Goal: Task Accomplishment & Management: Use online tool/utility

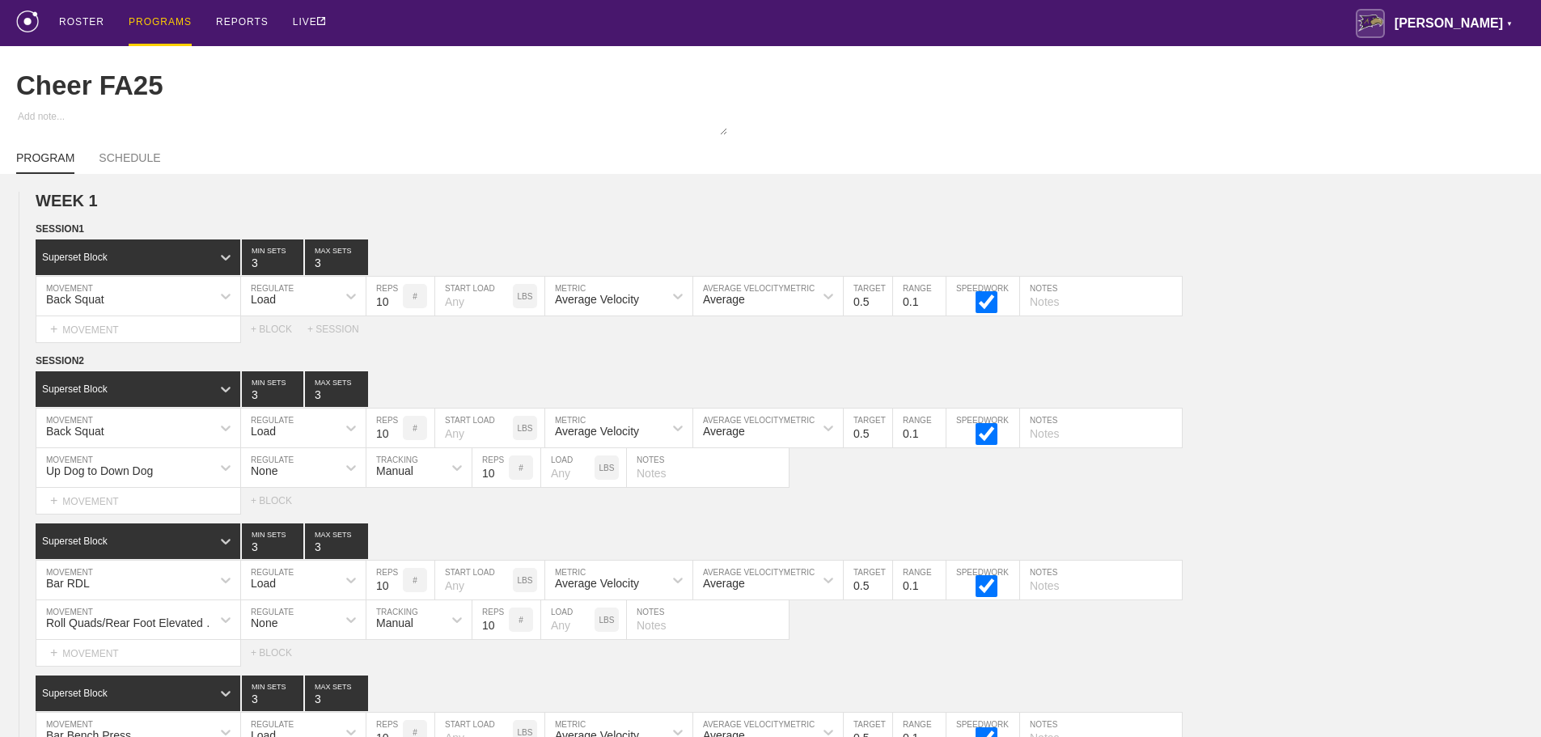
scroll to position [10695, 0]
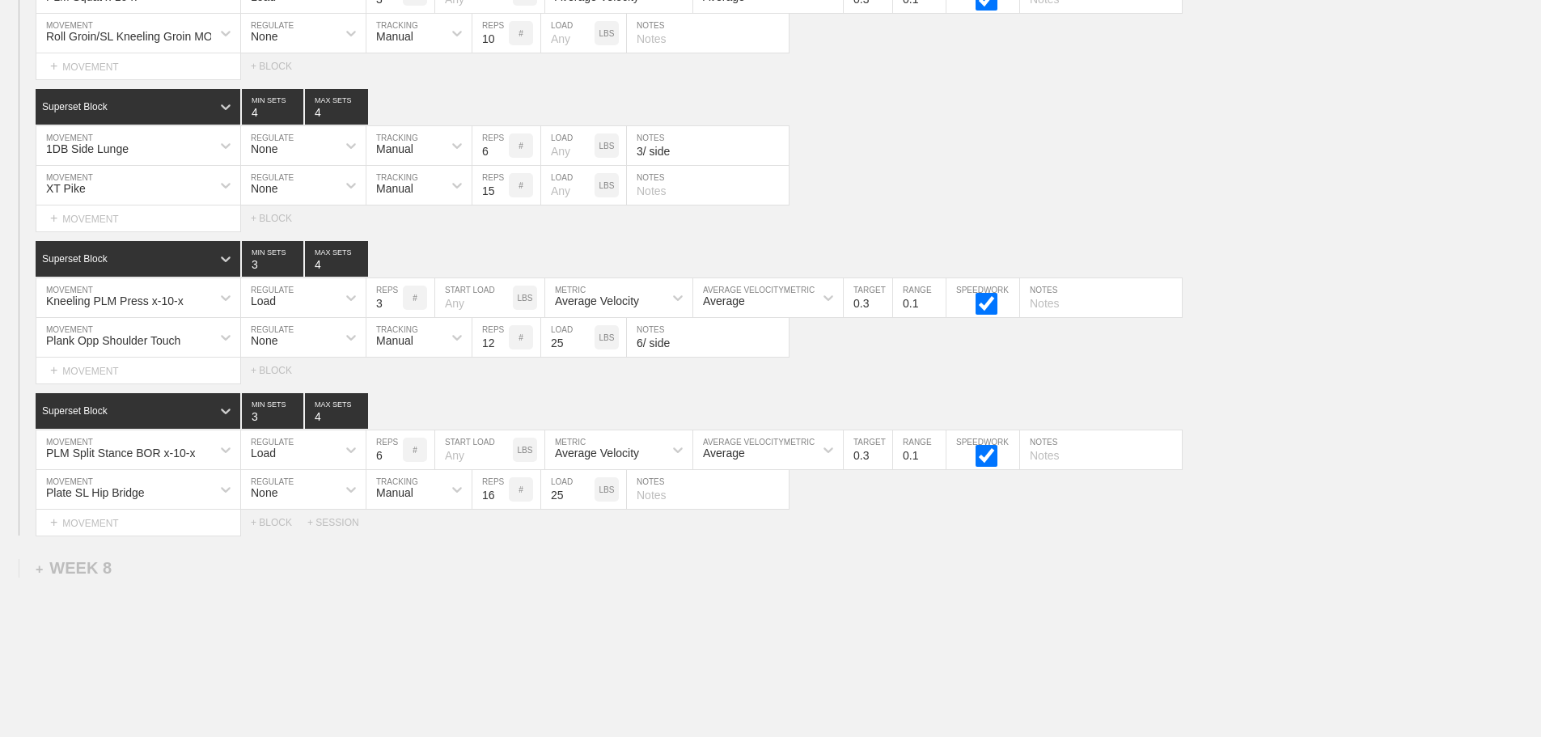
click at [958, 535] on div "Select... MOVEMENT + MOVEMENT + BLOCK + SESSION" at bounding box center [770, 523] width 1541 height 26
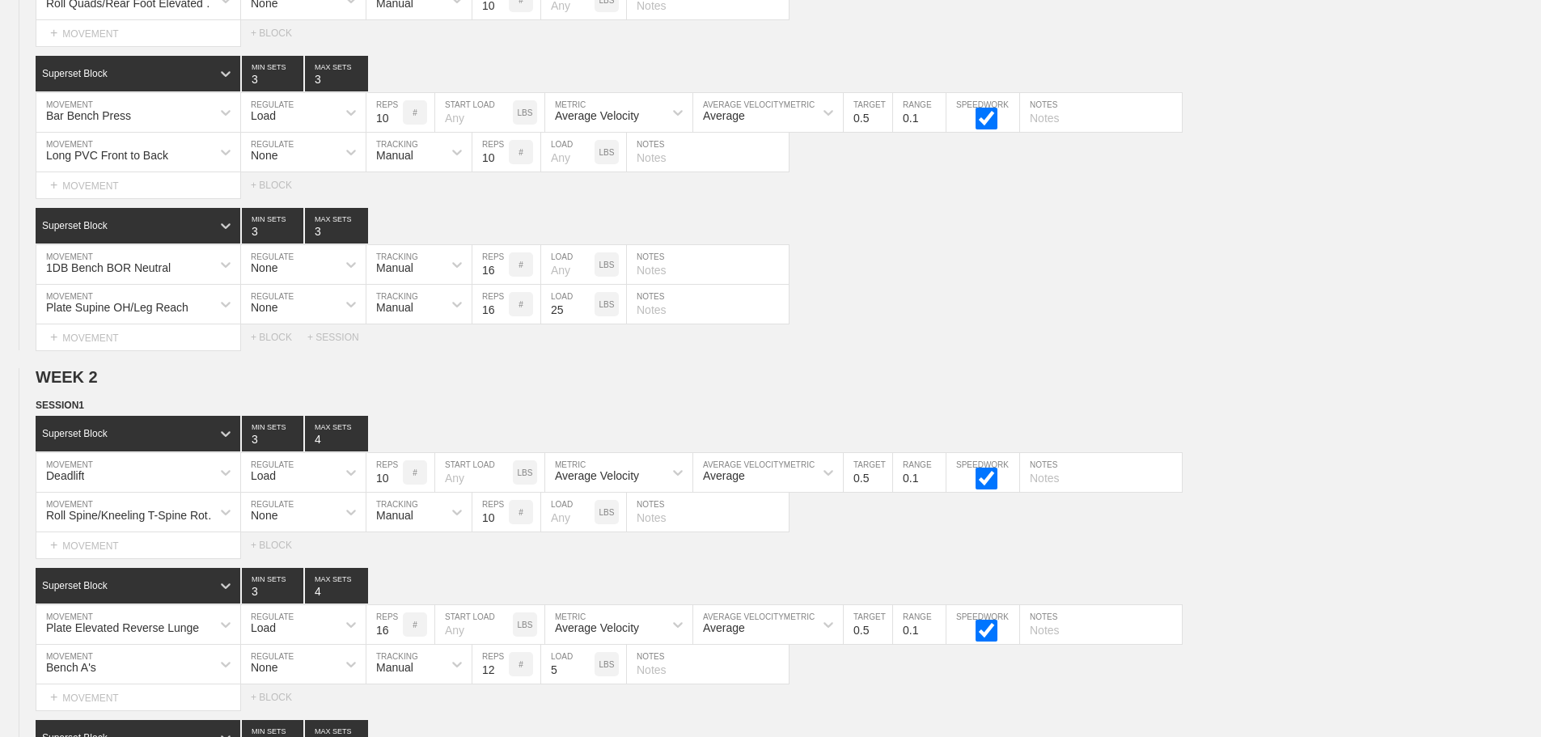
scroll to position [10790, 0]
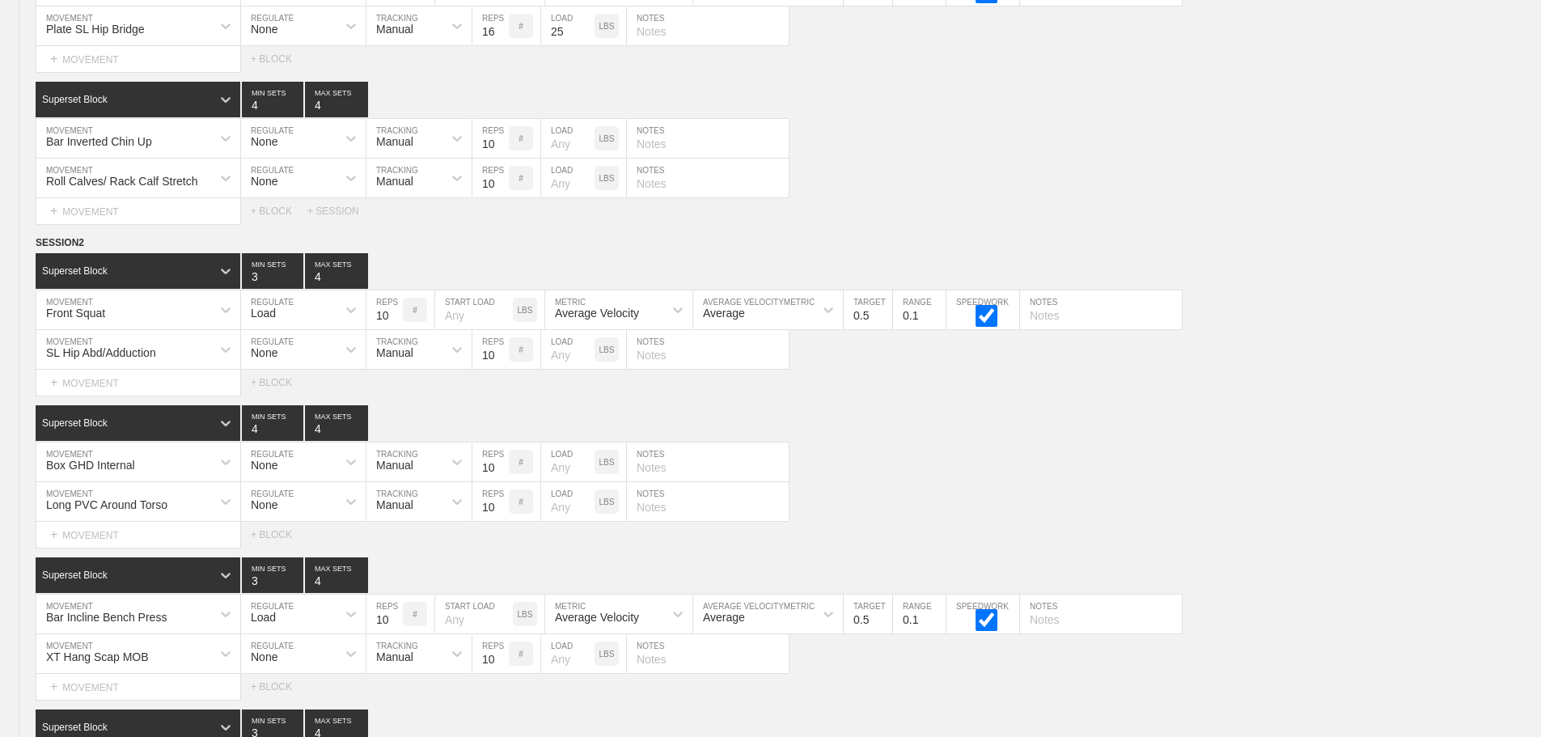
scroll to position [0, 0]
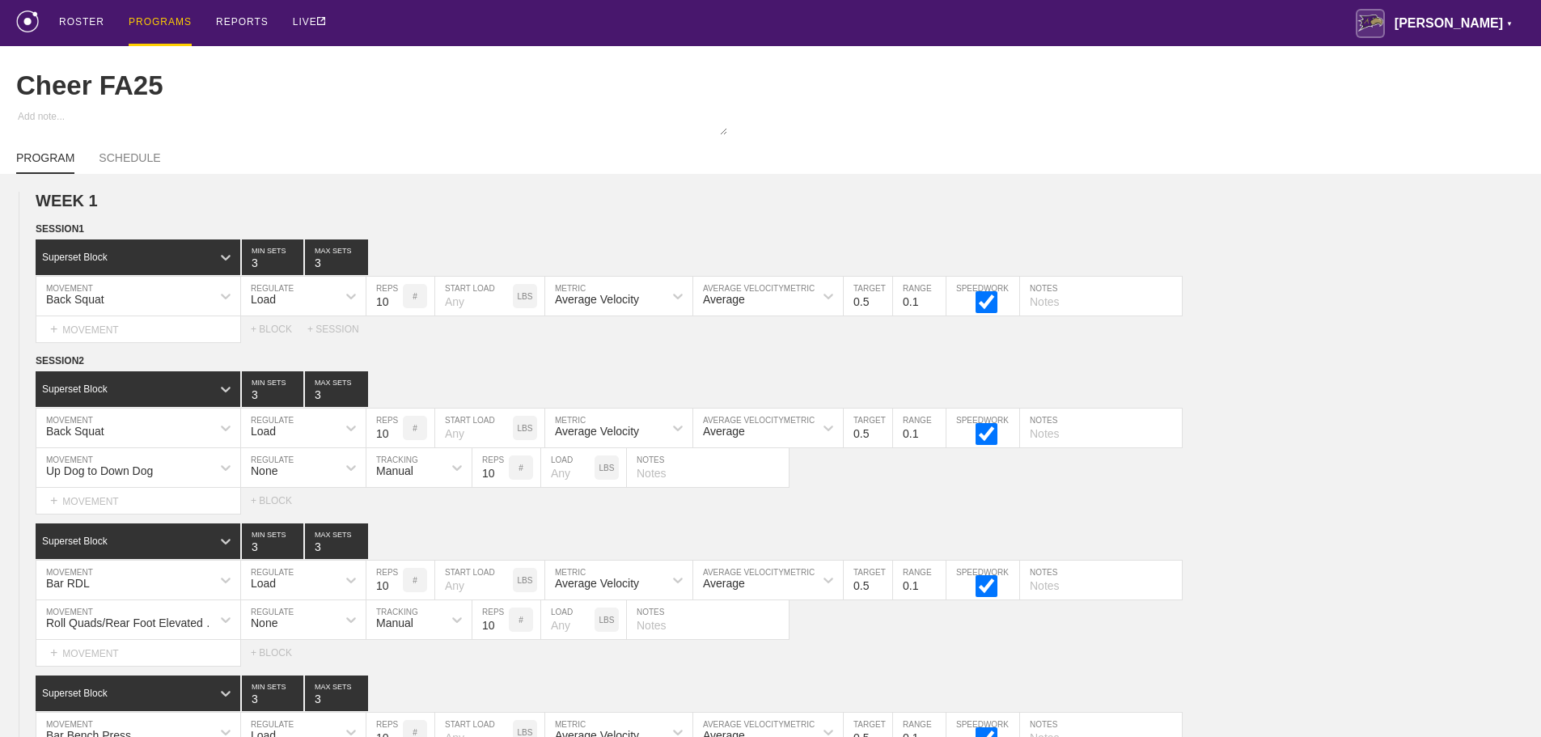
click at [154, 15] on div "PROGRAMS" at bounding box center [160, 23] width 63 height 46
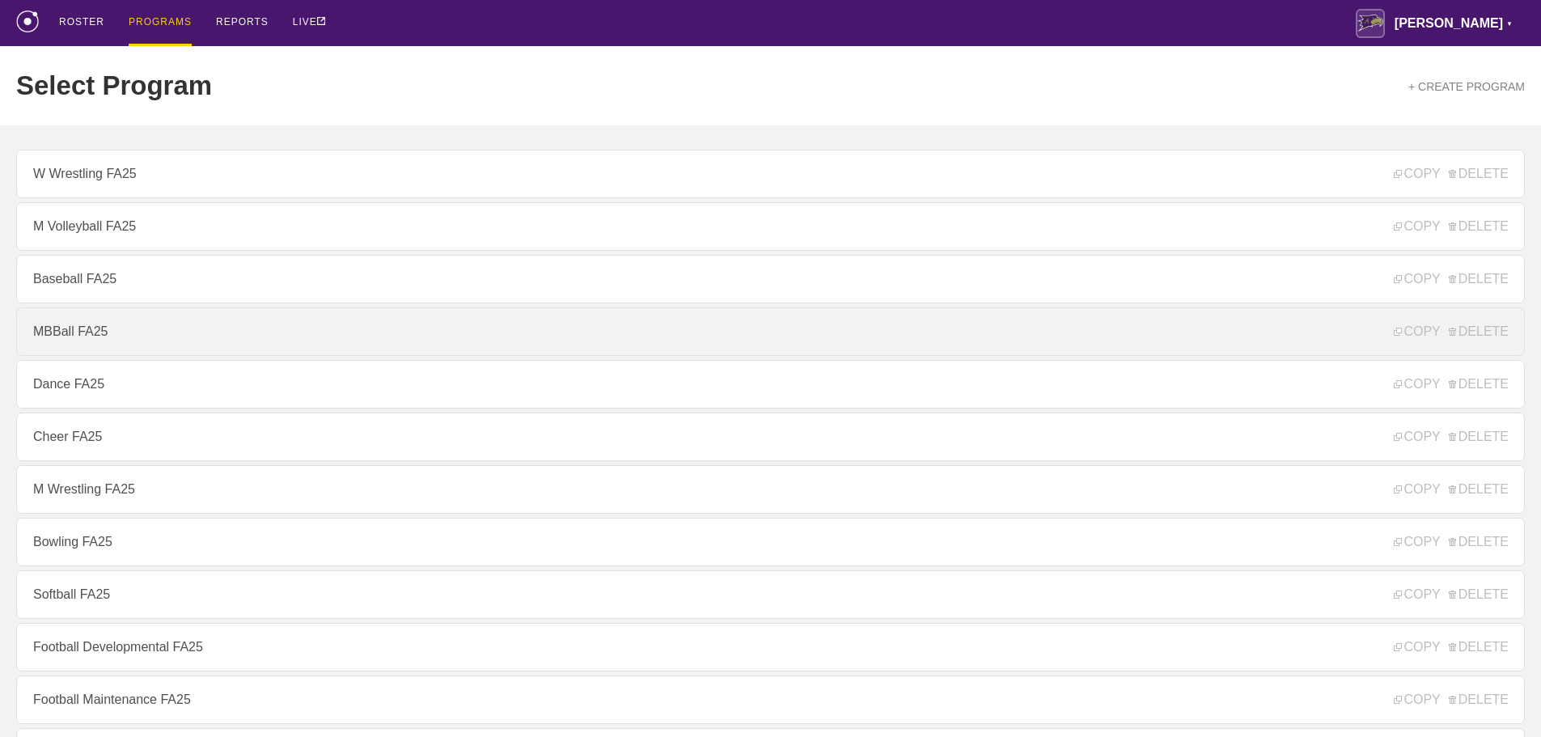
click at [85, 334] on link "MBBall FA25" at bounding box center [770, 331] width 1508 height 49
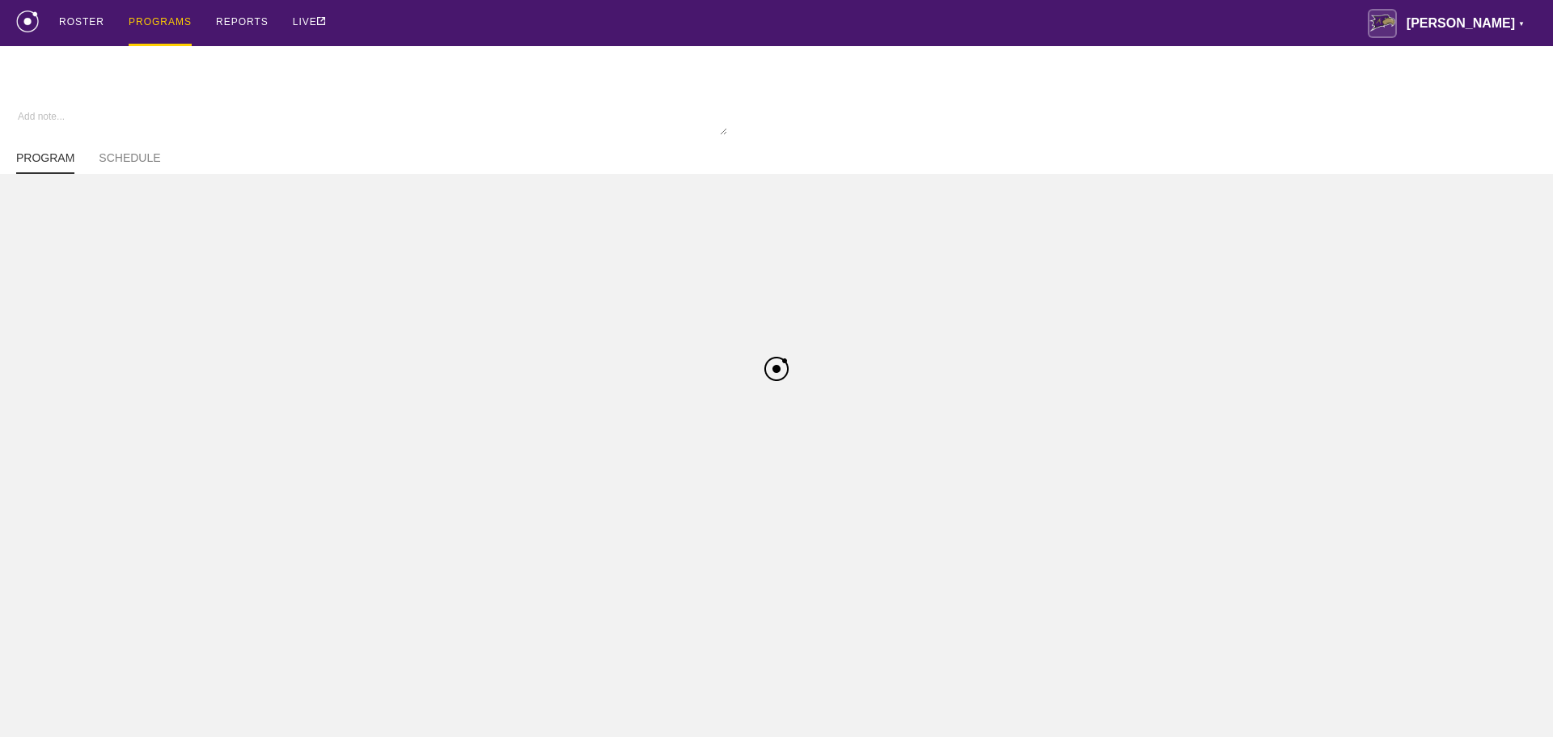
type textarea "x"
type input "MBBall FA25"
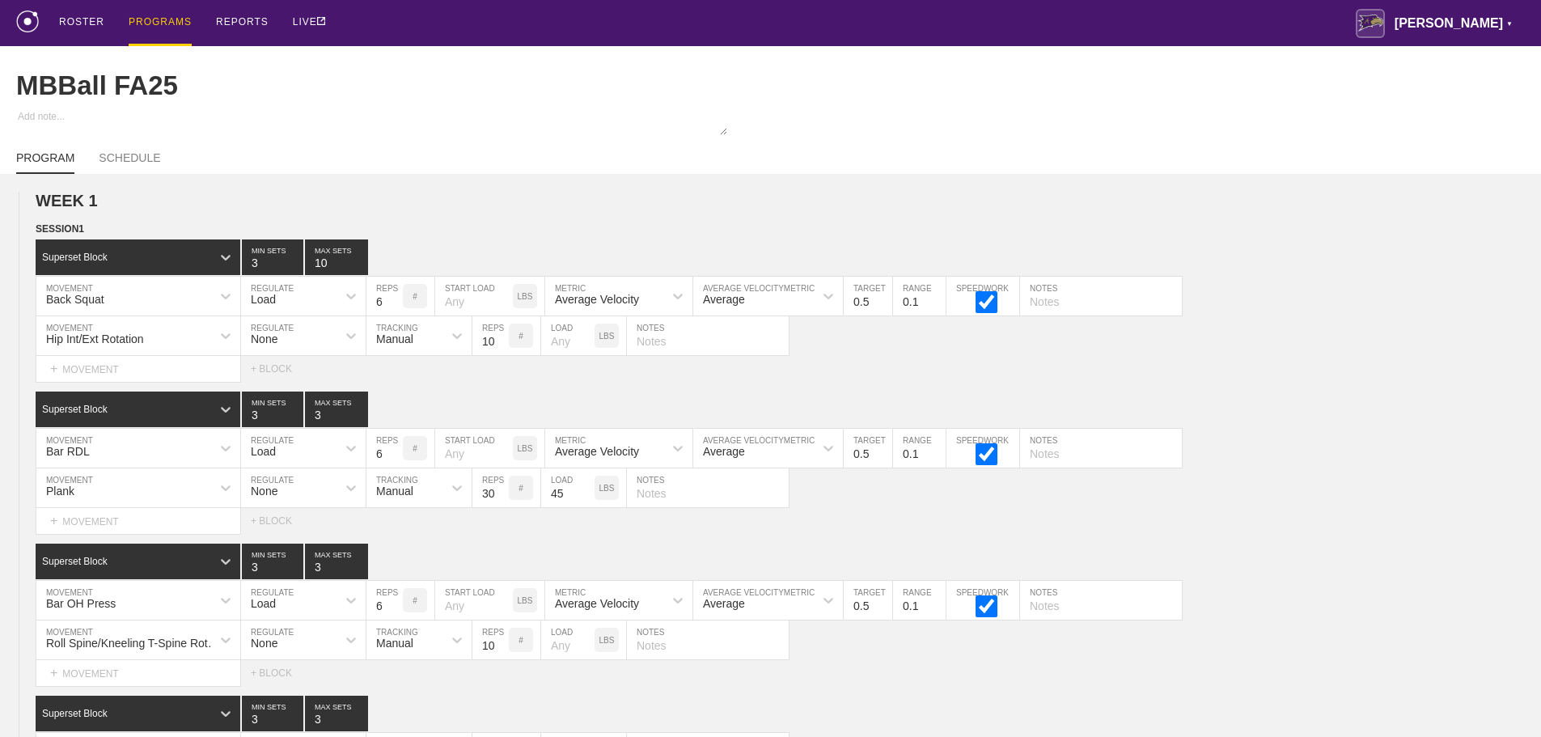
click at [823, 23] on div "ROSTER PROGRAMS REPORTS LIVE [PERSON_NAME] ▼ [PERSON_NAME][EMAIL_ADDRESS][PERSO…" at bounding box center [770, 23] width 1508 height 46
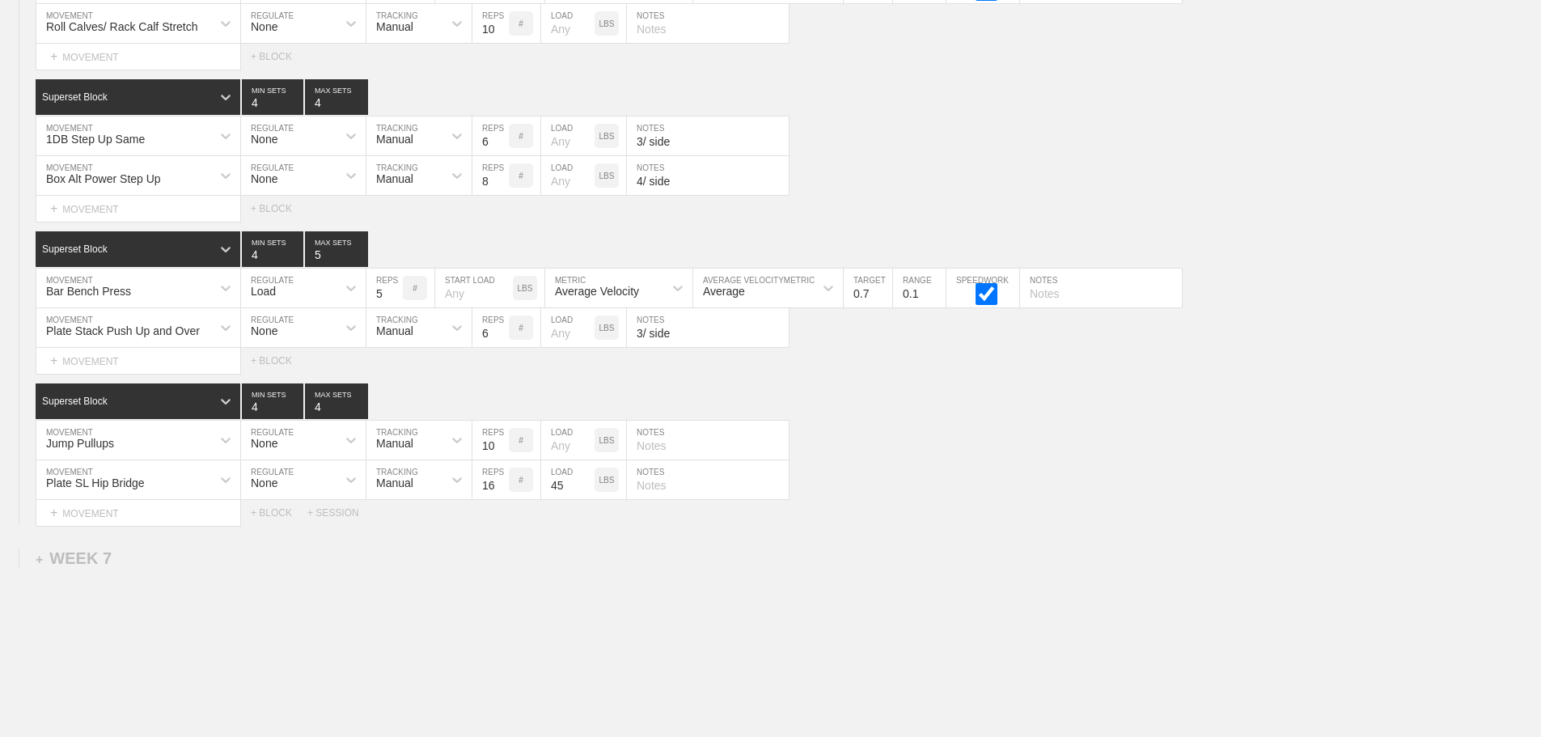
scroll to position [11812, 0]
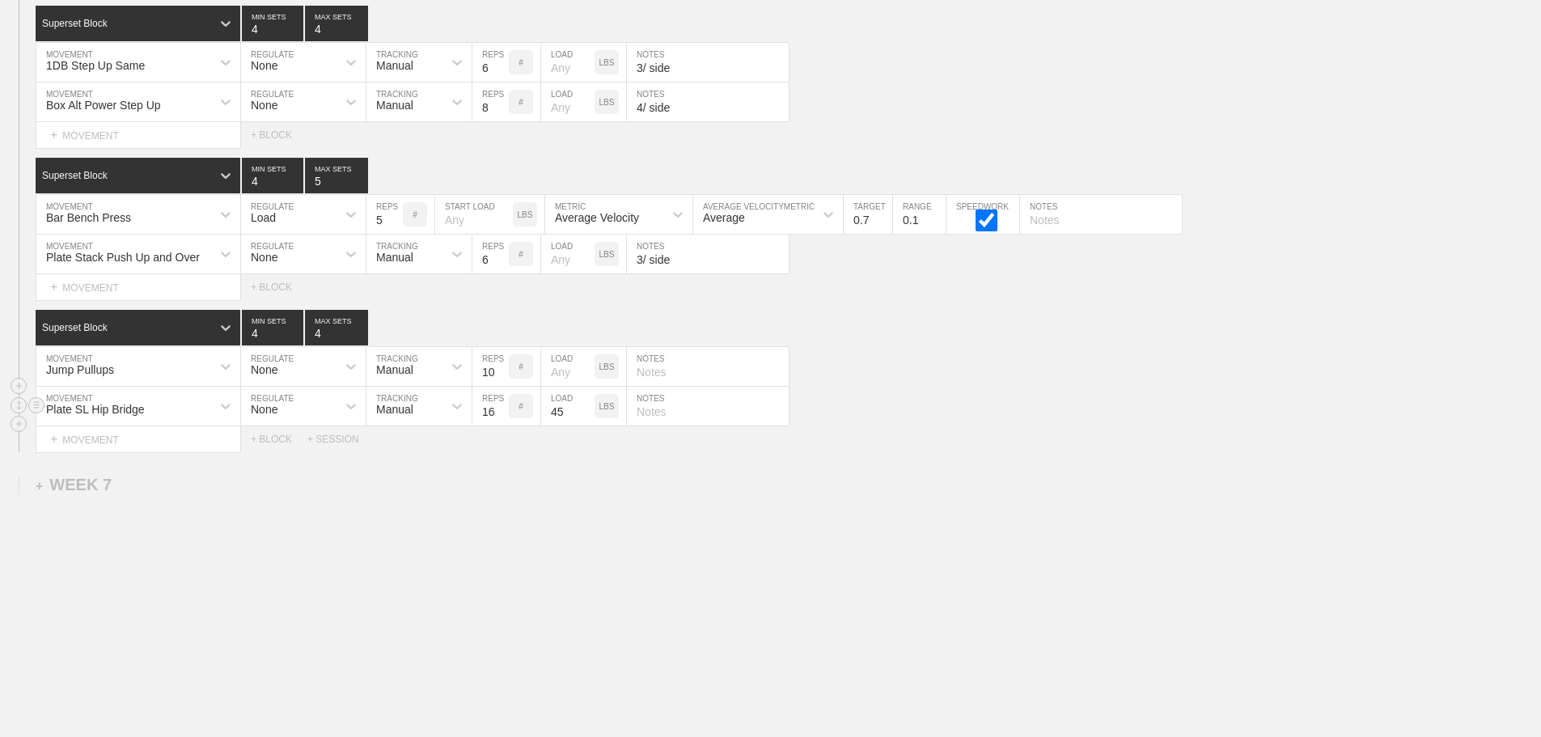
drag, startPoint x: 1052, startPoint y: 419, endPoint x: 958, endPoint y: 422, distance: 93.9
click at [958, 422] on div "Plate SL Hip Bridge MOVEMENT None REGULATE Manual TRACKING 16 REPS # 45 LOAD LB…" at bounding box center [770, 407] width 1541 height 40
click at [87, 487] on div "+ WEEK 7" at bounding box center [74, 485] width 76 height 19
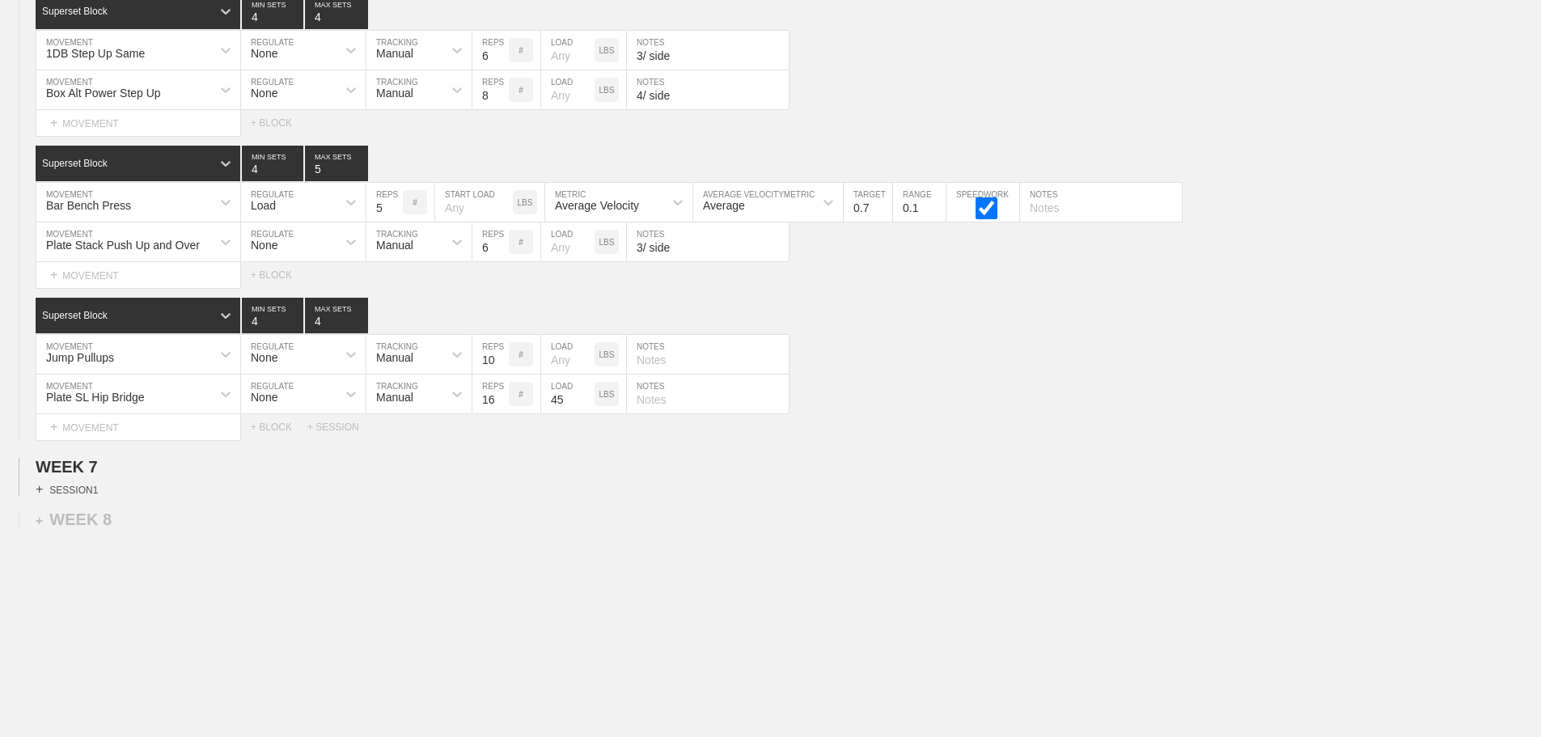
click at [93, 497] on div "+ SESSION 1" at bounding box center [67, 489] width 62 height 15
click at [88, 531] on div "+ BLOCK" at bounding box center [138, 519] width 204 height 26
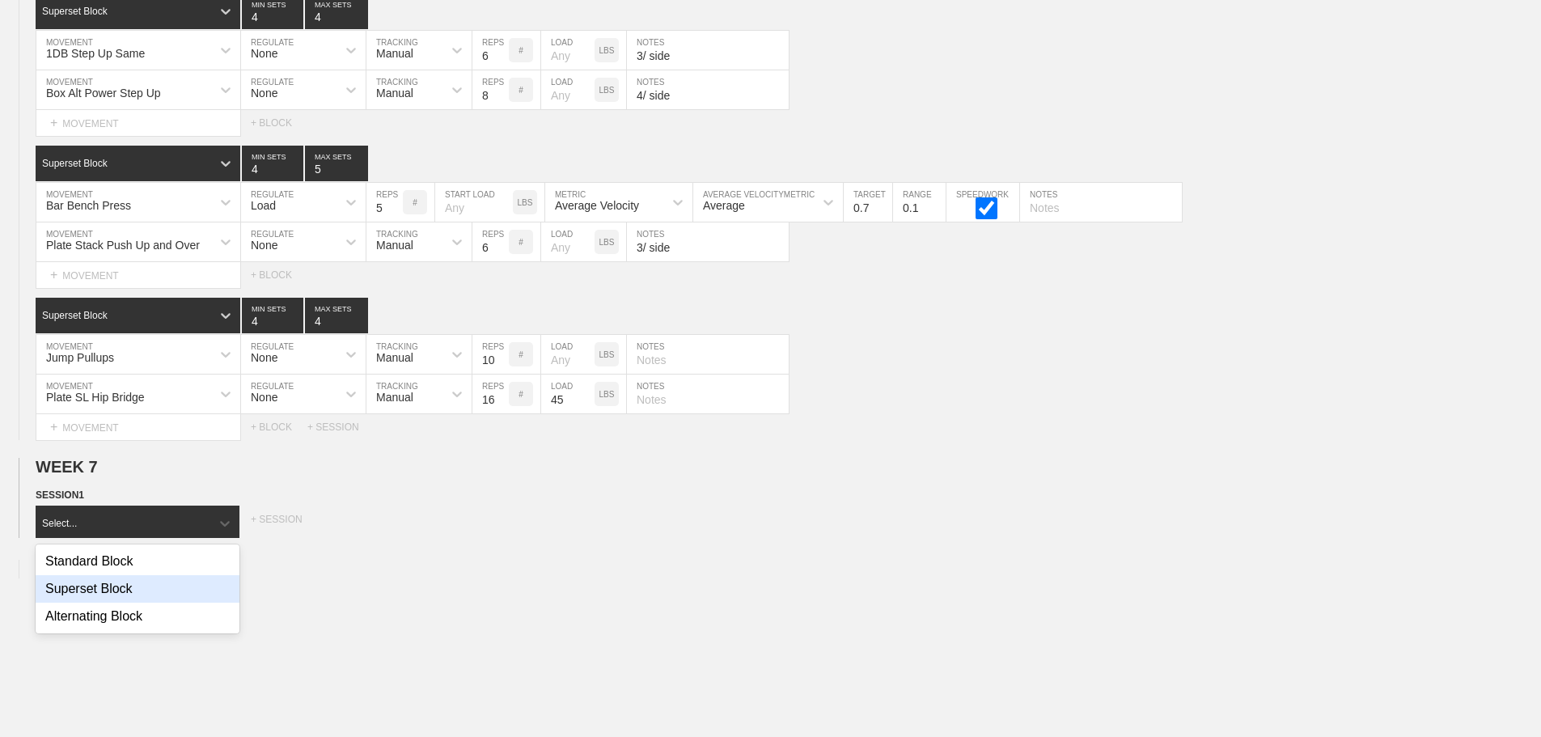
click at [121, 603] on div "Superset Block" at bounding box center [138, 588] width 204 height 27
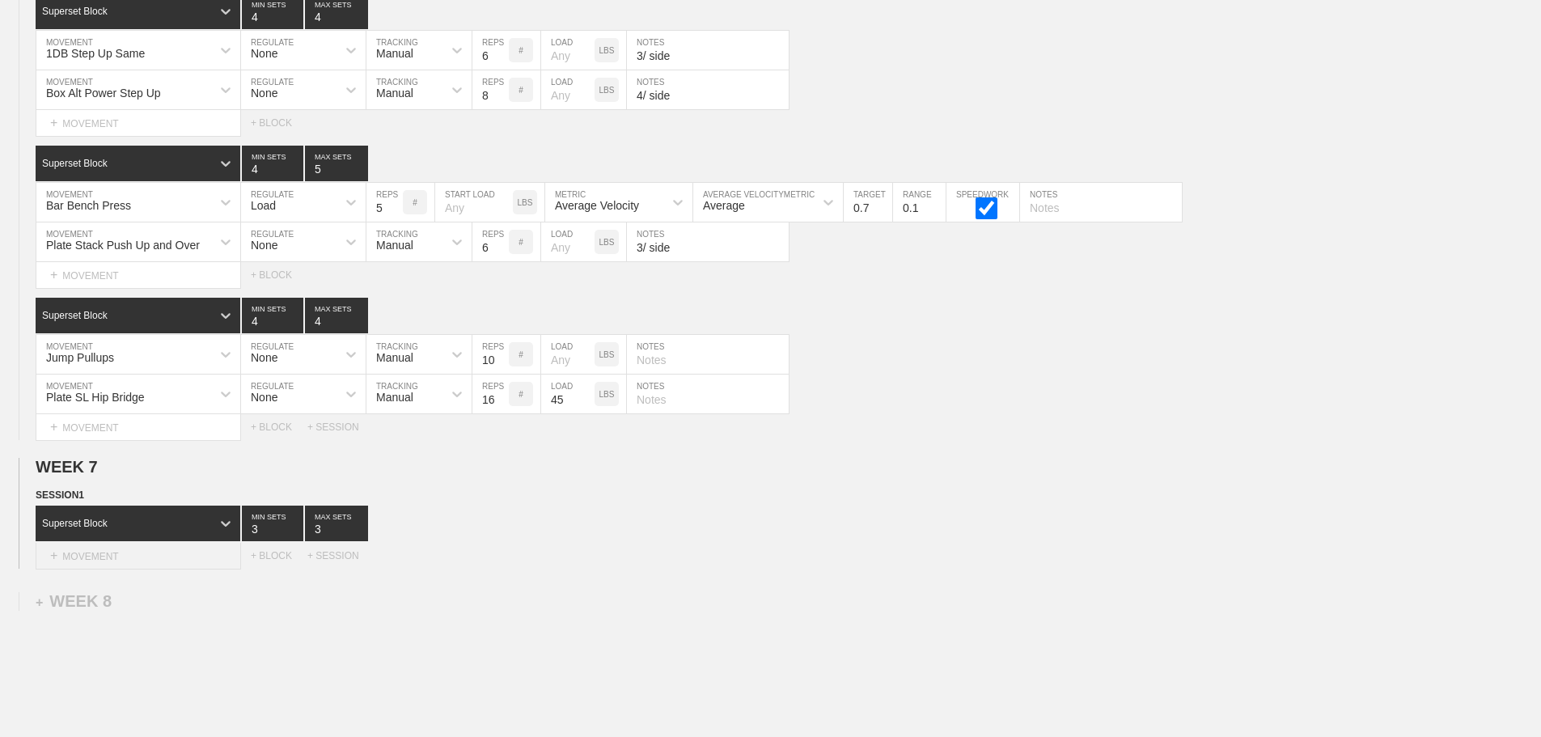
click at [154, 569] on div "+ MOVEMENT" at bounding box center [138, 556] width 205 height 27
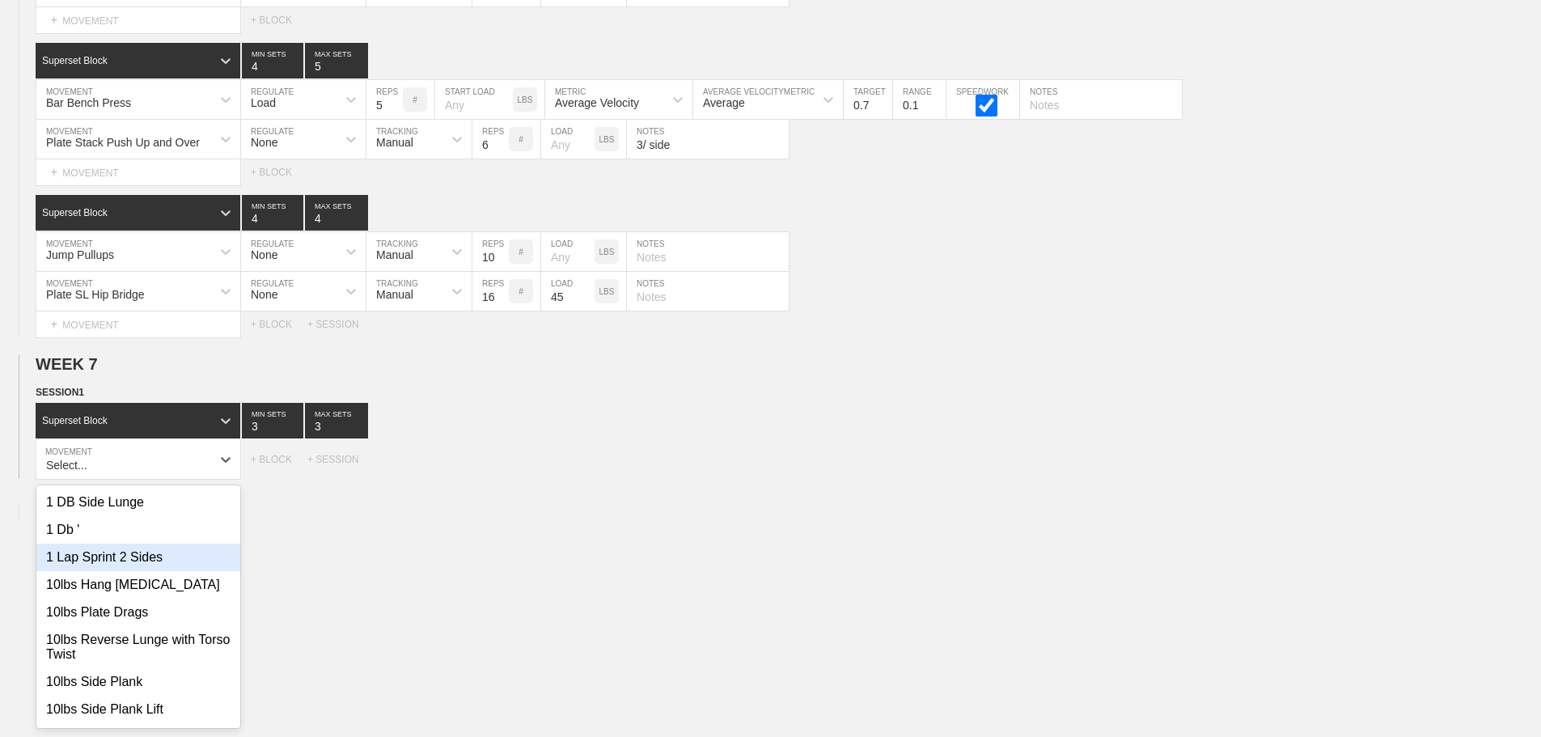
scroll to position [11924, 0]
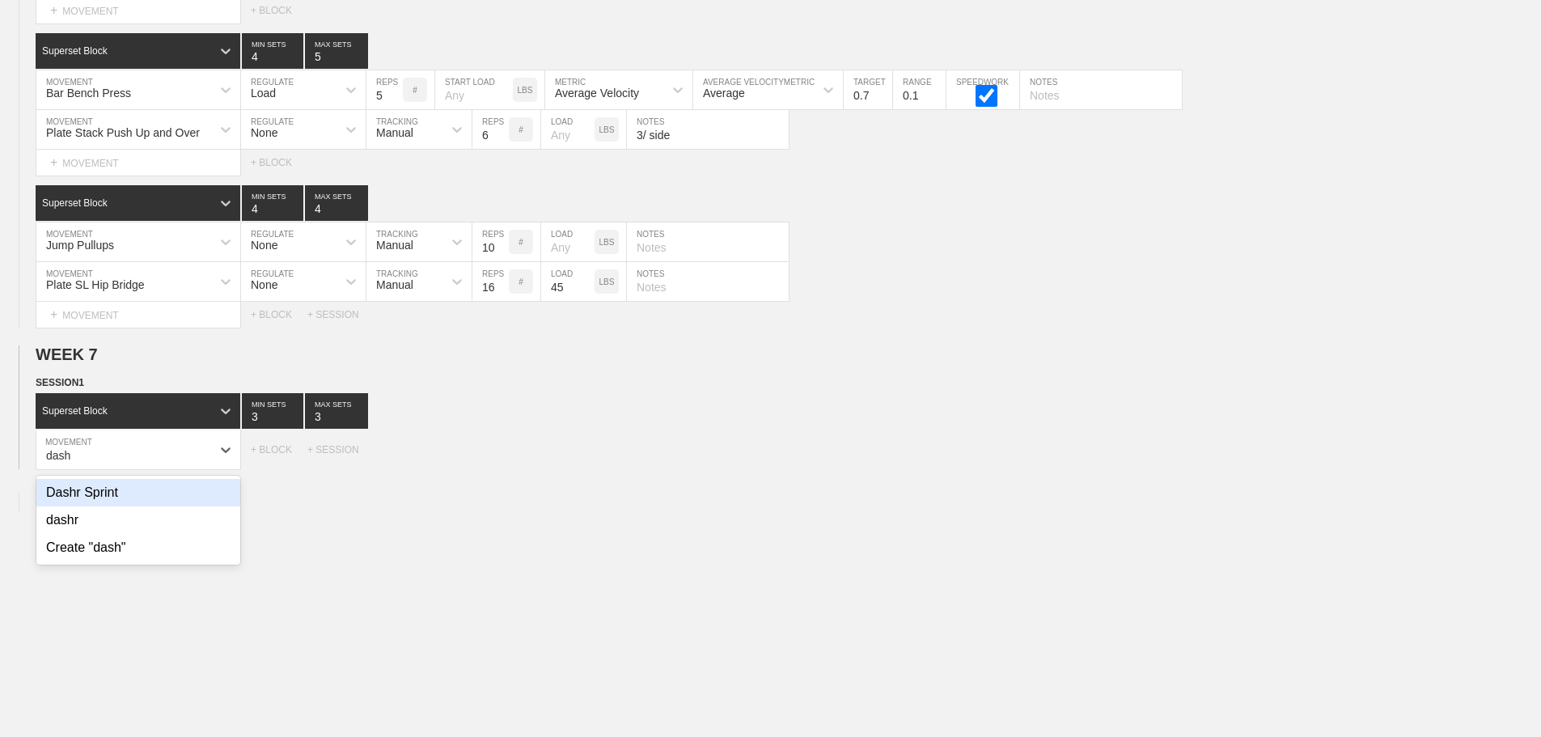
click at [124, 506] on div "Dashr Sprint" at bounding box center [138, 492] width 204 height 27
type input "dash"
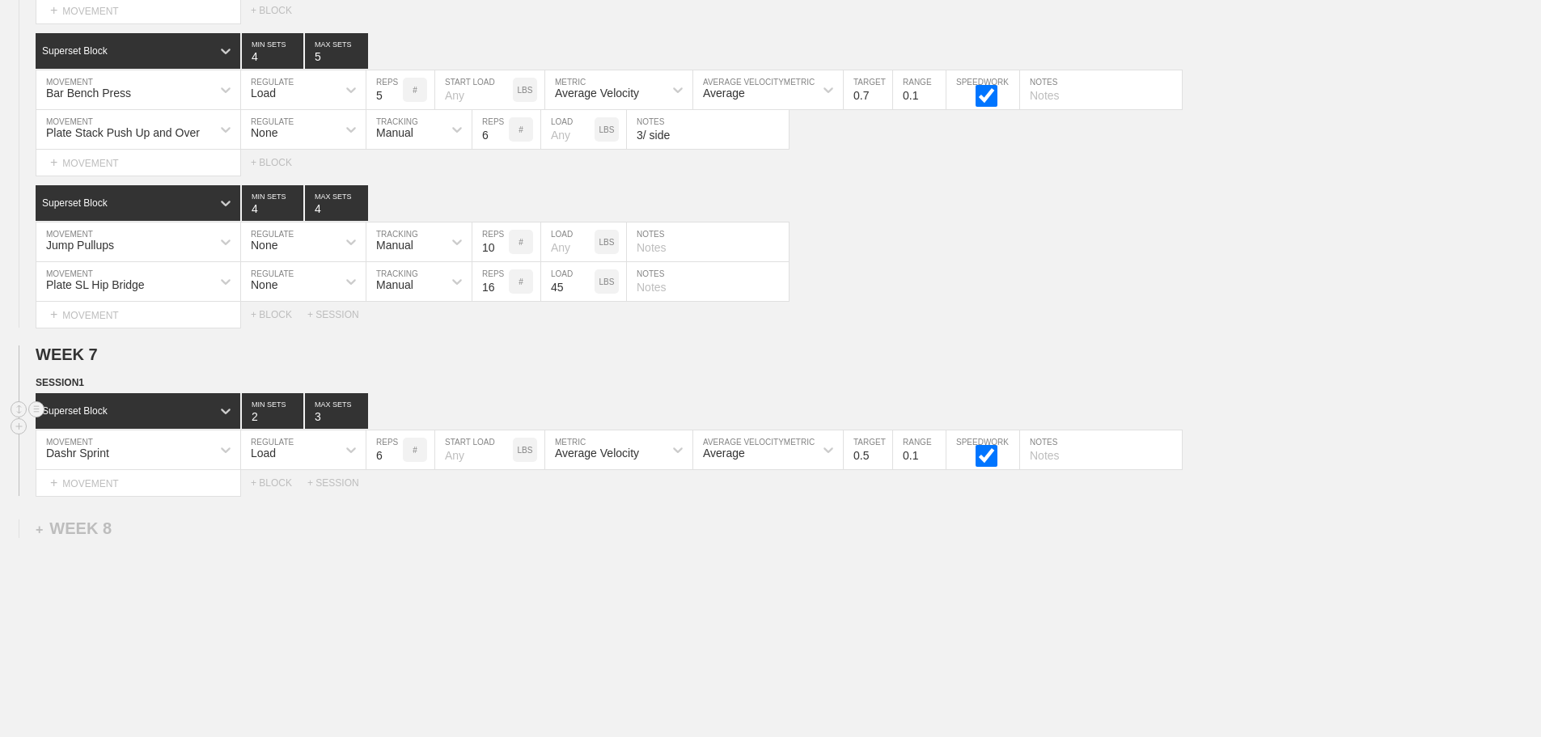
click at [297, 429] on input "2" at bounding box center [272, 411] width 61 height 36
type input "1"
click at [297, 429] on input "1" at bounding box center [272, 411] width 61 height 36
click at [362, 429] on input "2" at bounding box center [336, 411] width 63 height 36
type input "1"
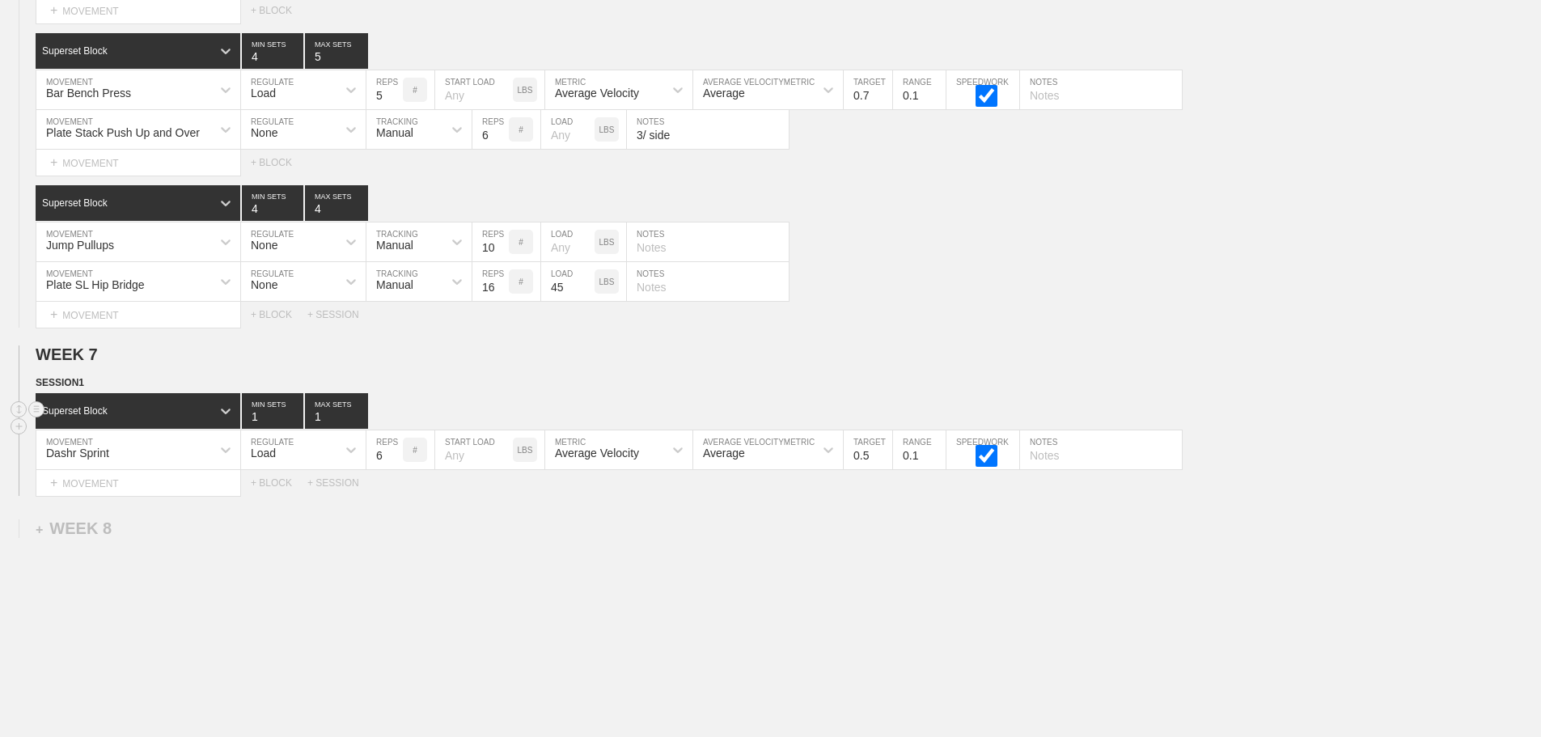
click at [362, 429] on input "1" at bounding box center [336, 411] width 63 height 36
click at [325, 457] on div "Load" at bounding box center [288, 449] width 95 height 27
click at [278, 506] on div "None" at bounding box center [303, 492] width 125 height 27
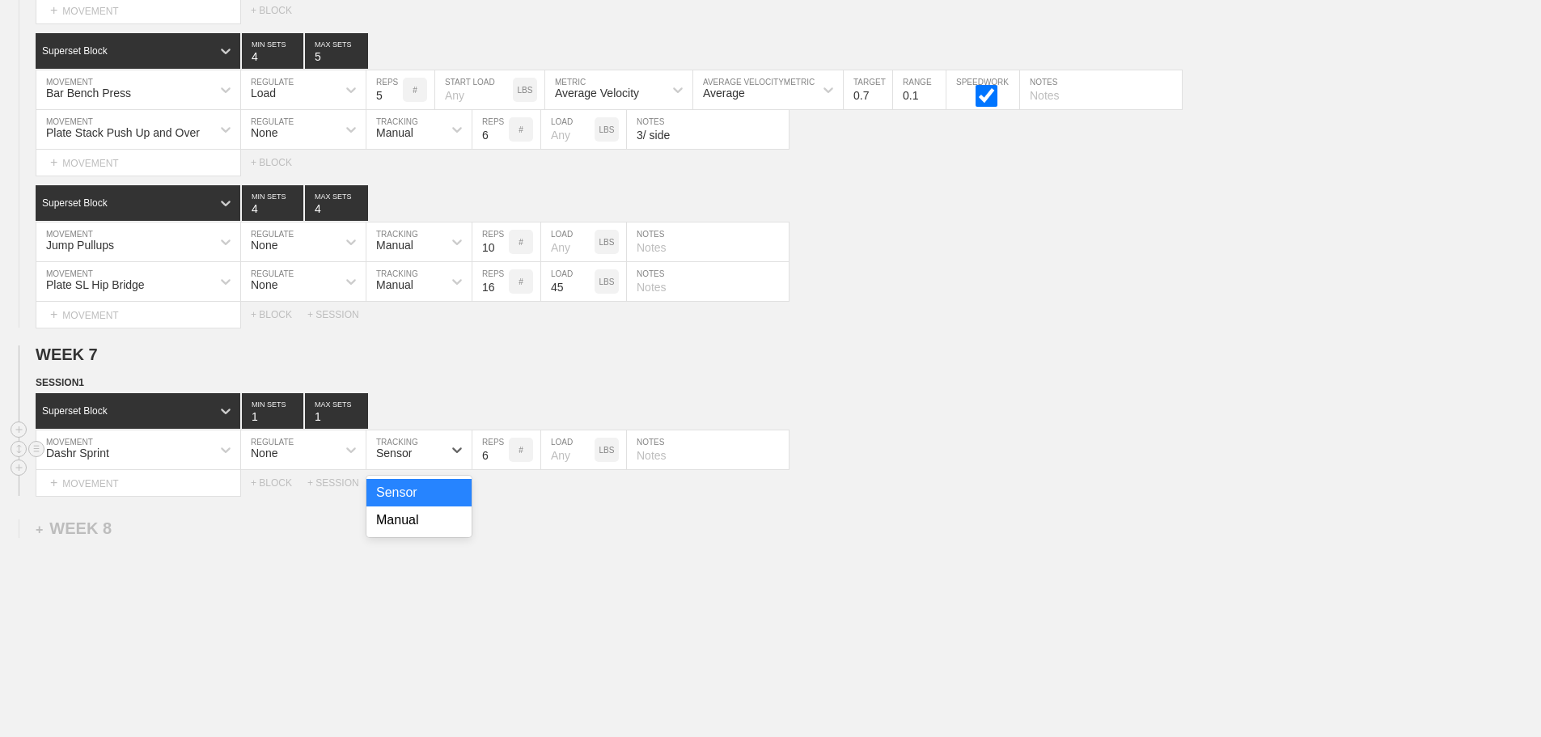
click at [400, 459] on div "Sensor" at bounding box center [394, 452] width 36 height 13
click at [398, 534] on div "Manual" at bounding box center [418, 519] width 105 height 27
click at [502, 468] on input "5" at bounding box center [490, 449] width 36 height 39
click at [502, 468] on input "4" at bounding box center [490, 449] width 36 height 39
type input "3"
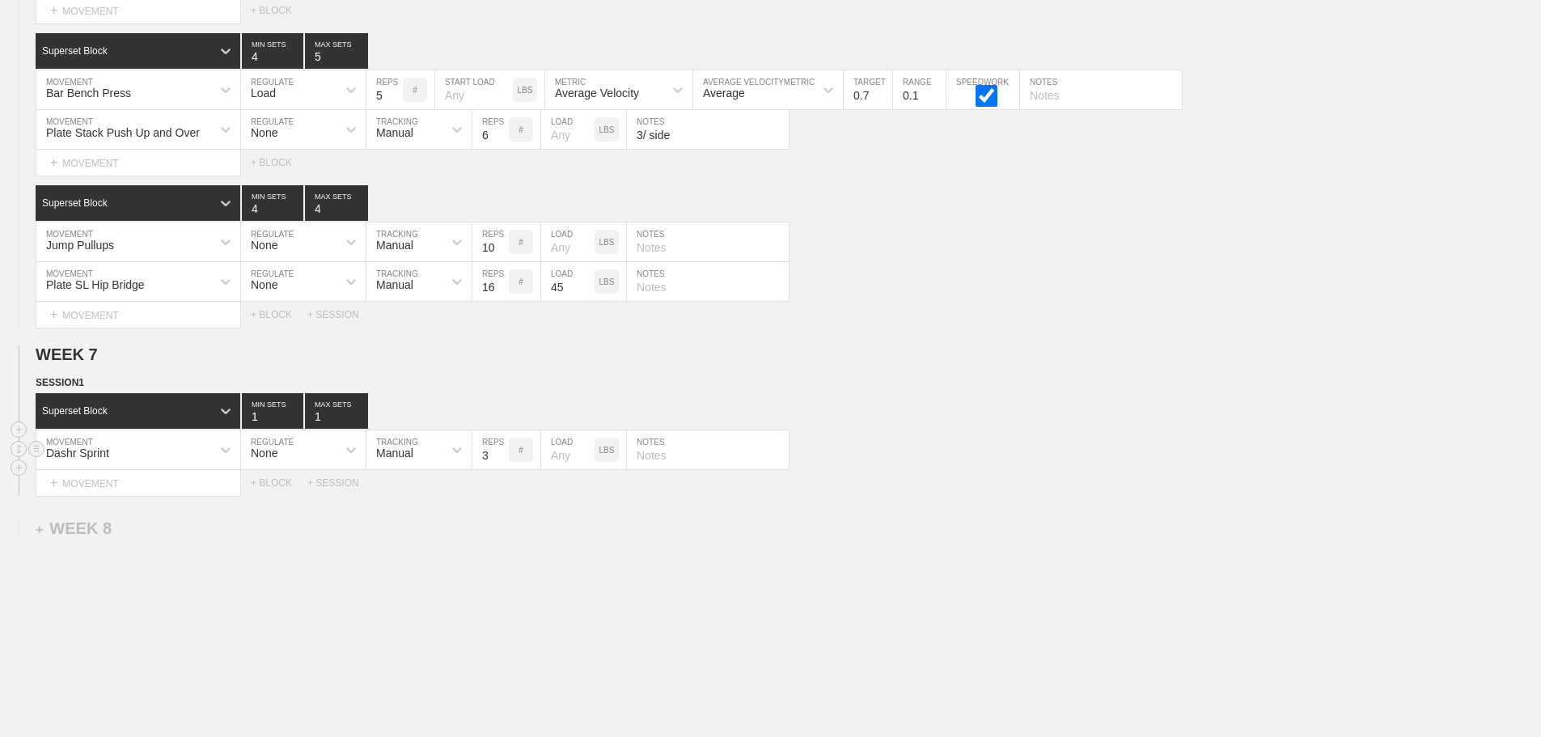
click at [502, 468] on input "3" at bounding box center [490, 449] width 36 height 39
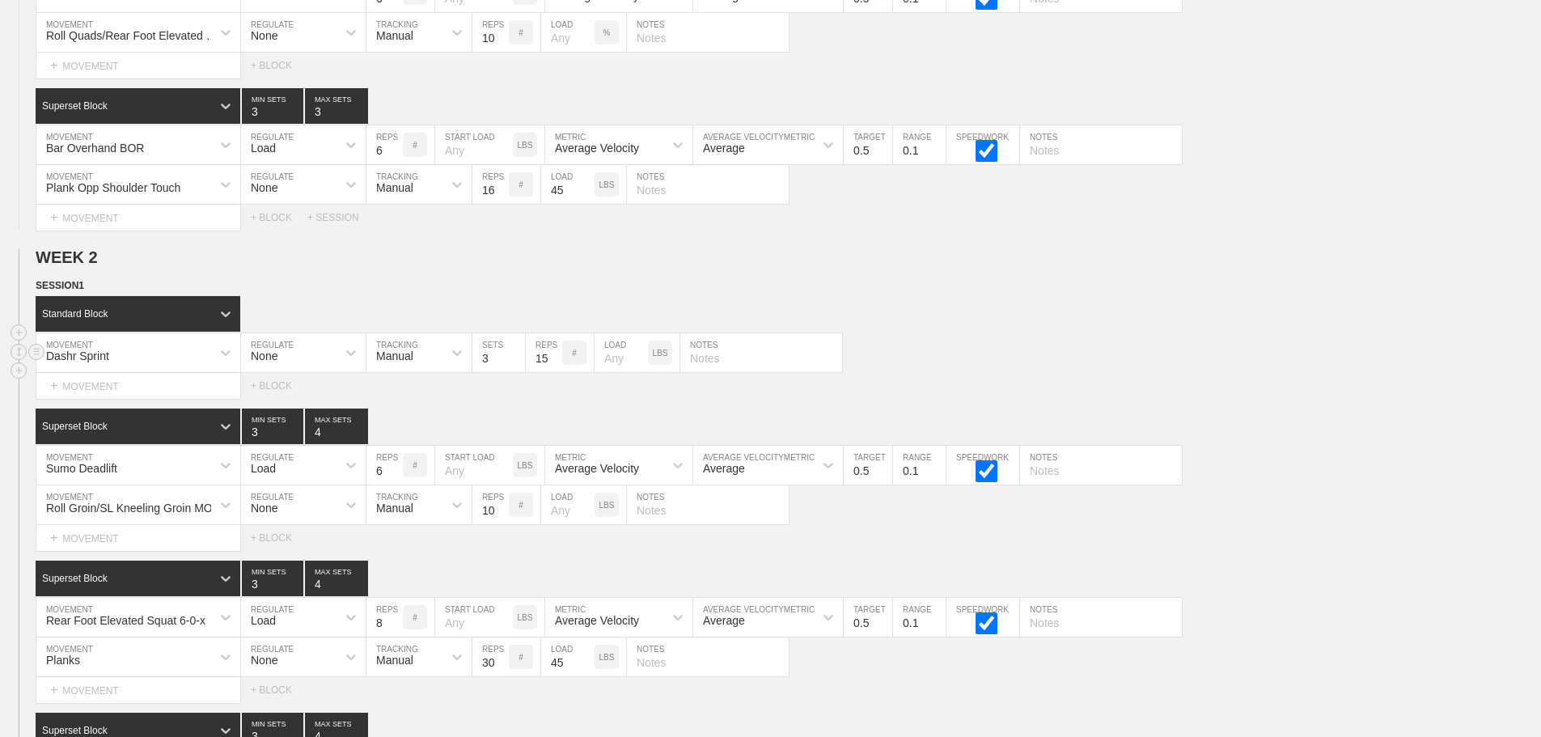
click at [1304, 351] on div "Dashr Sprint MOVEMENT None REGULATE Manual TRACKING 3 SETS 15 REPS # LOAD LBS N…" at bounding box center [770, 353] width 1541 height 40
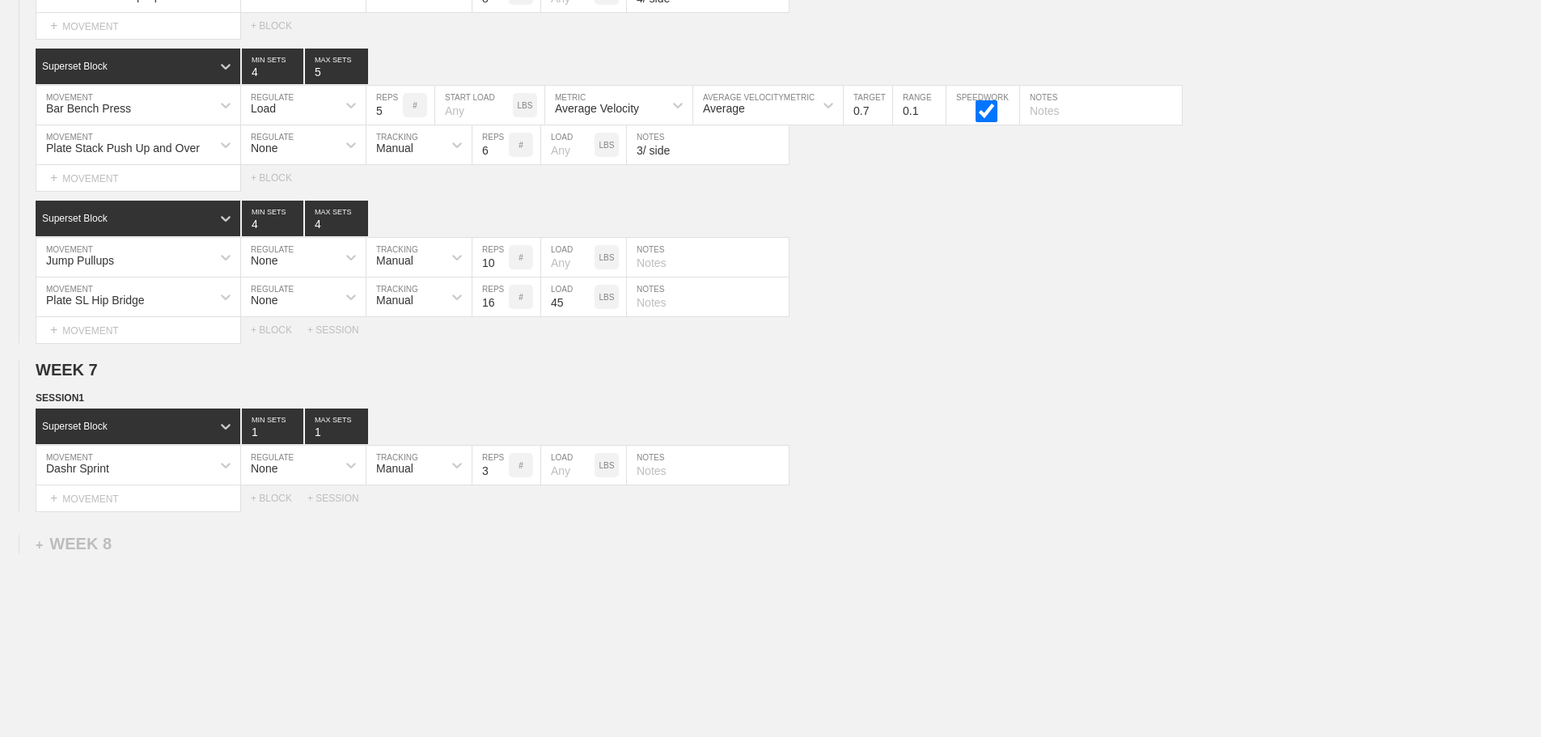
scroll to position [11980, 0]
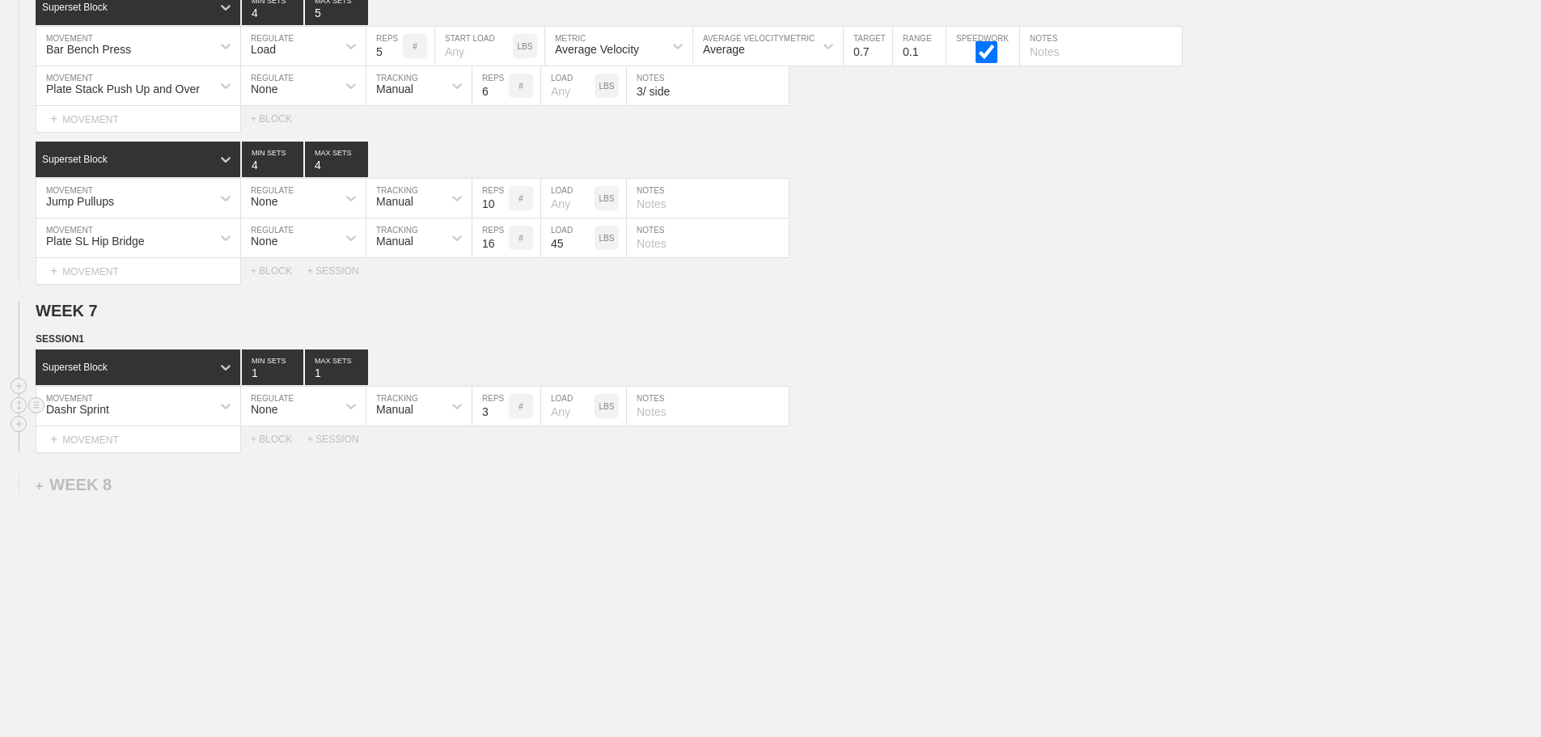
click at [561, 417] on input "number" at bounding box center [567, 406] width 53 height 39
type input "15"
click at [269, 440] on div "+ BLOCK" at bounding box center [279, 439] width 57 height 11
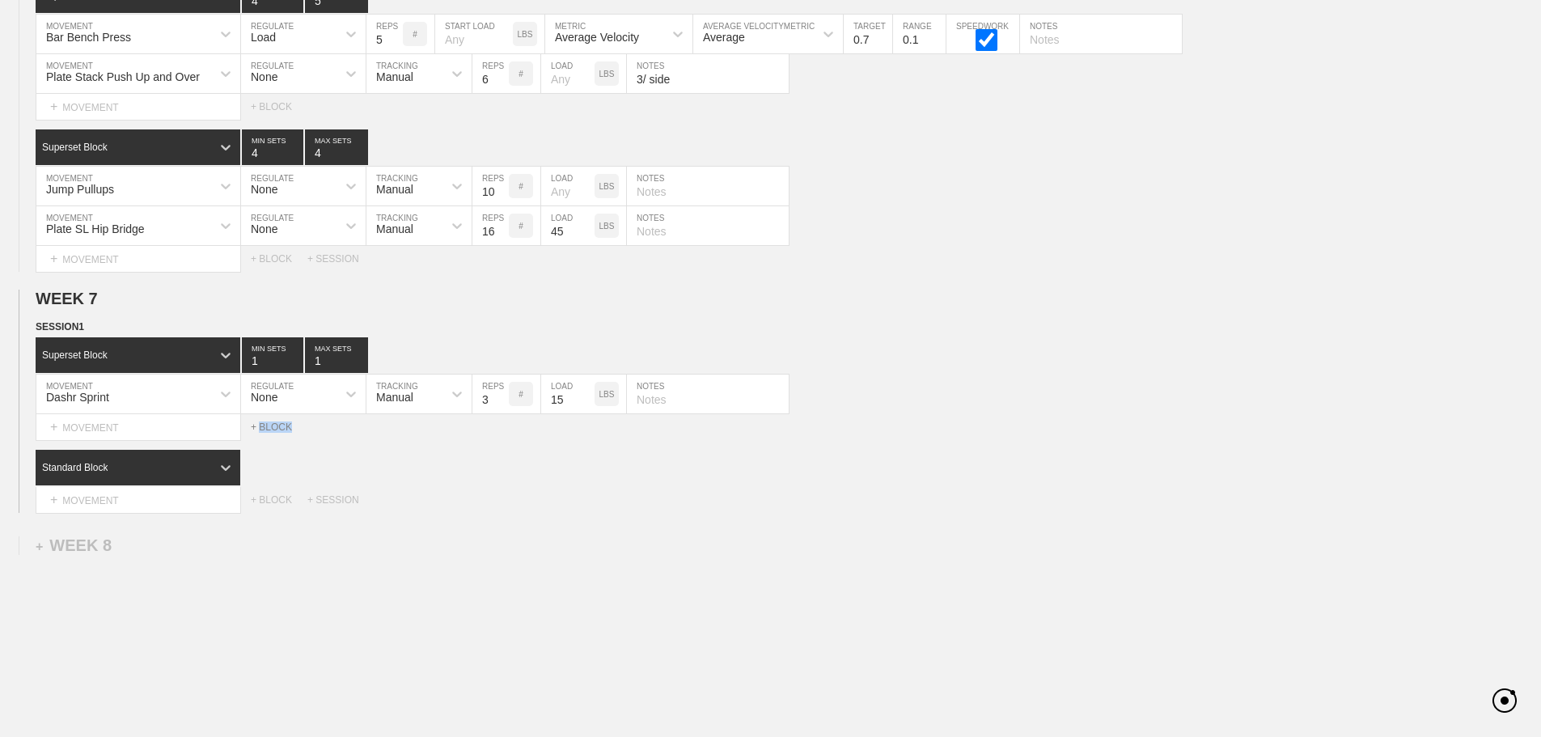
click at [269, 433] on div "+ BLOCK" at bounding box center [279, 426] width 57 height 11
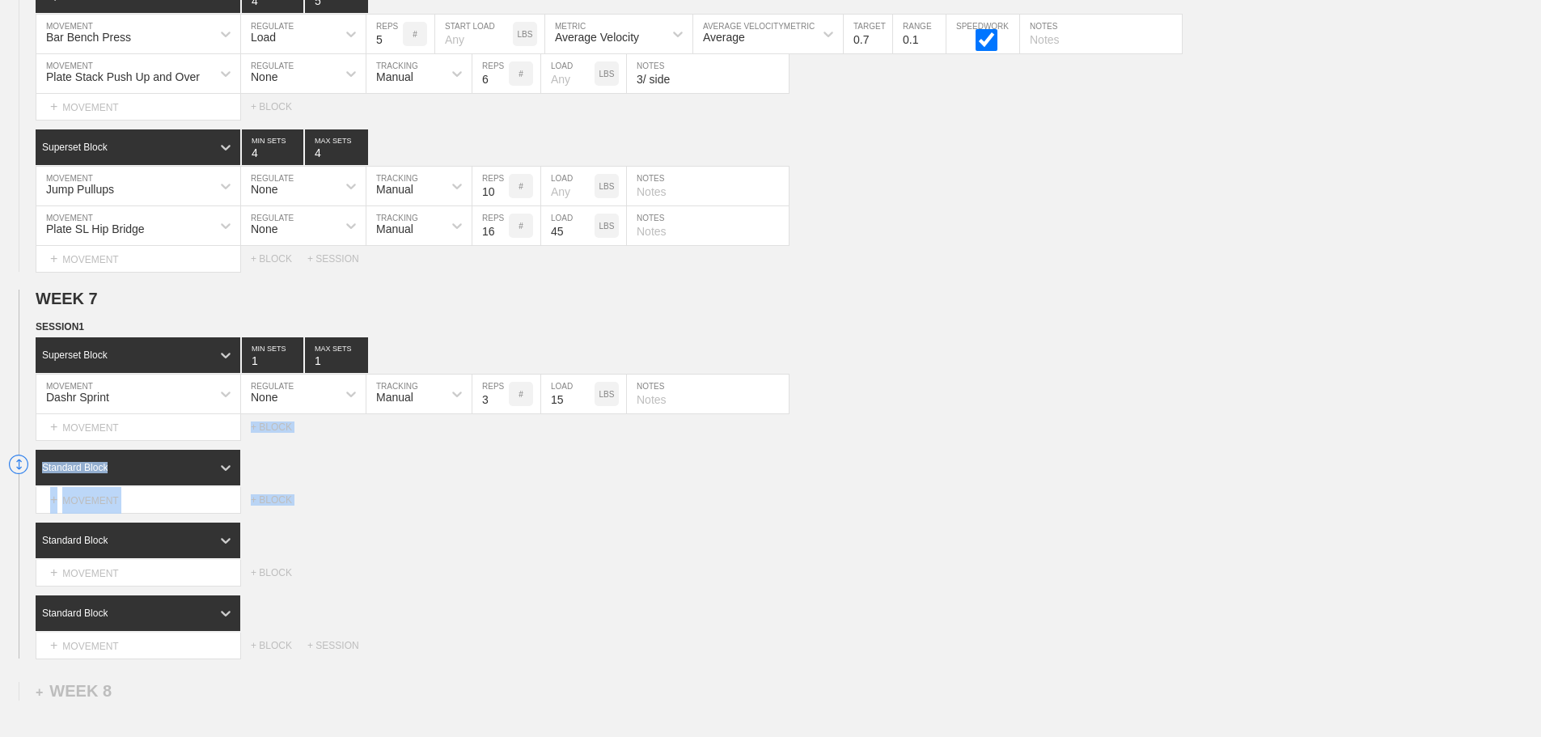
click at [460, 513] on div "Select... MOVEMENT + MOVEMENT + BLOCK" at bounding box center [770, 500] width 1541 height 26
click at [281, 578] on div "+ BLOCK" at bounding box center [279, 572] width 57 height 11
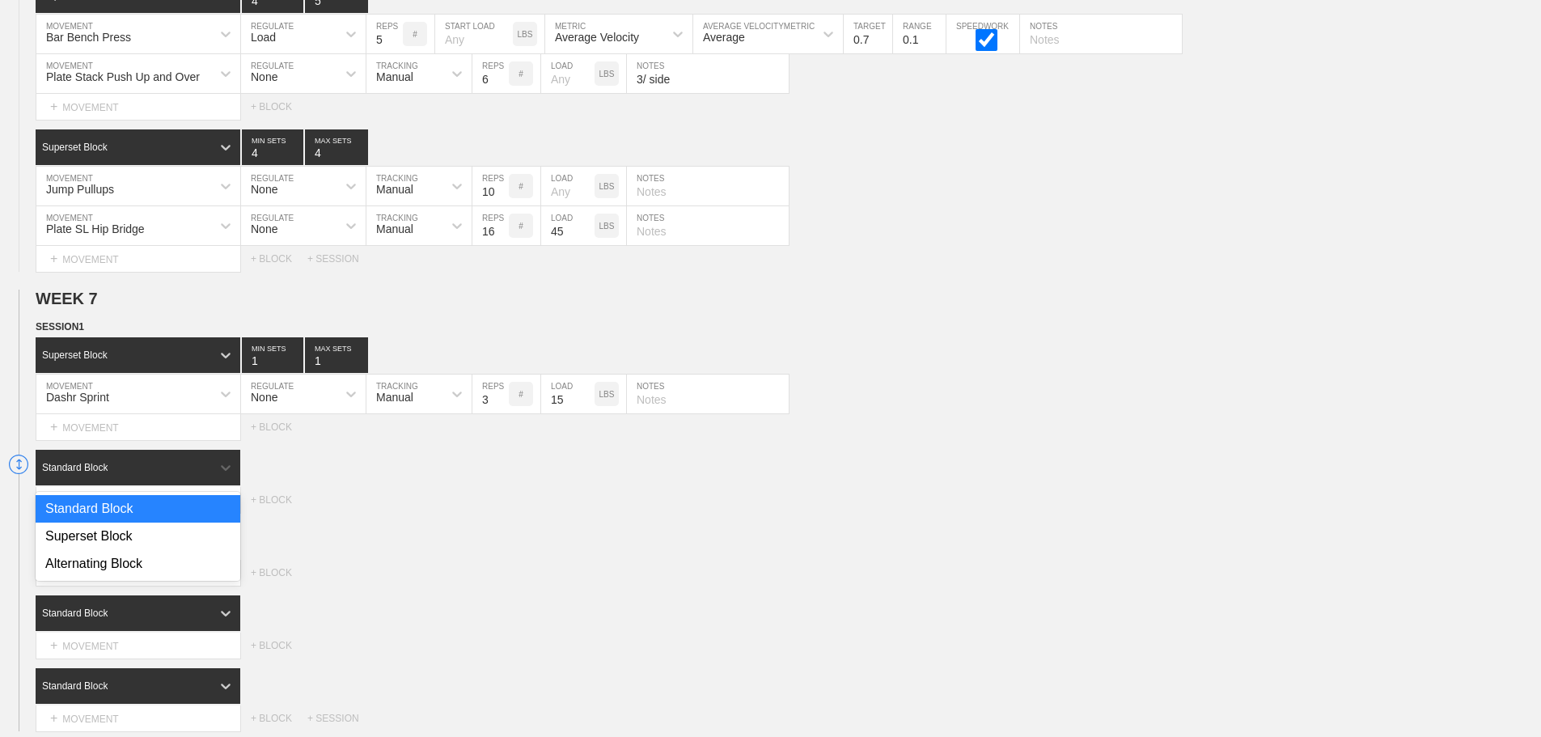
click at [204, 475] on div "Standard Block" at bounding box center [124, 467] width 176 height 15
click at [125, 550] on div "Superset Block" at bounding box center [138, 535] width 205 height 27
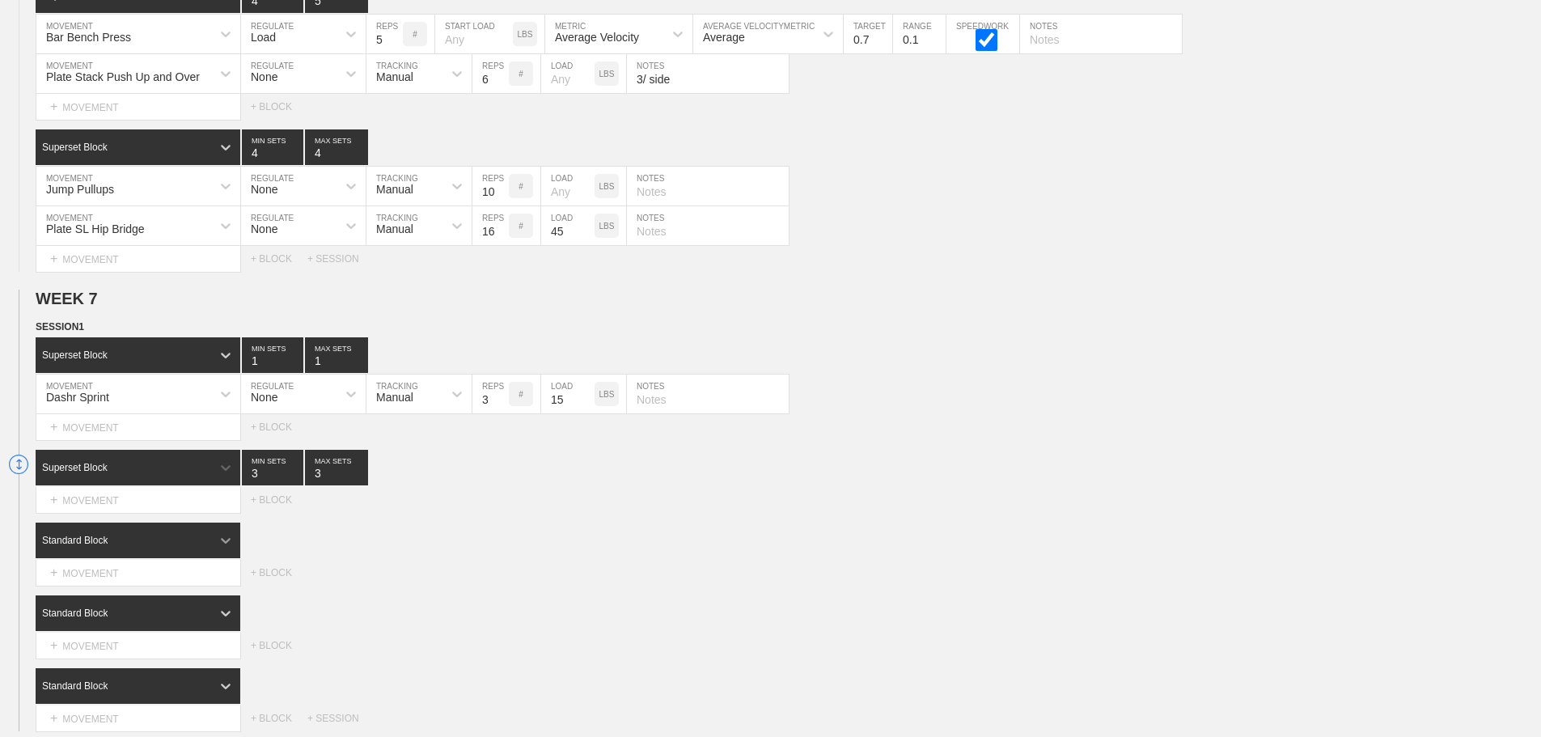
click at [226, 548] on icon at bounding box center [226, 540] width 16 height 16
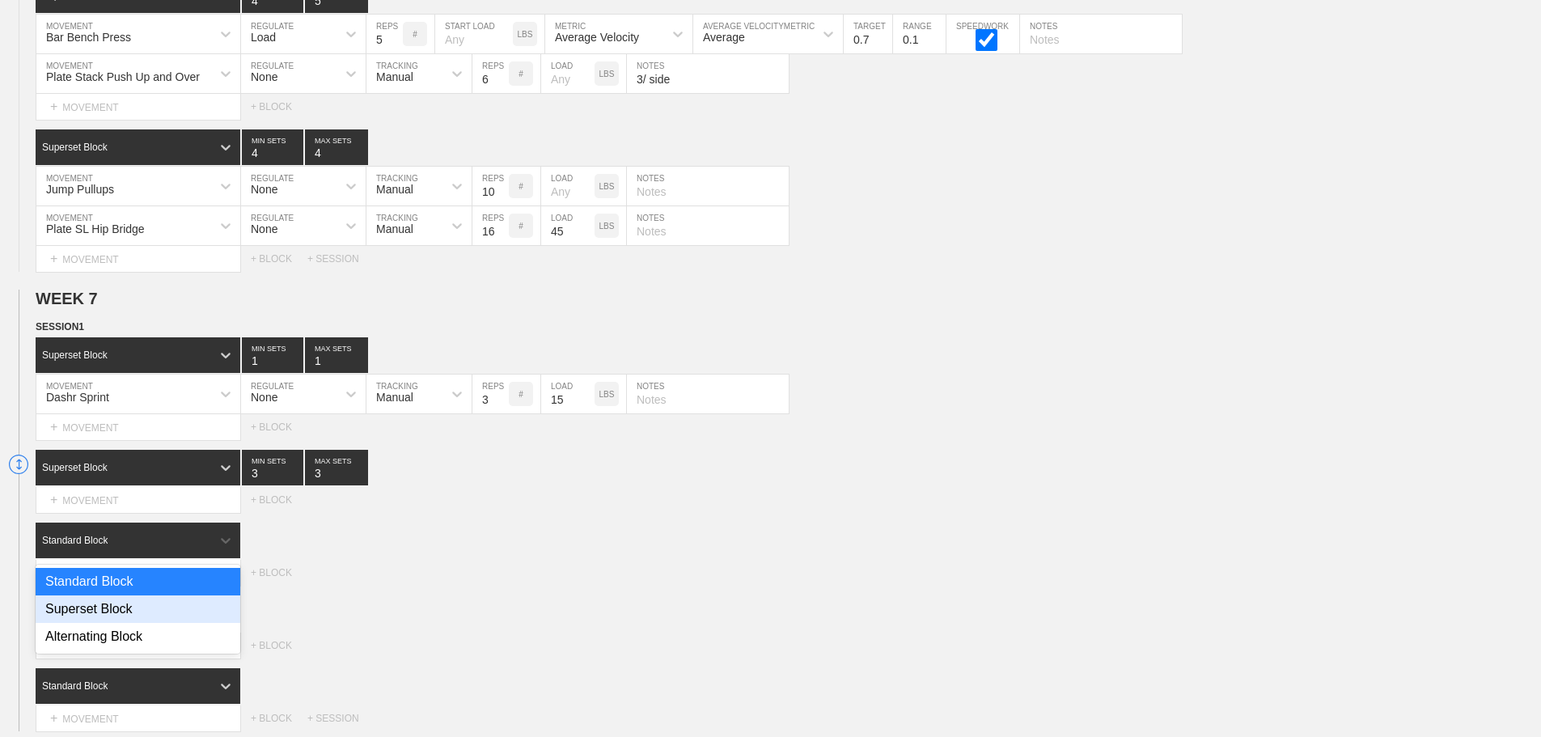
click at [138, 618] on div "Superset Block" at bounding box center [138, 608] width 205 height 27
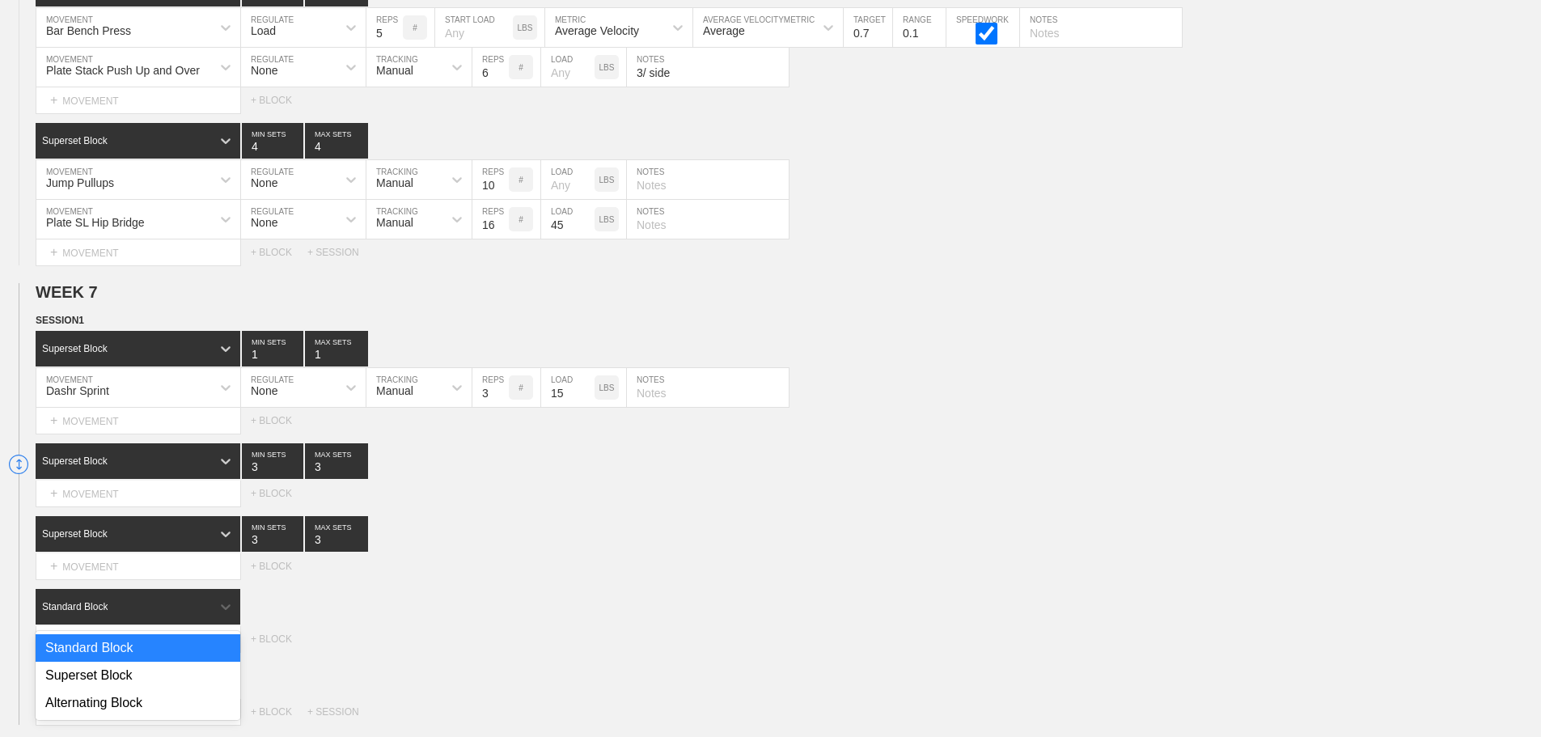
drag, startPoint x: 207, startPoint y: 624, endPoint x: 153, endPoint y: 690, distance: 85.0
click at [207, 624] on div "Standard Block" at bounding box center [138, 607] width 205 height 36
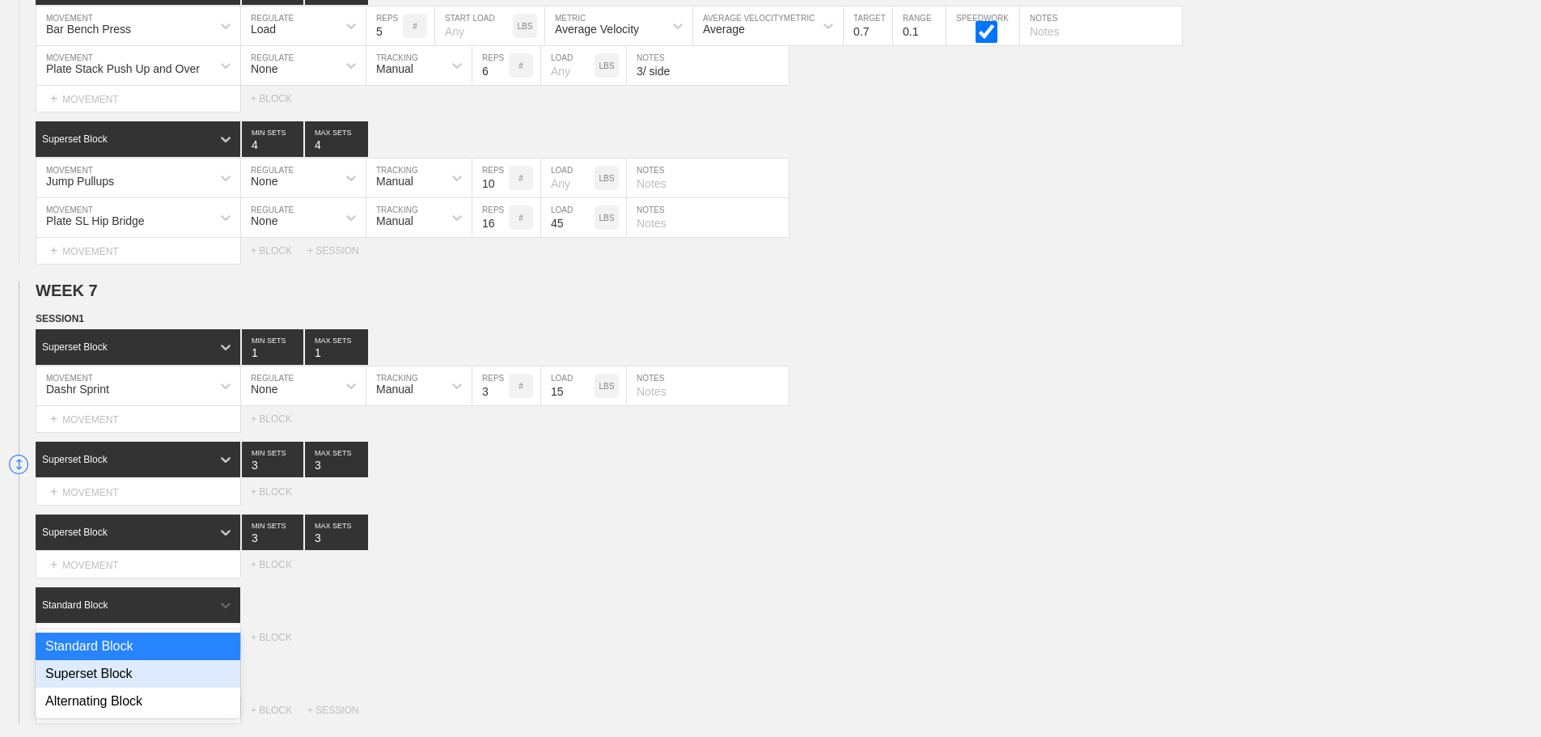
click at [112, 679] on div "Superset Block" at bounding box center [138, 673] width 205 height 27
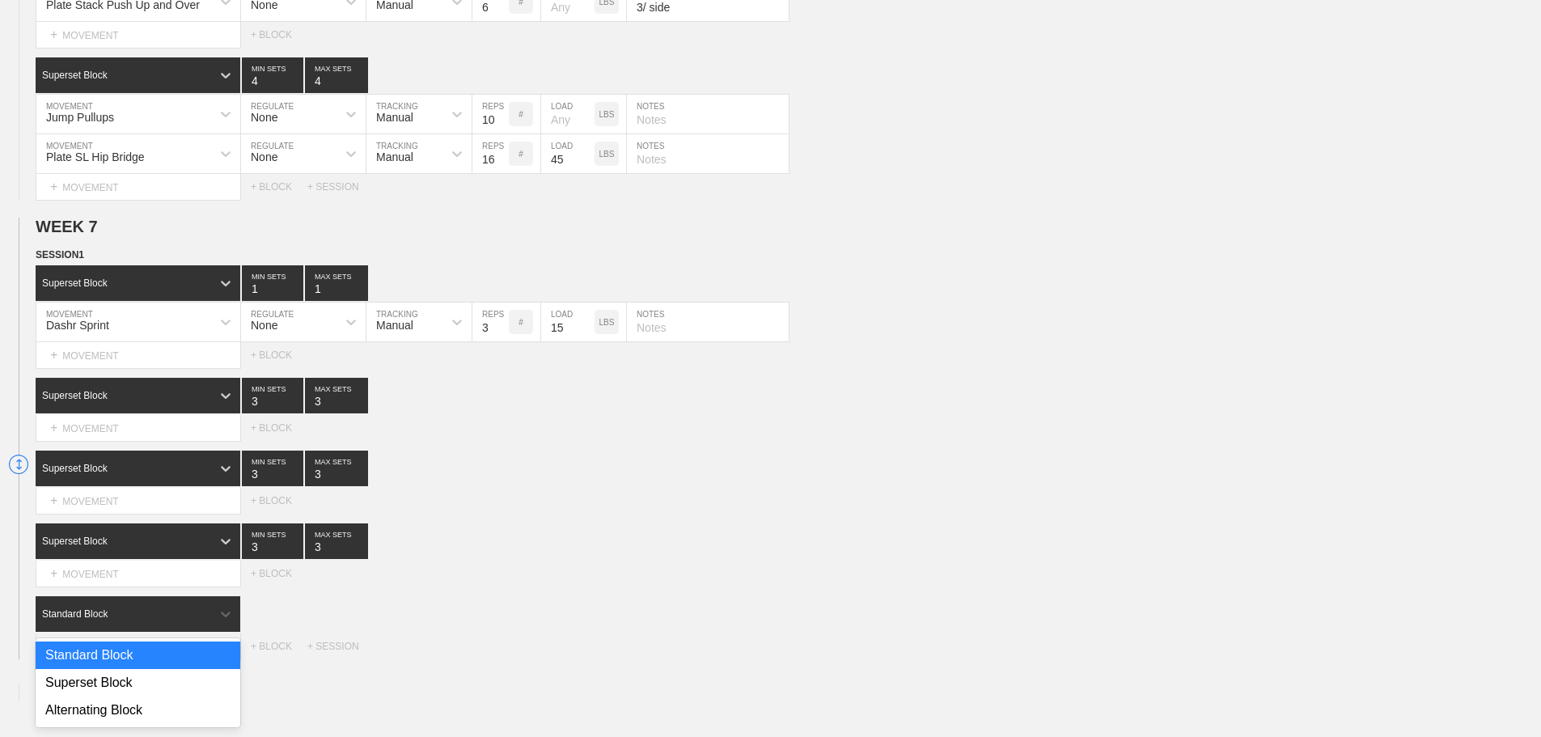
click at [218, 632] on div "option Standard Block focused, 1 of 3. 3 results available. Use Up and Down to …" at bounding box center [139, 614] width 206 height 36
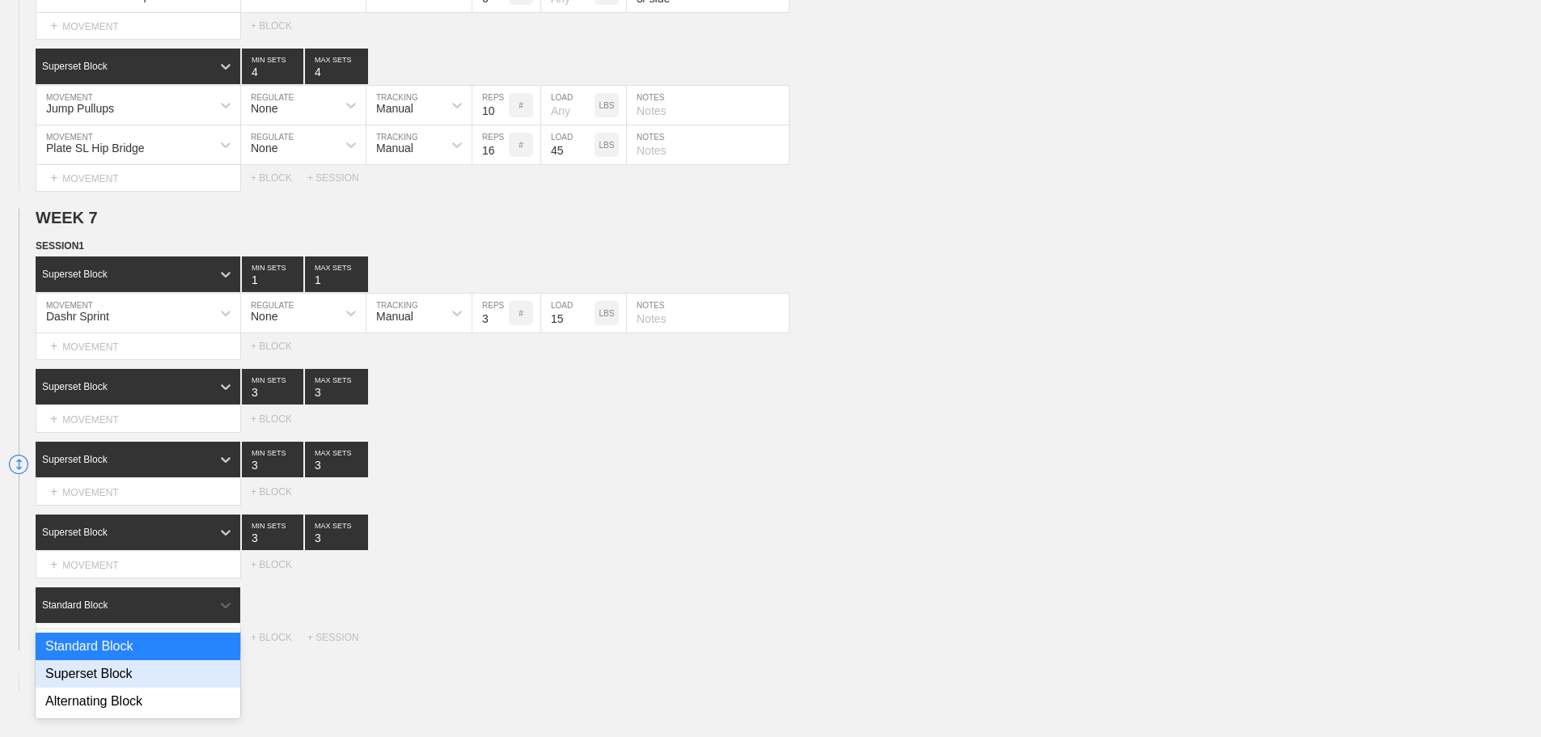
click at [115, 687] on div "Superset Block" at bounding box center [138, 673] width 205 height 27
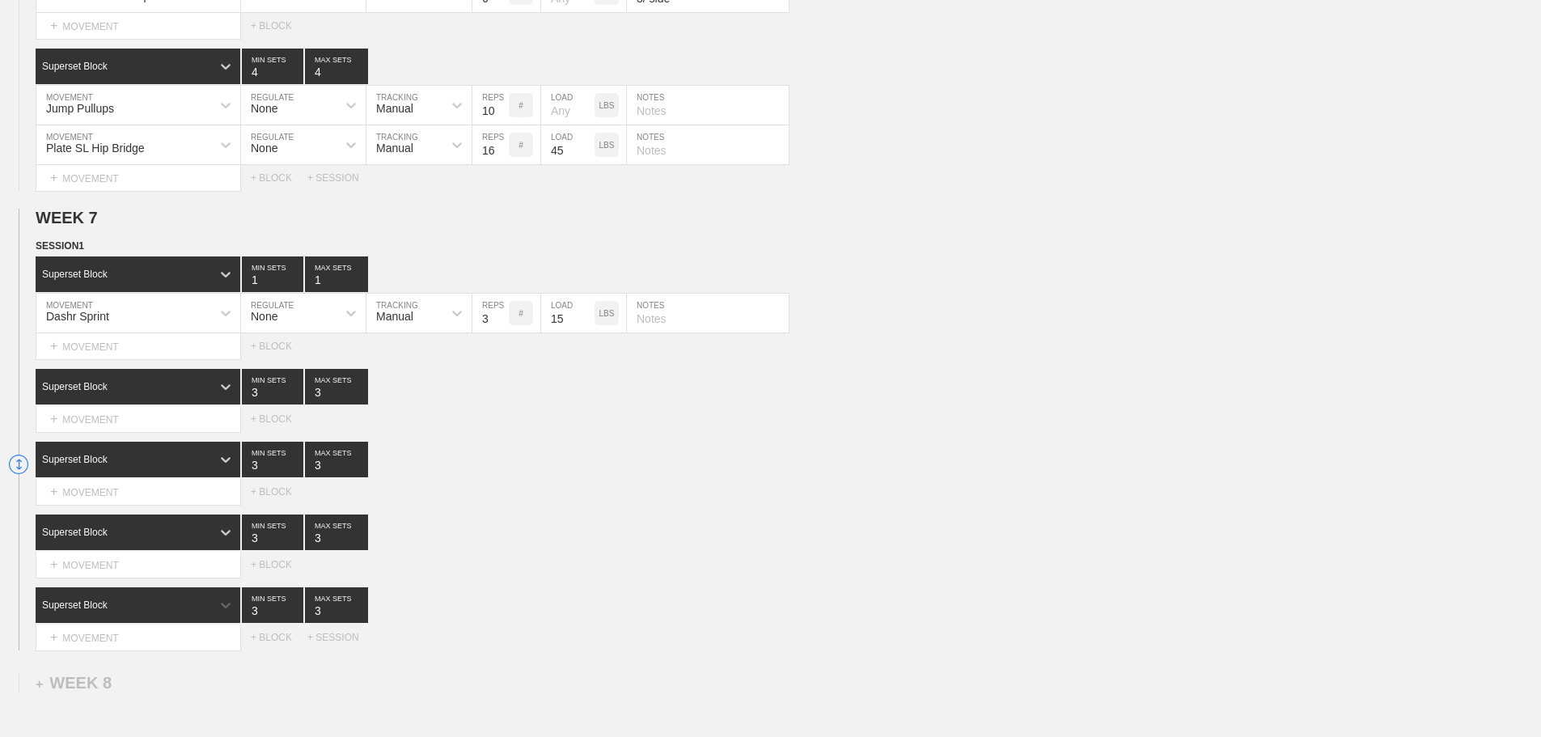
click at [631, 539] on div "Superset Block 3 MIN SETS 3 MAX SETS" at bounding box center [788, 532] width 1505 height 36
click at [360, 400] on input "4" at bounding box center [336, 387] width 63 height 36
type input "5"
click at [360, 400] on input "5" at bounding box center [336, 387] width 63 height 36
type input "4"
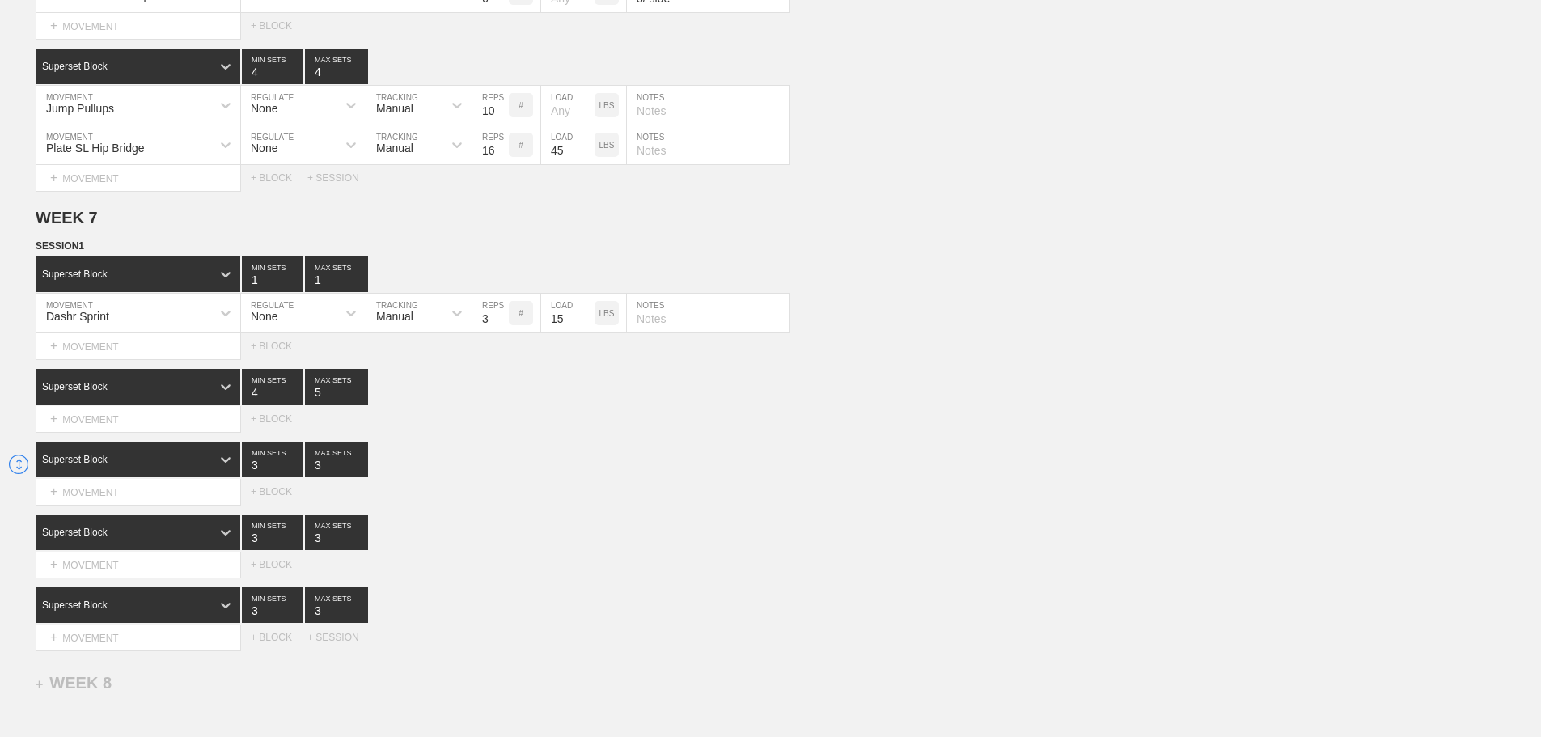
click at [294, 401] on input "4" at bounding box center [272, 387] width 61 height 36
type input "4"
click at [294, 474] on input "4" at bounding box center [272, 460] width 61 height 36
type input "4"
click at [362, 472] on input "4" at bounding box center [336, 460] width 63 height 36
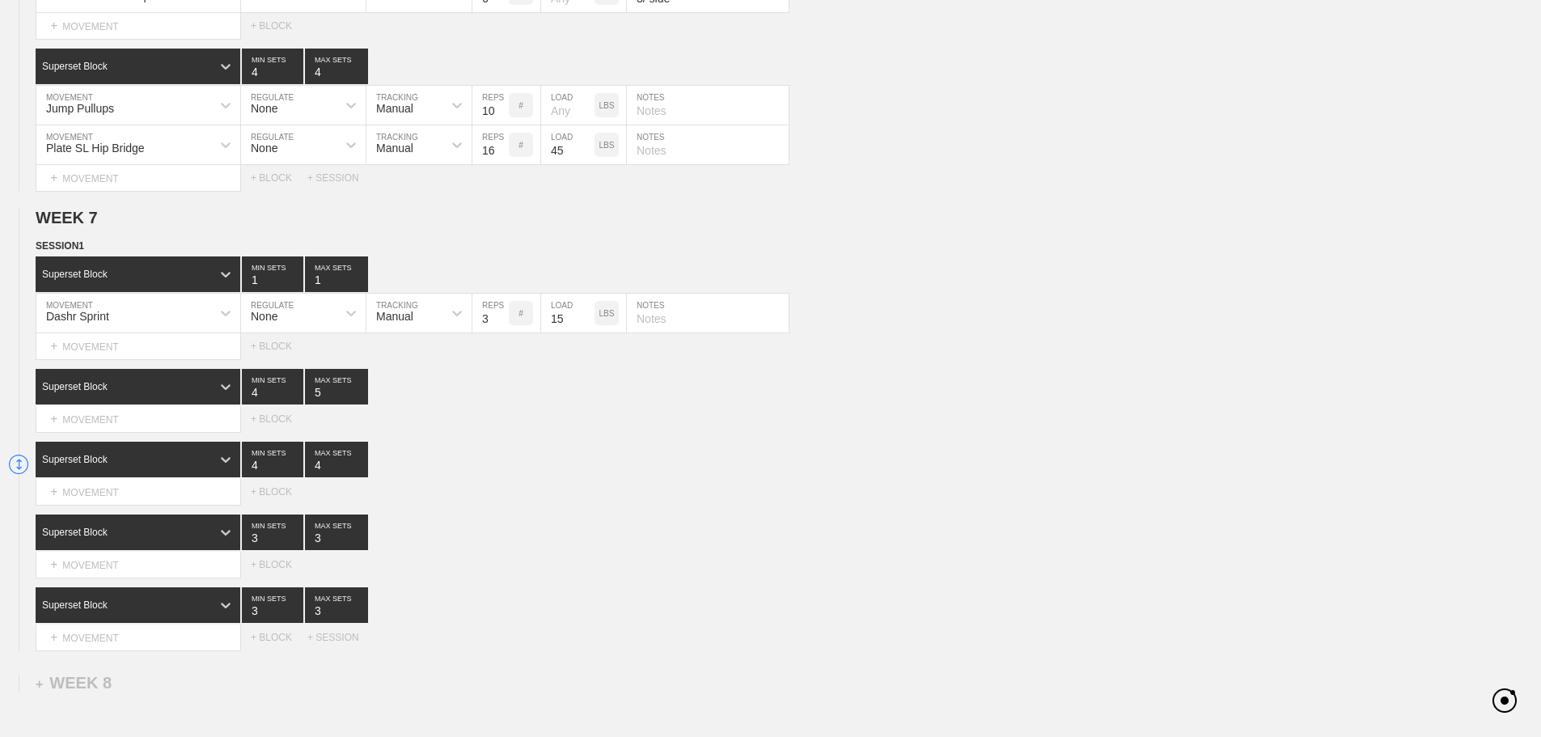
click at [578, 470] on div "Superset Block 4 MIN SETS 4 MAX SETS" at bounding box center [788, 460] width 1505 height 36
type input "4"
click at [295, 548] on input "4" at bounding box center [272, 532] width 61 height 36
click at [361, 543] on input "4" at bounding box center [336, 532] width 63 height 36
type input "5"
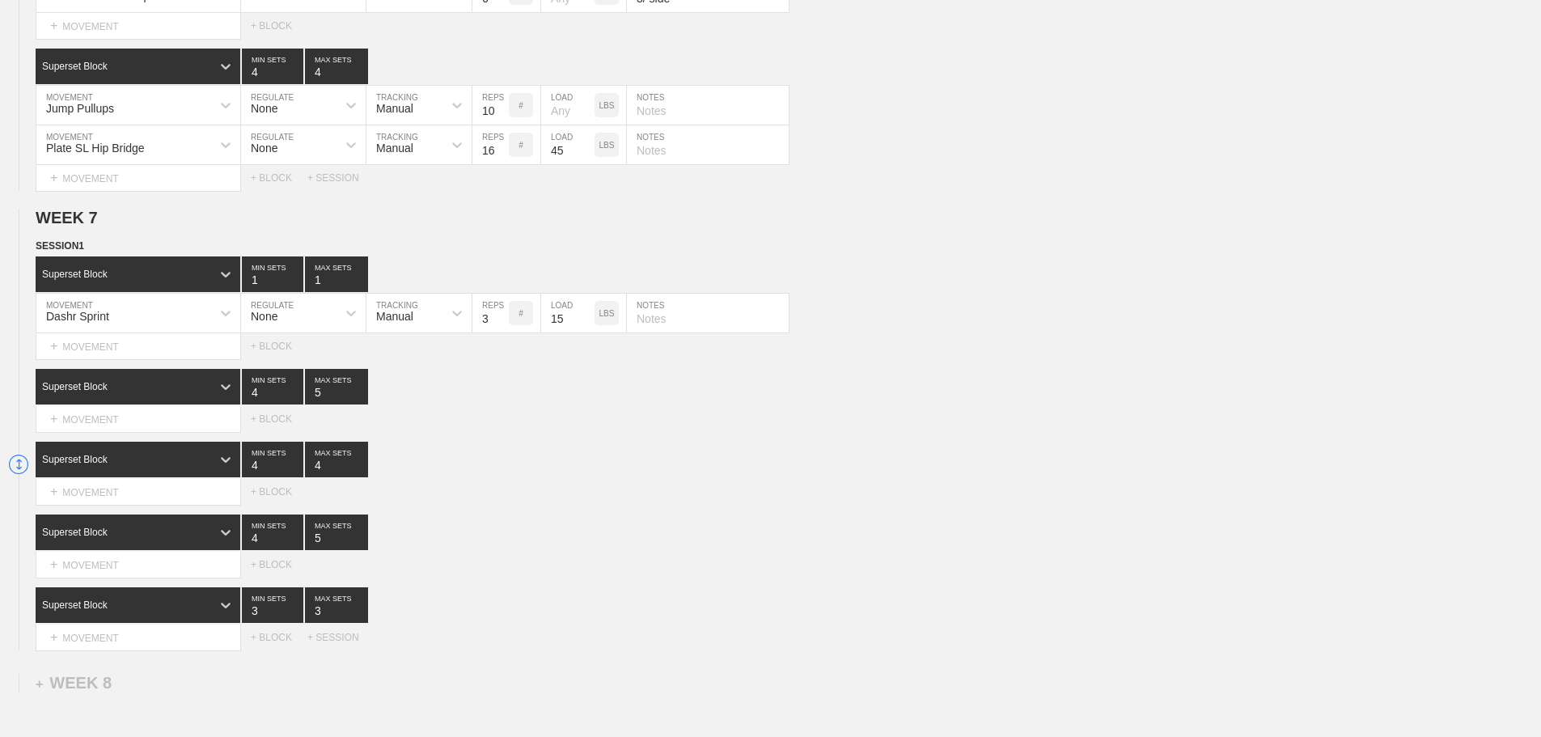
click at [357, 545] on input "5" at bounding box center [336, 532] width 63 height 36
drag, startPoint x: 544, startPoint y: 535, endPoint x: 524, endPoint y: 547, distance: 23.6
click at [532, 542] on div "Superset Block 4 MIN SETS 5 MAX SETS" at bounding box center [788, 532] width 1505 height 36
click at [290, 616] on input "4" at bounding box center [272, 605] width 61 height 36
click at [290, 616] on input "5" at bounding box center [272, 605] width 61 height 36
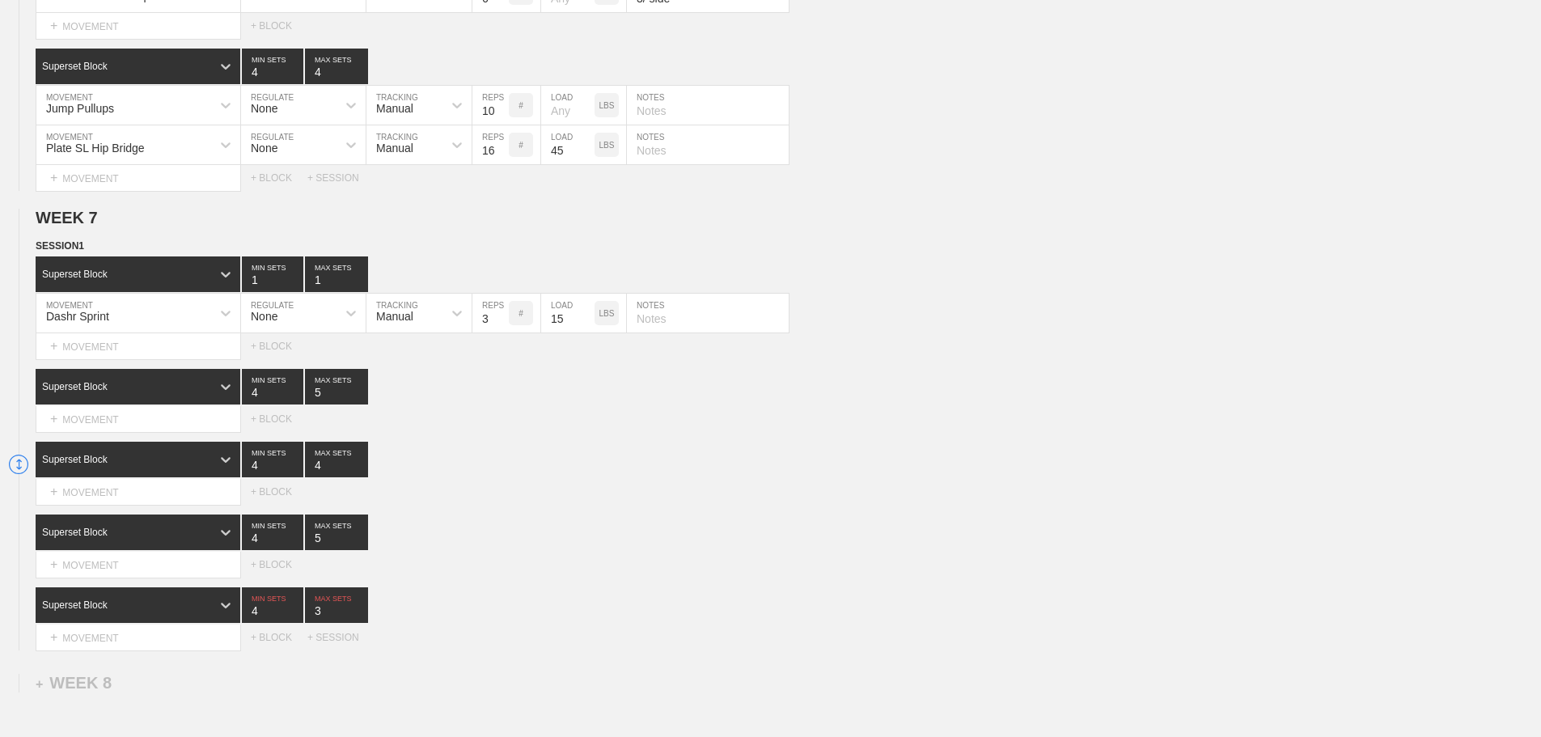
type input "4"
click at [292, 623] on input "4" at bounding box center [272, 605] width 61 height 36
type input "4"
click at [362, 619] on input "4" at bounding box center [336, 605] width 63 height 36
click at [672, 562] on div "Superset Block 4 MIN SETS 5 MAX SETS Select... MOVEMENT + MOVEMENT + BLOCK" at bounding box center [770, 545] width 1541 height 63
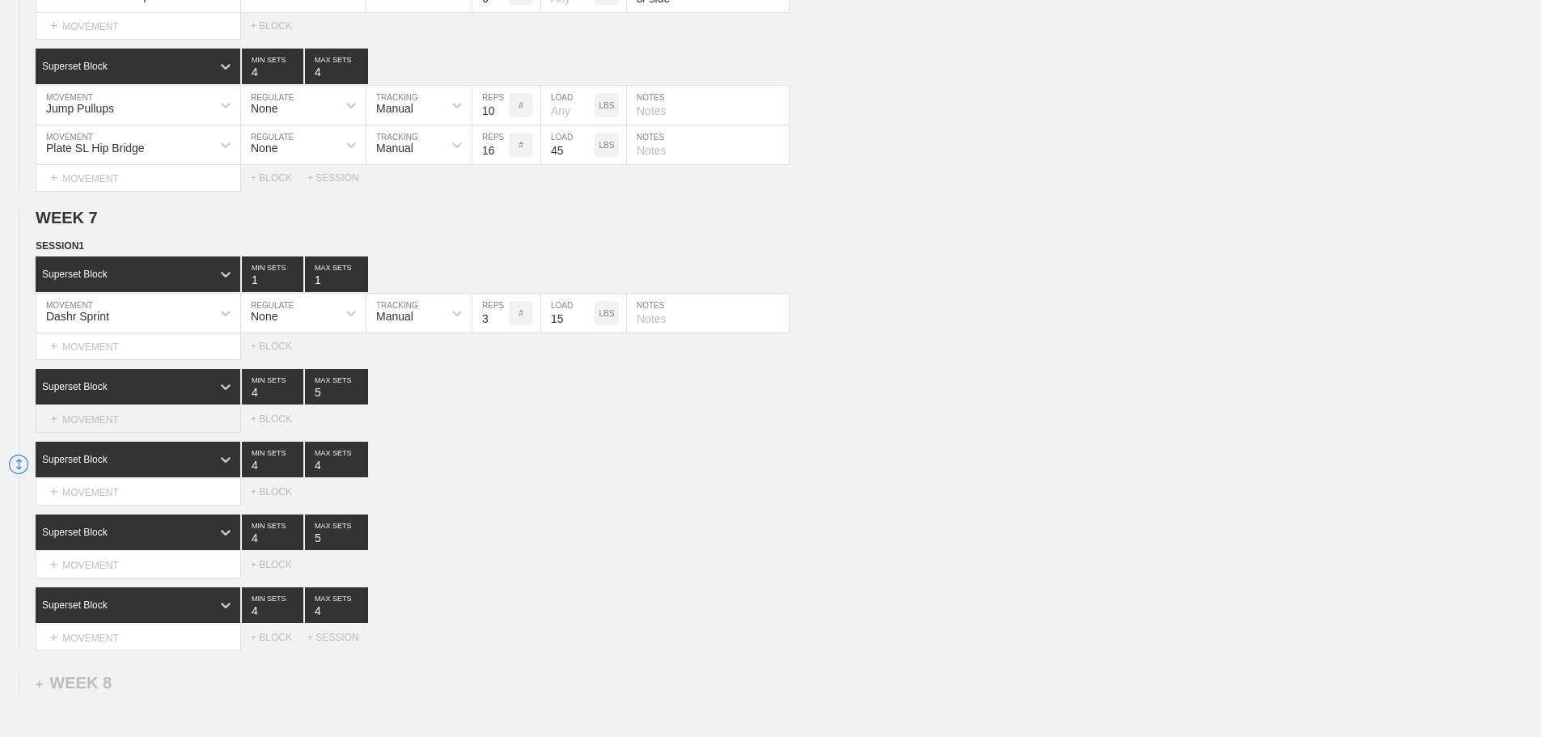
click at [188, 429] on div "+ MOVEMENT" at bounding box center [138, 419] width 205 height 27
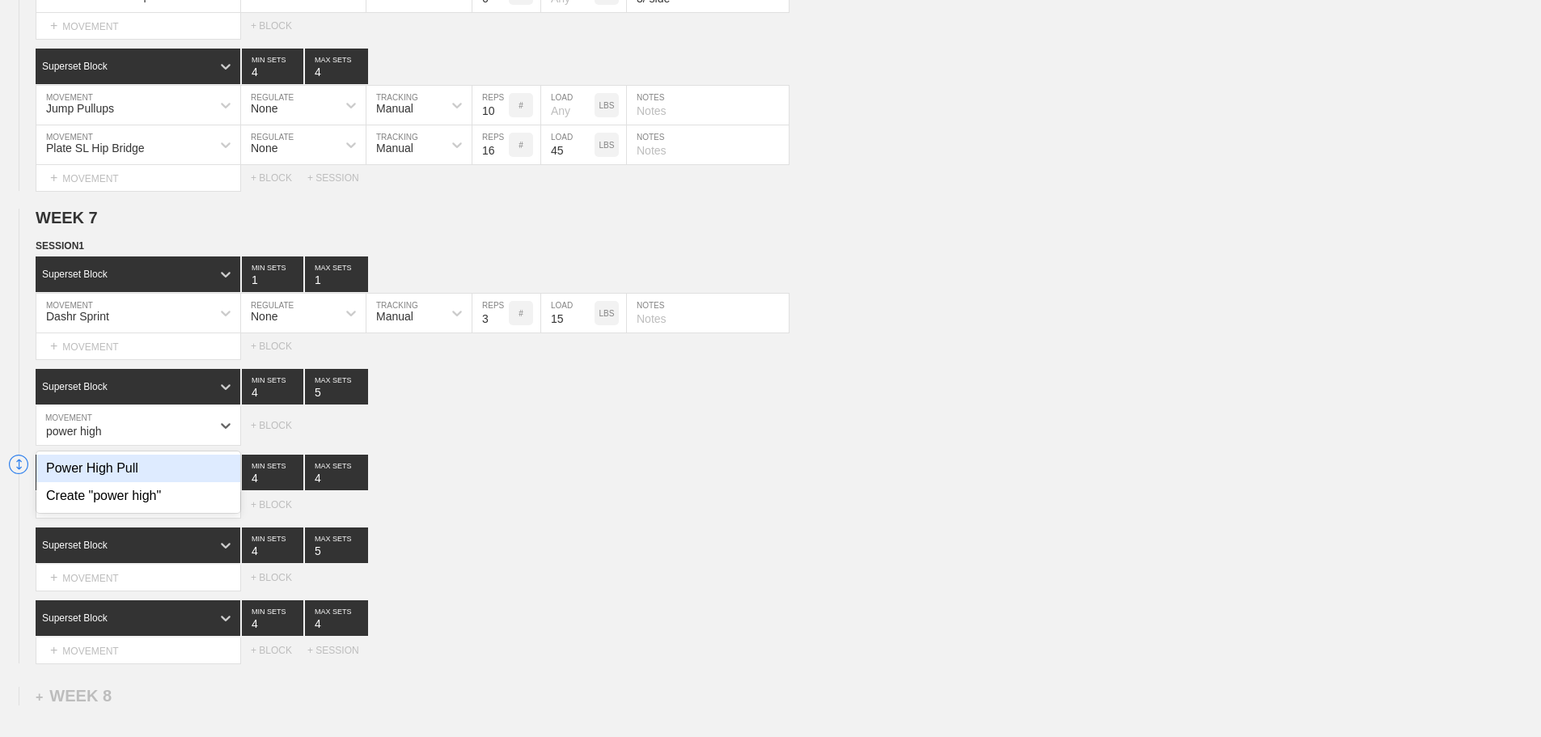
click at [124, 472] on div "Power High Pull" at bounding box center [138, 468] width 204 height 27
type input "power high"
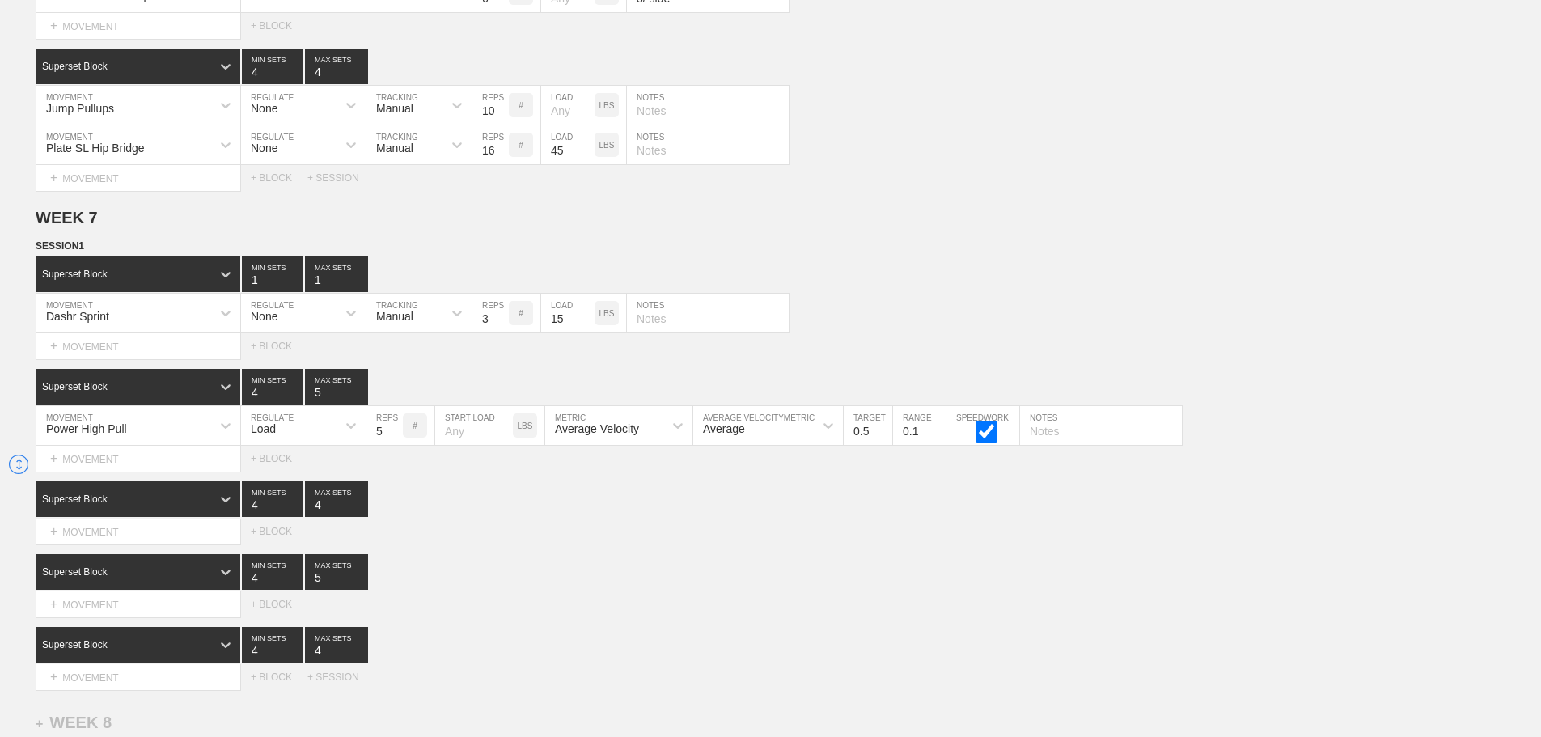
click at [396, 445] on input "5" at bounding box center [384, 425] width 36 height 39
type input "4"
click at [396, 445] on input "4" at bounding box center [384, 425] width 36 height 39
click at [639, 435] on div "Average Velocity" at bounding box center [597, 428] width 84 height 13
click at [606, 510] on div "Peak Velocity" at bounding box center [618, 495] width 147 height 27
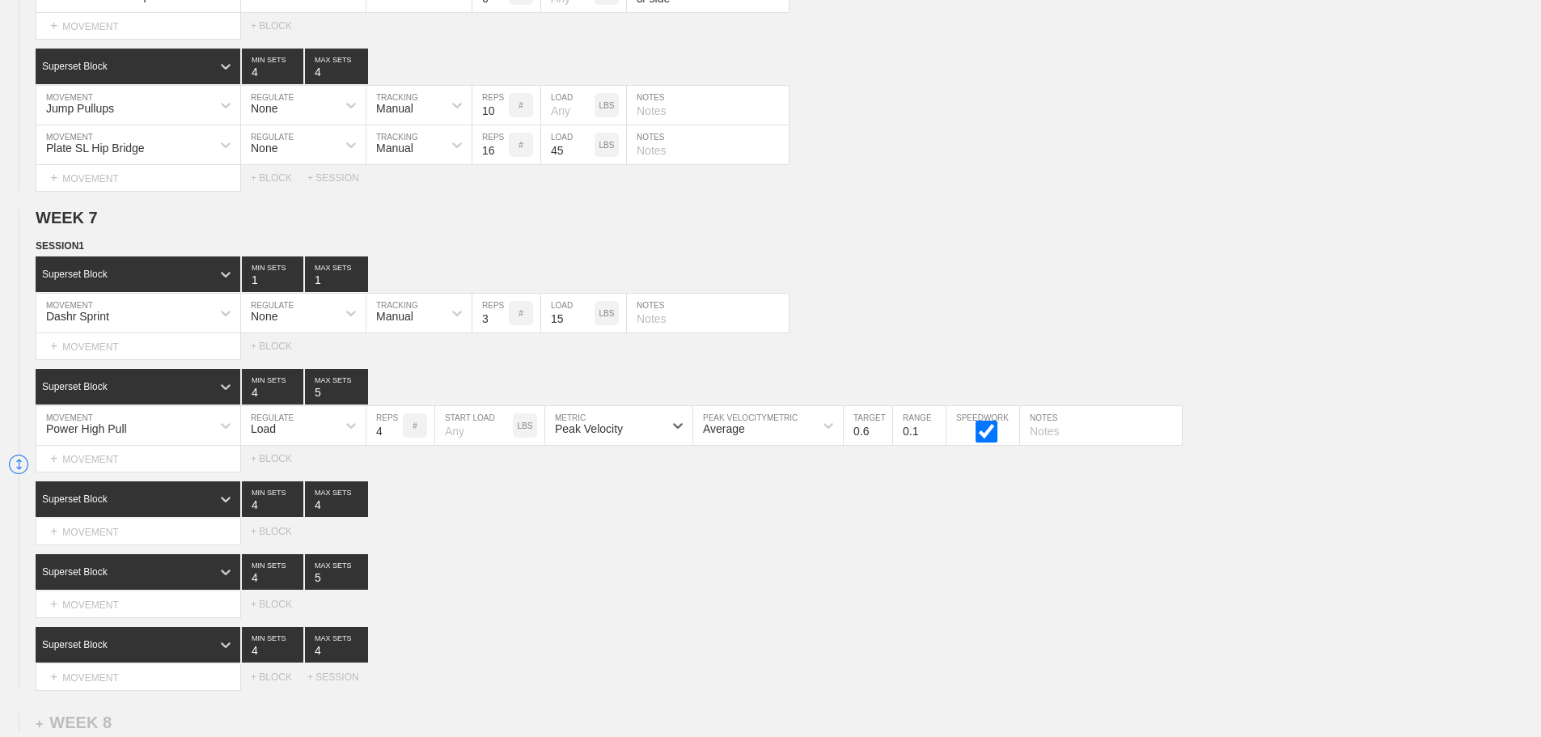
click at [883, 439] on input "0.6" at bounding box center [868, 425] width 49 height 39
click at [883, 439] on input "0.7" at bounding box center [868, 425] width 49 height 39
click at [883, 439] on input "0.8" at bounding box center [868, 425] width 49 height 39
click at [883, 439] on input "0.9" at bounding box center [868, 425] width 49 height 39
click at [883, 439] on input "1" at bounding box center [868, 425] width 49 height 39
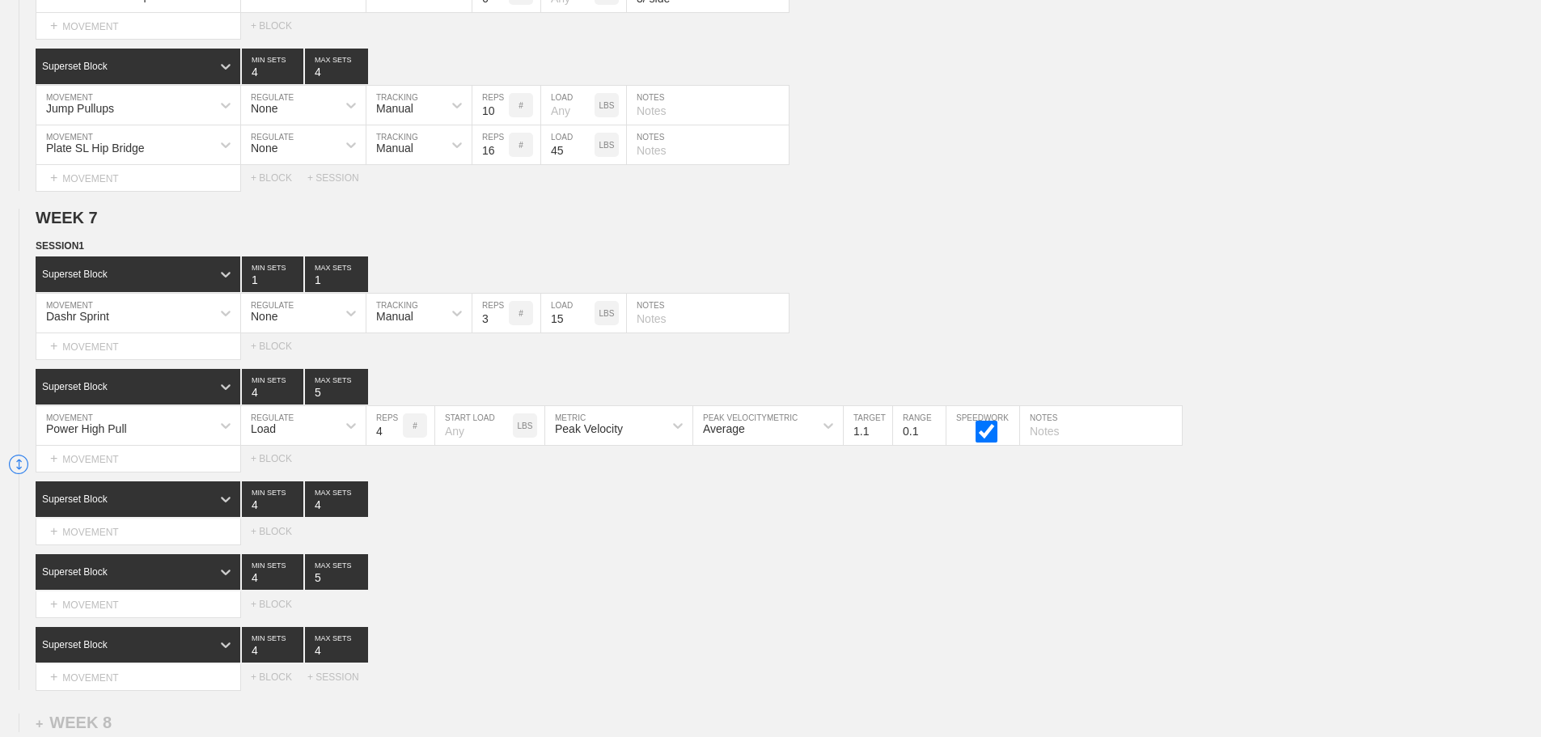
click at [883, 439] on input "1.1" at bounding box center [868, 425] width 49 height 39
type input "1.2"
click at [883, 439] on input "1.2" at bounding box center [868, 425] width 49 height 39
click at [880, 544] on div "Select... MOVEMENT + MOVEMENT + BLOCK" at bounding box center [770, 531] width 1541 height 26
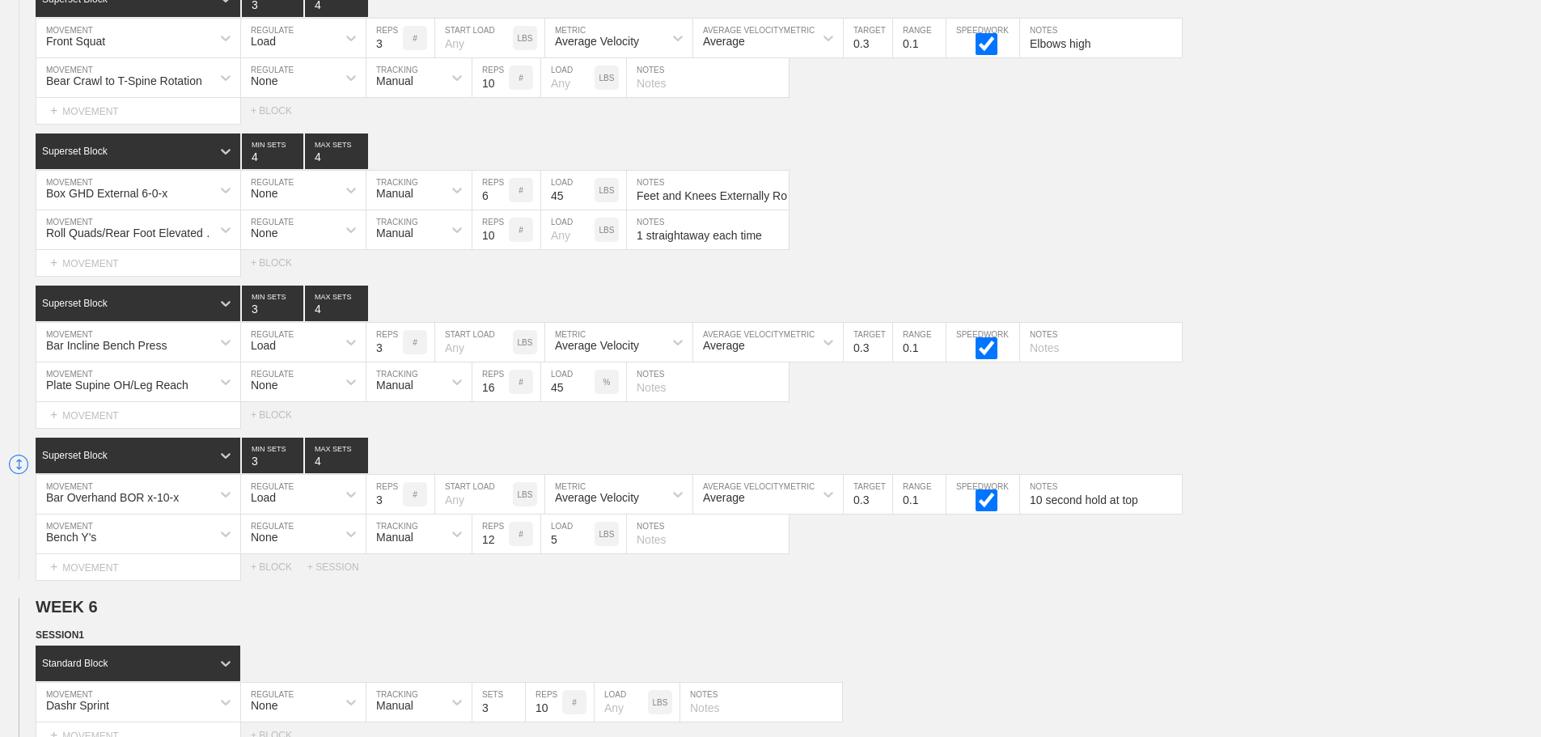
scroll to position [9635, 0]
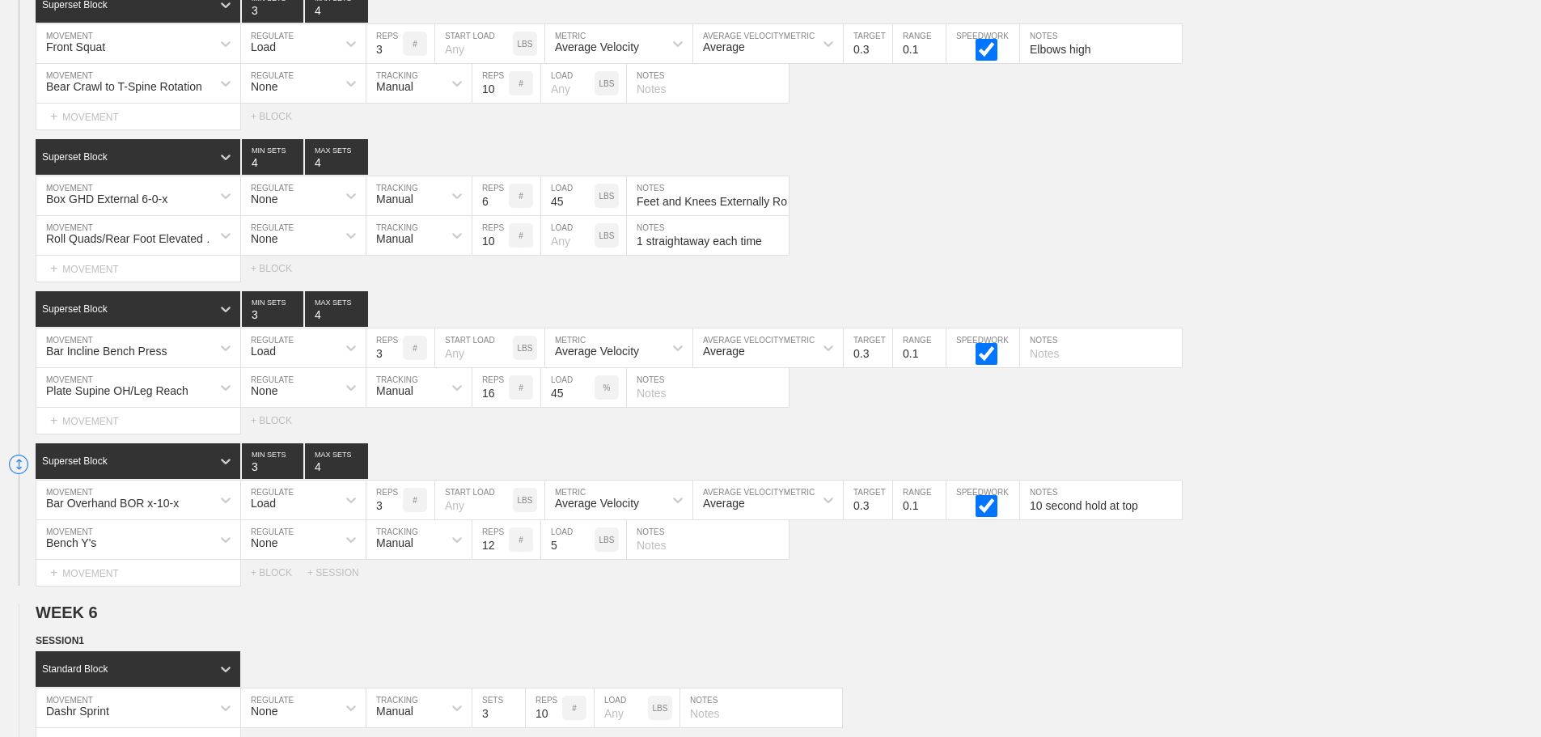
click at [1342, 408] on div "Plate Supine OH/Leg Reach MOVEMENT None REGULATE Manual TRACKING 16 REPS # 45 L…" at bounding box center [770, 388] width 1541 height 40
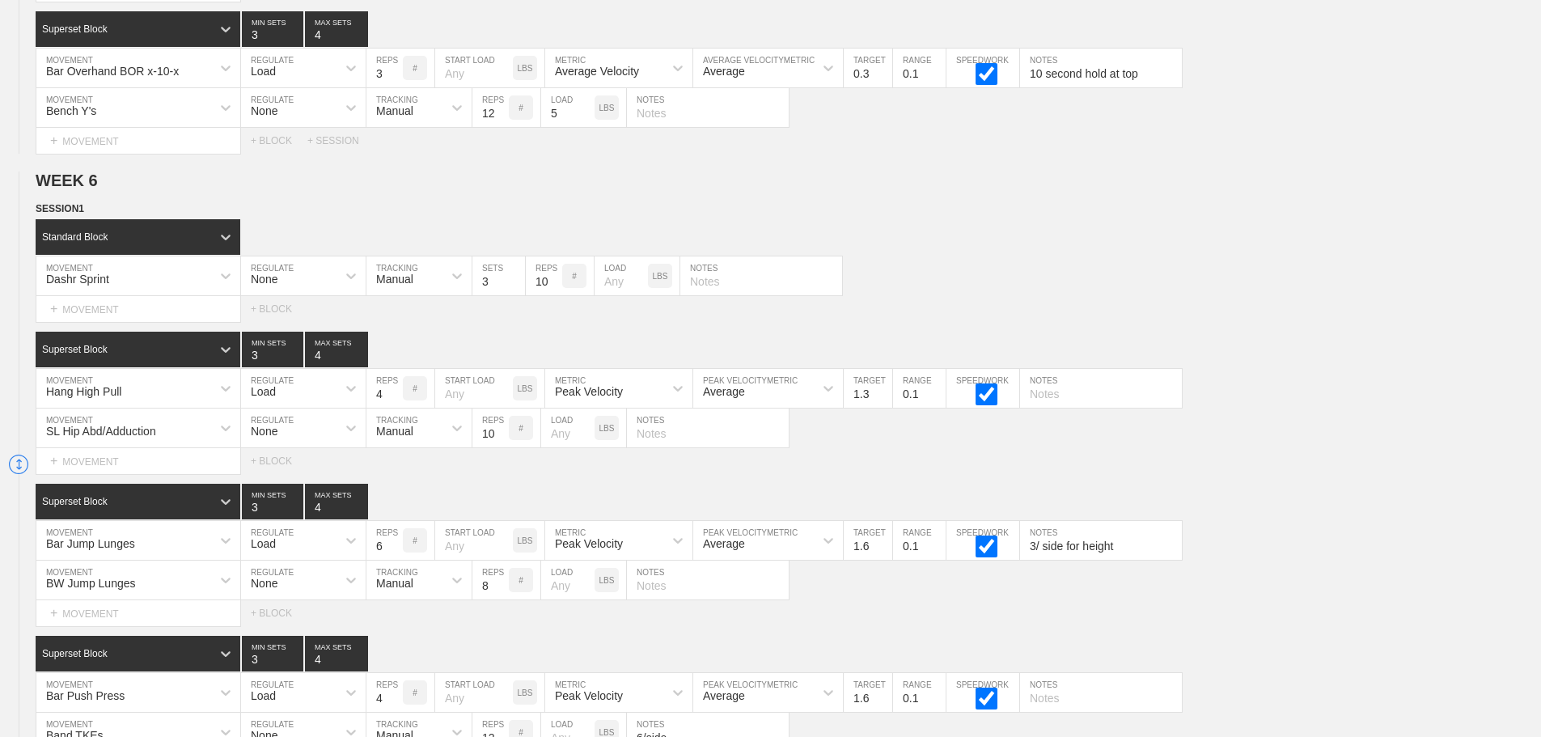
scroll to position [12311, 0]
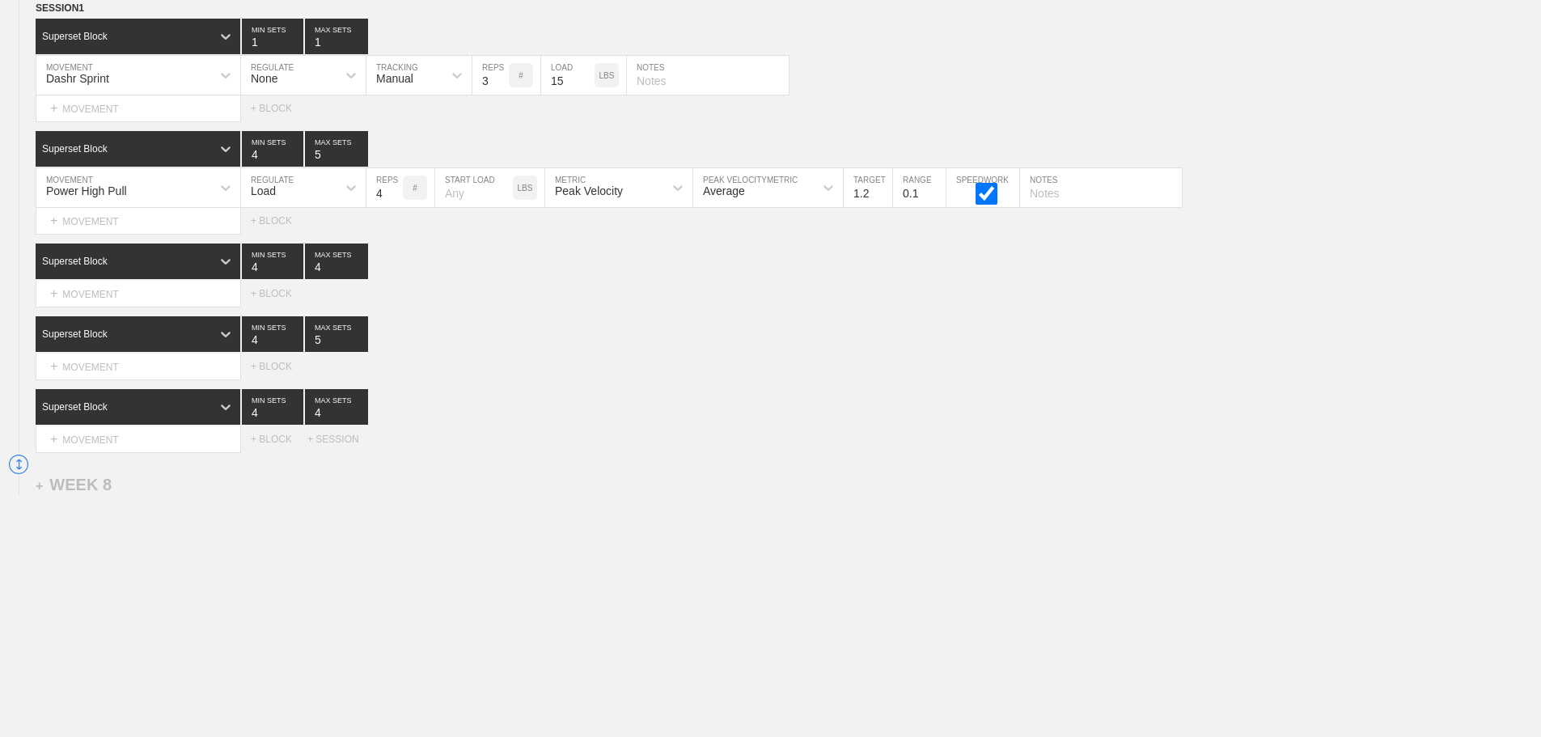
click at [707, 414] on div "Superset Block 4 MIN SETS 4 MAX SETS" at bounding box center [788, 407] width 1505 height 36
click at [643, 408] on div "Superset Block 4 MIN SETS 4 MAX SETS" at bounding box center [788, 407] width 1505 height 36
click at [131, 293] on div "+ MOVEMENT" at bounding box center [138, 294] width 205 height 27
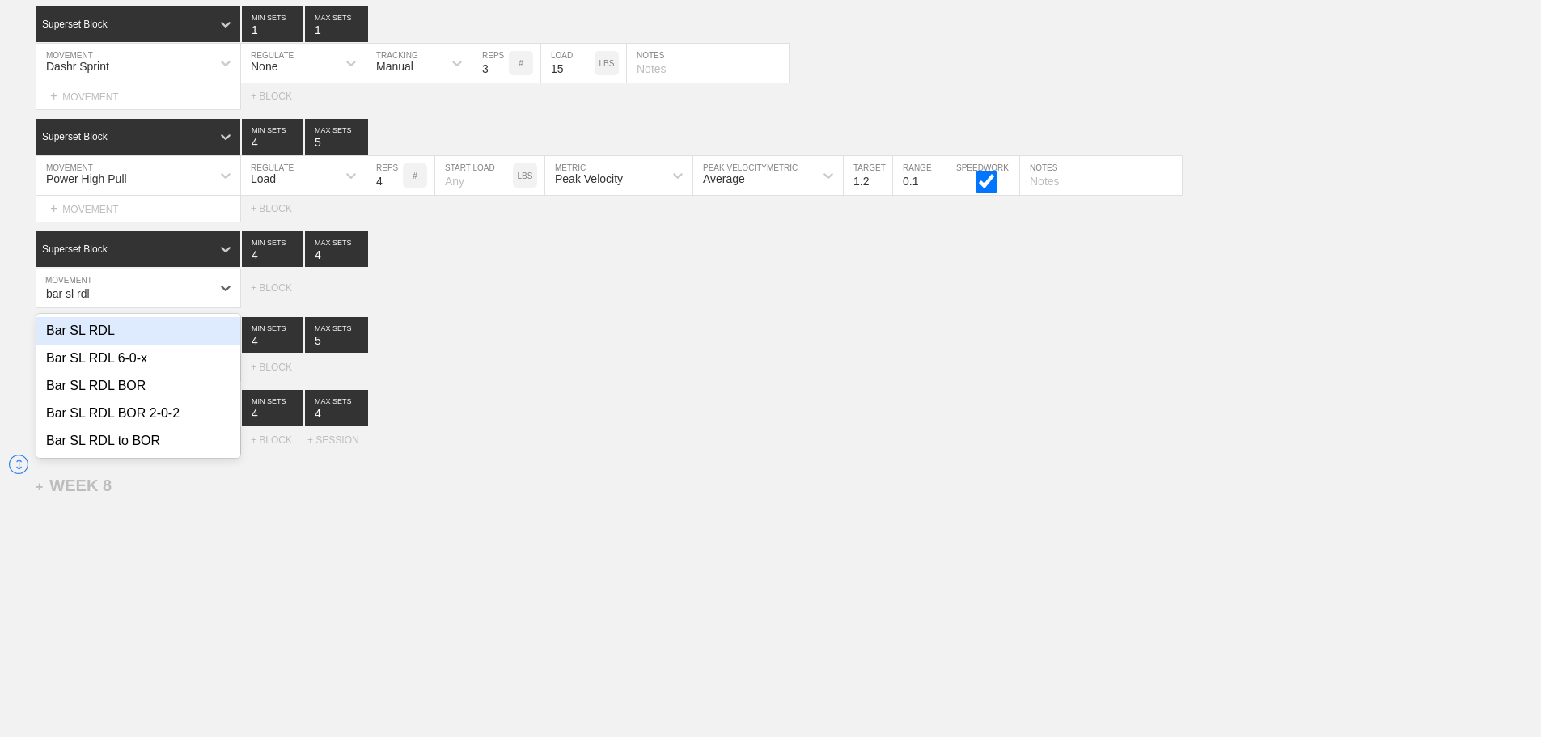
click at [111, 344] on div "Bar SL RDL" at bounding box center [138, 330] width 204 height 27
type input "bar sl rdl"
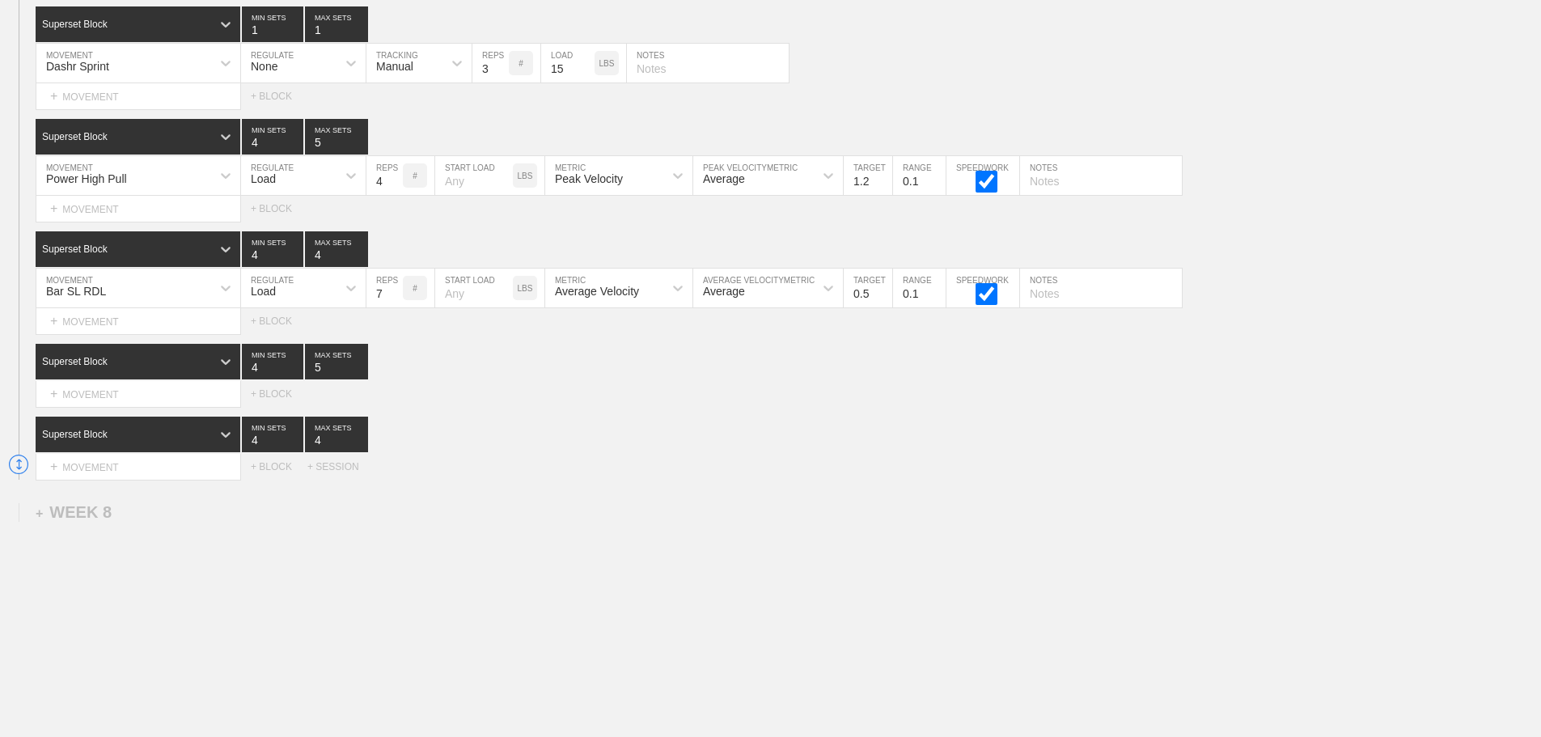
click at [395, 301] on input "7" at bounding box center [384, 288] width 36 height 39
type input "8"
click at [395, 301] on input "8" at bounding box center [384, 288] width 36 height 39
type input "5"
click at [364, 260] on input "5" at bounding box center [336, 249] width 63 height 36
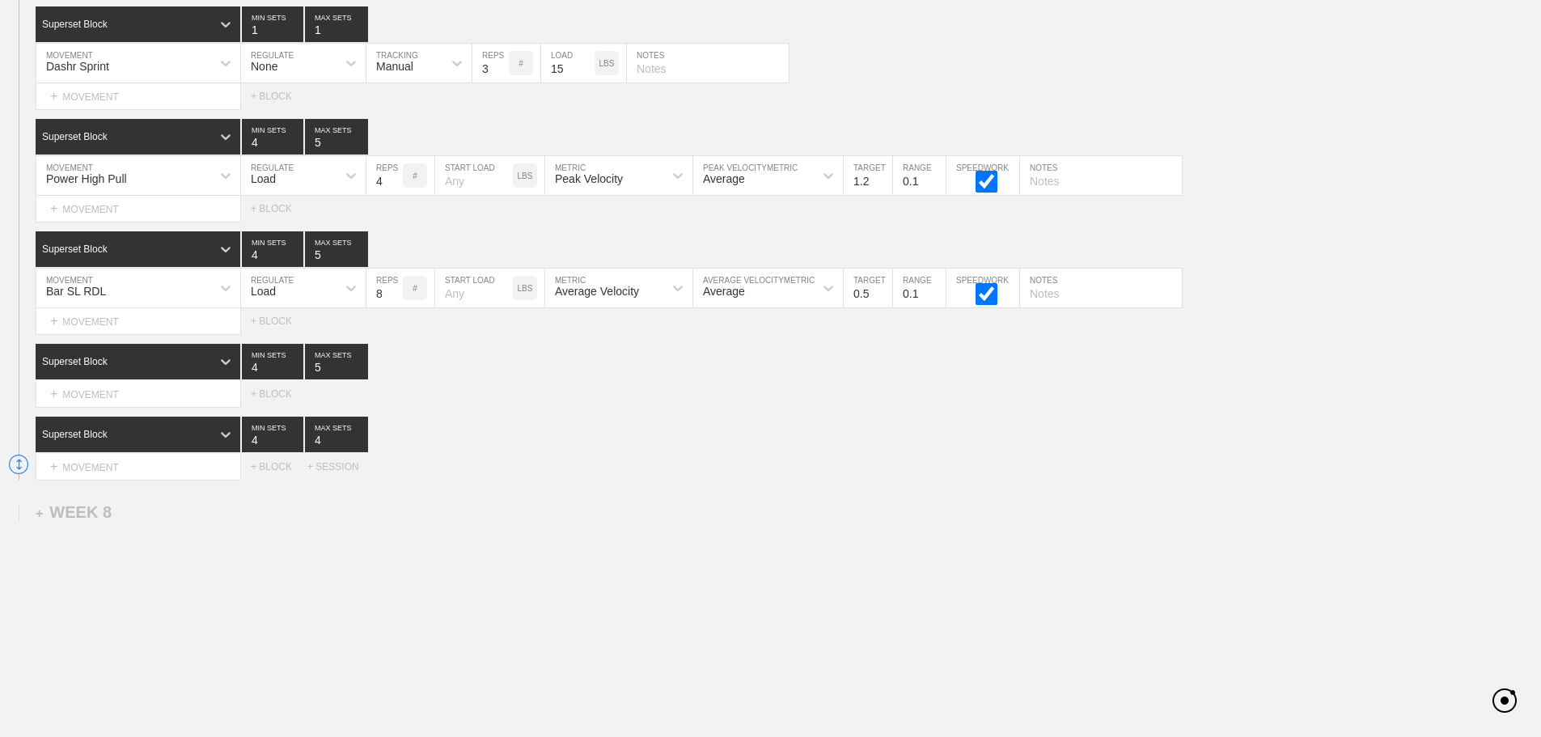
click at [626, 401] on div "Select... MOVEMENT + MOVEMENT + BLOCK" at bounding box center [770, 394] width 1541 height 26
drag, startPoint x: 532, startPoint y: 451, endPoint x: 414, endPoint y: 412, distance: 124.1
click at [517, 446] on div "Superset Block 4 MIN SETS 4 MAX SETS" at bounding box center [788, 435] width 1505 height 36
click at [717, 452] on div "Superset Block 4 MIN SETS 4 MAX SETS" at bounding box center [788, 435] width 1505 height 36
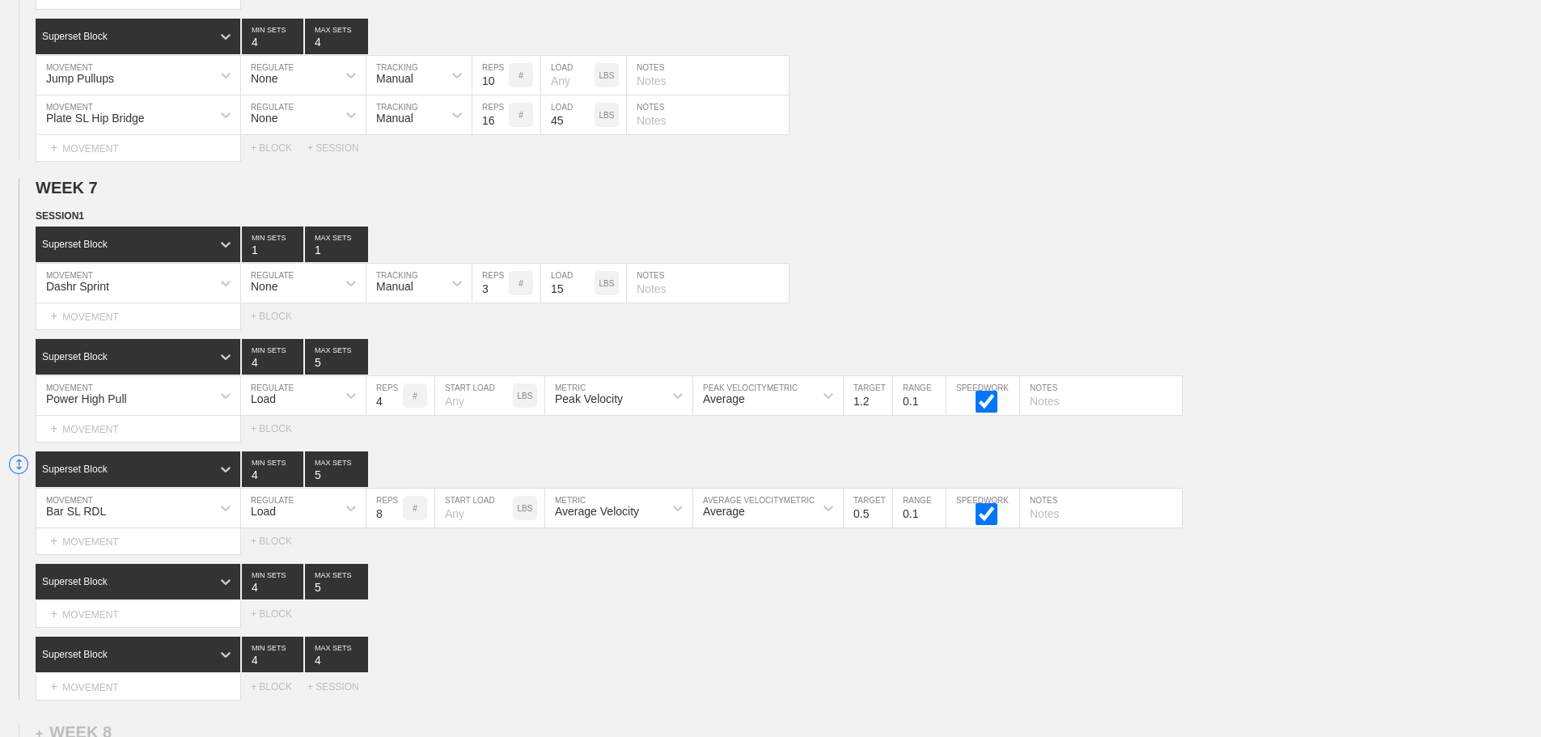
scroll to position [12351, 0]
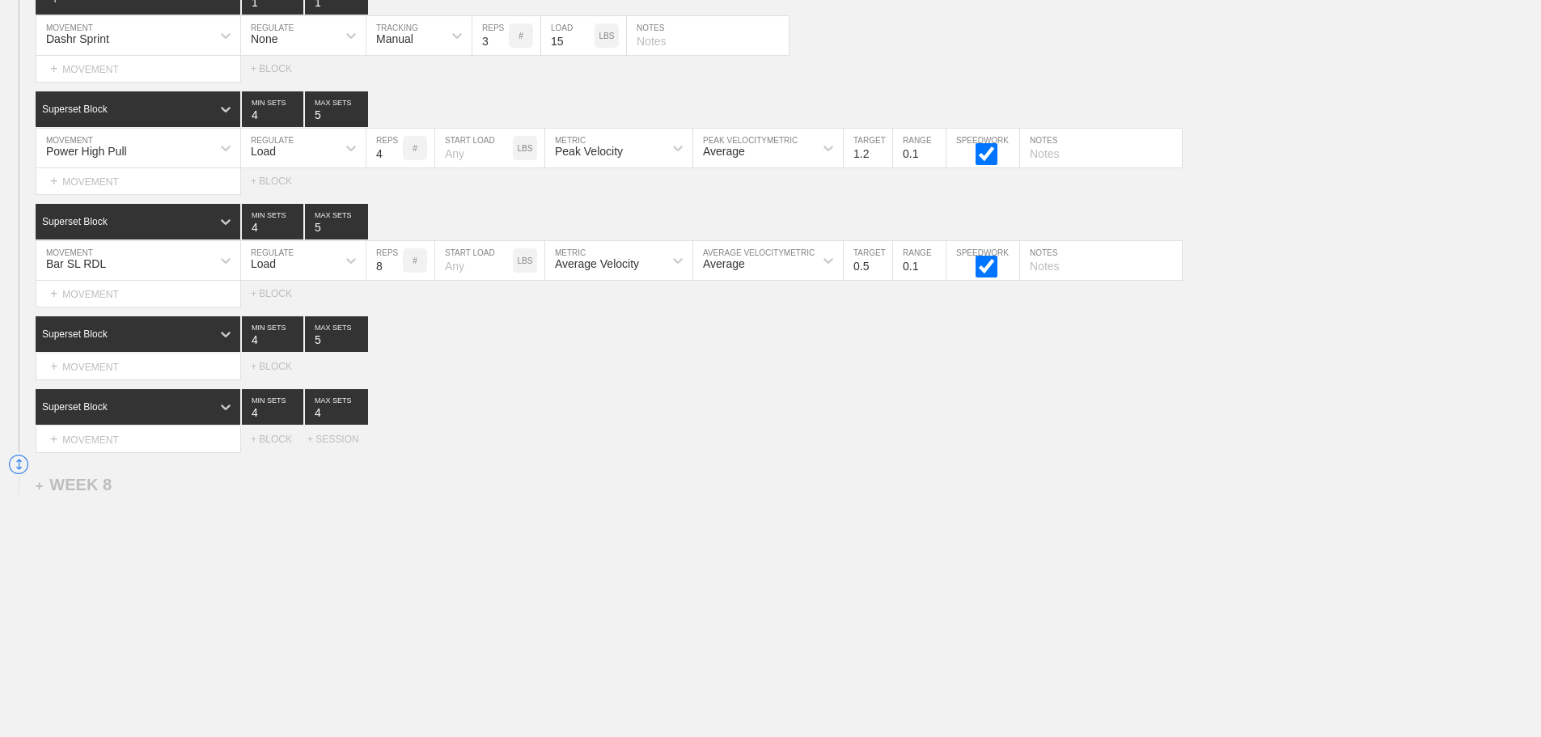
click at [141, 269] on div "Bar SL RDL" at bounding box center [123, 260] width 175 height 27
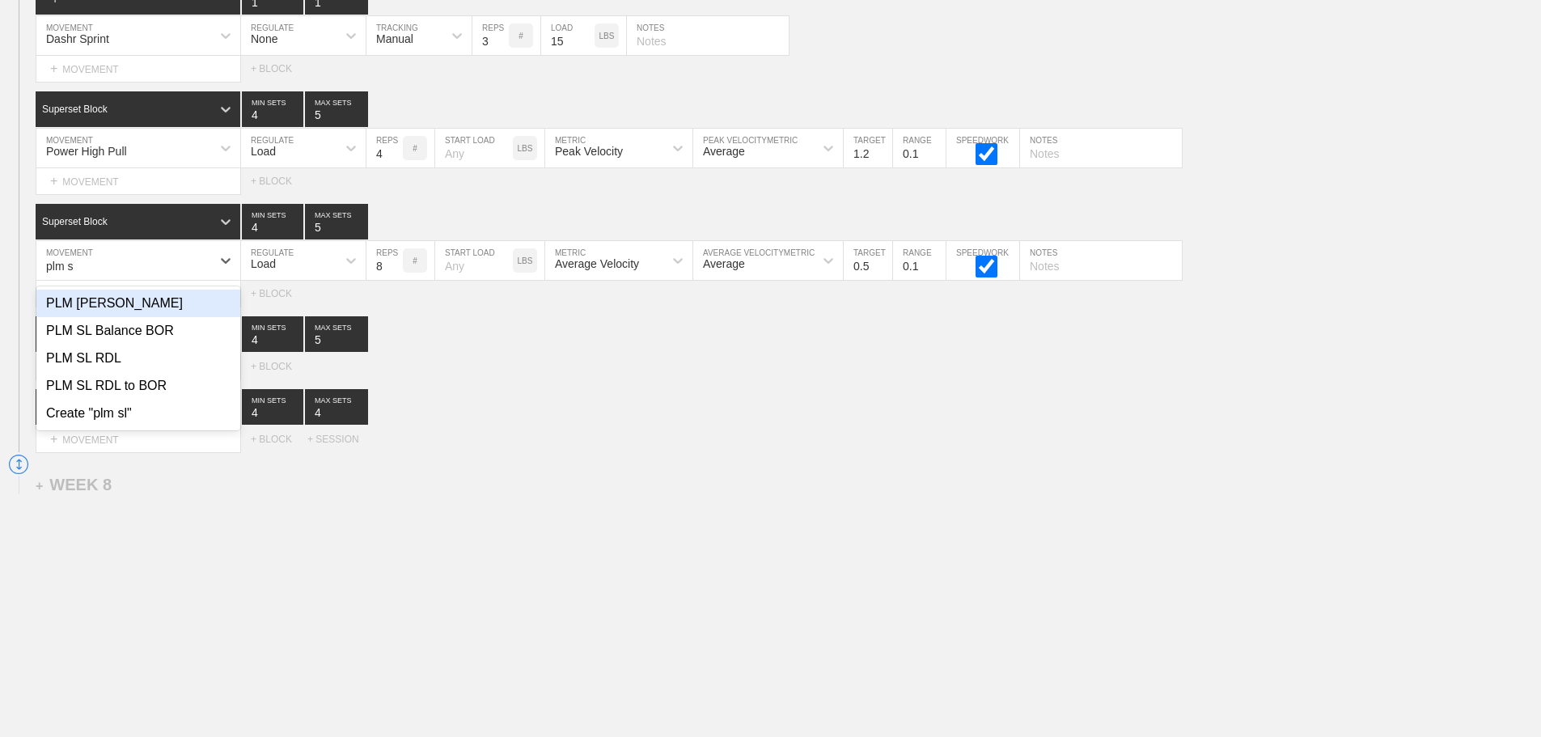
type input "plm sl"
click at [105, 353] on div "PLM SL RDL" at bounding box center [138, 358] width 204 height 27
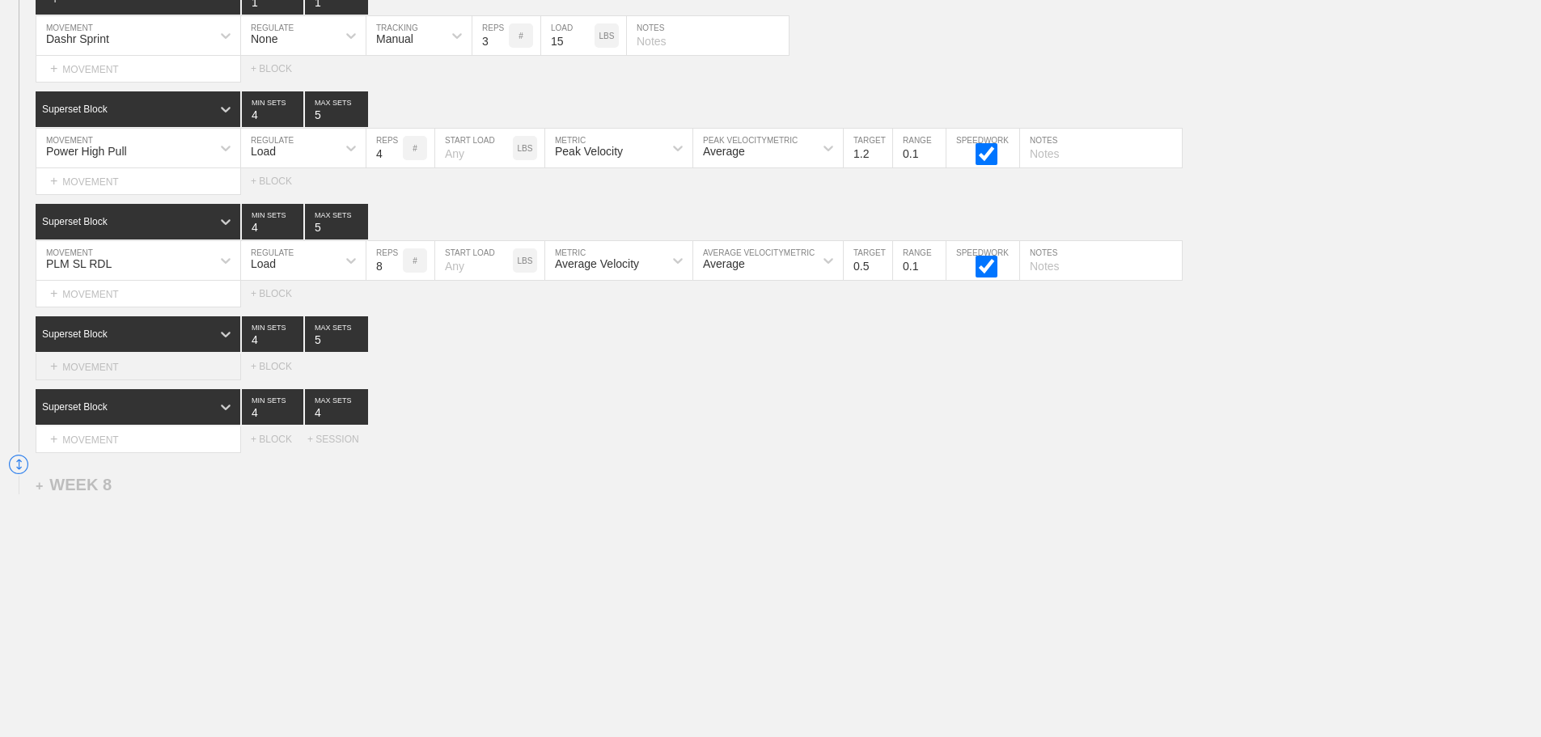
click at [143, 365] on div "+ MOVEMENT" at bounding box center [138, 366] width 205 height 27
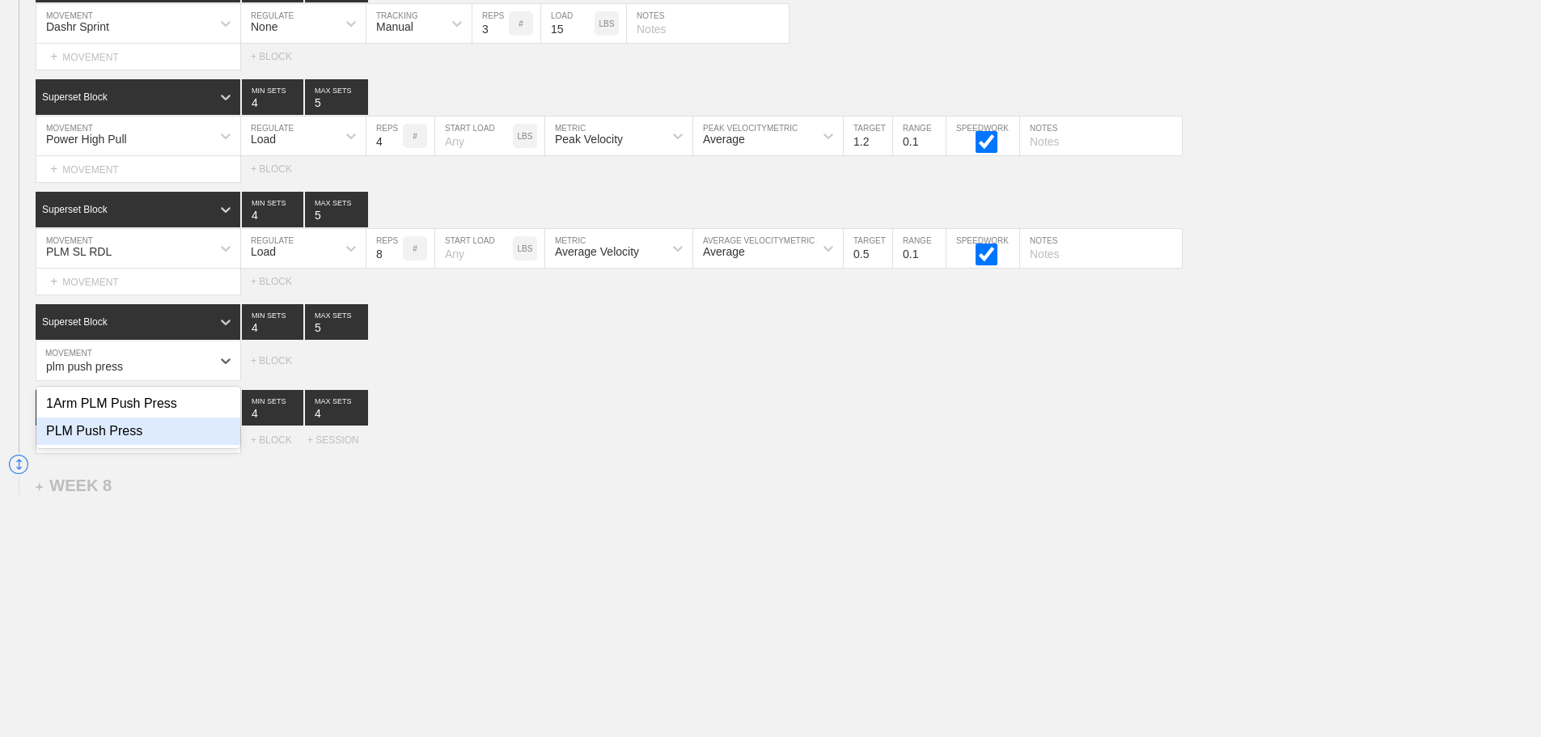
click at [137, 445] on div "PLM Push Press" at bounding box center [138, 430] width 204 height 27
type input "plm push press"
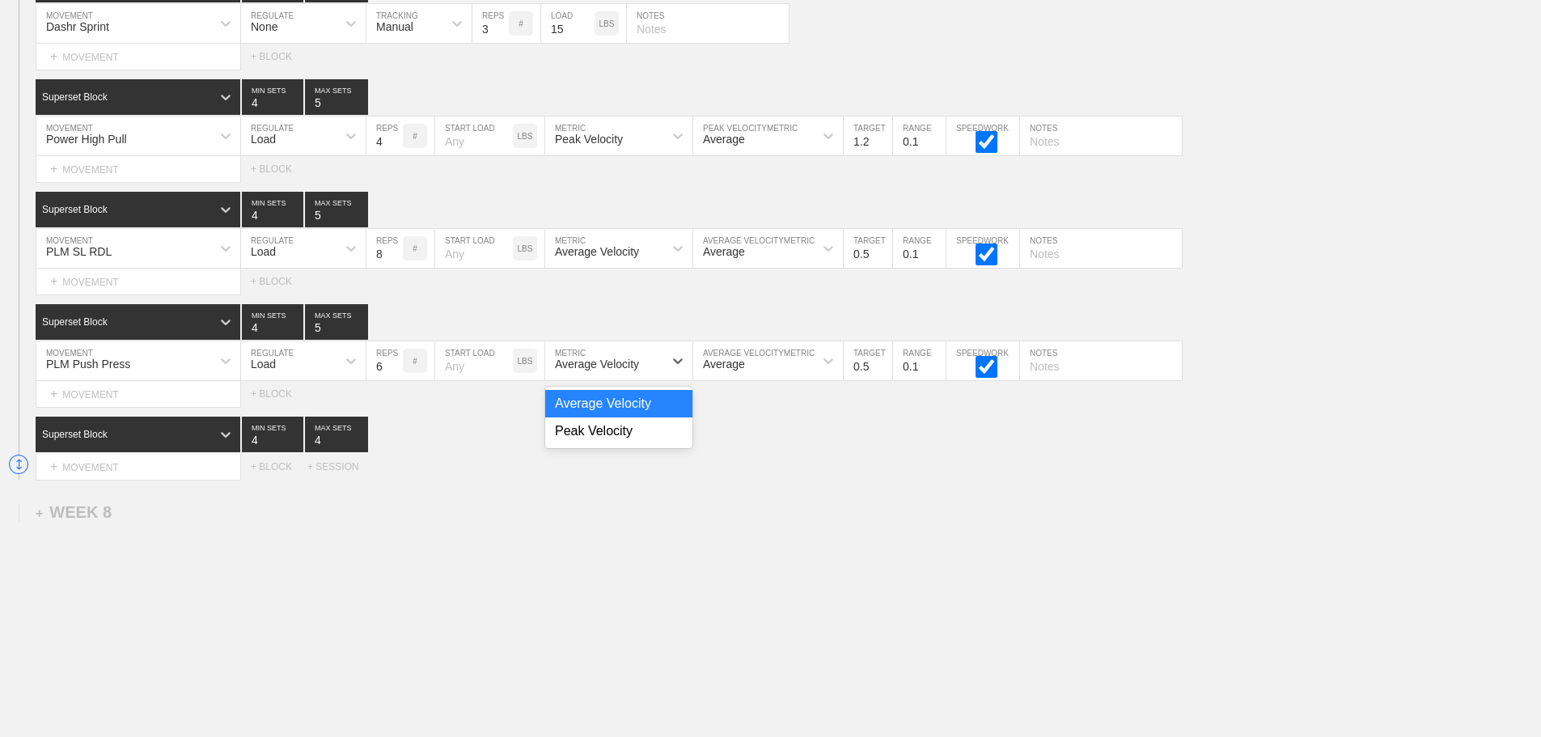
click at [611, 370] on div "Average Velocity" at bounding box center [597, 363] width 84 height 13
click at [600, 443] on div "Peak Velocity" at bounding box center [618, 430] width 147 height 27
click at [881, 373] on input "0.6" at bounding box center [868, 360] width 49 height 39
click at [881, 373] on input "0.7" at bounding box center [868, 360] width 49 height 39
click at [881, 373] on input "0.8" at bounding box center [868, 360] width 49 height 39
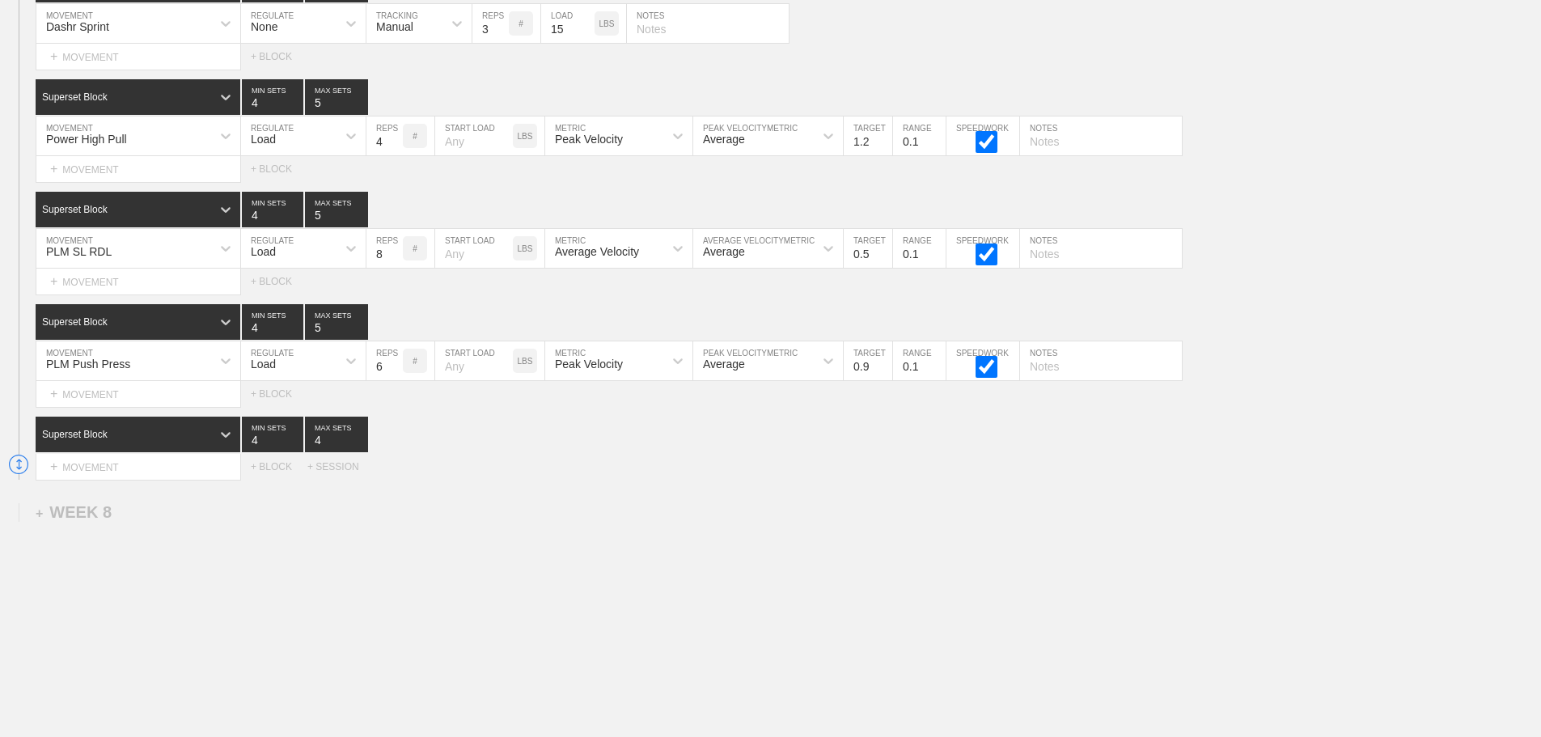
click at [881, 373] on input "0.9" at bounding box center [868, 360] width 49 height 39
click at [881, 373] on input "1" at bounding box center [868, 360] width 49 height 39
click at [881, 373] on input "1.1" at bounding box center [868, 360] width 49 height 39
click at [881, 373] on input "1.2" at bounding box center [868, 360] width 49 height 39
click at [881, 373] on input "1.3" at bounding box center [868, 360] width 49 height 39
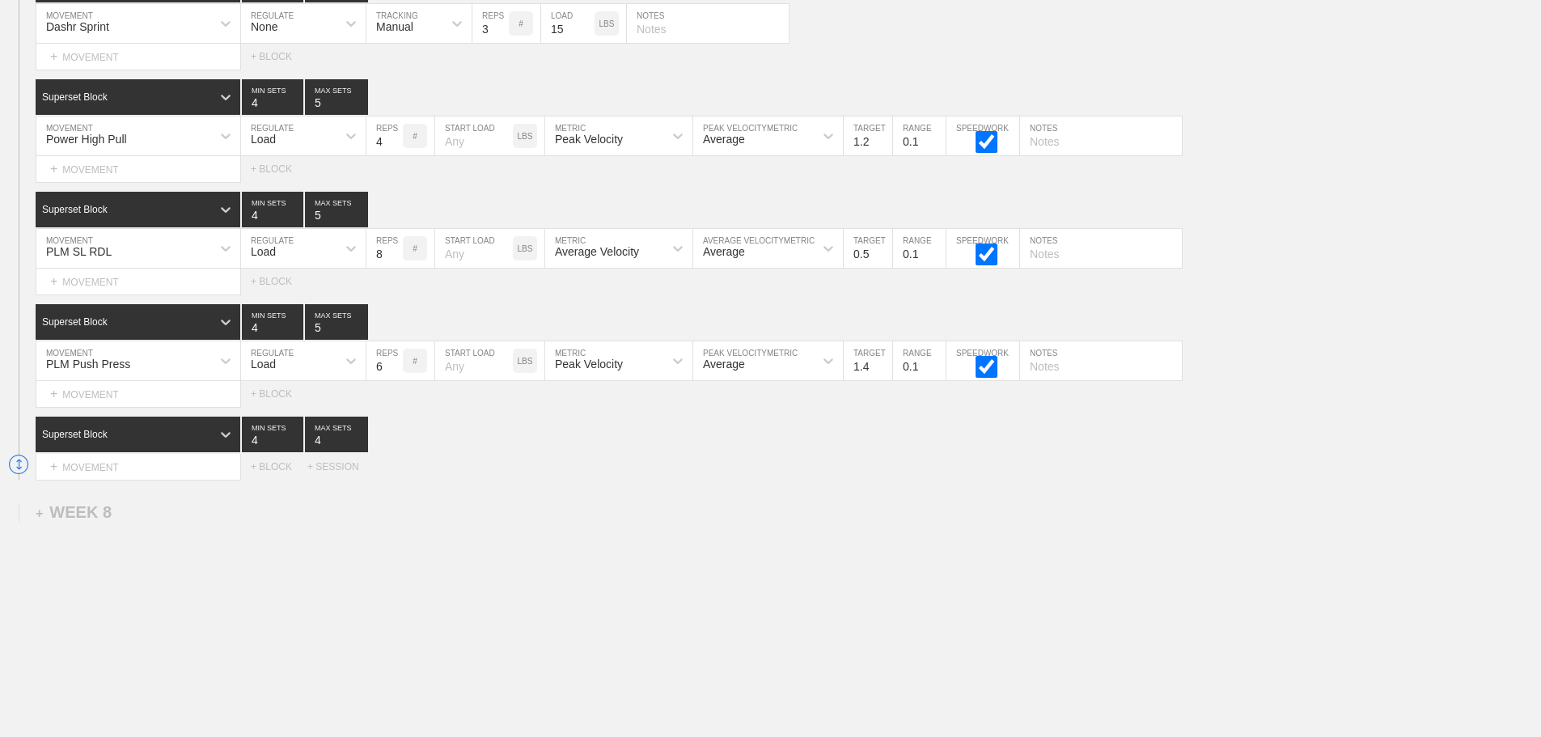
click at [881, 373] on input "1.4" at bounding box center [868, 360] width 49 height 39
click at [881, 373] on input "1.5" at bounding box center [868, 360] width 49 height 39
type input "1.6"
click at [881, 373] on input "1.6" at bounding box center [868, 360] width 49 height 39
click at [904, 452] on div "Superset Block 4 MIN SETS 4 MAX SETS" at bounding box center [788, 435] width 1505 height 36
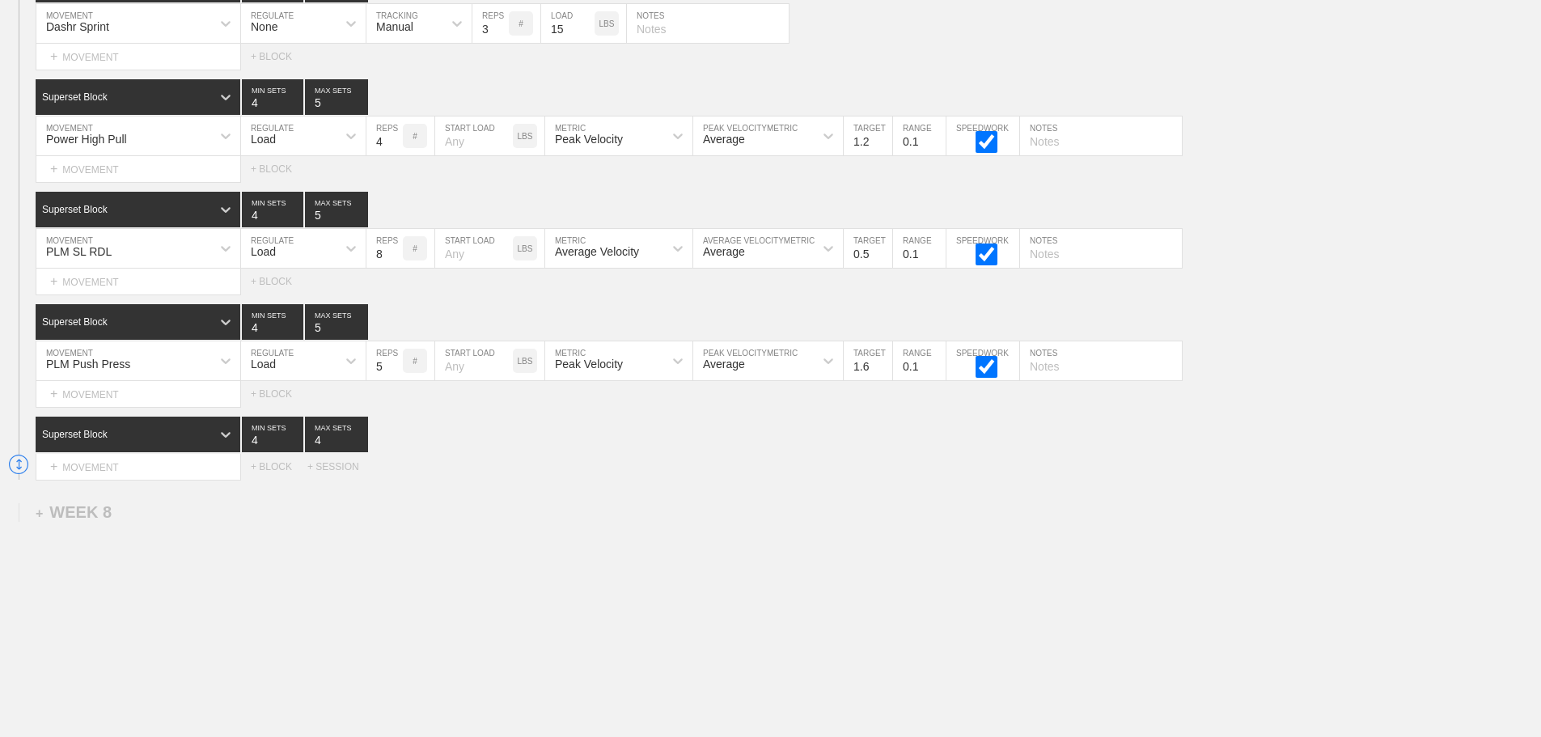
click at [391, 380] on input "5" at bounding box center [384, 360] width 36 height 39
type input "4"
click at [391, 380] on input "4" at bounding box center [384, 360] width 36 height 39
click at [510, 479] on div "Select... MOVEMENT + MOVEMENT + BLOCK + SESSION" at bounding box center [770, 467] width 1541 height 26
click at [97, 476] on div "+ MOVEMENT" at bounding box center [138, 467] width 205 height 27
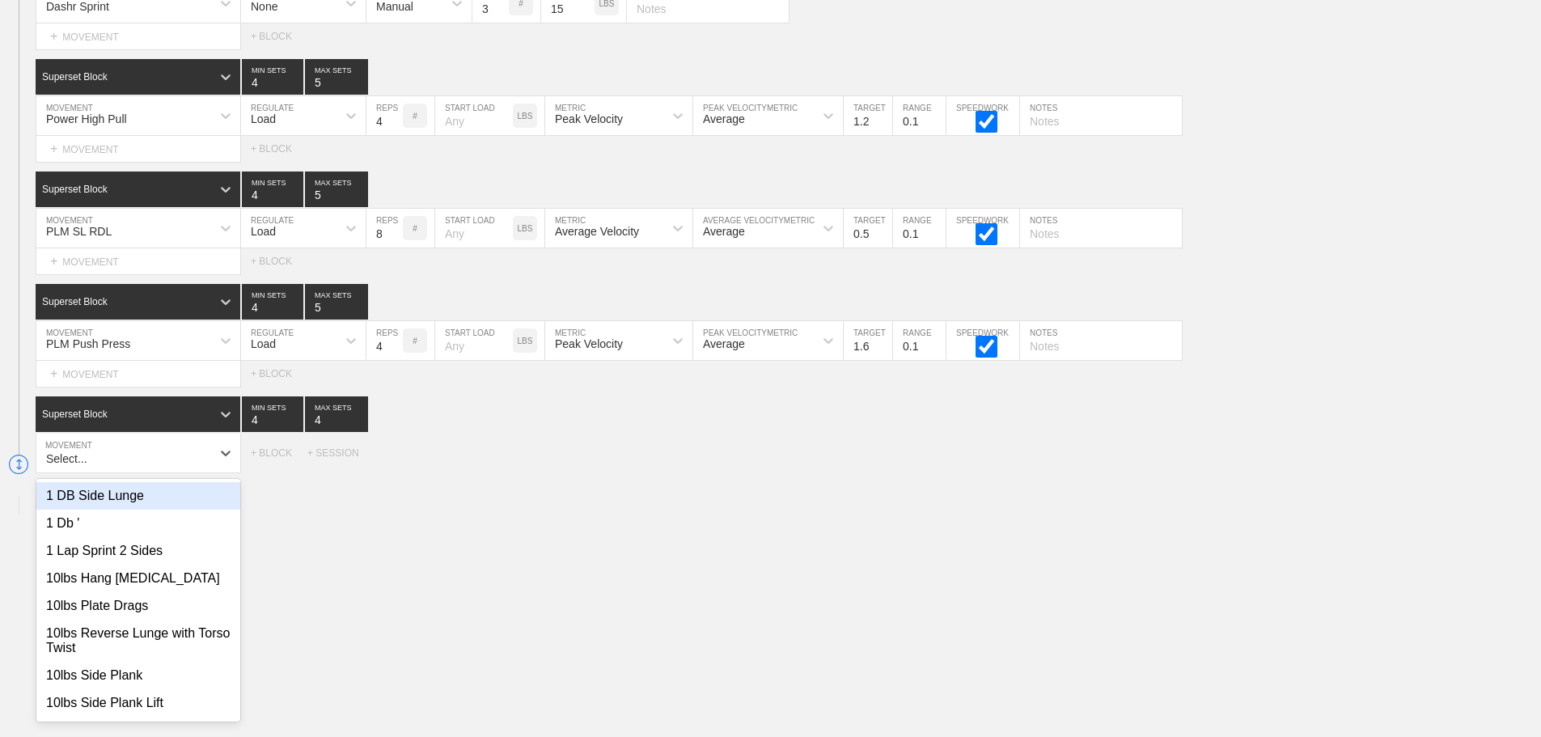
scroll to position [12374, 0]
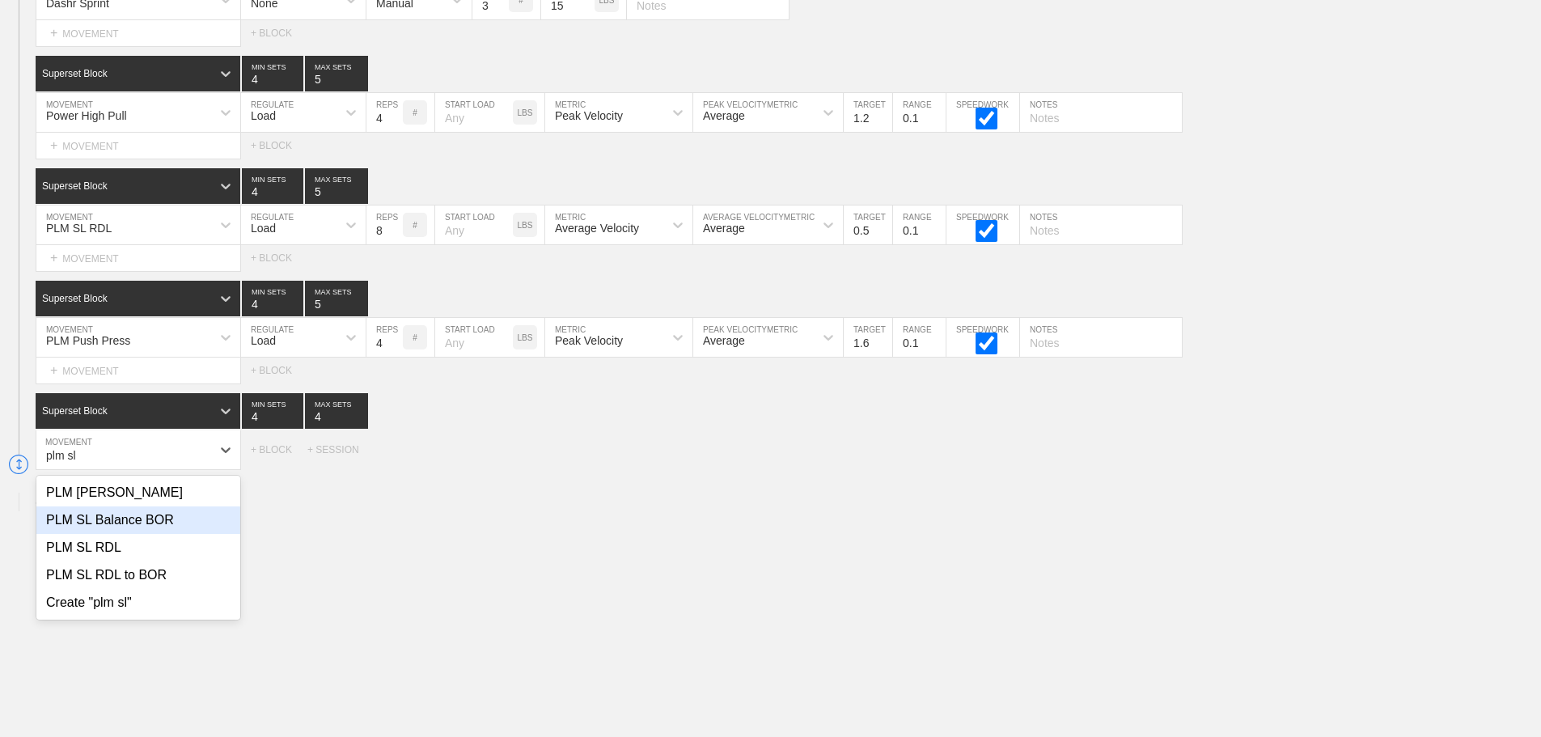
click at [121, 529] on div "PLM SL Balance BOR" at bounding box center [138, 519] width 204 height 27
type input "plm sl"
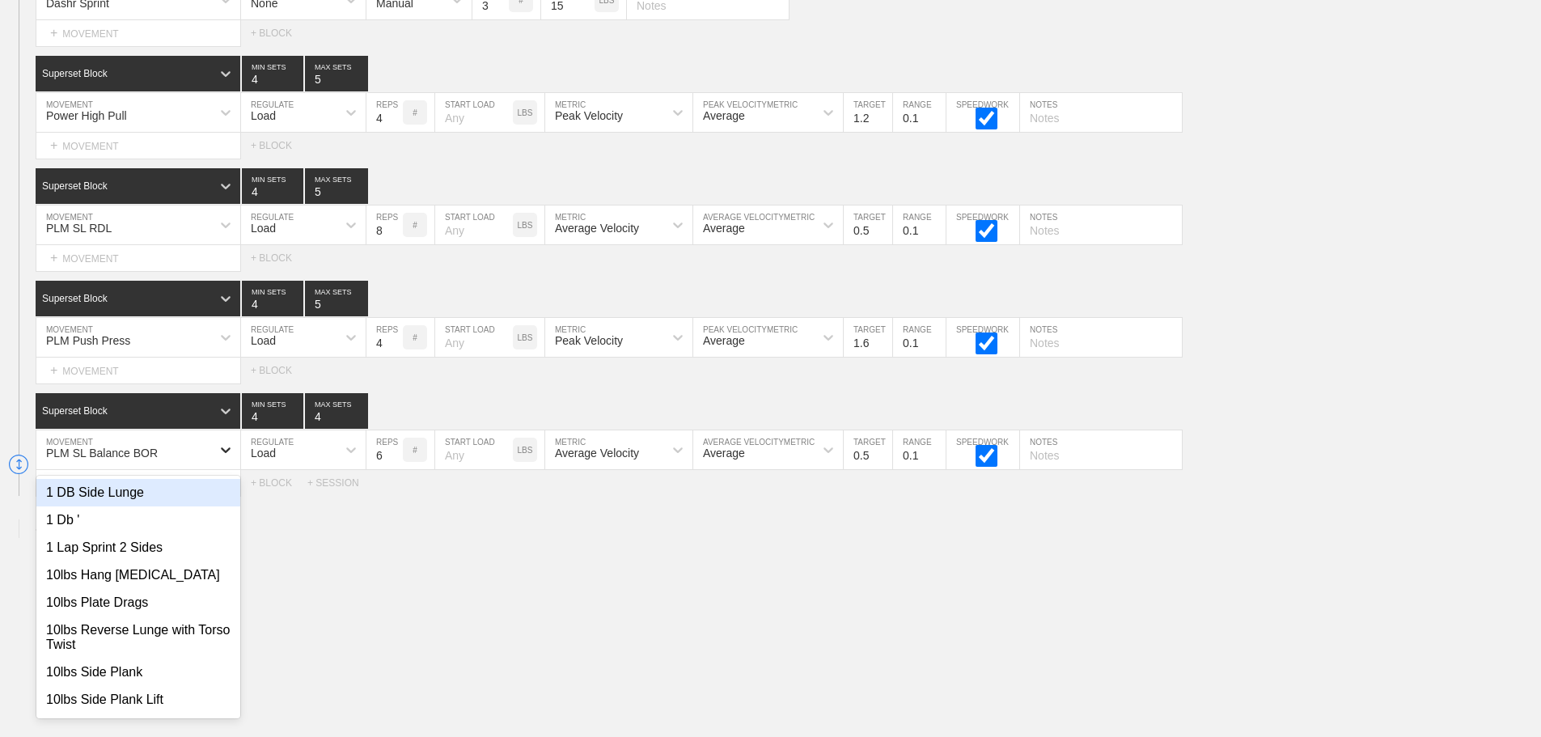
click at [214, 460] on div at bounding box center [225, 449] width 29 height 29
type input "1db bench"
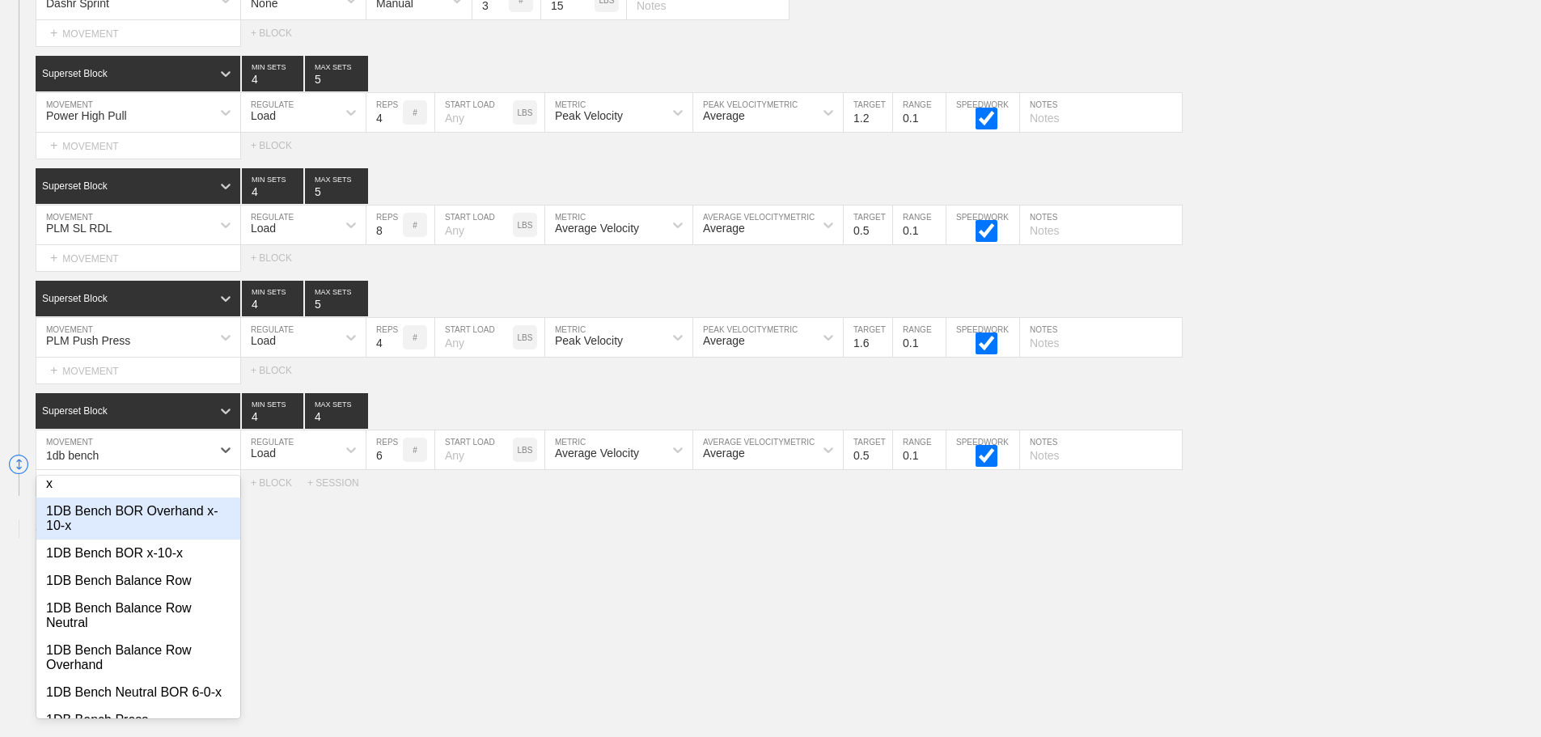
scroll to position [162, 0]
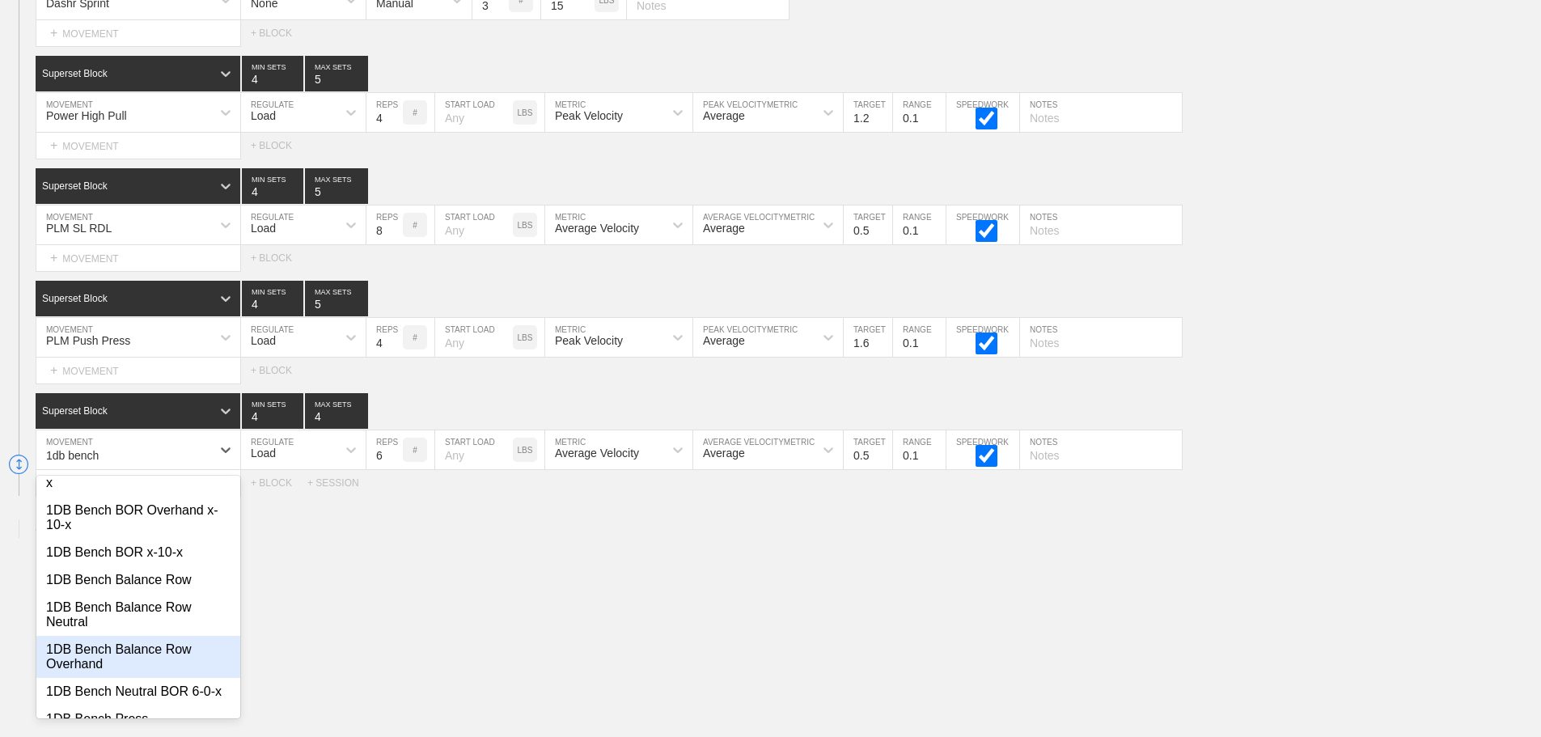
click at [156, 678] on div "1DB Bench Balance Row Overhand" at bounding box center [138, 657] width 204 height 42
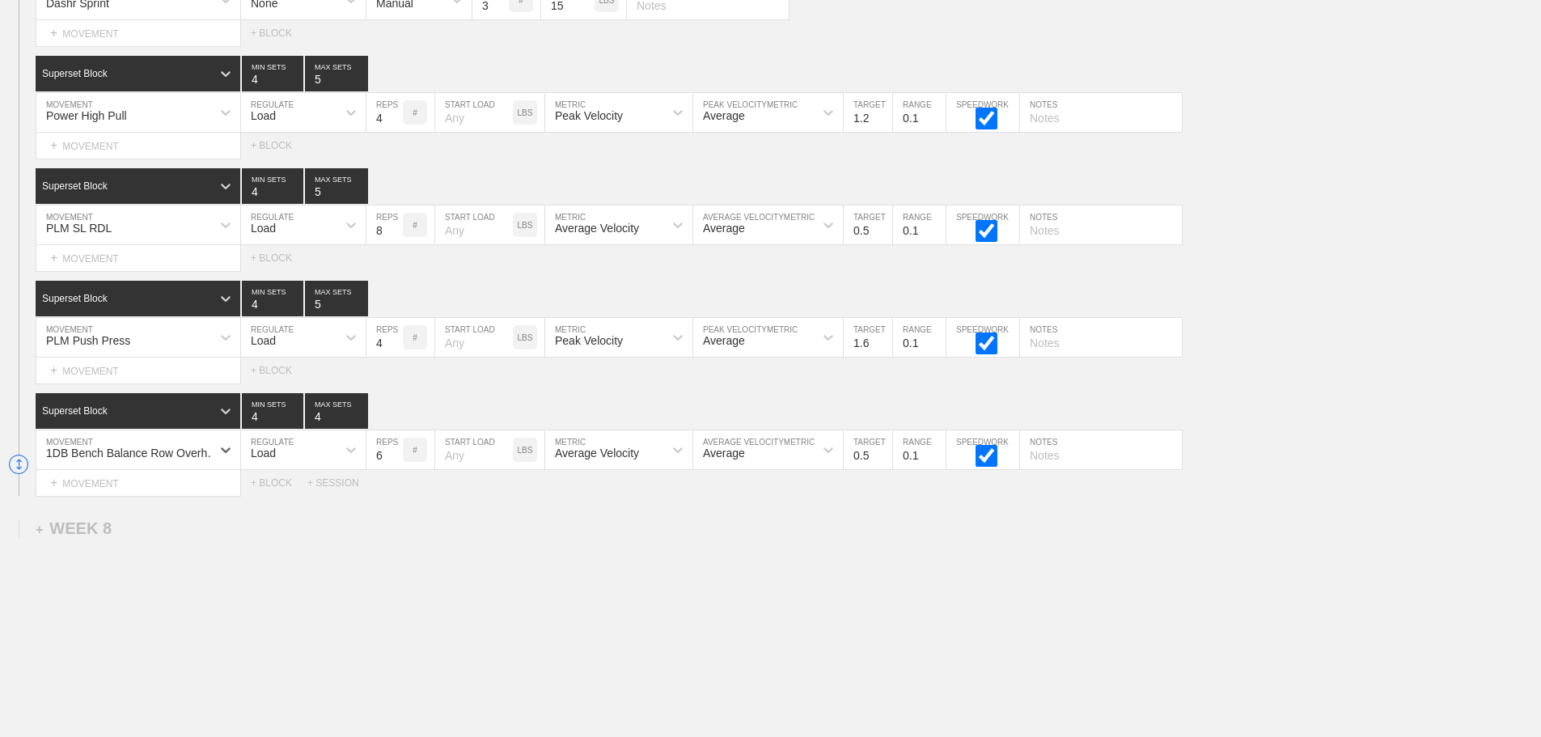
click at [310, 463] on div "Load" at bounding box center [288, 449] width 95 height 27
click at [290, 499] on div "None" at bounding box center [303, 492] width 125 height 27
click at [396, 459] on div "Sensor" at bounding box center [394, 452] width 36 height 13
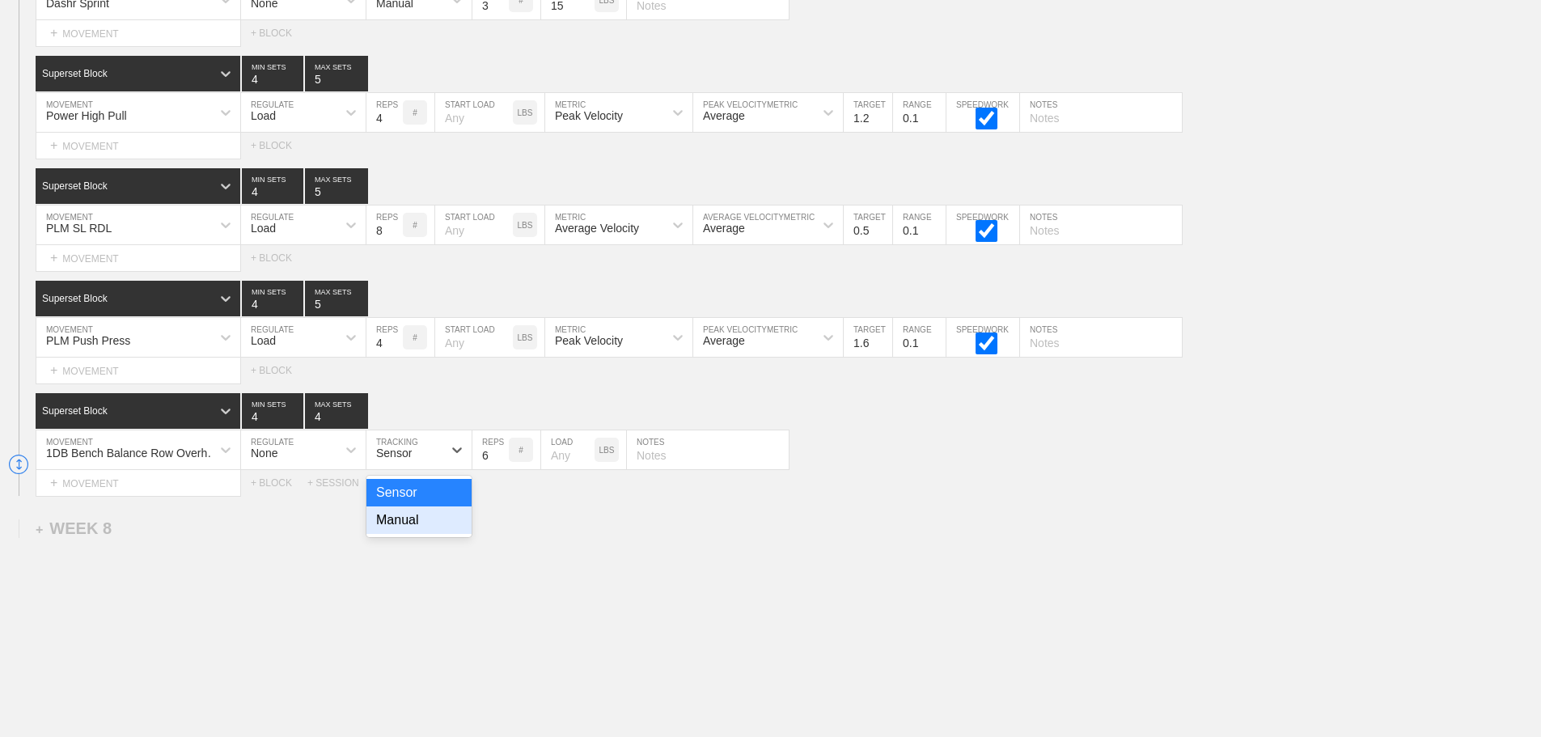
drag, startPoint x: 408, startPoint y: 533, endPoint x: 494, endPoint y: 458, distance: 114.1
click at [410, 533] on div "Manual" at bounding box center [418, 519] width 105 height 27
click at [499, 463] on input "7" at bounding box center [490, 449] width 36 height 39
type input "8"
click at [499, 463] on input "8" at bounding box center [490, 449] width 36 height 39
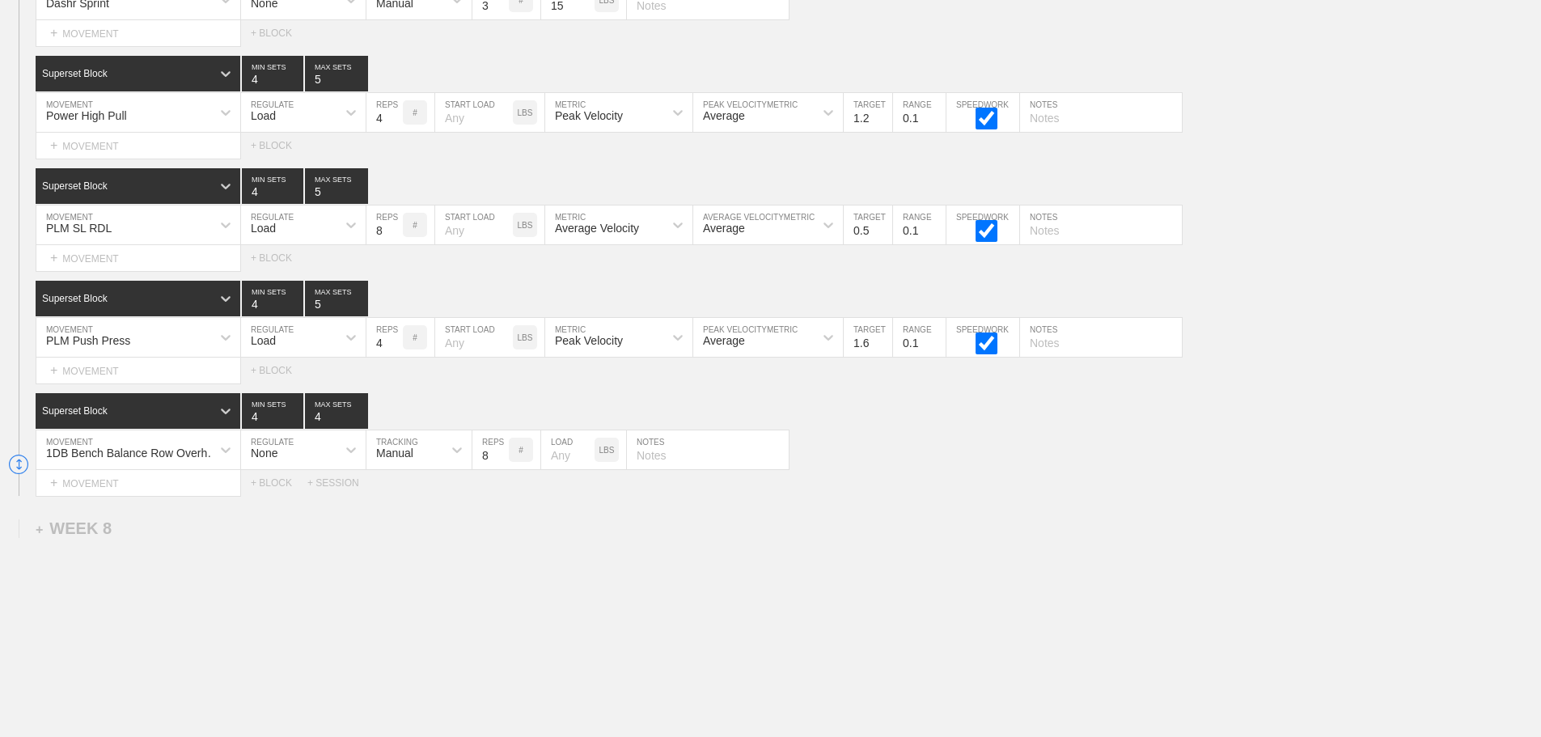
click at [675, 467] on input "text" at bounding box center [708, 449] width 162 height 39
type input "4/ side"
drag, startPoint x: 1068, startPoint y: 506, endPoint x: 1094, endPoint y: 125, distance: 381.0
click at [1068, 496] on div "Select... MOVEMENT + MOVEMENT + BLOCK + SESSION" at bounding box center [770, 483] width 1541 height 26
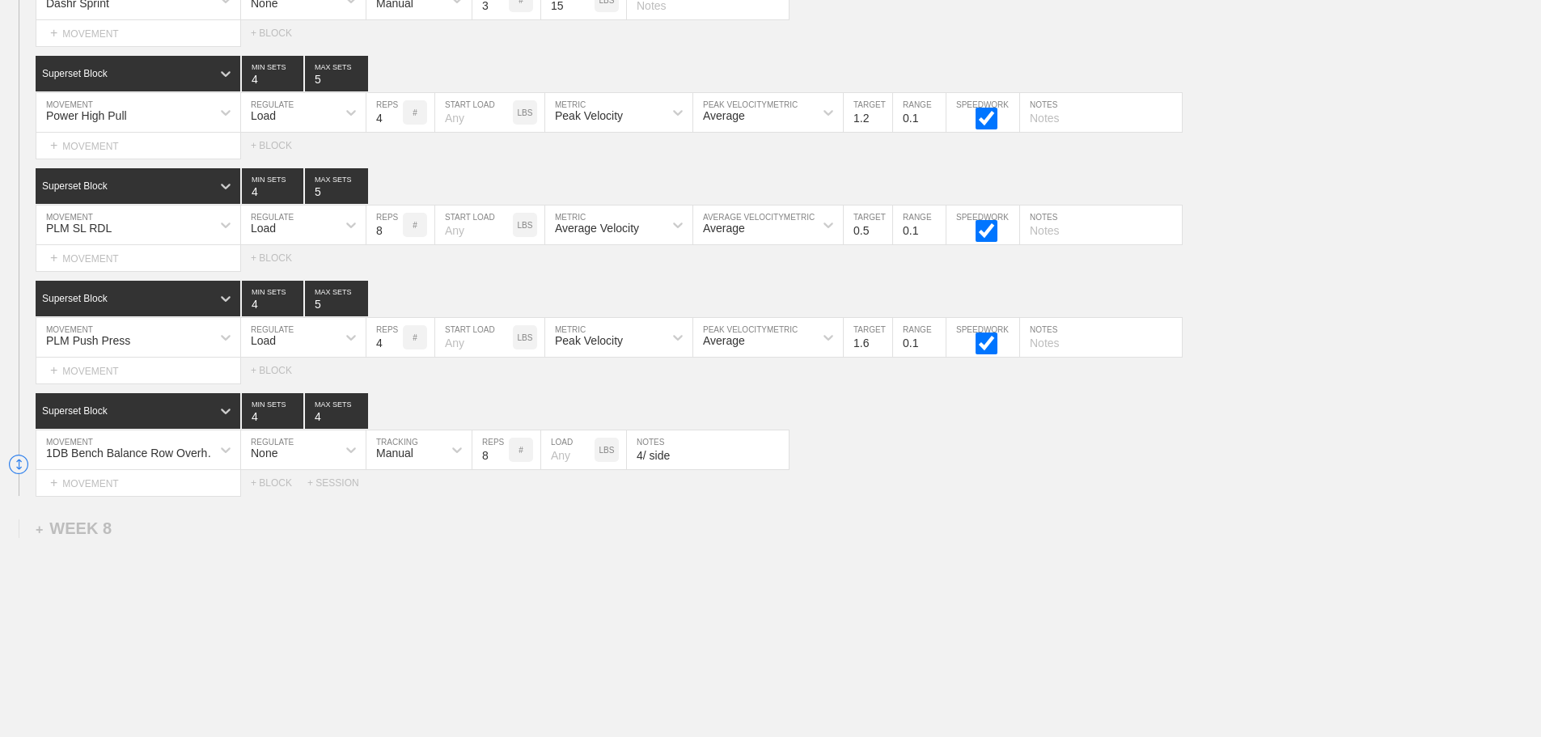
click at [966, 470] on div "1DB Bench Balance Row Overhand MOVEMENT None REGULATE Manual TRACKING 8 REPS # …" at bounding box center [770, 450] width 1541 height 40
click at [1001, 460] on div "1DB Bench Balance Row Overhand MOVEMENT None REGULATE Manual TRACKING 8 REPS # …" at bounding box center [770, 450] width 1541 height 40
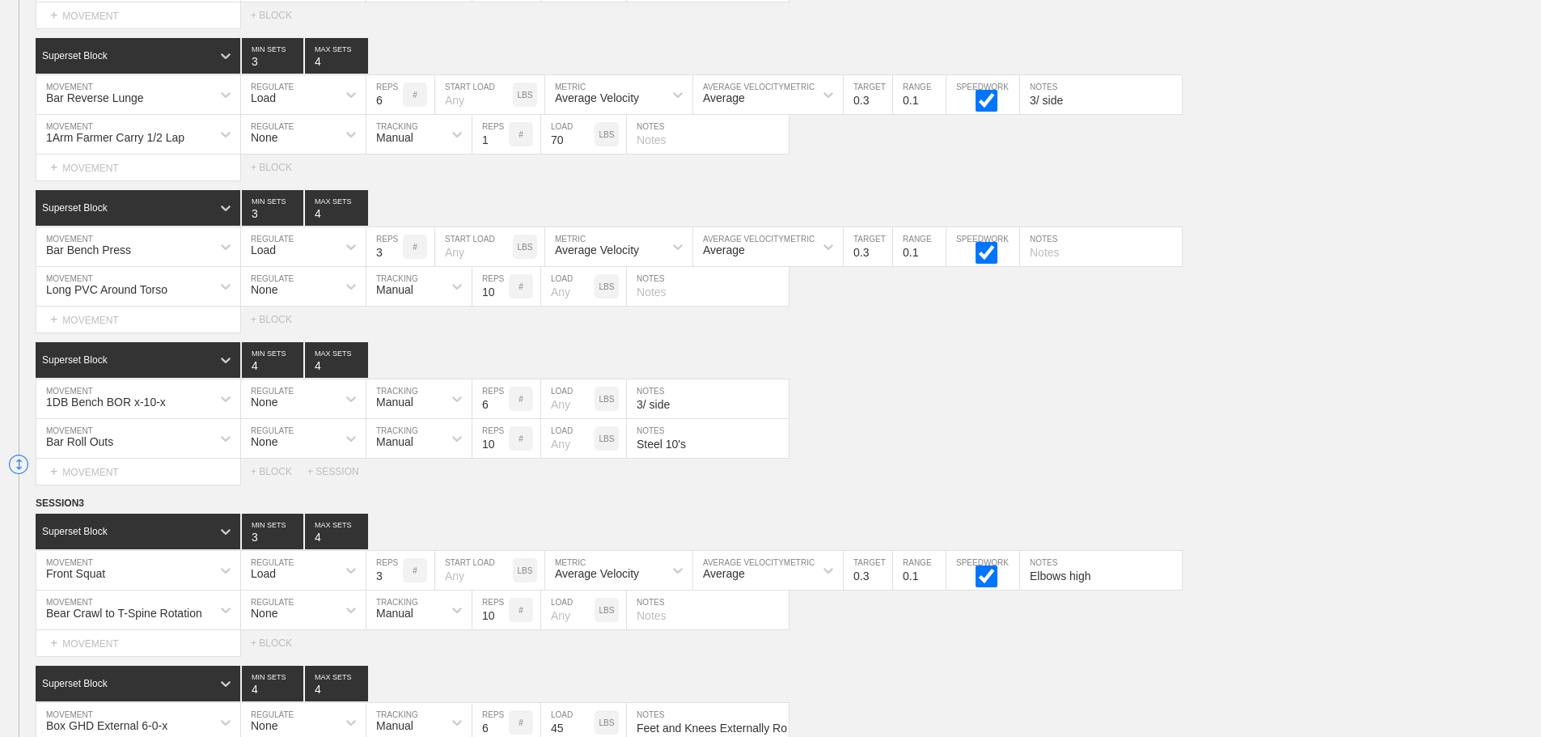
scroll to position [9058, 0]
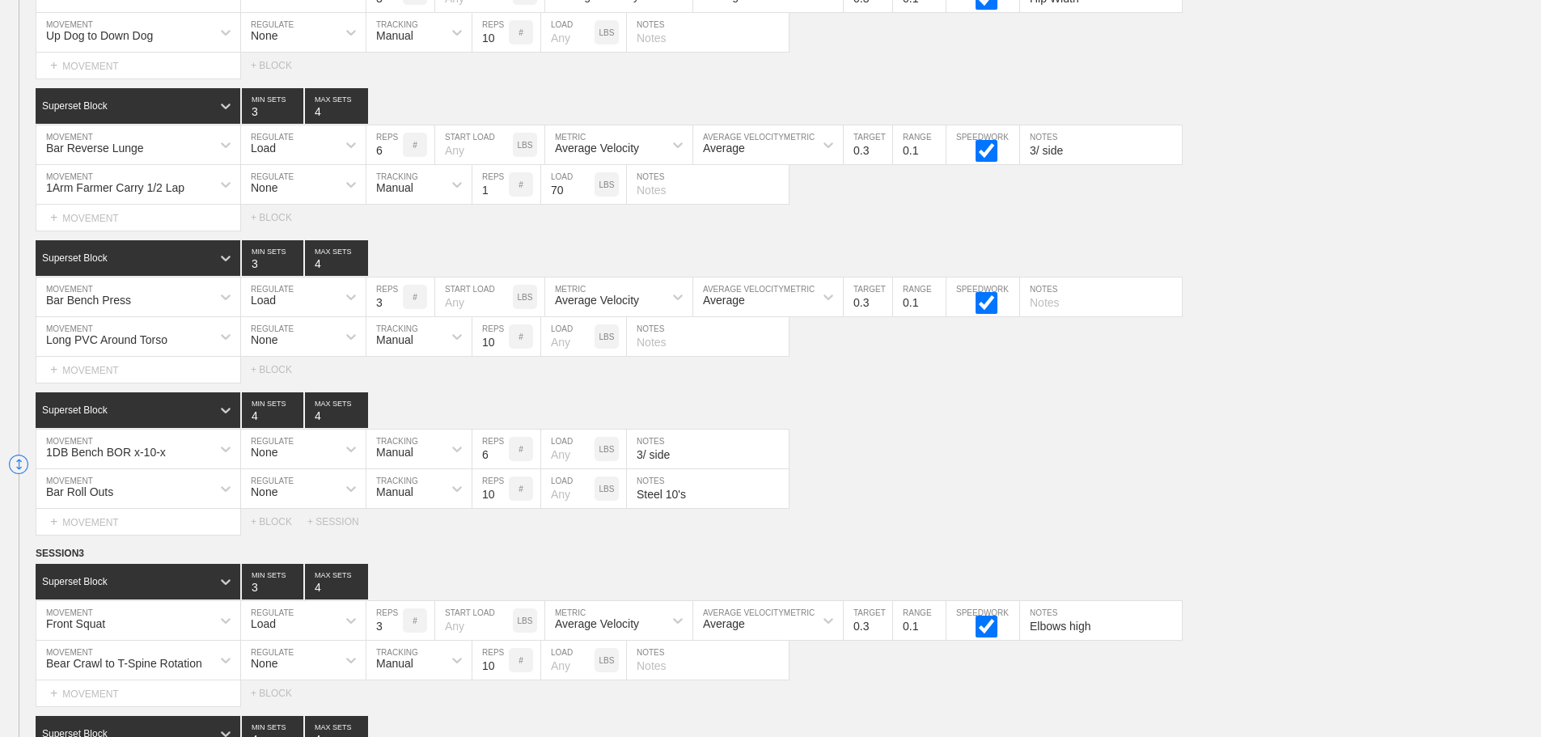
click at [1246, 415] on div "Superset Block 4 MIN SETS 4 MAX SETS" at bounding box center [788, 410] width 1505 height 36
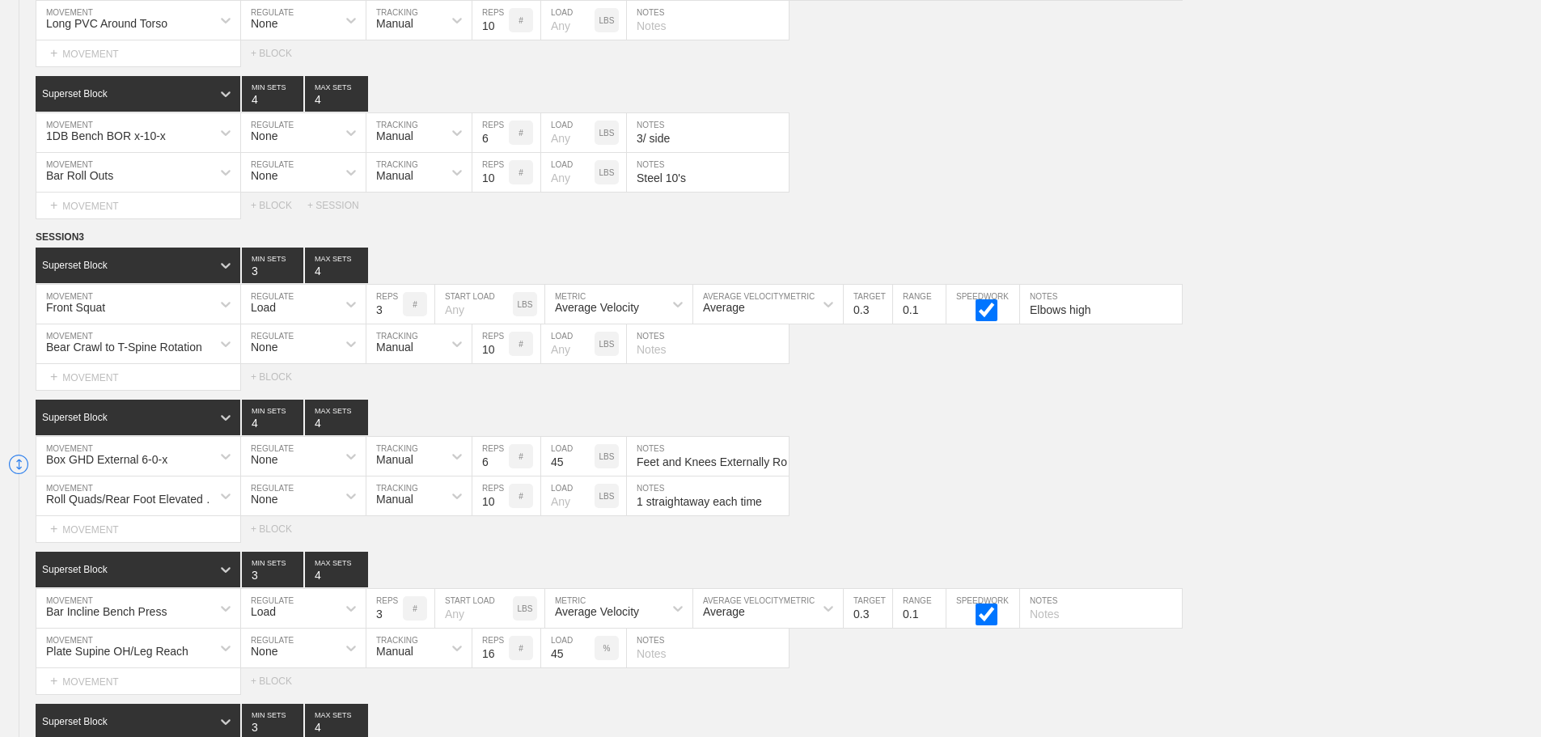
scroll to position [12430, 0]
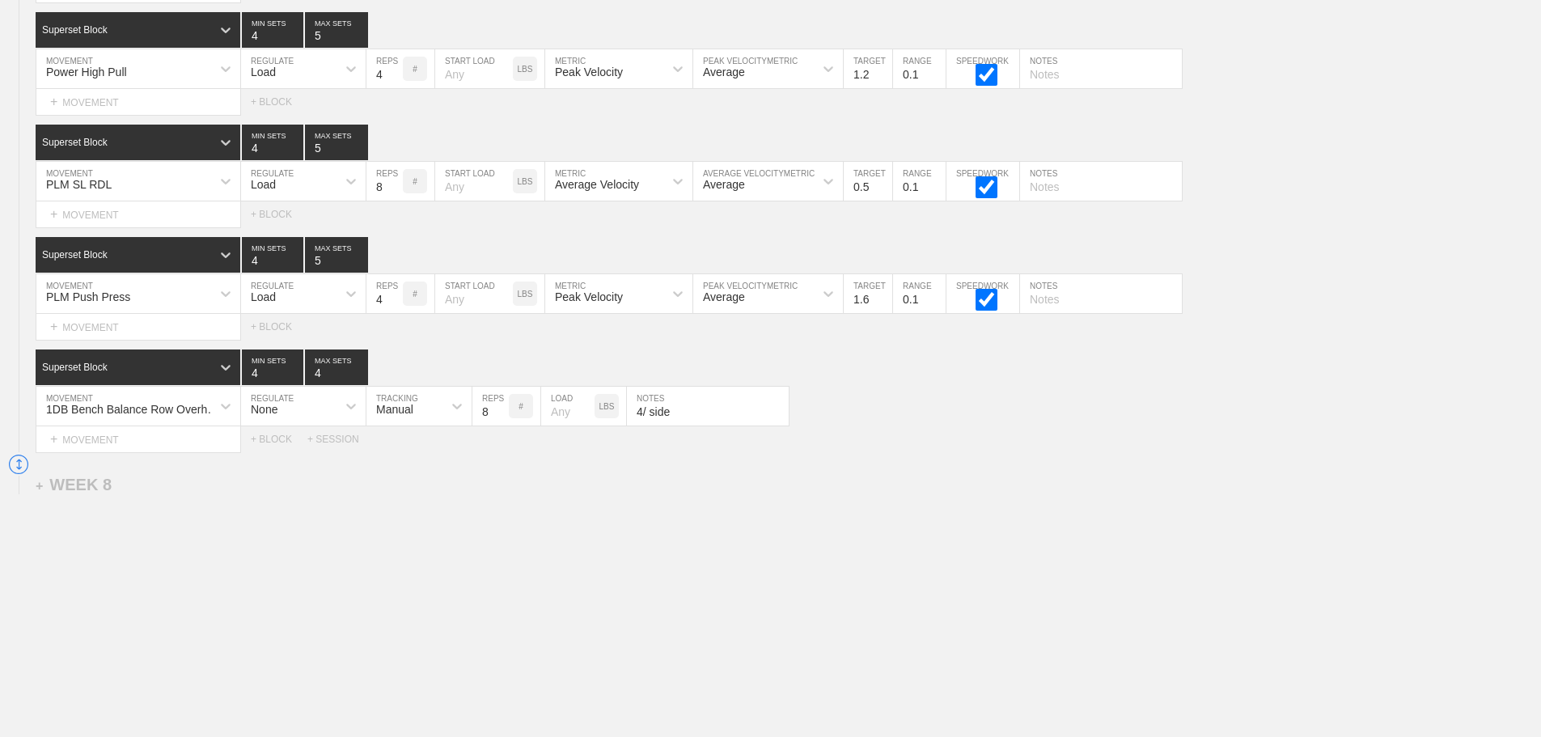
drag, startPoint x: 1291, startPoint y: 449, endPoint x: 1232, endPoint y: 413, distance: 68.9
click at [1288, 446] on div "Select... MOVEMENT + MOVEMENT + BLOCK + SESSION" at bounding box center [770, 439] width 1541 height 26
click at [135, 325] on div "+ MOVEMENT" at bounding box center [138, 327] width 205 height 27
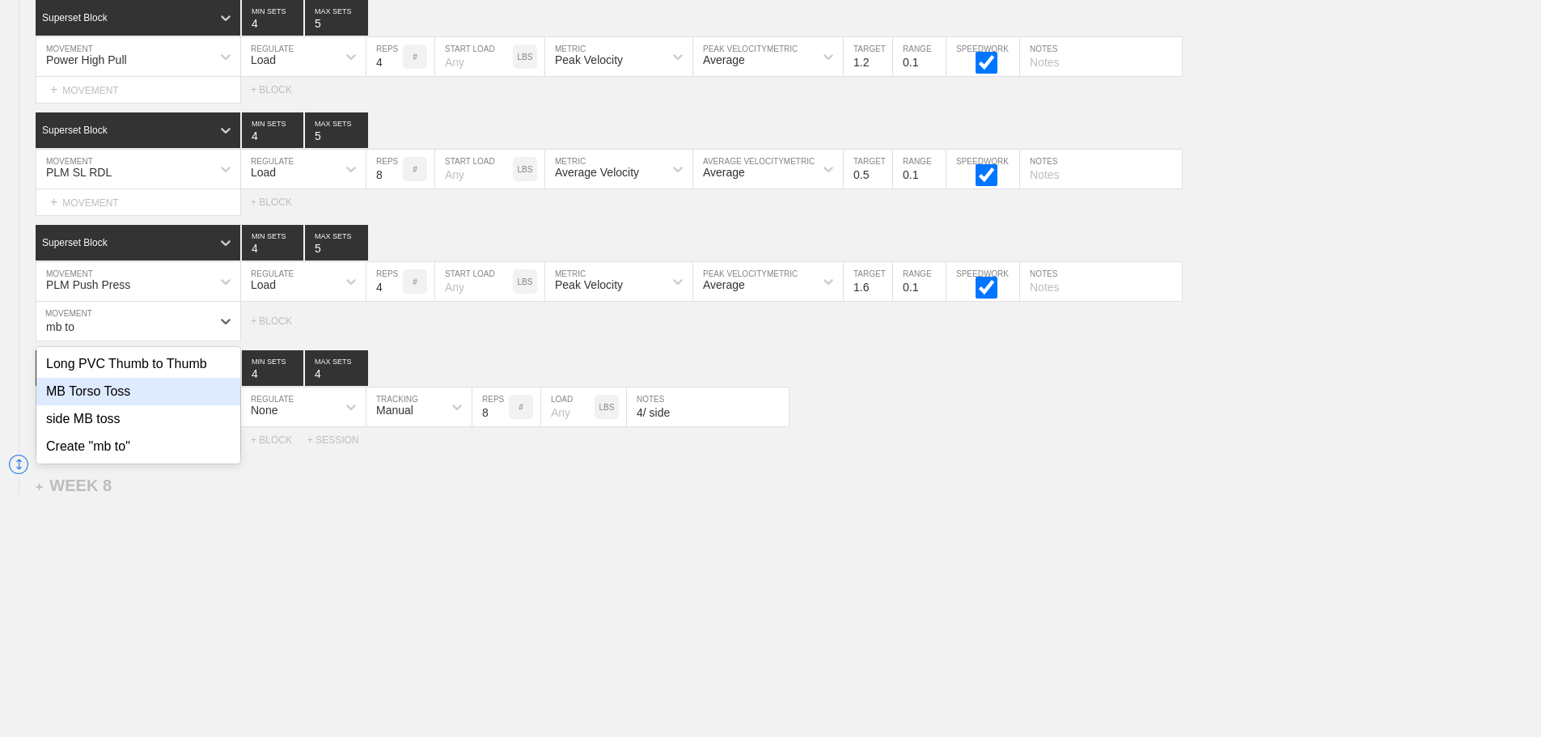
click at [119, 400] on div "MB Torso Toss" at bounding box center [138, 391] width 204 height 27
type input "mb to"
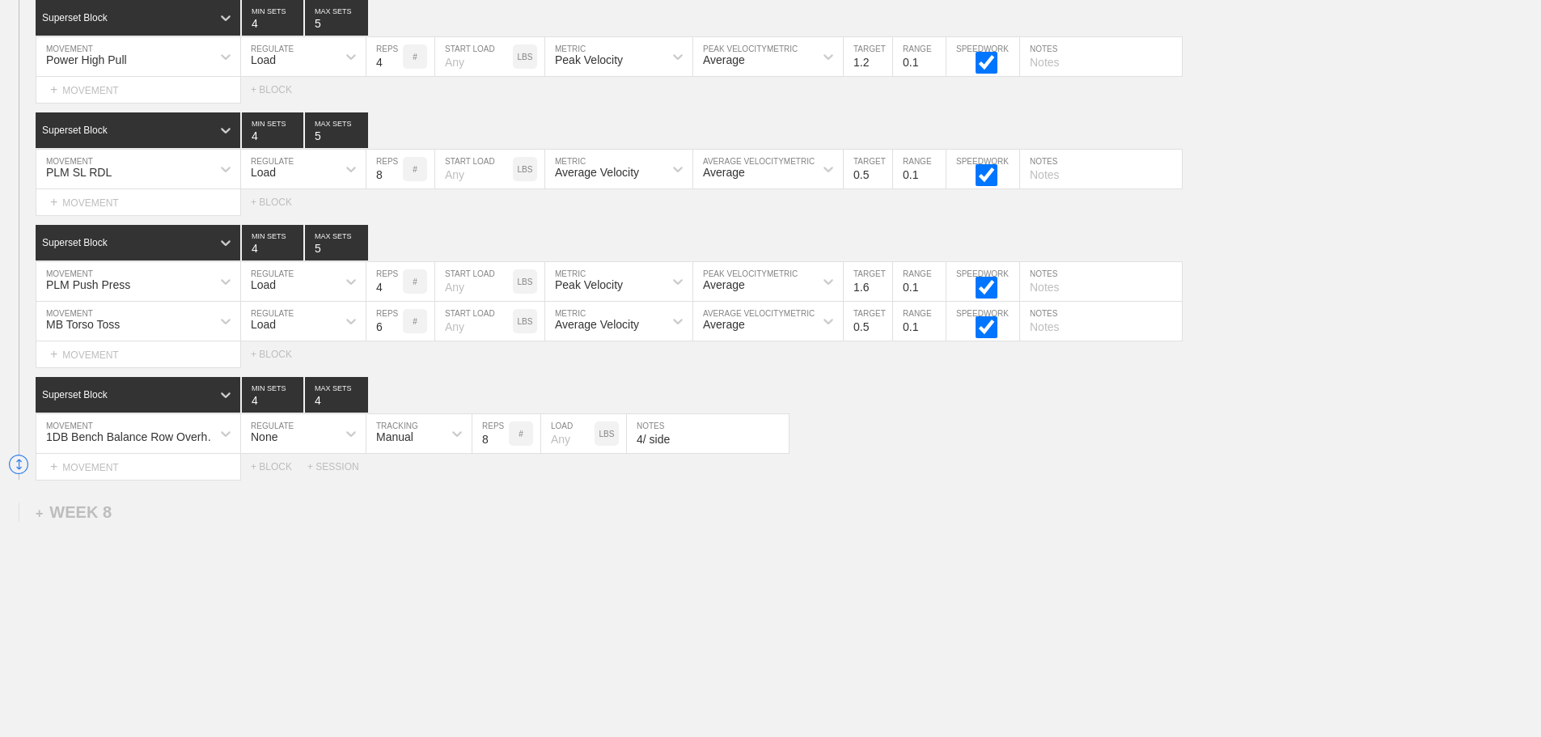
click at [287, 335] on div "Load" at bounding box center [288, 320] width 95 height 27
click at [268, 372] on div "None" at bounding box center [303, 363] width 125 height 27
click at [425, 330] on div "Sensor" at bounding box center [404, 320] width 76 height 27
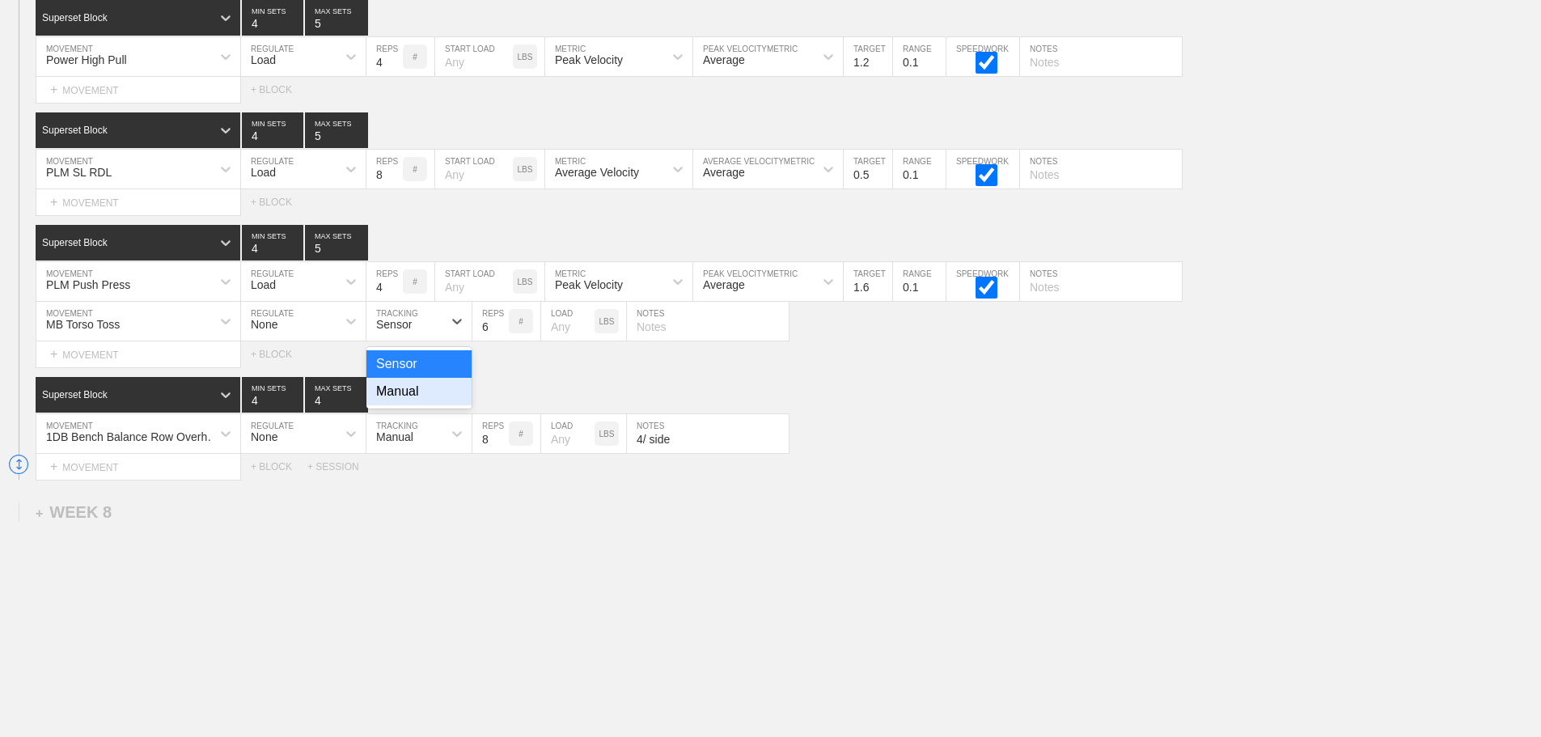
drag, startPoint x: 404, startPoint y: 406, endPoint x: 467, endPoint y: 355, distance: 81.1
click at [407, 405] on div "Manual" at bounding box center [418, 391] width 105 height 27
click at [500, 333] on input "7" at bounding box center [490, 321] width 36 height 39
click at [500, 333] on input "8" at bounding box center [490, 321] width 36 height 39
click at [500, 333] on input "9" at bounding box center [490, 321] width 36 height 39
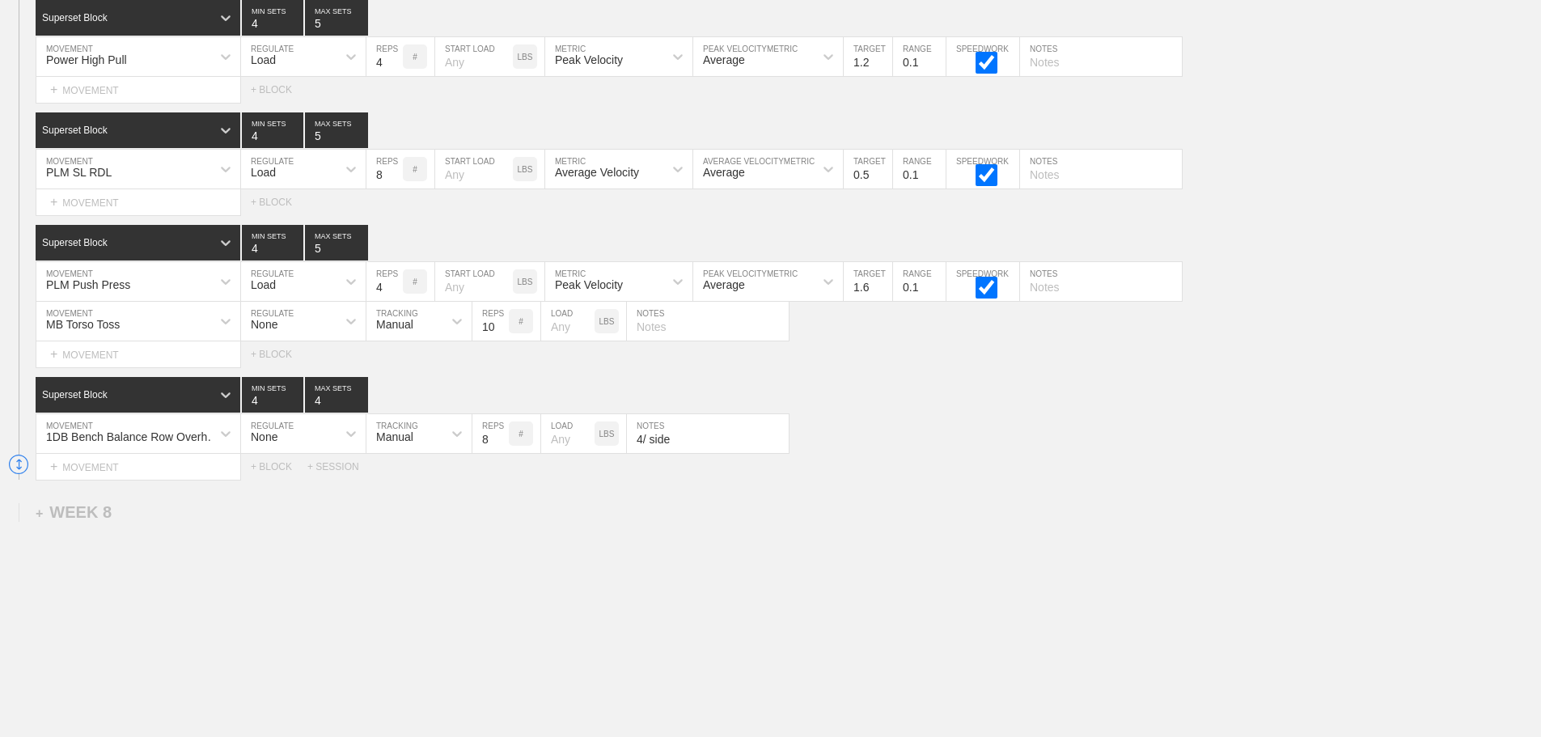
type input "10"
click at [500, 333] on input "10" at bounding box center [490, 321] width 36 height 39
click at [916, 383] on div "SESSION 1 Superset Block 1 MIN SETS 1 MAX SETS Dashr Sprint MOVEMENT None REGUL…" at bounding box center [770, 174] width 1541 height 611
click at [657, 341] on input "text" at bounding box center [708, 321] width 162 height 39
type input "5/ side"
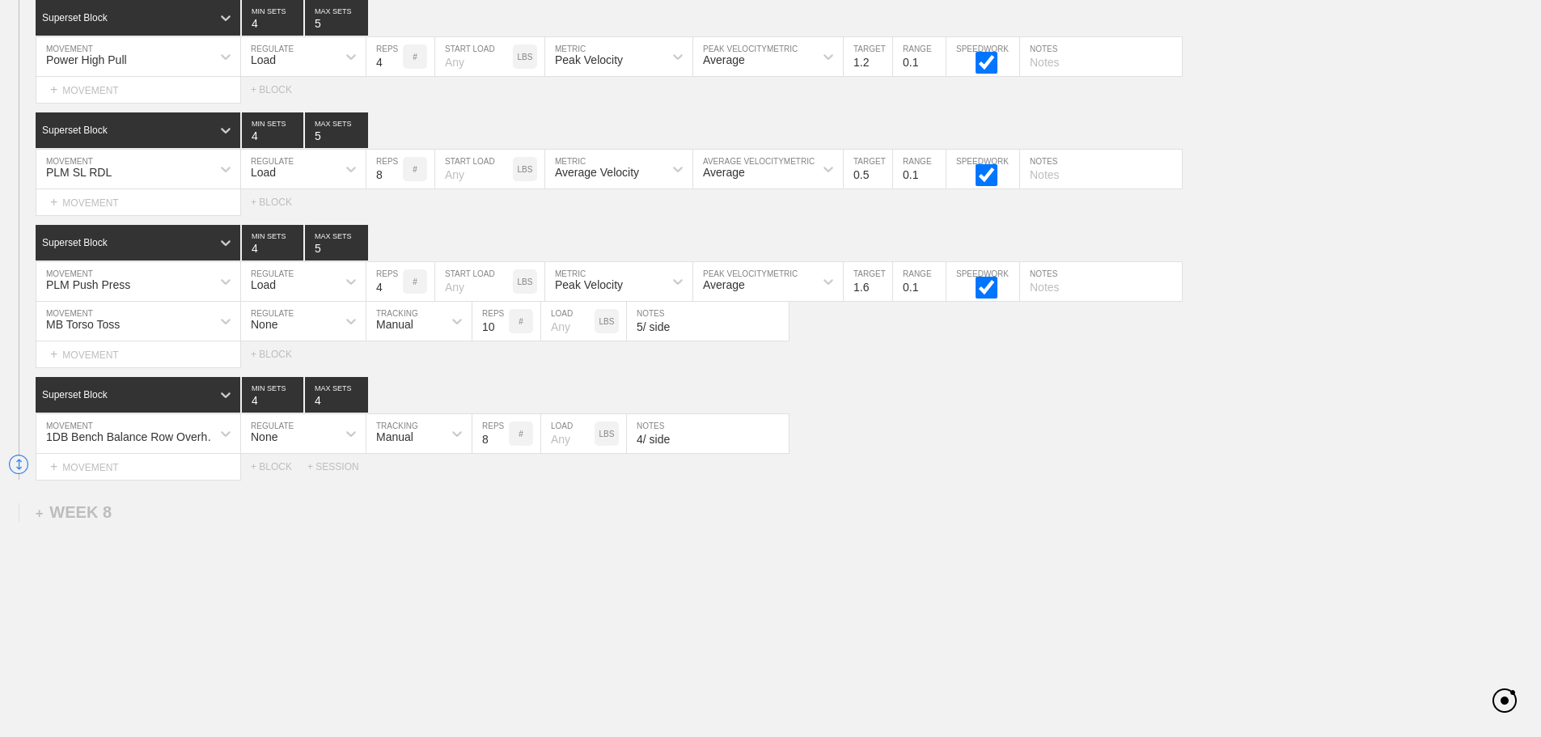
click at [935, 395] on div "Superset Block 4 MIN SETS 4 MAX SETS" at bounding box center [788, 395] width 1505 height 36
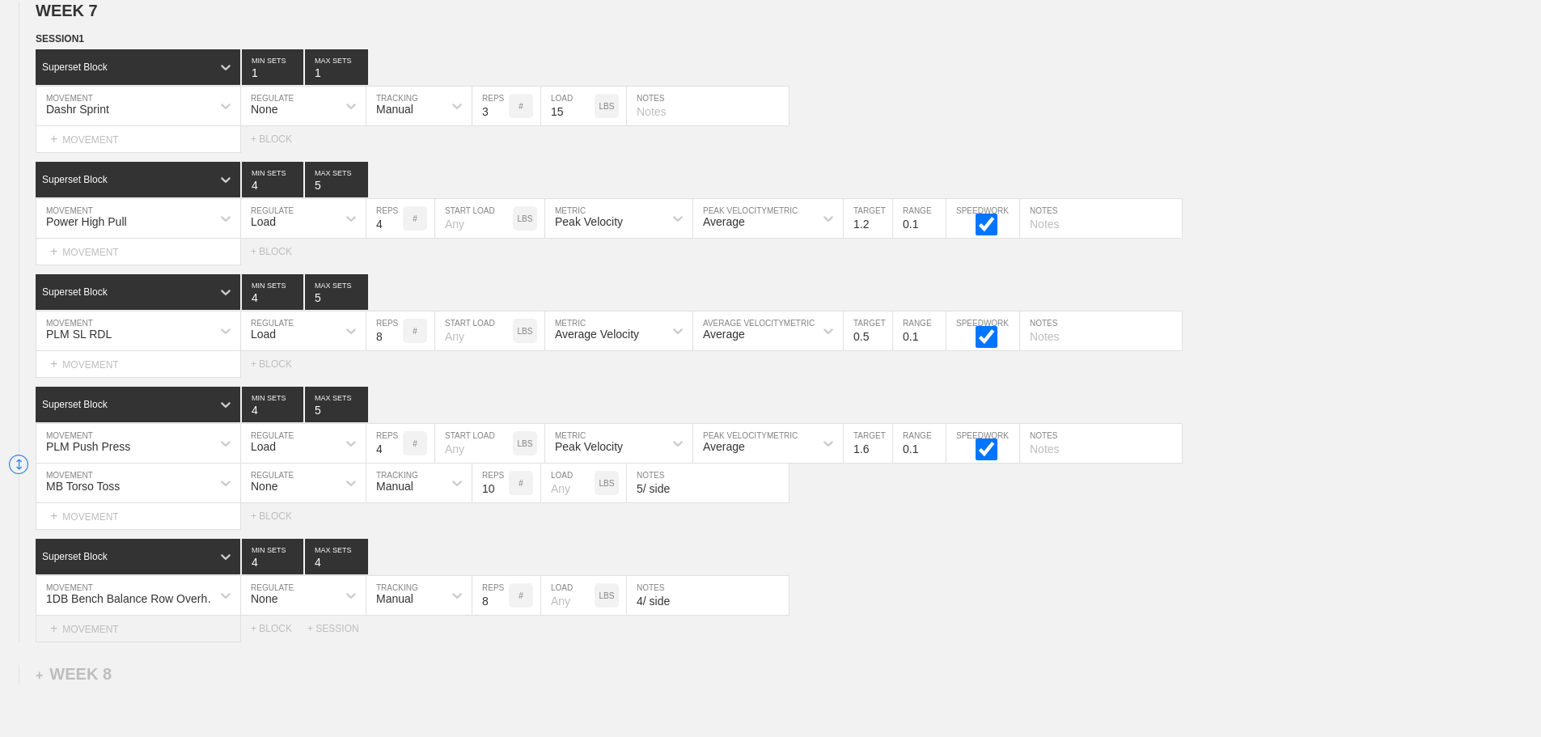
click at [129, 637] on div "+ MOVEMENT" at bounding box center [138, 629] width 205 height 27
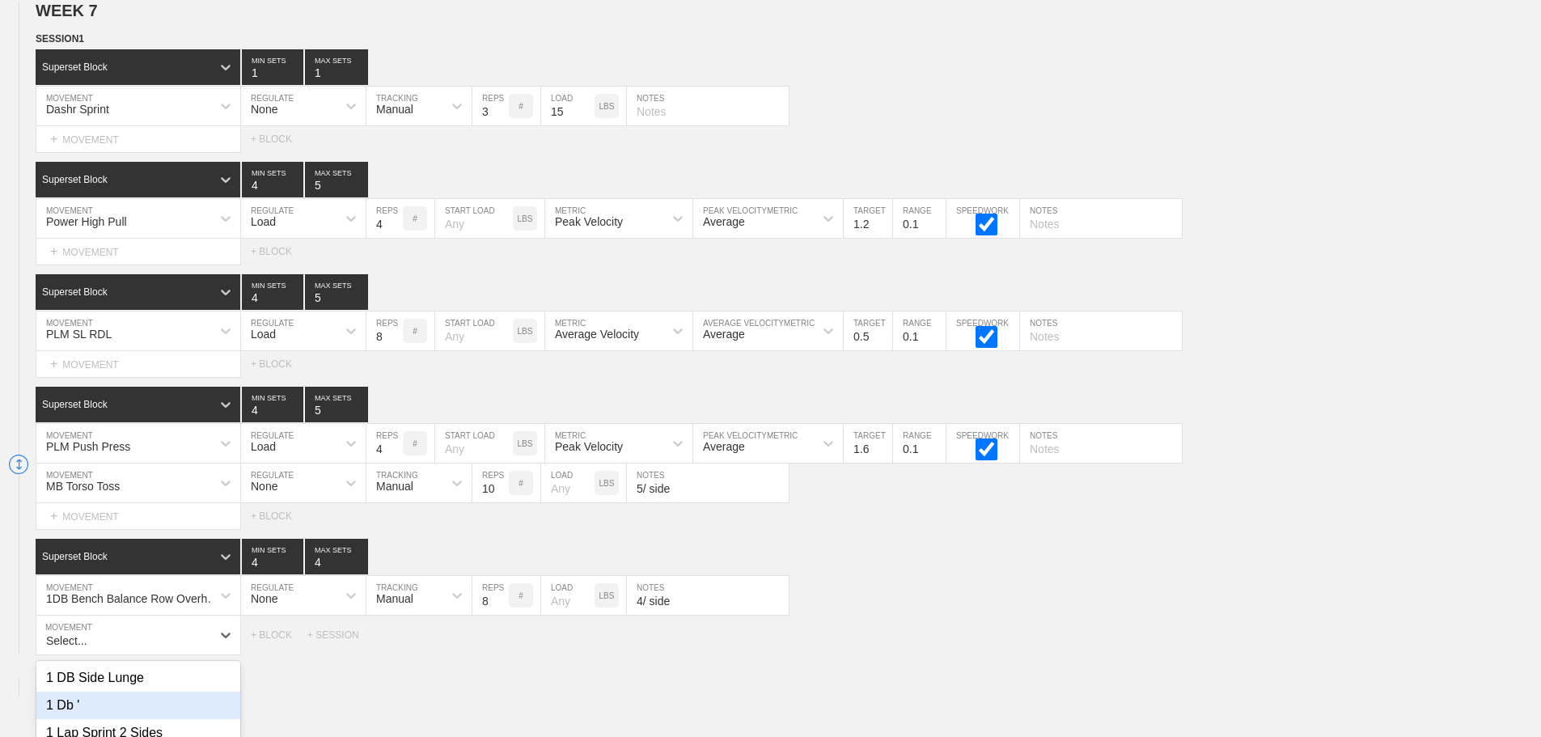
scroll to position [12453, 0]
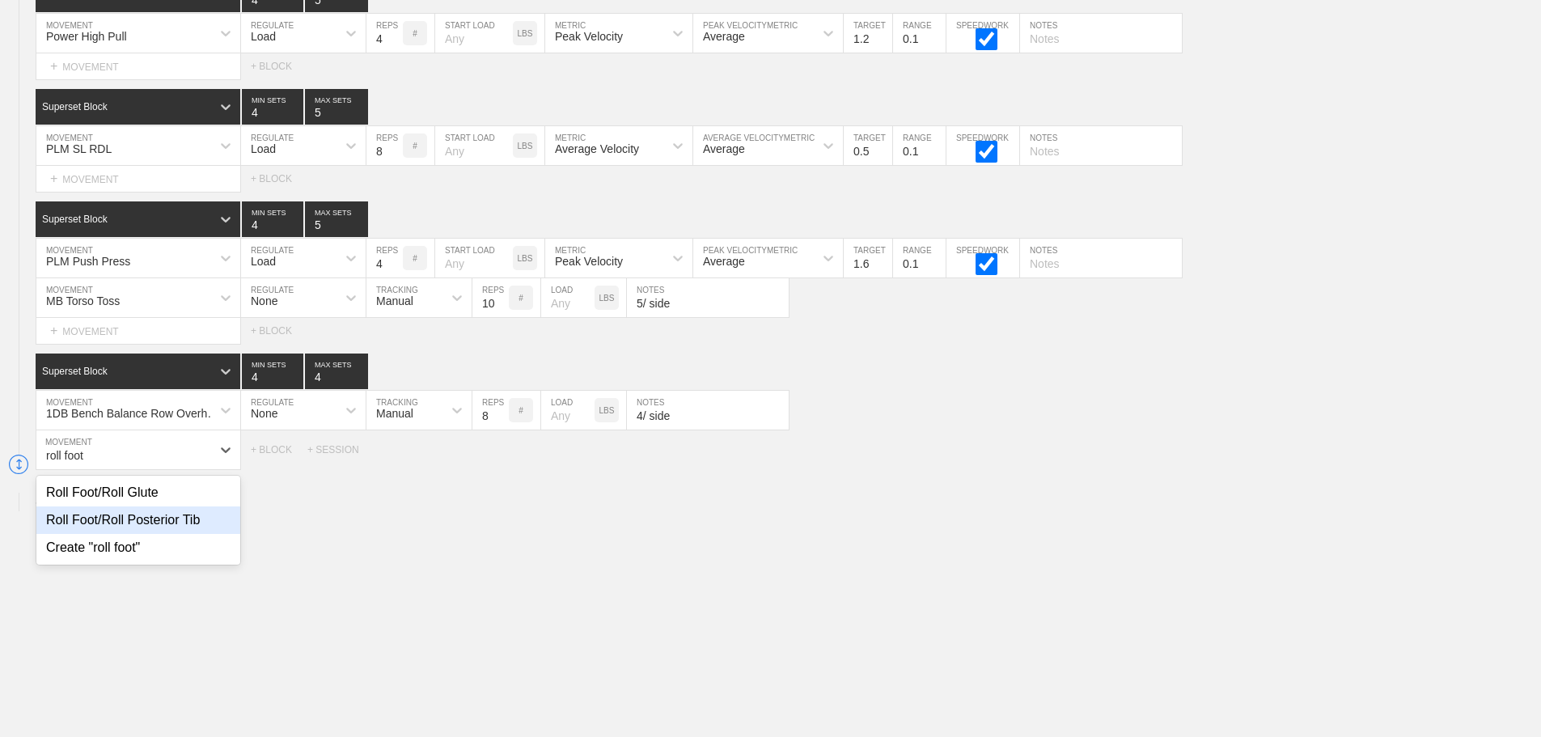
click at [159, 530] on div "Roll Foot/Roll Posterior Tib" at bounding box center [138, 519] width 204 height 27
type input "roll foot"
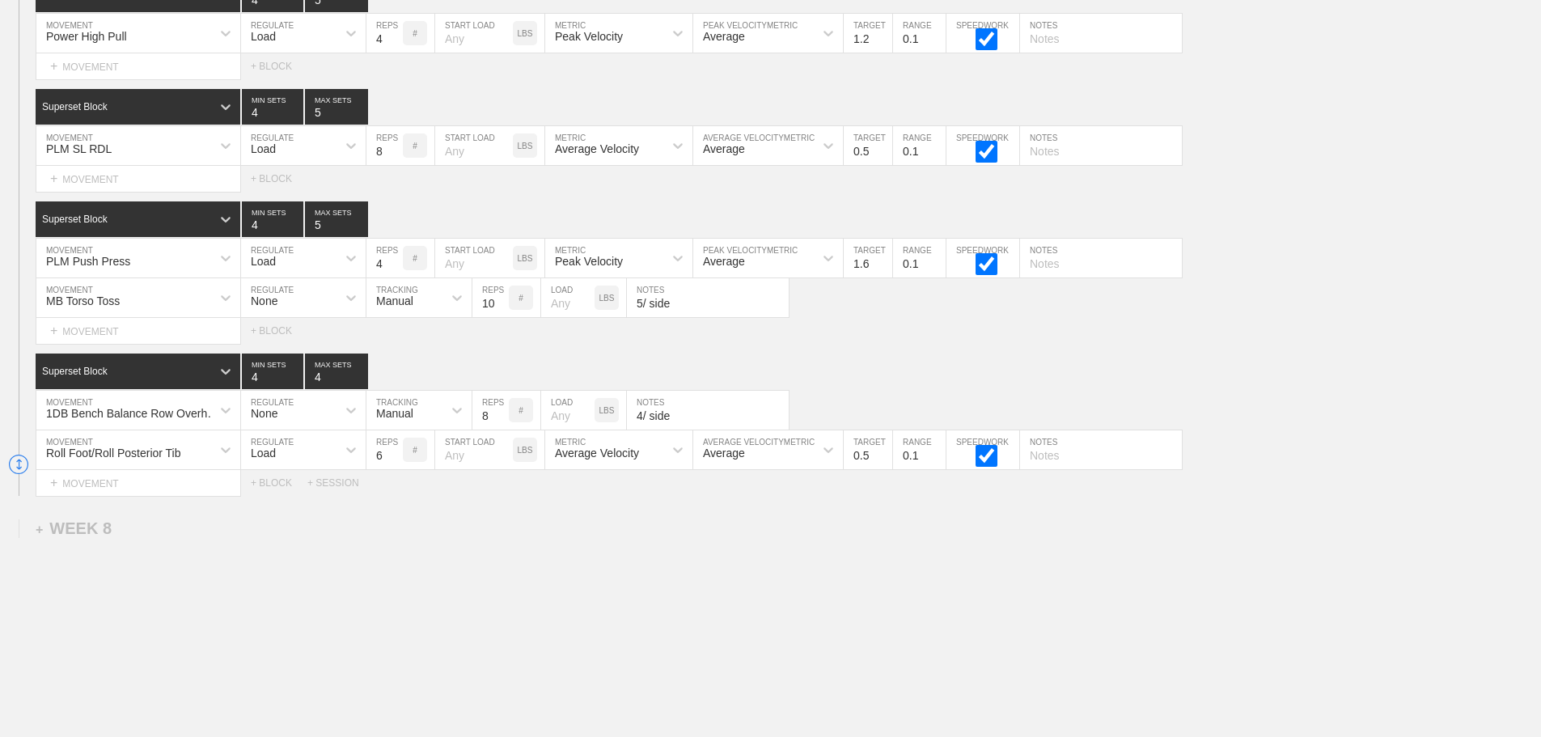
click at [320, 456] on div "Load" at bounding box center [288, 449] width 95 height 27
click at [281, 497] on div "None" at bounding box center [303, 492] width 125 height 27
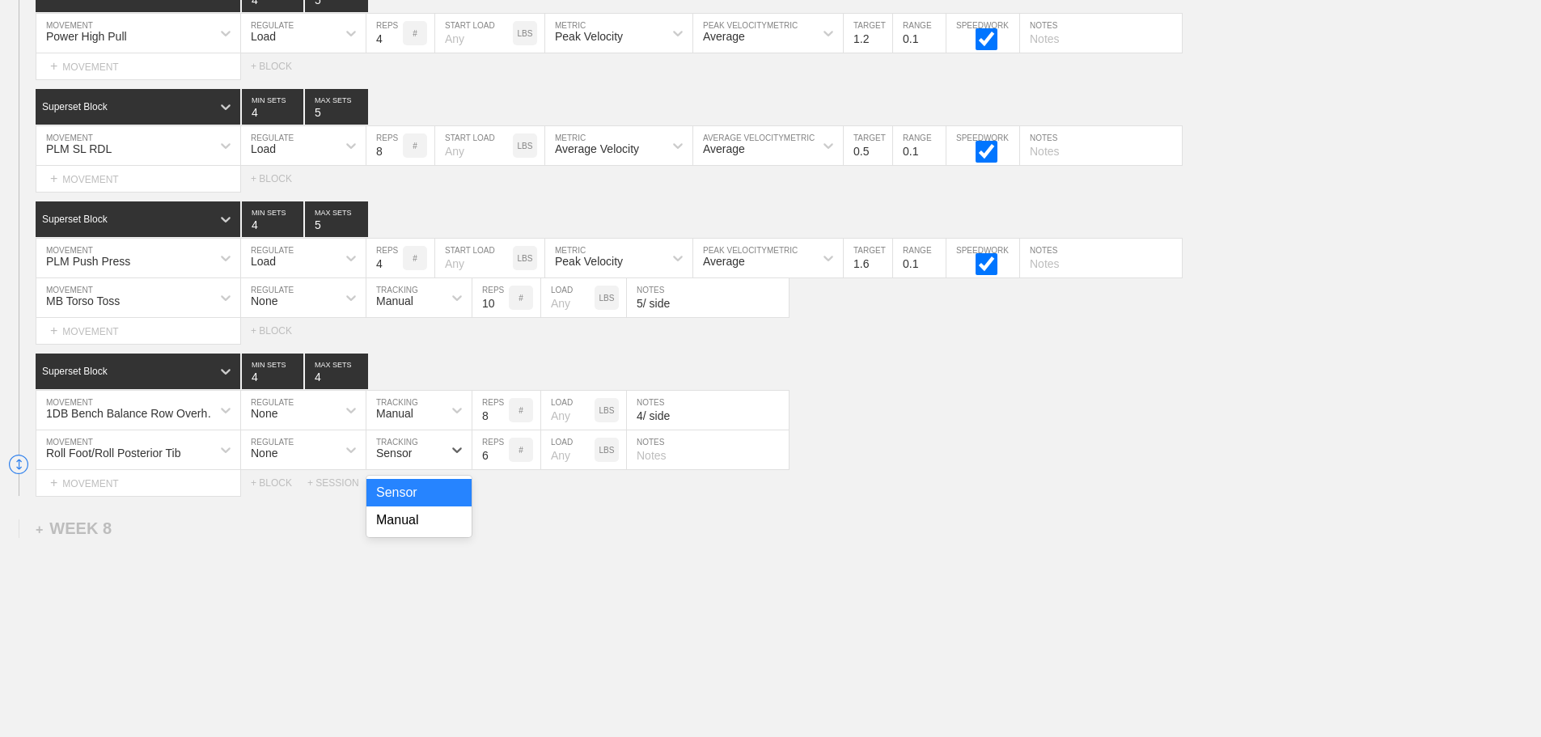
click at [388, 459] on div "Sensor" at bounding box center [394, 452] width 36 height 13
click at [405, 533] on div "Manual" at bounding box center [418, 519] width 105 height 27
click at [501, 461] on input "7" at bounding box center [490, 449] width 36 height 39
click at [501, 461] on input "8" at bounding box center [490, 449] width 36 height 39
click at [501, 461] on input "9" at bounding box center [490, 449] width 36 height 39
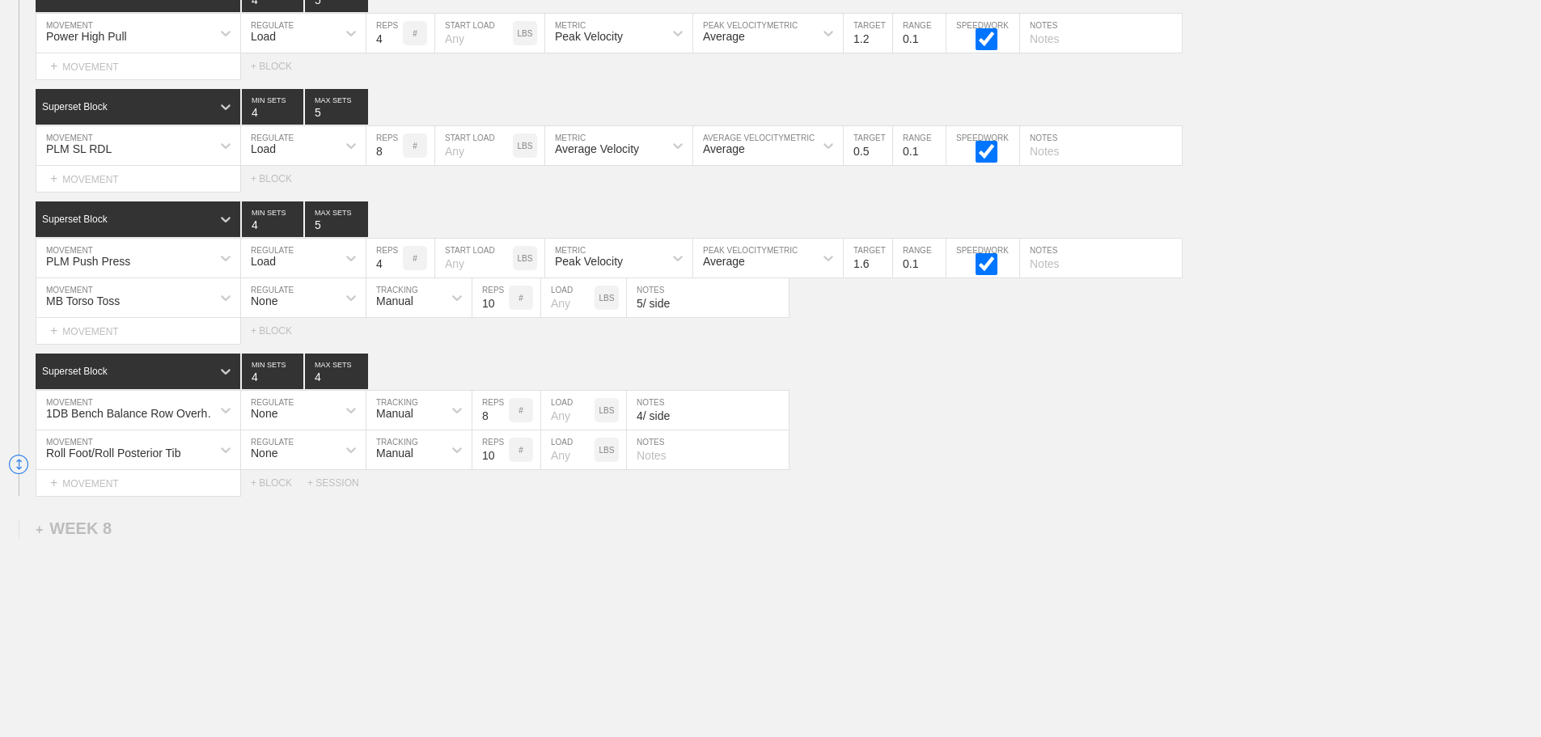
type input "10"
click at [501, 461] on input "10" at bounding box center [490, 449] width 36 height 39
click at [909, 457] on div "Roll Foot/Roll Posterior Tib MOVEMENT None REGULATE Manual TRACKING 10 REPS # L…" at bounding box center [770, 450] width 1541 height 40
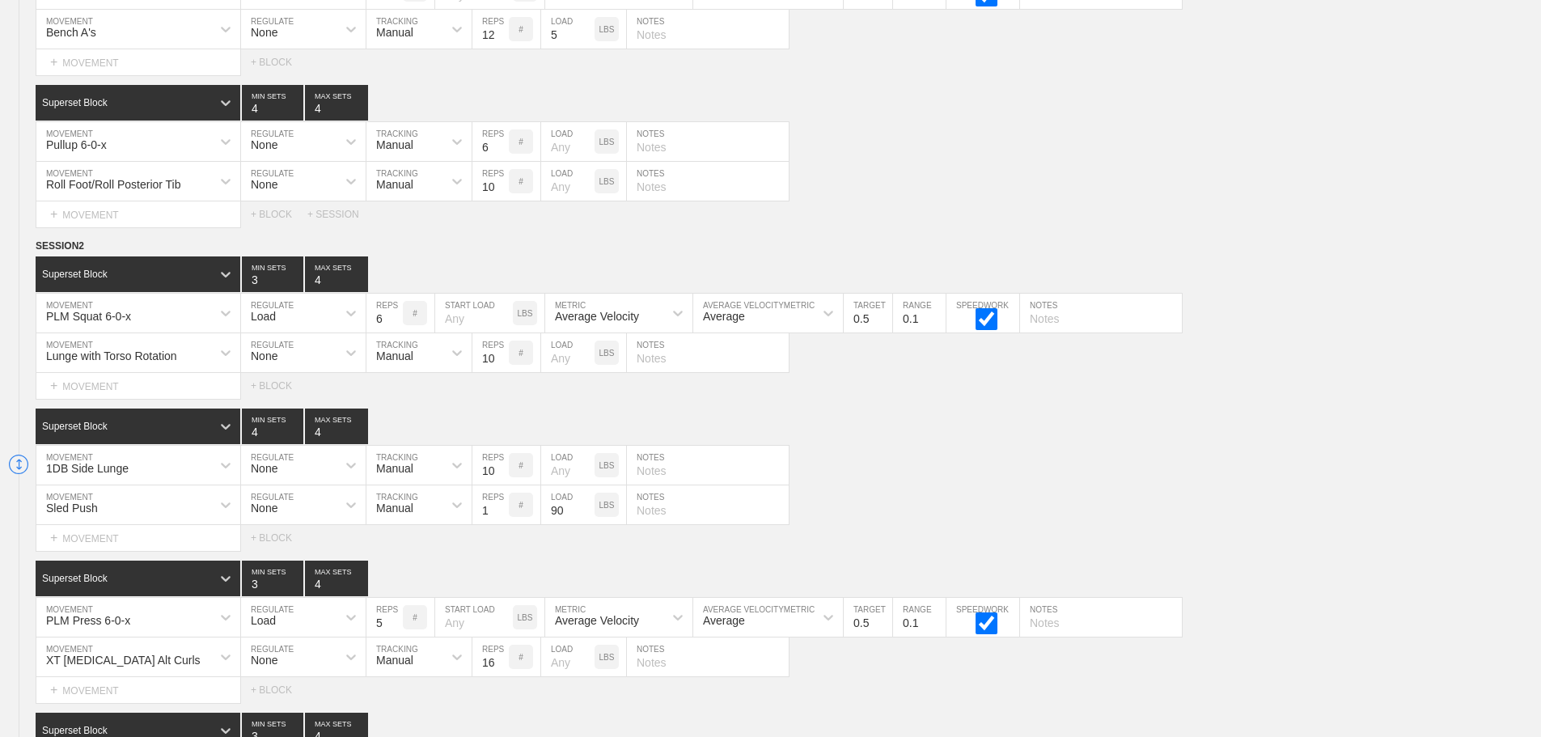
scroll to position [0, 0]
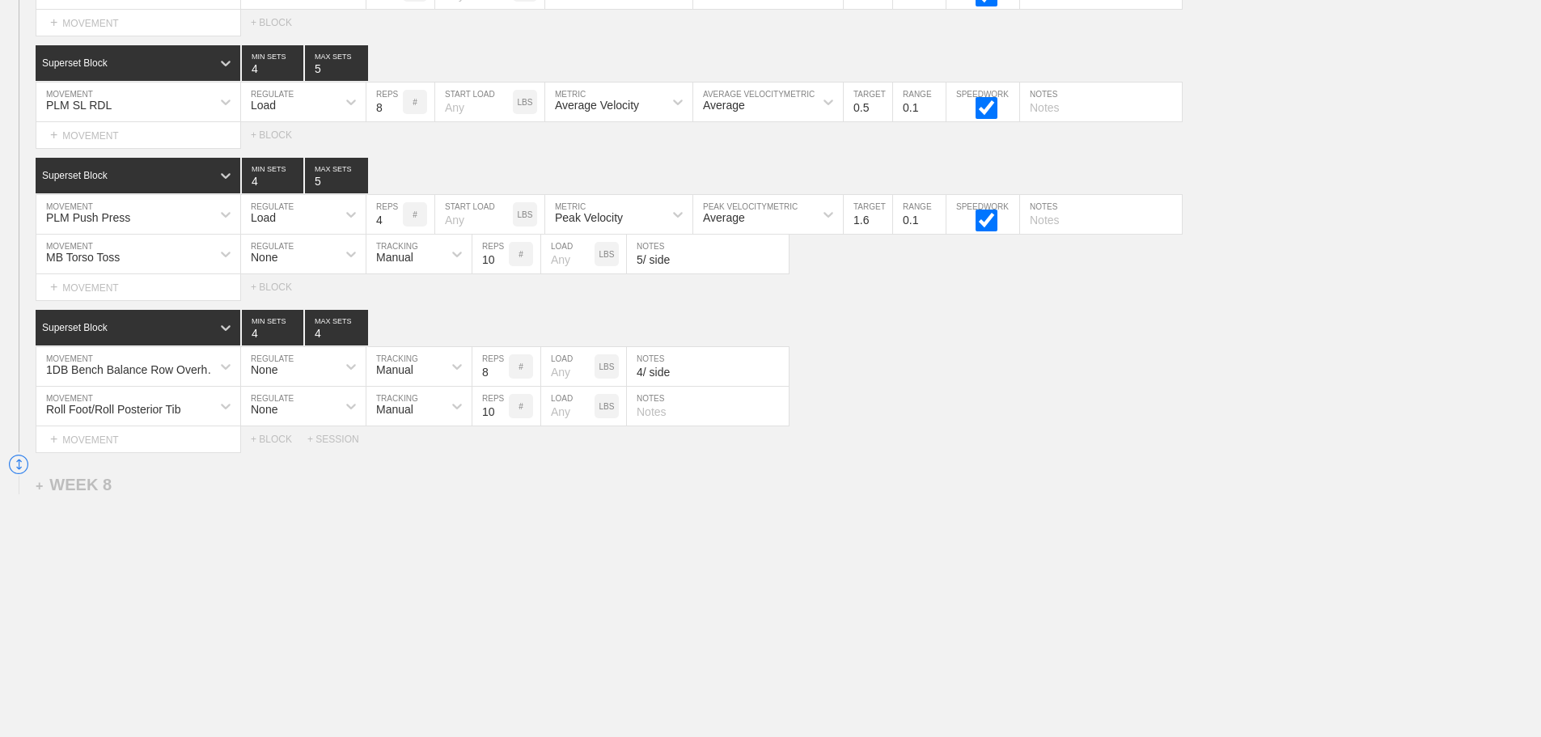
click at [1054, 396] on div "Roll Foot/Roll Posterior Tib MOVEMENT None REGULATE Manual TRACKING 10 REPS # L…" at bounding box center [770, 407] width 1541 height 40
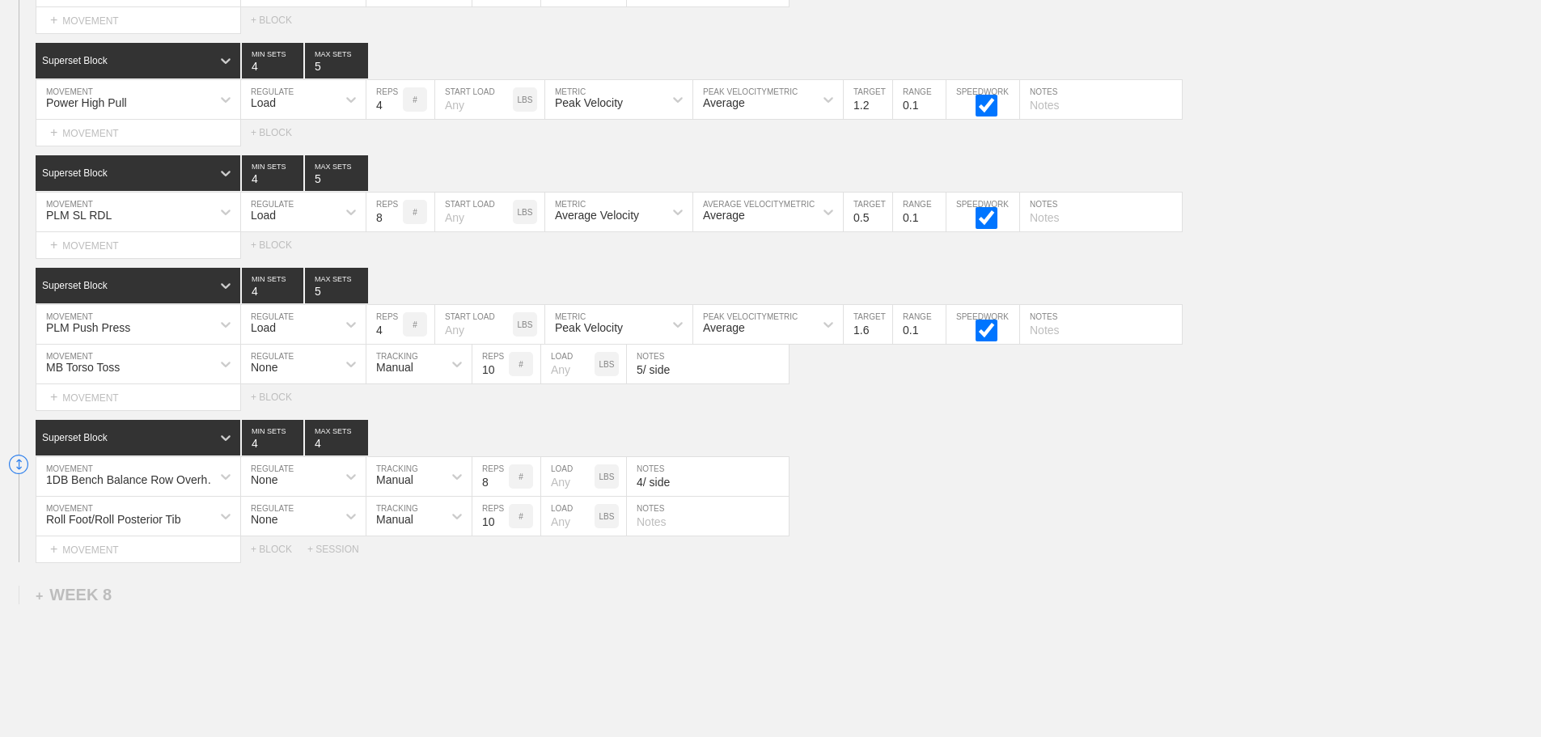
scroll to position [12267, 0]
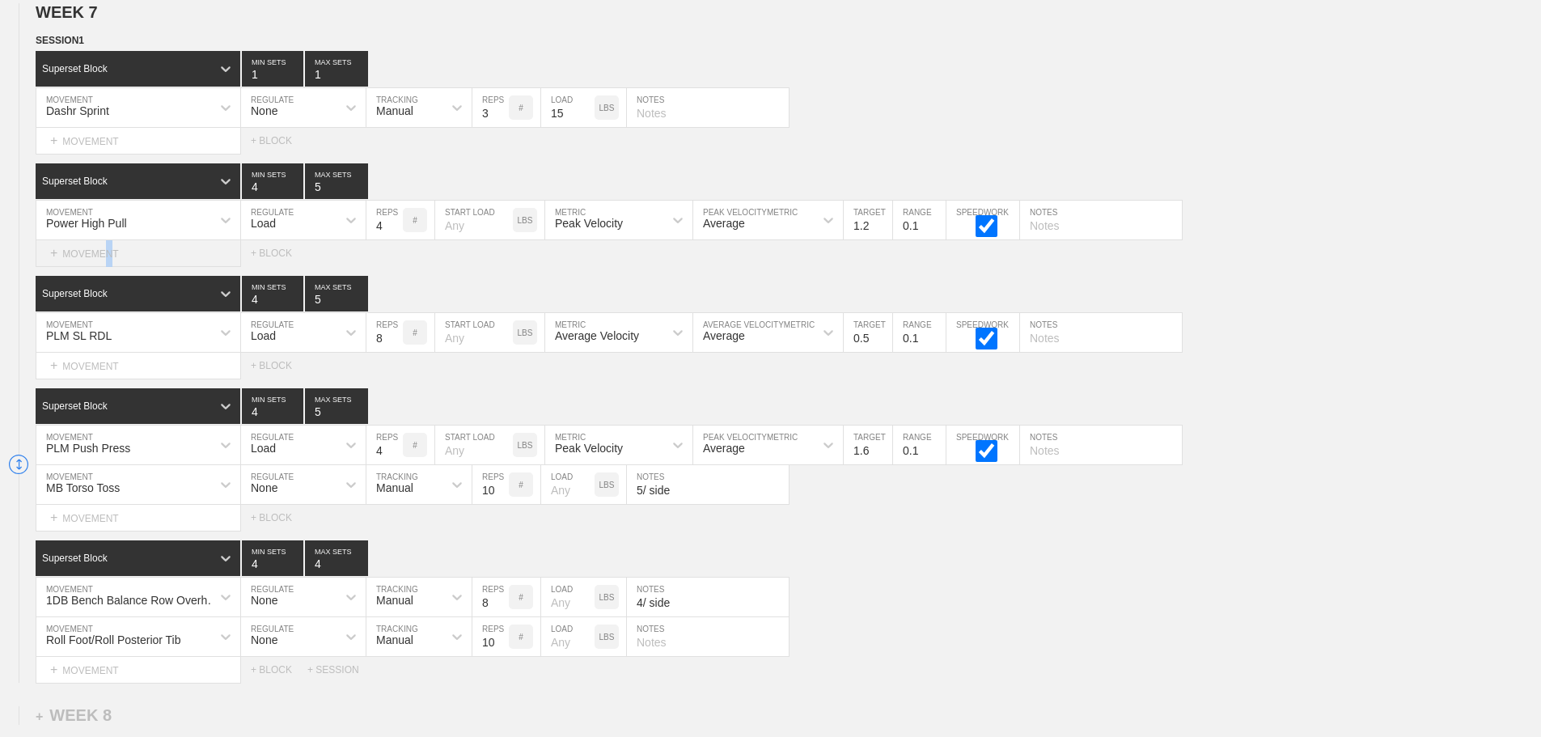
click at [105, 262] on div "+ MOVEMENT" at bounding box center [138, 253] width 205 height 27
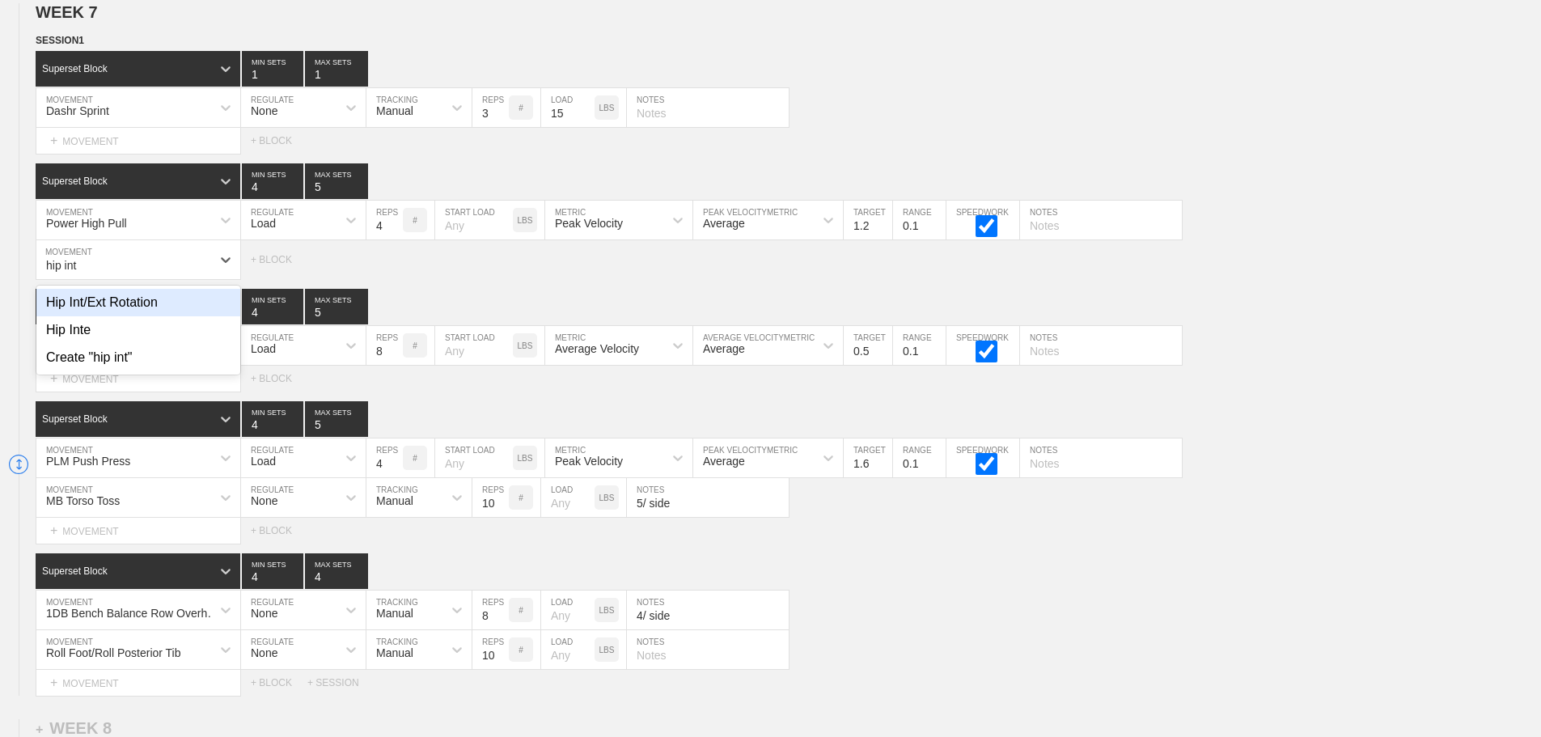
click at [126, 314] on div "Hip Int/Ext Rotation" at bounding box center [138, 302] width 204 height 27
type input "hip int"
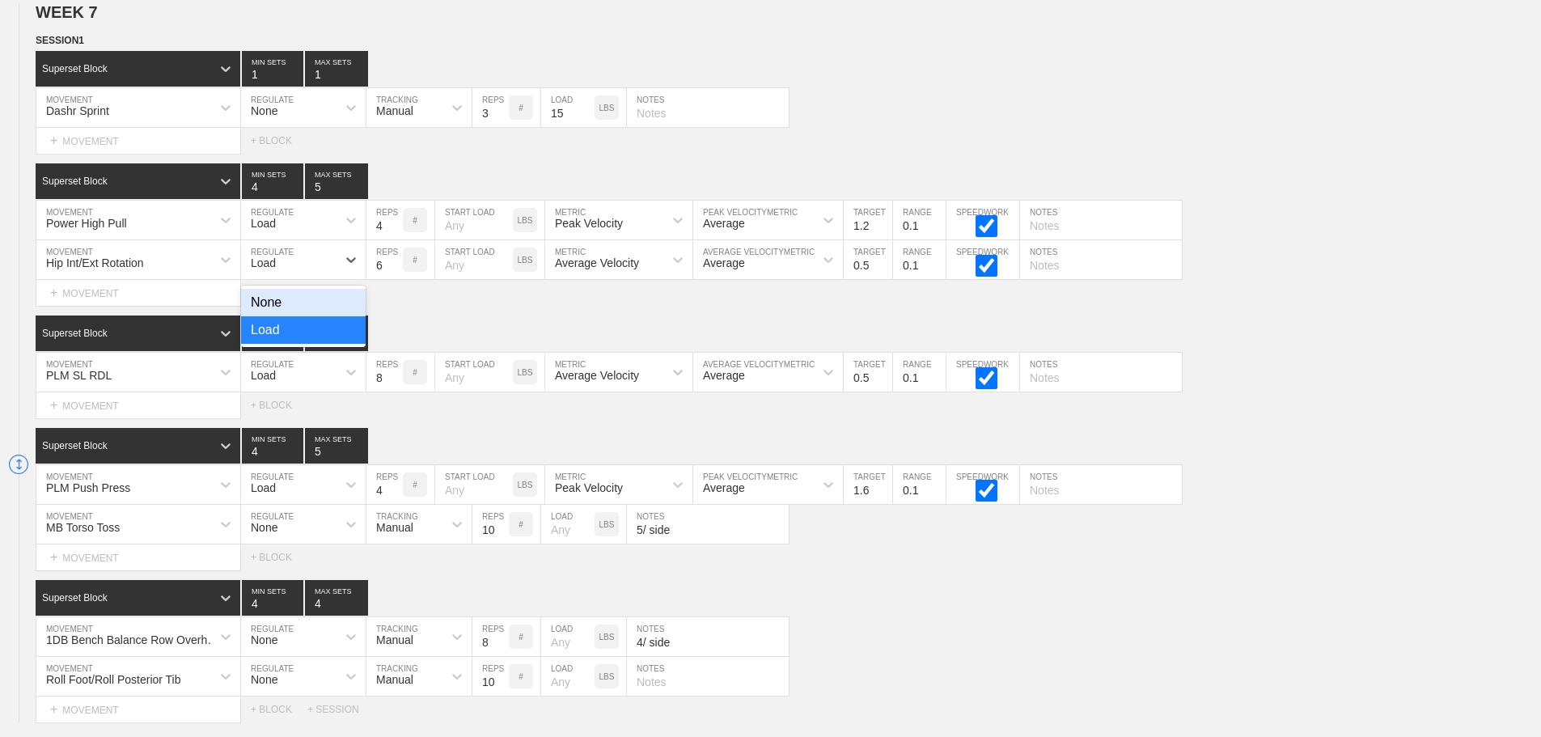
click at [283, 270] on div "Load" at bounding box center [288, 259] width 95 height 27
click at [276, 311] on div "None" at bounding box center [303, 302] width 125 height 27
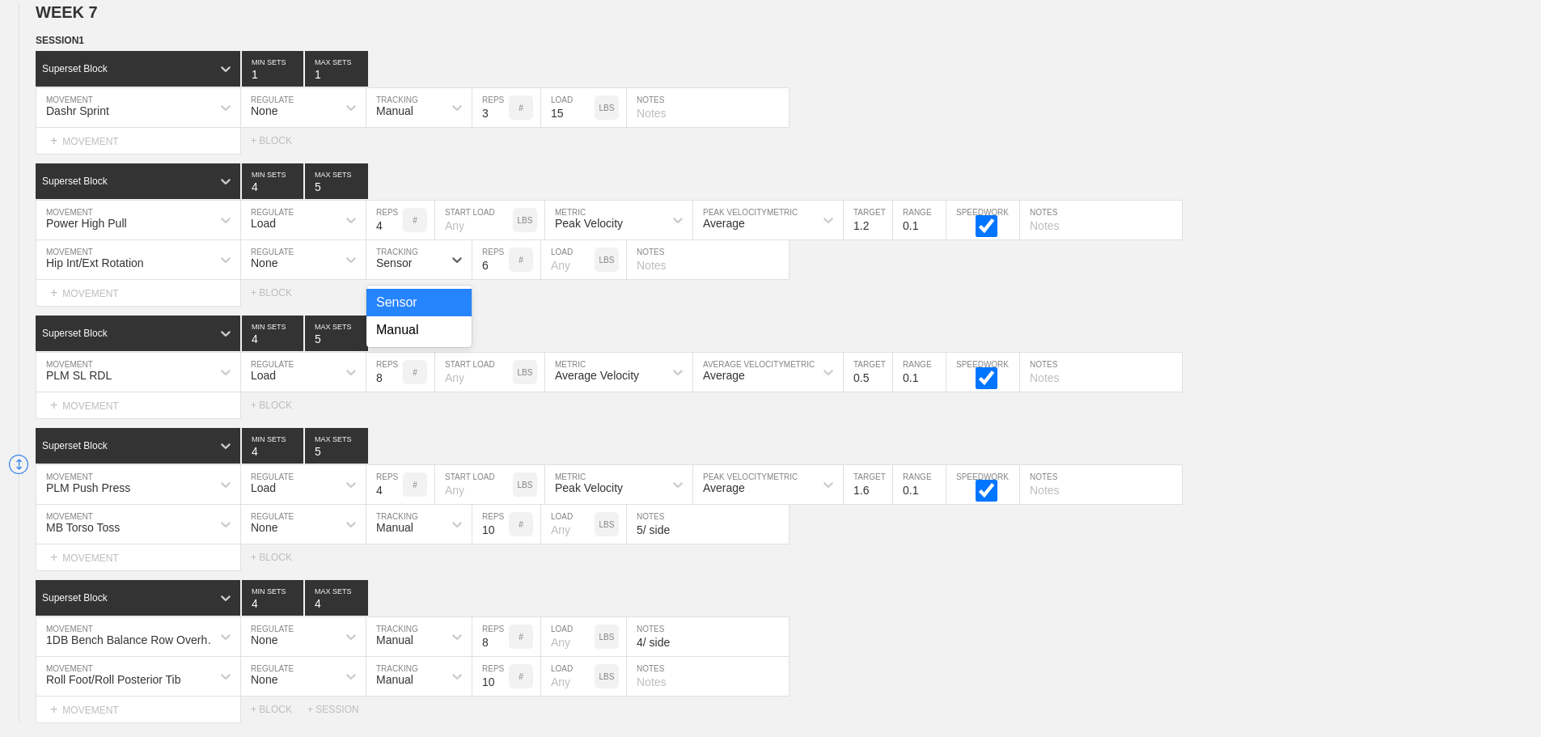
click at [393, 269] on div "Sensor" at bounding box center [394, 262] width 36 height 13
drag, startPoint x: 400, startPoint y: 340, endPoint x: 536, endPoint y: 276, distance: 150.2
click at [421, 334] on div "Manual" at bounding box center [418, 329] width 105 height 27
click at [503, 272] on input "7" at bounding box center [490, 259] width 36 height 39
click at [503, 272] on input "8" at bounding box center [490, 259] width 36 height 39
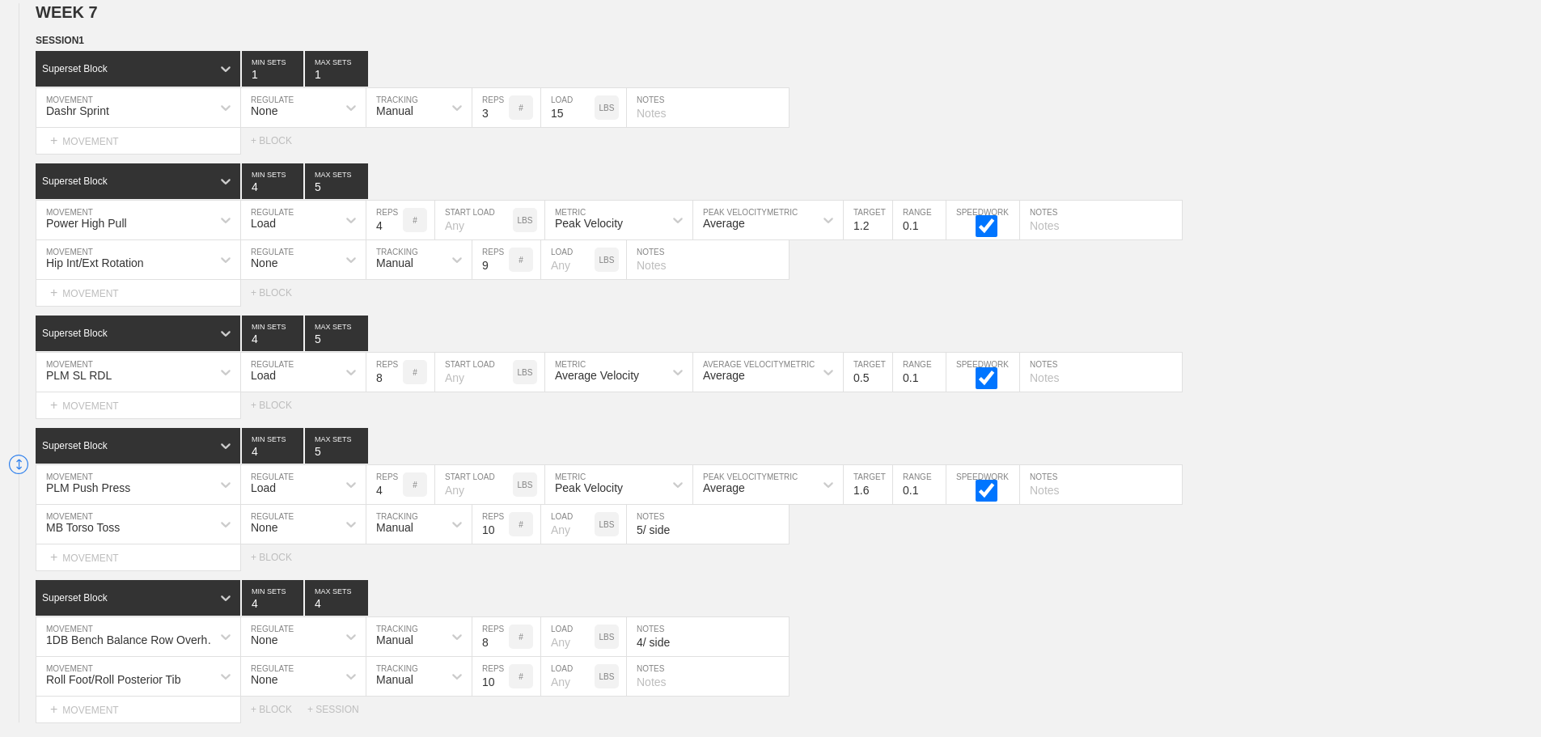
click at [503, 272] on input "9" at bounding box center [490, 259] width 36 height 39
type input "10"
click at [503, 272] on input "10" at bounding box center [490, 259] width 36 height 39
drag, startPoint x: 1067, startPoint y: 654, endPoint x: 1051, endPoint y: 652, distance: 16.4
click at [1066, 654] on div "1DB Bench Balance Row Overhand MOVEMENT None REGULATE Manual TRACKING 8 REPS # …" at bounding box center [770, 637] width 1541 height 40
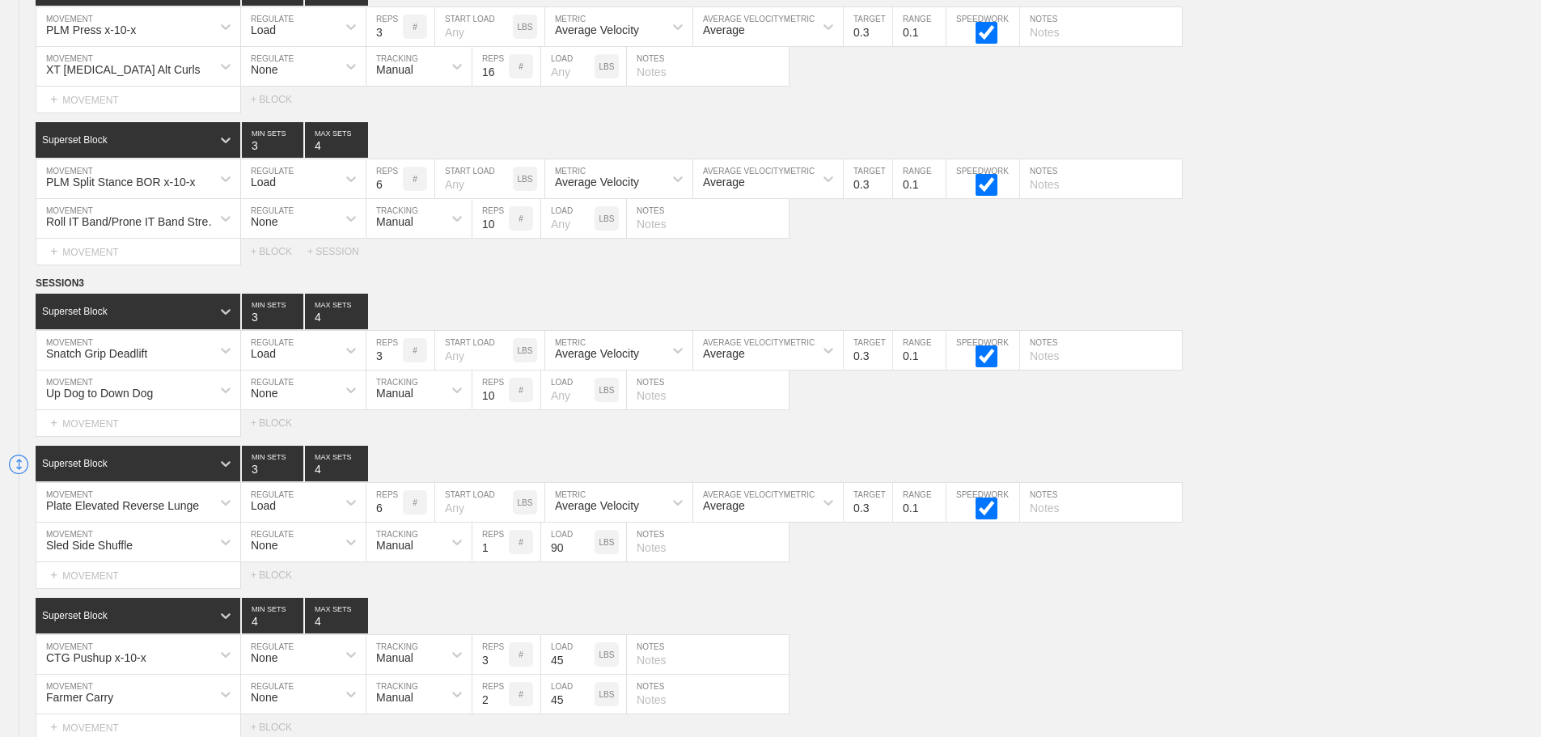
scroll to position [12549, 0]
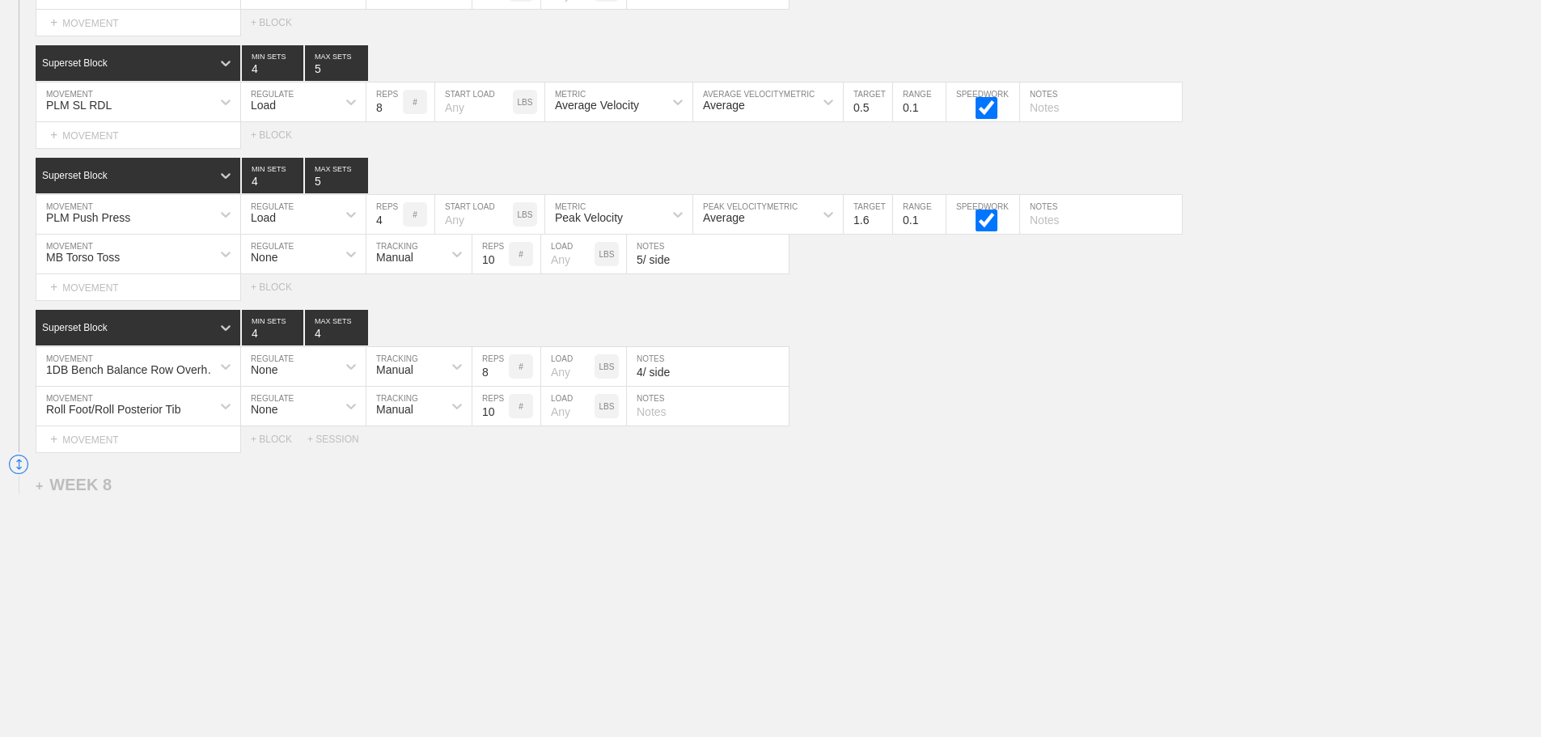
click at [1120, 370] on div "1DB Bench Balance Row Overhand MOVEMENT None REGULATE Manual TRACKING 8 REPS # …" at bounding box center [770, 367] width 1541 height 40
click at [95, 133] on div "+ MOVEMENT" at bounding box center [138, 135] width 205 height 27
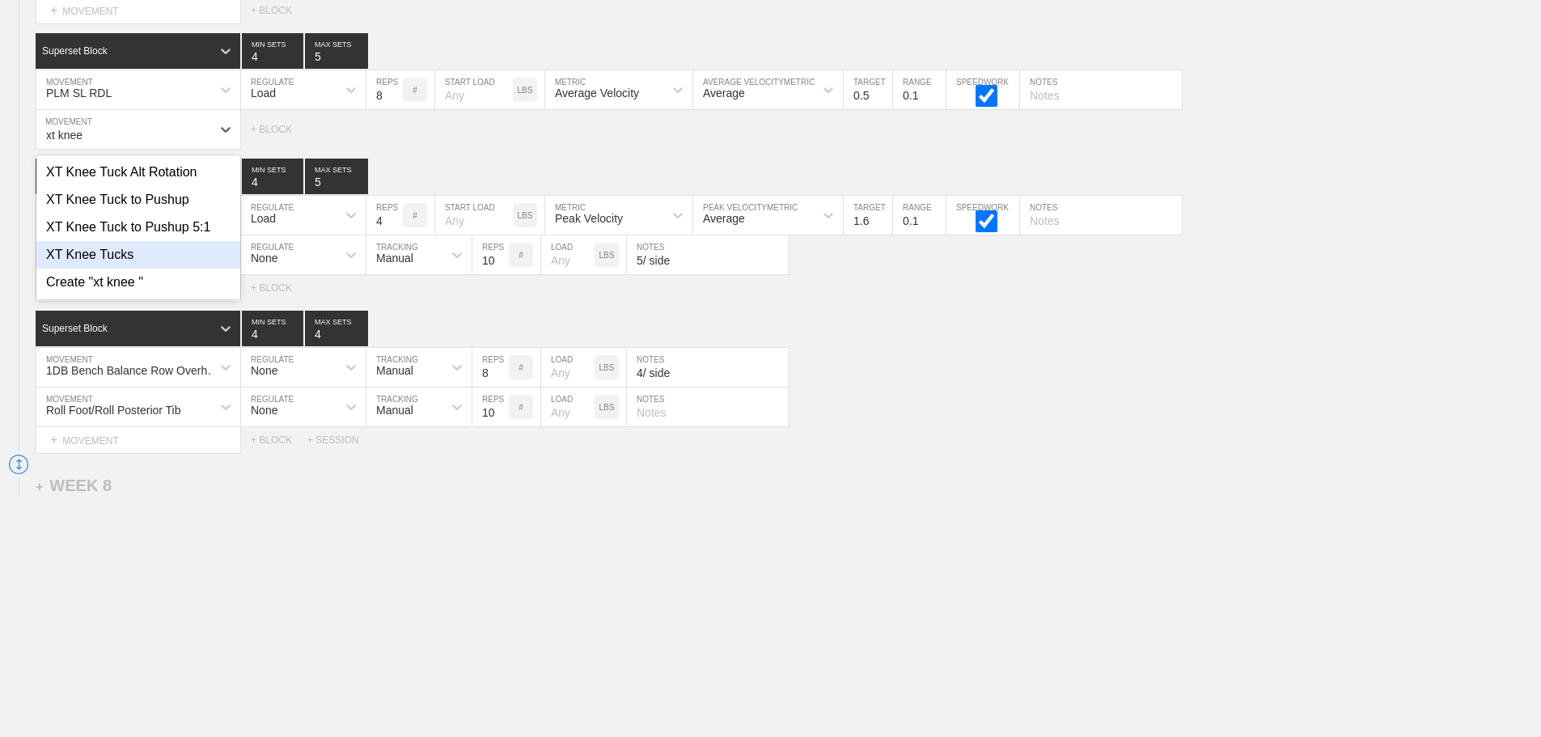
click at [112, 261] on div "XT Knee Tucks" at bounding box center [138, 254] width 204 height 27
type input "xt knee"
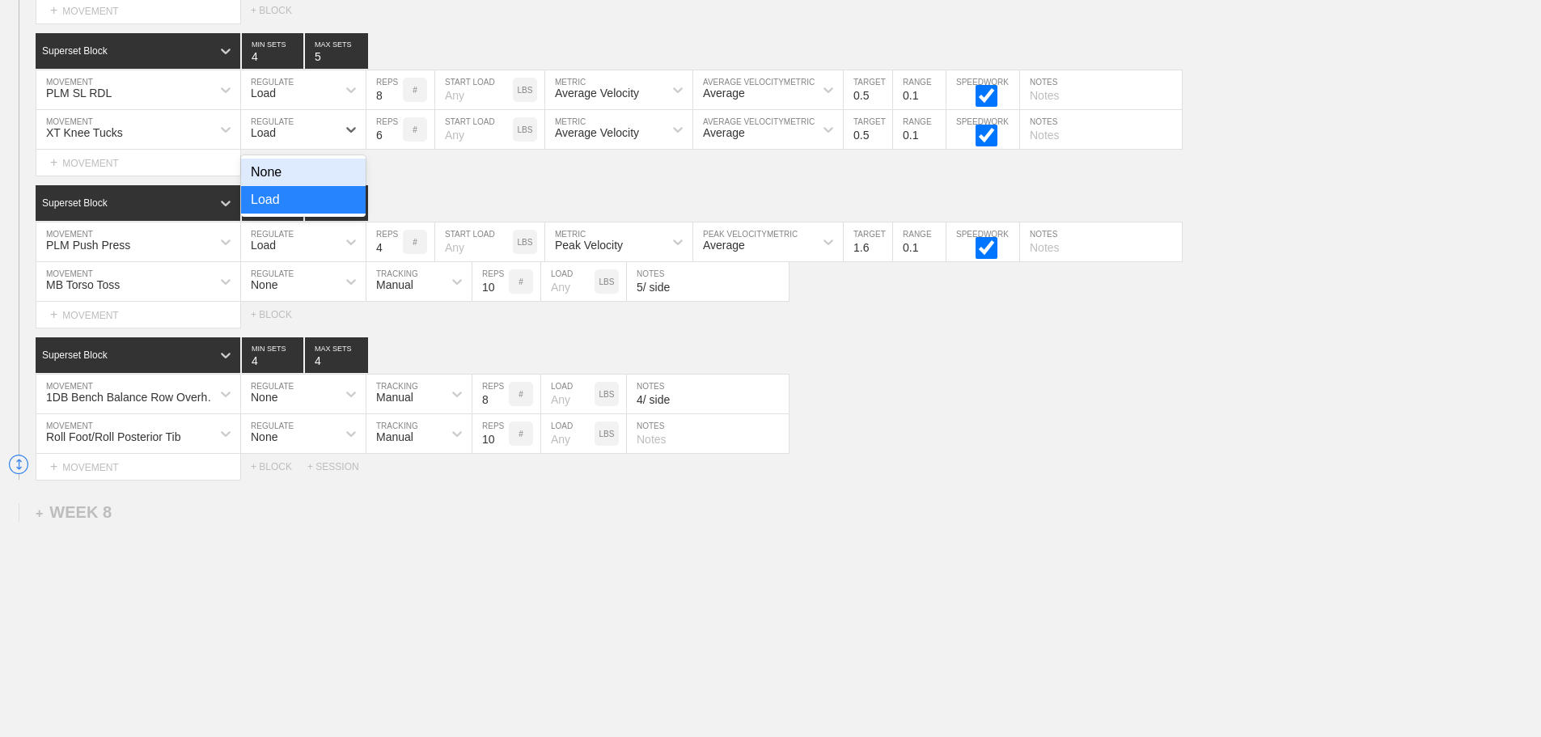
click at [288, 141] on div "Load" at bounding box center [288, 129] width 95 height 27
click at [267, 182] on div "None" at bounding box center [303, 172] width 125 height 27
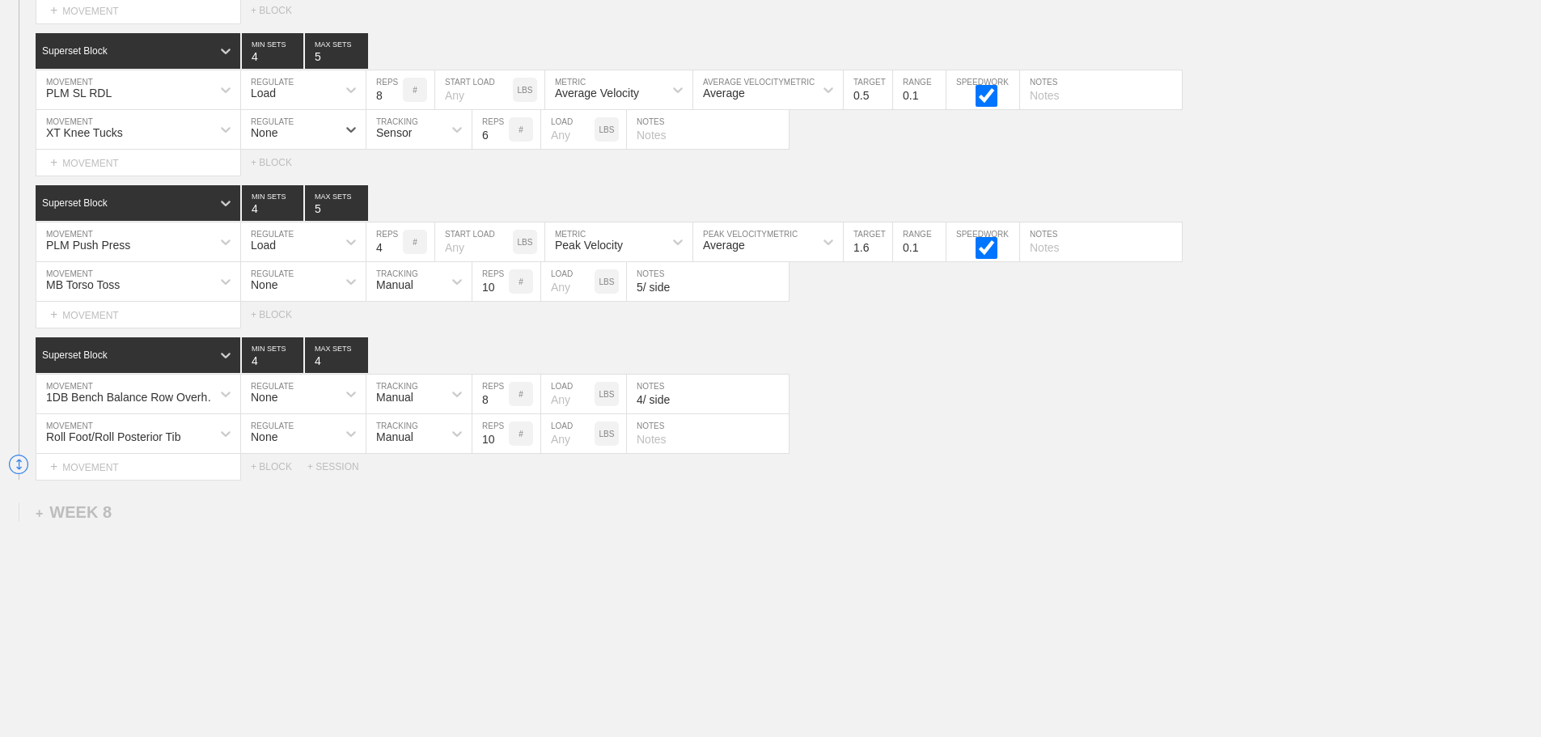
drag, startPoint x: 391, startPoint y: 145, endPoint x: 395, endPoint y: 156, distance: 11.8
click at [393, 139] on div "Sensor" at bounding box center [394, 132] width 36 height 13
drag, startPoint x: 402, startPoint y: 209, endPoint x: 488, endPoint y: 159, distance: 99.3
click at [405, 209] on div "Manual" at bounding box center [418, 199] width 105 height 27
click at [504, 141] on input "7" at bounding box center [490, 129] width 36 height 39
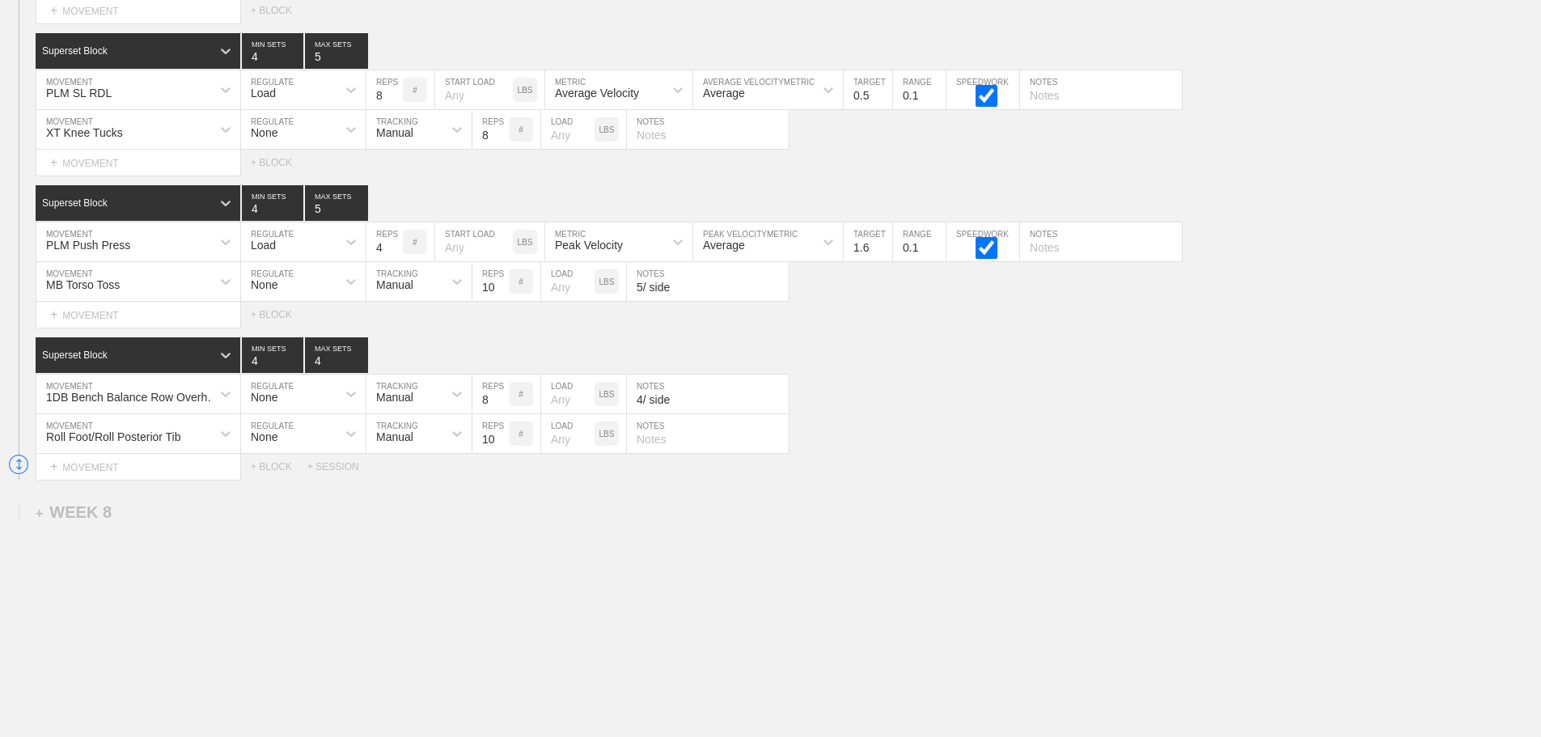
click at [503, 141] on input "8" at bounding box center [490, 129] width 36 height 39
click at [503, 141] on input "9" at bounding box center [490, 129] width 36 height 39
click at [503, 141] on input "10" at bounding box center [490, 129] width 36 height 39
click at [503, 141] on input "11" at bounding box center [490, 129] width 36 height 39
click at [503, 141] on input "12" at bounding box center [490, 129] width 36 height 39
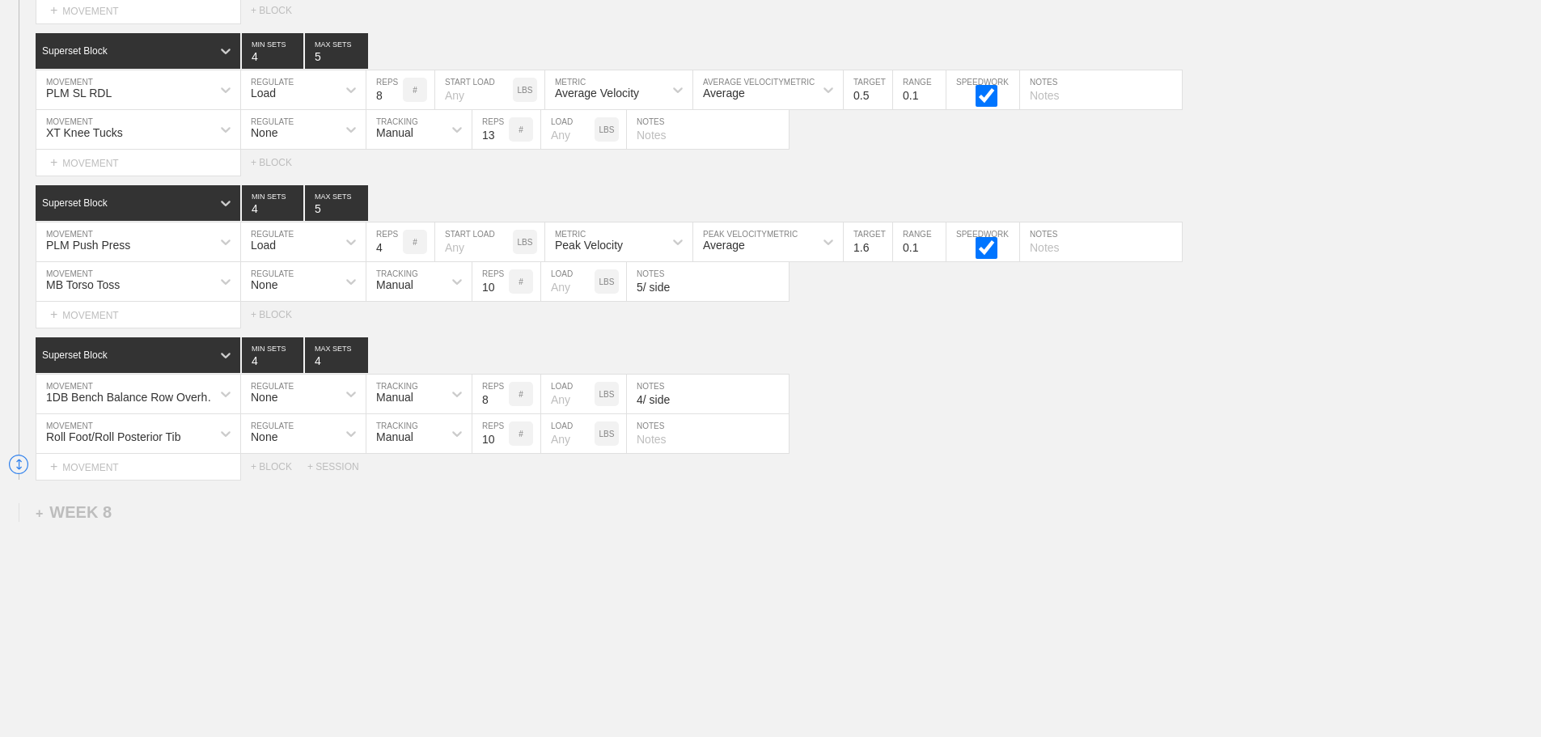
click at [503, 141] on input "13" at bounding box center [490, 129] width 36 height 39
click at [503, 141] on input "14" at bounding box center [490, 129] width 36 height 39
click at [503, 141] on input "15" at bounding box center [490, 129] width 36 height 39
click at [503, 141] on input "16" at bounding box center [490, 129] width 36 height 39
click at [503, 141] on input "17" at bounding box center [490, 129] width 36 height 39
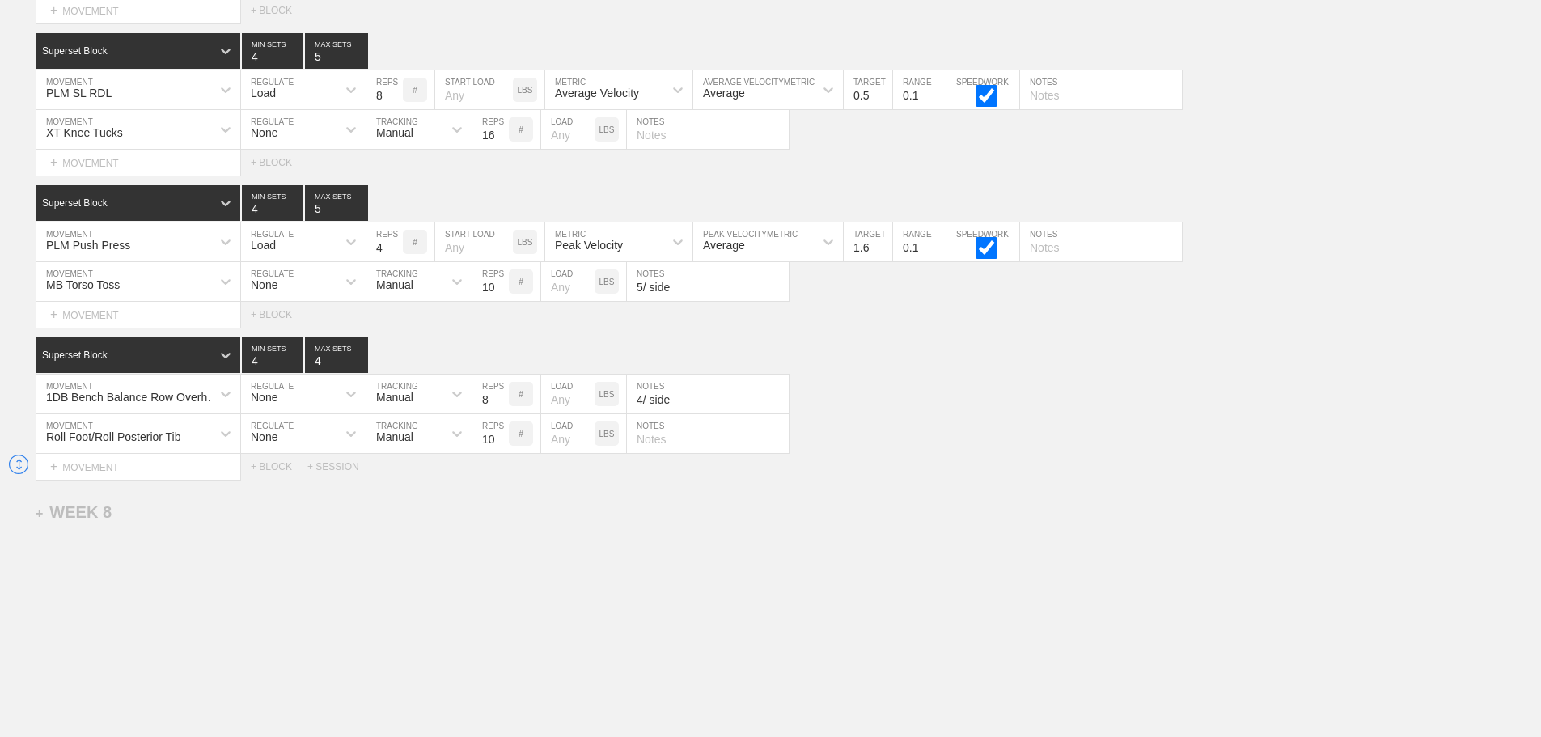
type input "16"
click at [503, 148] on input "16" at bounding box center [490, 129] width 36 height 39
click at [865, 168] on div "Select... MOVEMENT + MOVEMENT + BLOCK" at bounding box center [770, 163] width 1541 height 26
click at [656, 146] on input "text" at bounding box center [708, 129] width 162 height 39
type input "6"
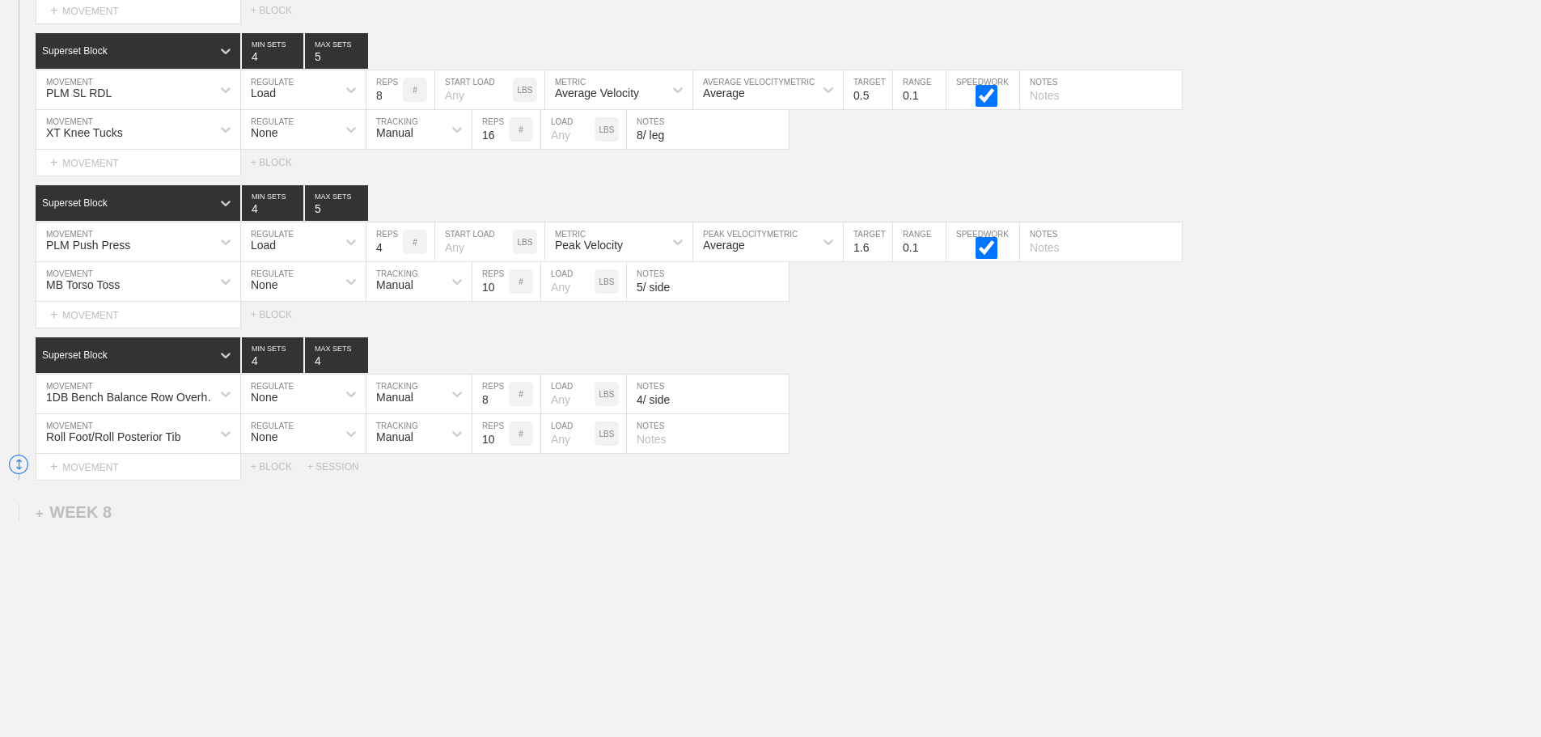
type input "8/ leg"
click at [899, 454] on div "Roll Foot/Roll Posterior Tib MOVEMENT None REGULATE Manual TRACKING 10 REPS # L…" at bounding box center [770, 434] width 1541 height 40
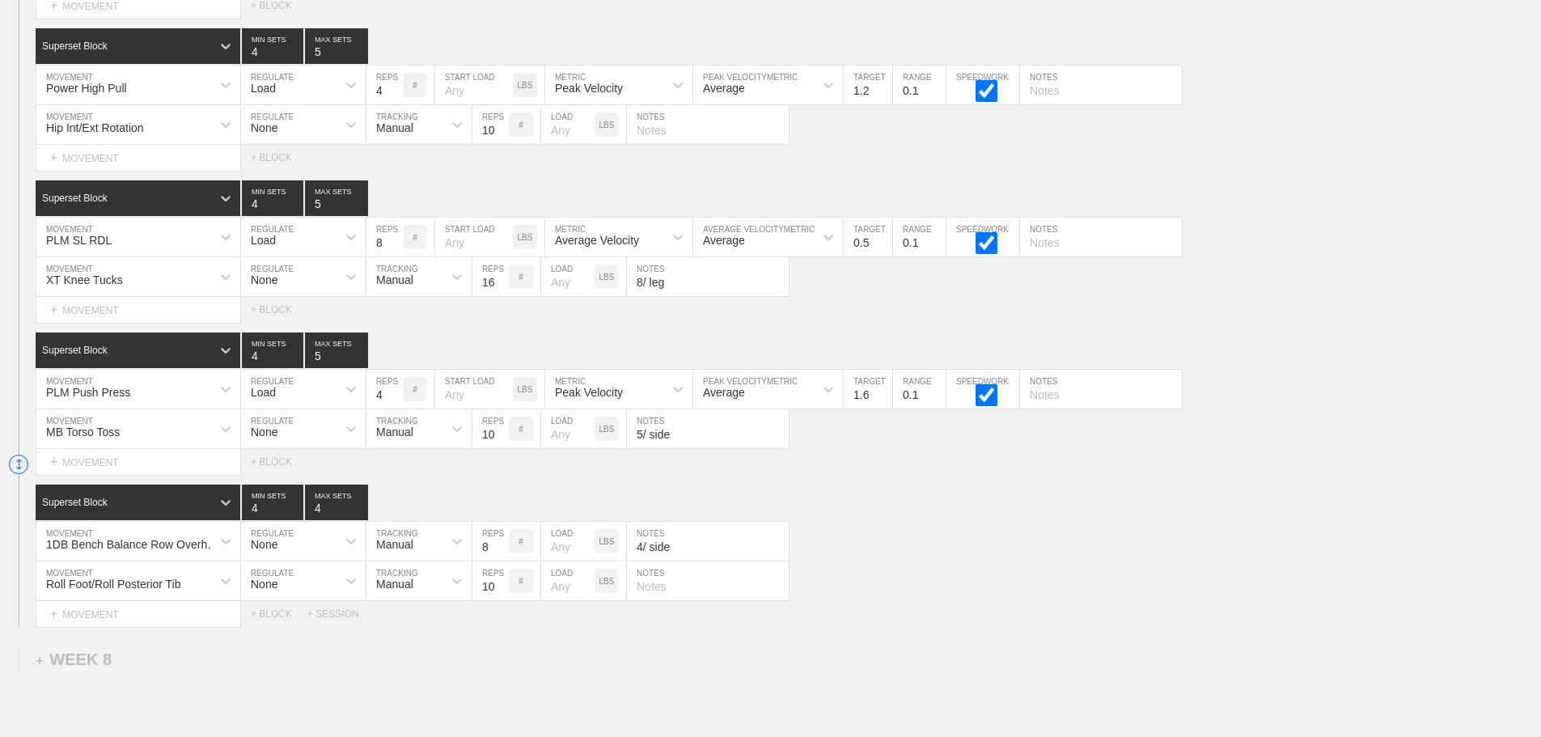
scroll to position [12387, 0]
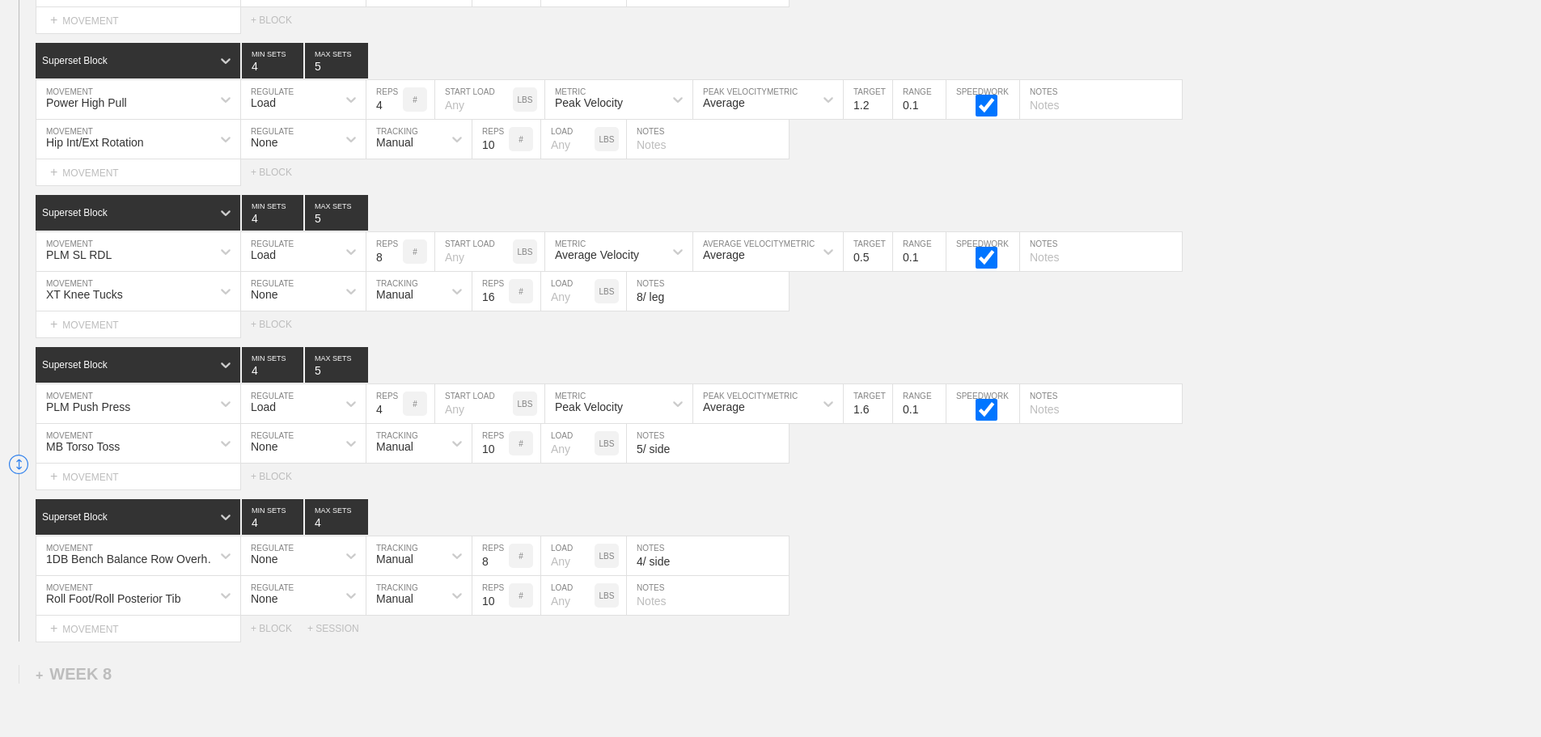
click at [1325, 309] on div "XT Knee Tucks MOVEMENT None REGULATE Manual TRACKING 16 REPS # LOAD LBS 8/ leg …" at bounding box center [770, 292] width 1541 height 40
click at [1039, 529] on div "Superset Block 4 MIN SETS 4 MAX SETS" at bounding box center [788, 517] width 1505 height 36
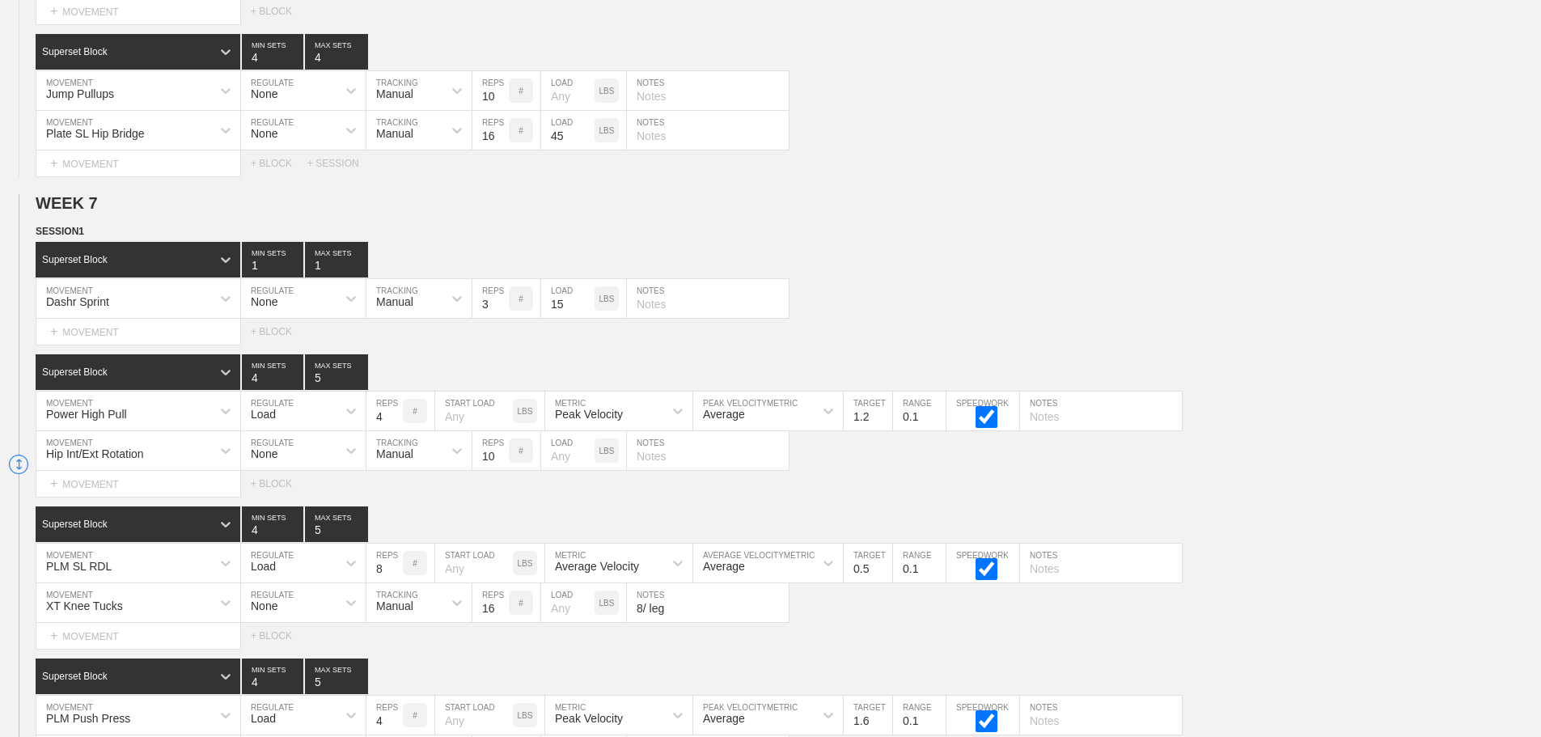
scroll to position [12064, 0]
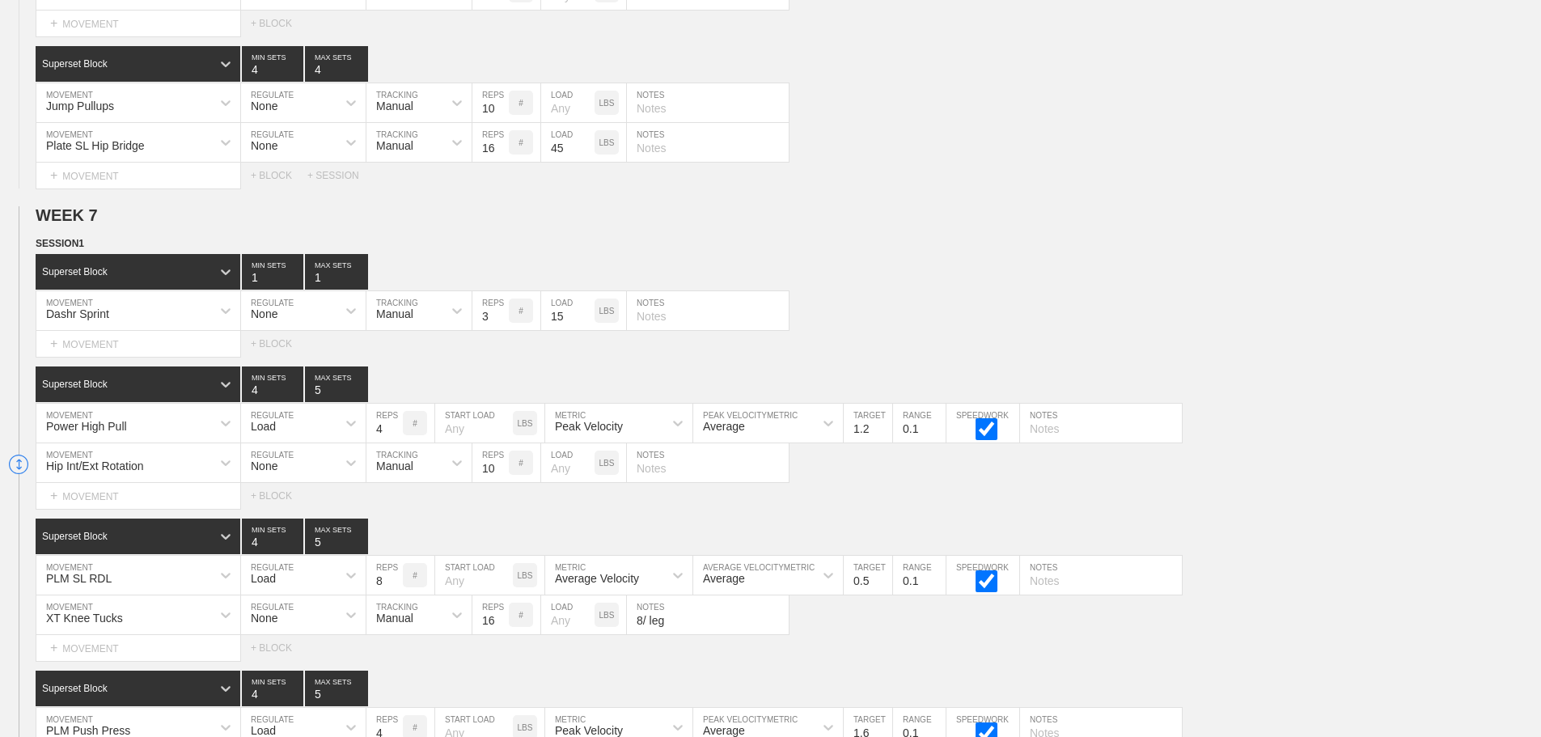
click at [1017, 306] on div "Dashr Sprint MOVEMENT None REGULATE Manual TRACKING 3 REPS # 15 LOAD LBS NOTES" at bounding box center [770, 311] width 1541 height 40
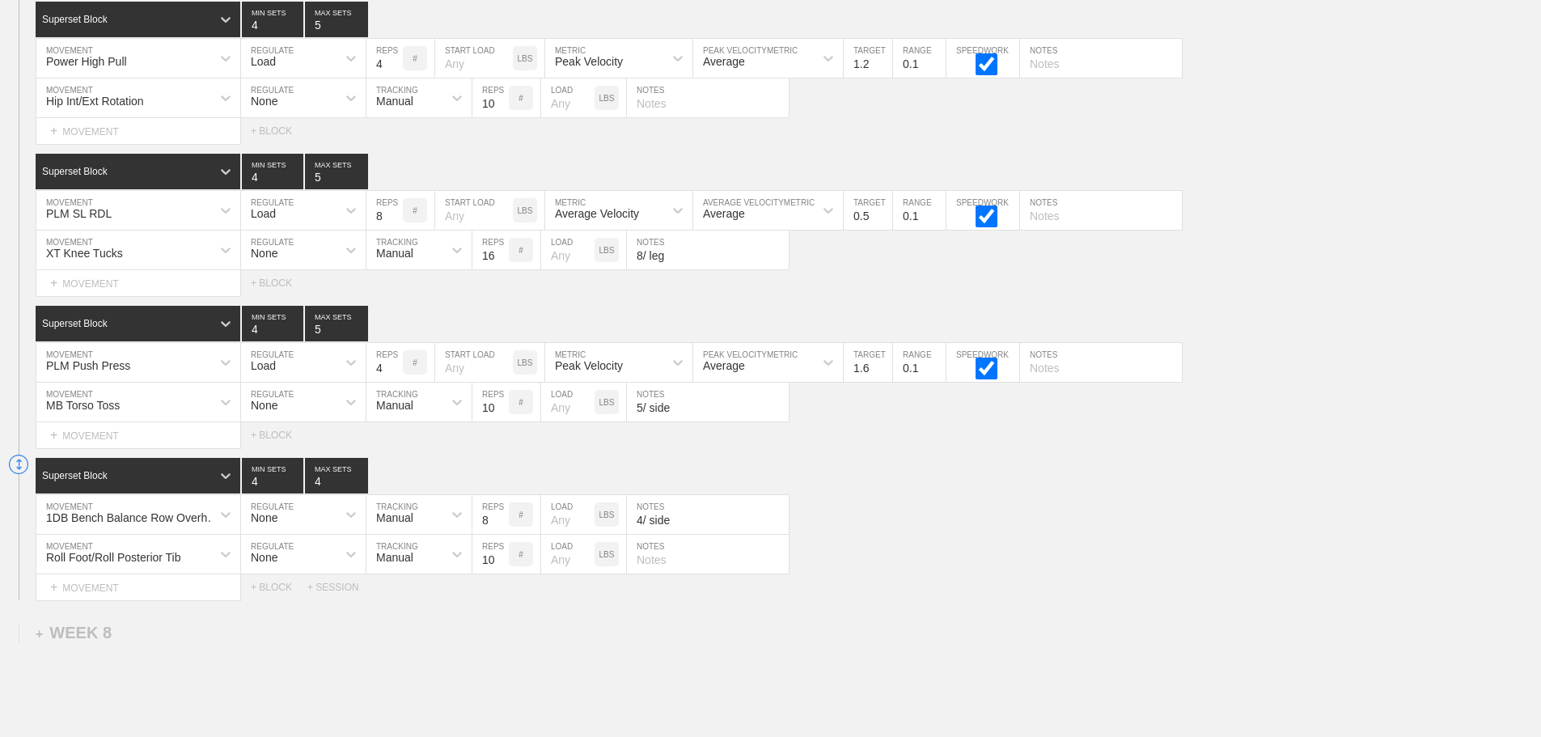
scroll to position [12468, 0]
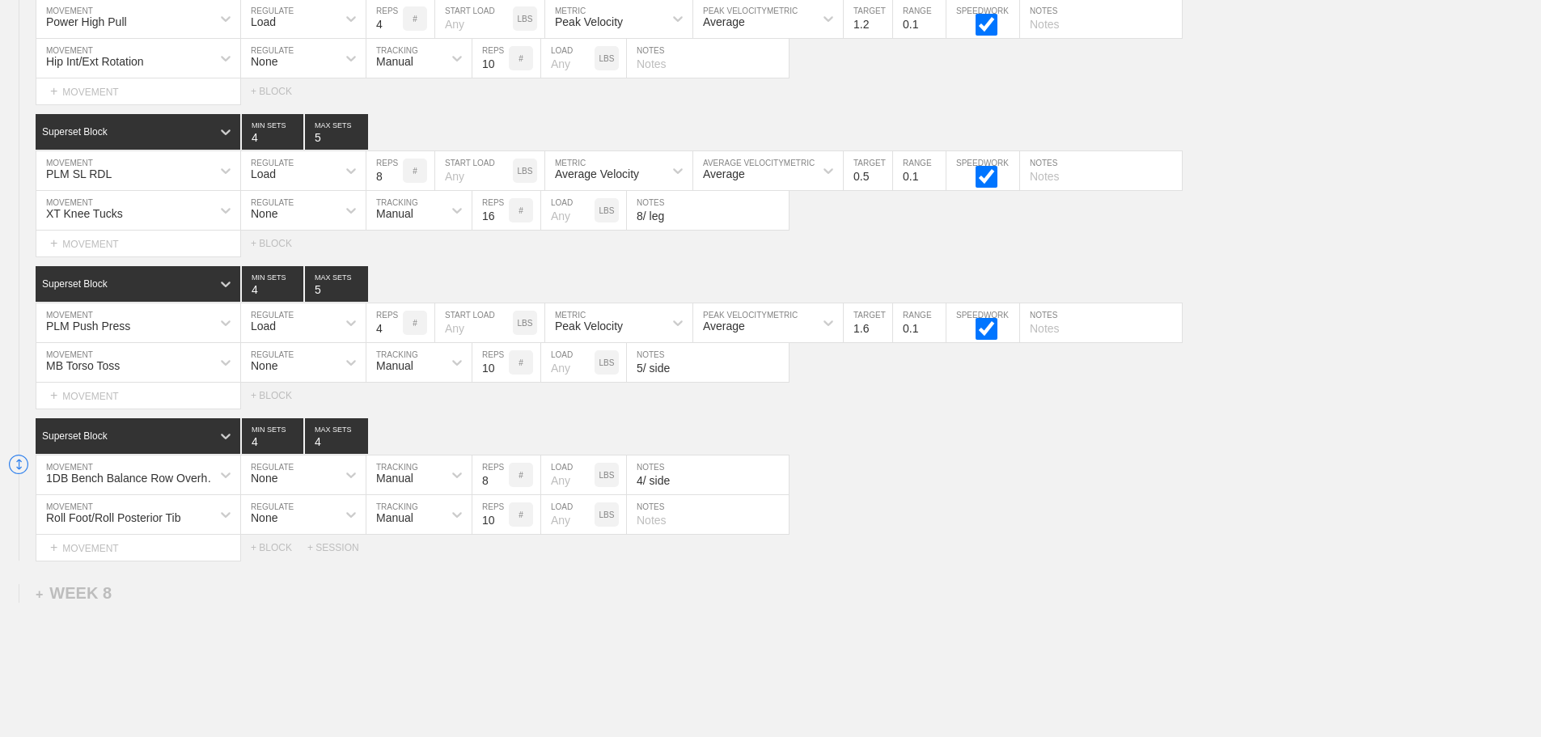
click at [182, 184] on div "PLM SL RDL" at bounding box center [123, 170] width 175 height 27
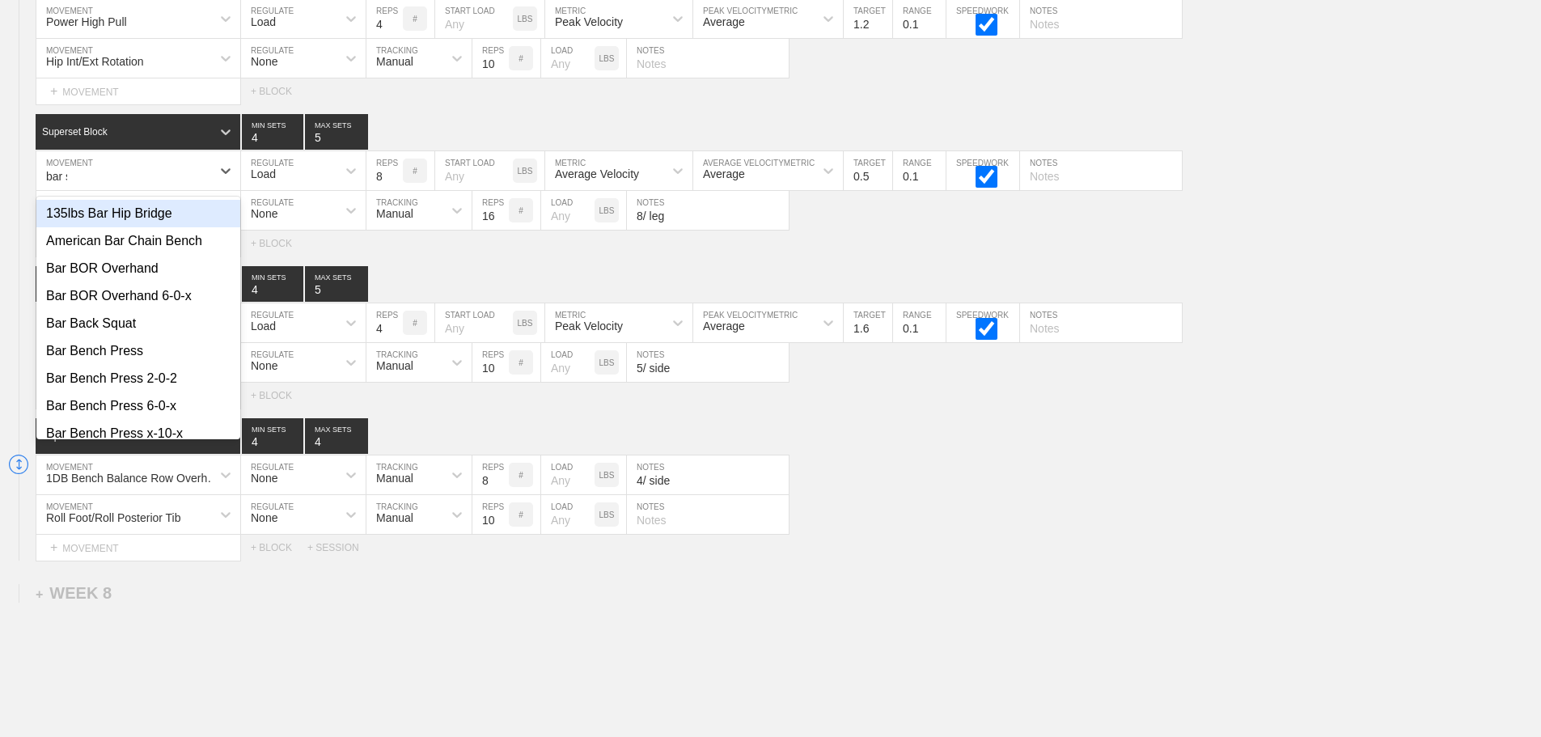
type input "bar sl"
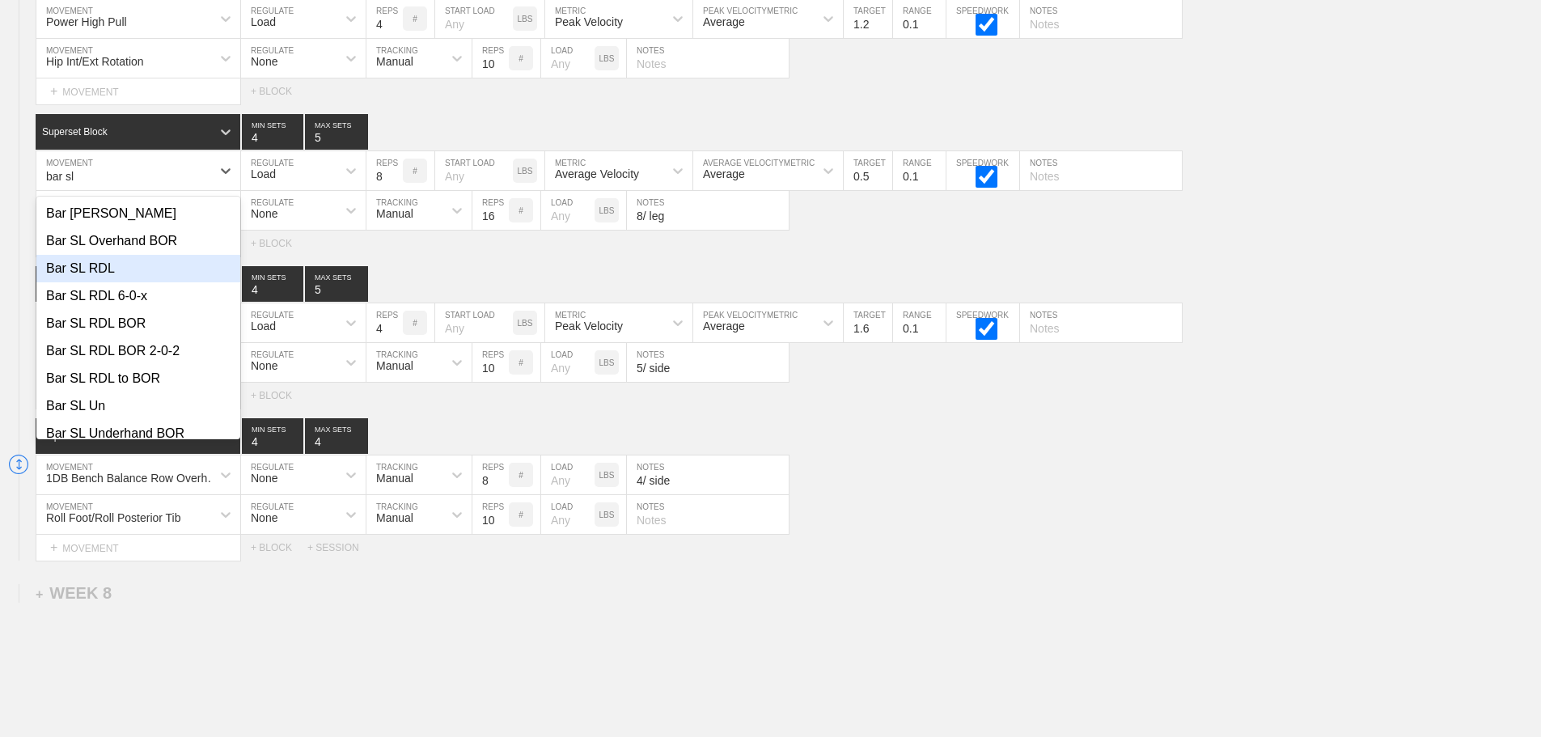
click at [104, 281] on div "Bar SL RDL" at bounding box center [138, 268] width 204 height 27
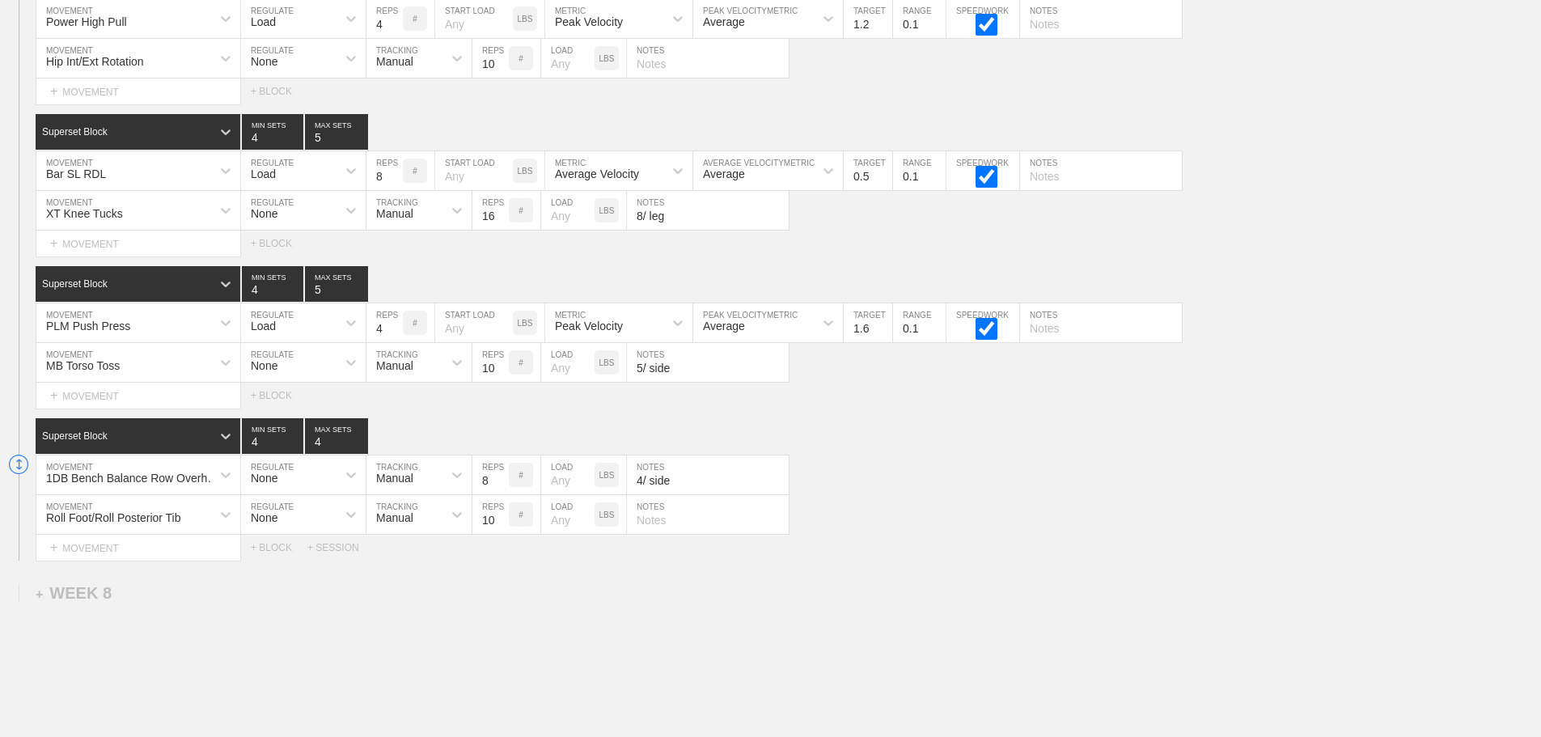
click at [933, 471] on div "1DB Bench Balance Row Overhand MOVEMENT None REGULATE Manual TRACKING 8 REPS # …" at bounding box center [770, 475] width 1541 height 40
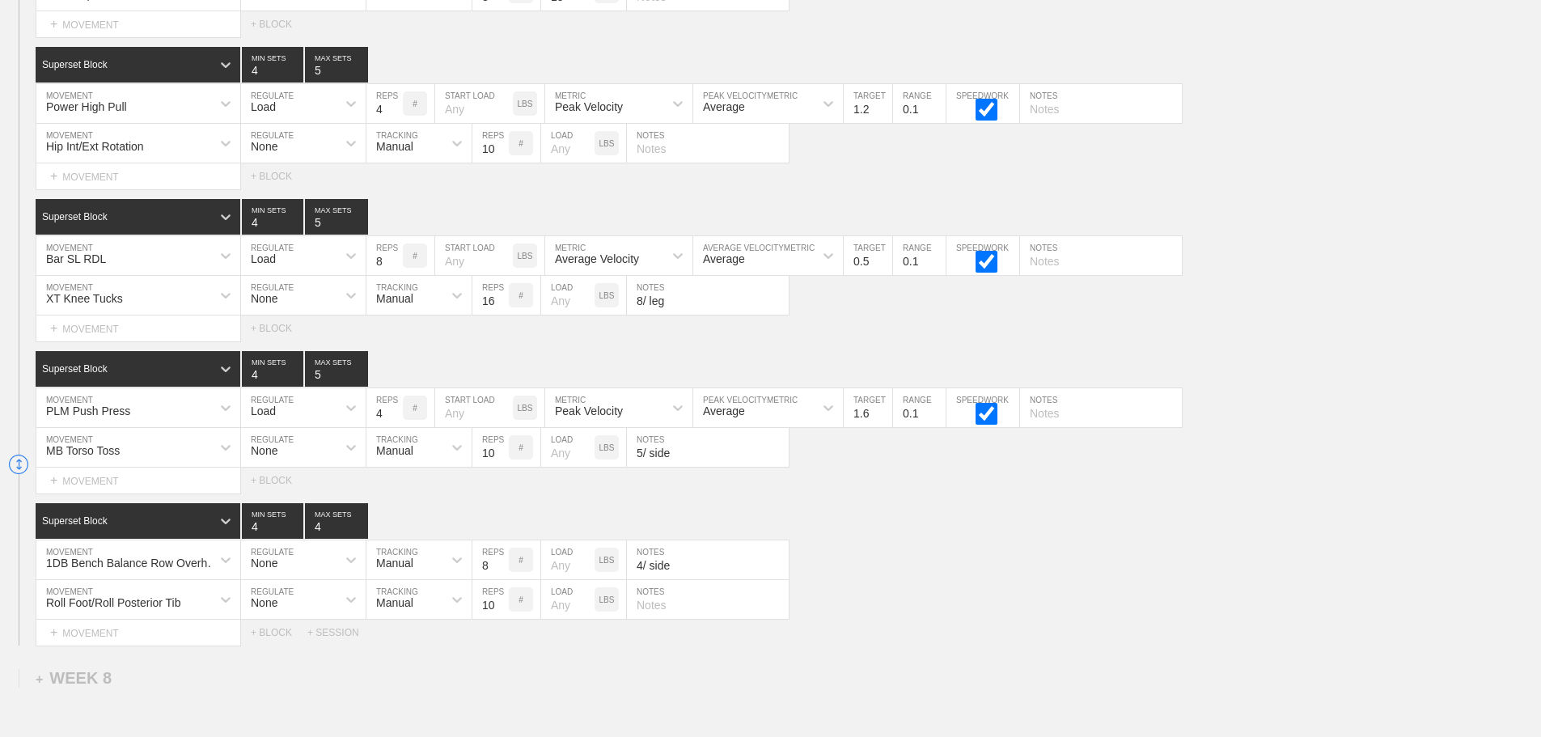
scroll to position [12387, 0]
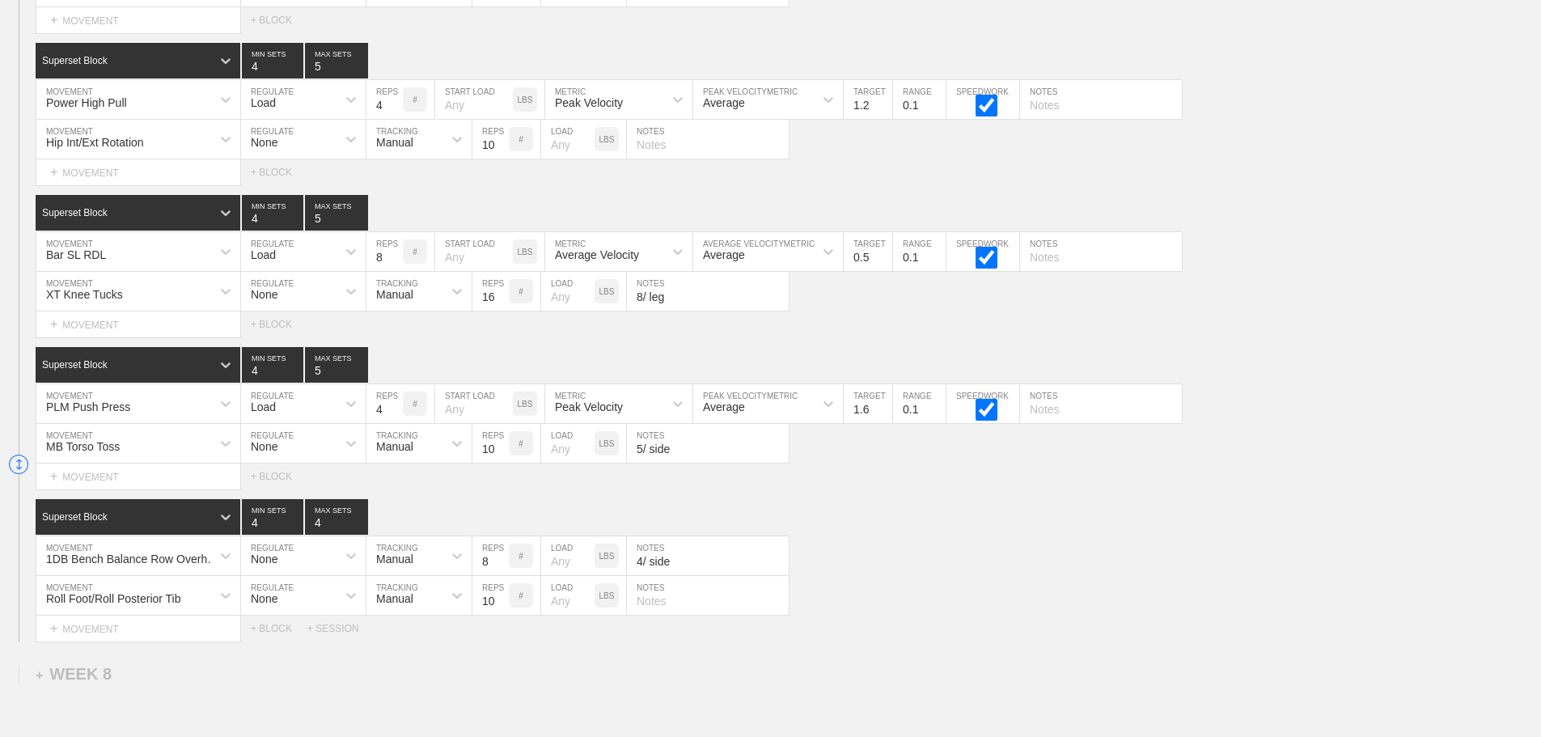
click at [180, 304] on div "XT Knee Tucks" at bounding box center [123, 290] width 175 height 27
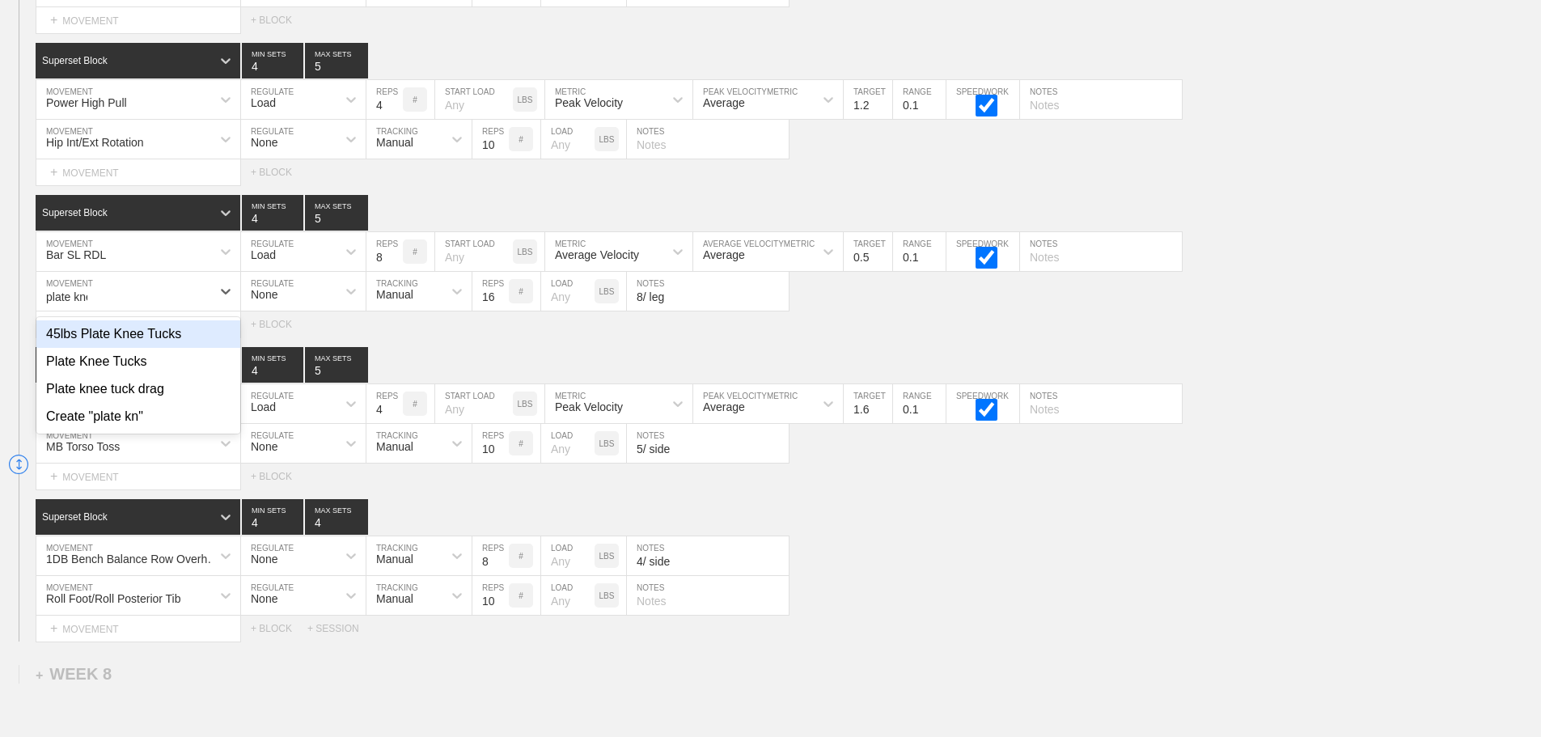
type input "plate knee"
click at [156, 371] on div "Plate Knee Tucks" at bounding box center [138, 361] width 204 height 27
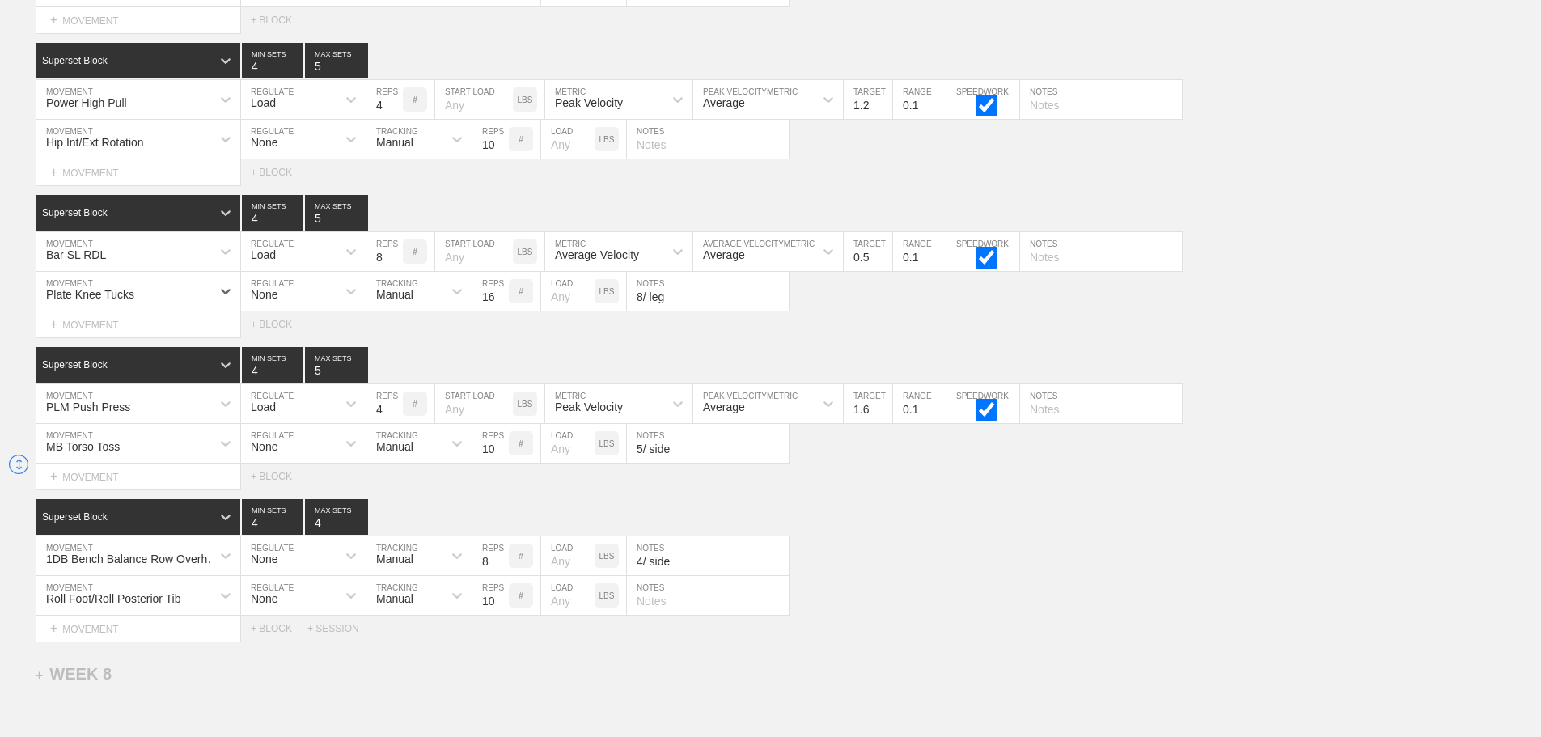
click at [556, 311] on input "number" at bounding box center [567, 291] width 53 height 39
type input "25"
type input "15"
click at [501, 311] on input "15" at bounding box center [490, 291] width 36 height 39
click at [840, 333] on div "Select... MOVEMENT + MOVEMENT + BLOCK" at bounding box center [770, 324] width 1541 height 26
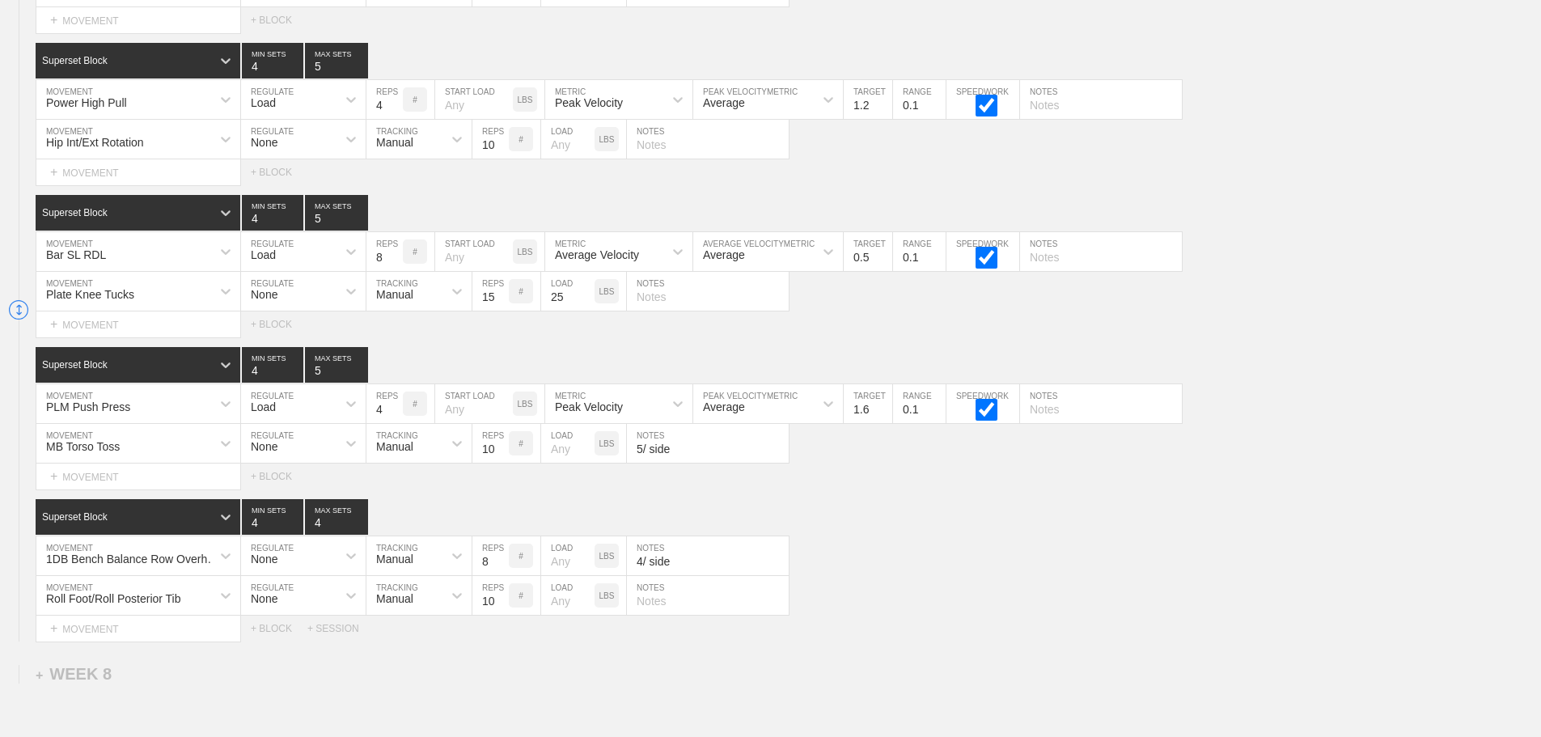
click at [1032, 567] on div "1DB Bench Balance Row Overhand MOVEMENT None REGULATE Manual TRACKING 8 REPS # …" at bounding box center [770, 556] width 1541 height 40
click at [981, 565] on div "1DB Bench Balance Row Overhand MOVEMENT None REGULATE Manual TRACKING 8 REPS # …" at bounding box center [770, 556] width 1541 height 40
click at [1149, 576] on div "1DB Bench Balance Row Overhand MOVEMENT None REGULATE Manual TRACKING 8 REPS # …" at bounding box center [770, 556] width 1541 height 40
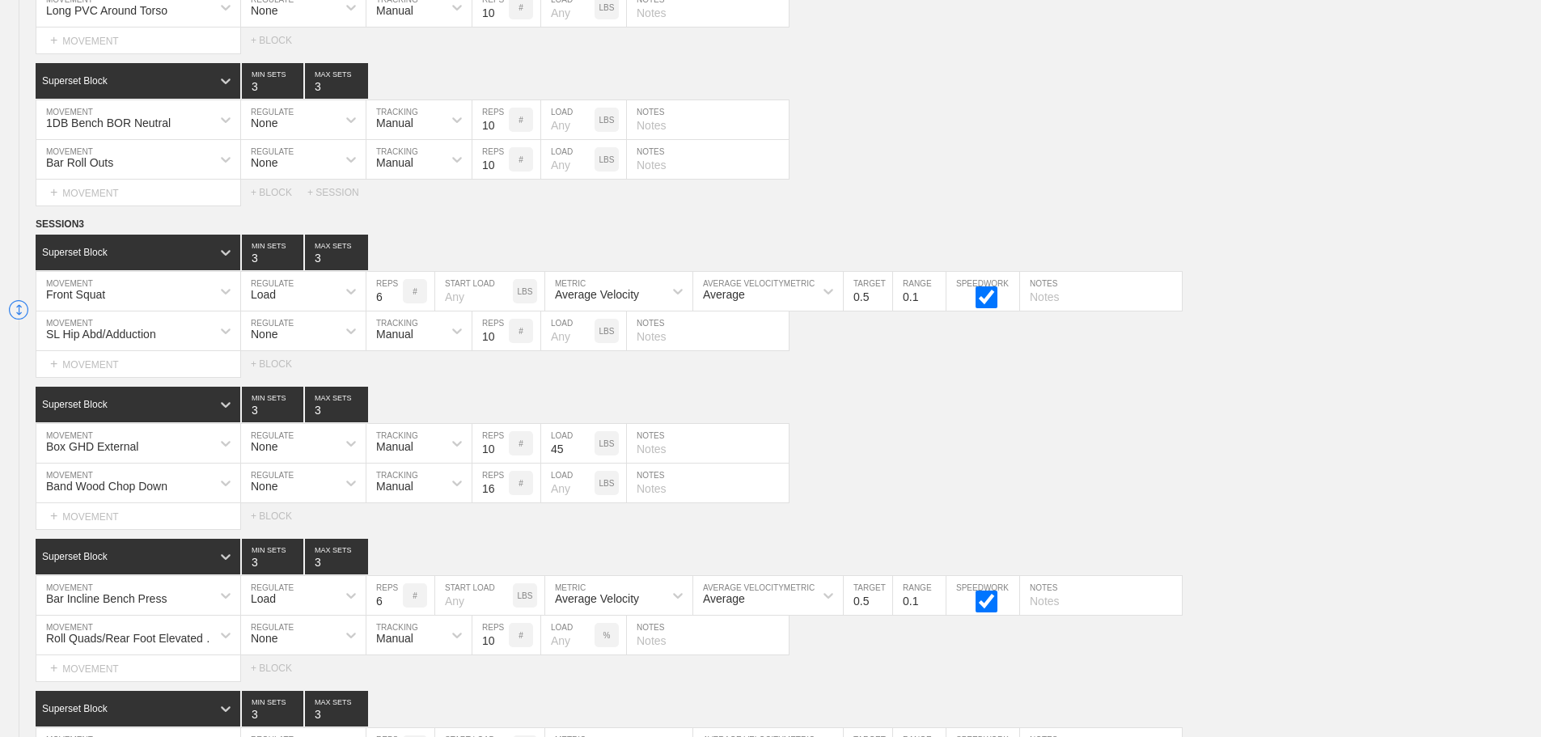
scroll to position [0, 0]
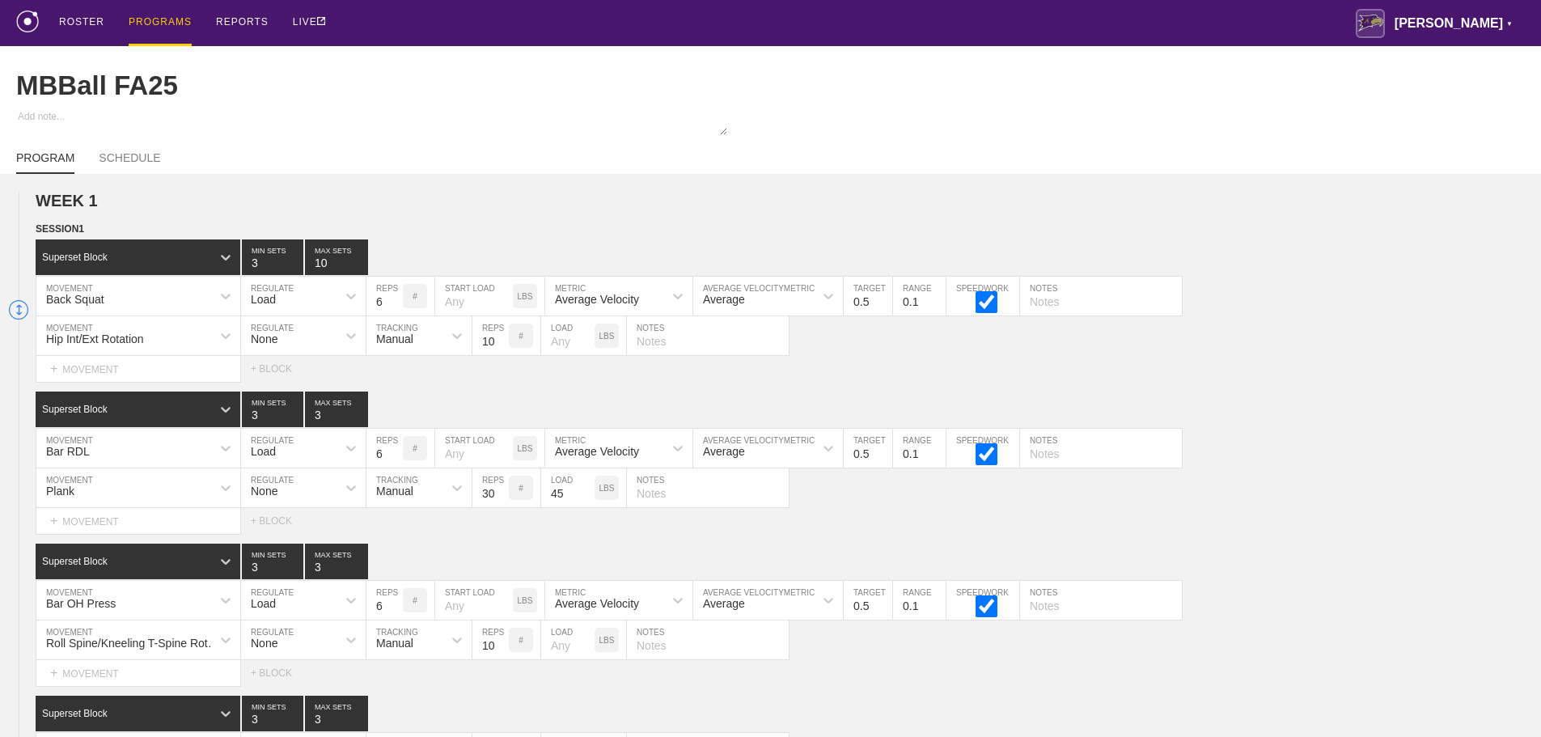
click at [148, 21] on div "PROGRAMS" at bounding box center [160, 23] width 63 height 46
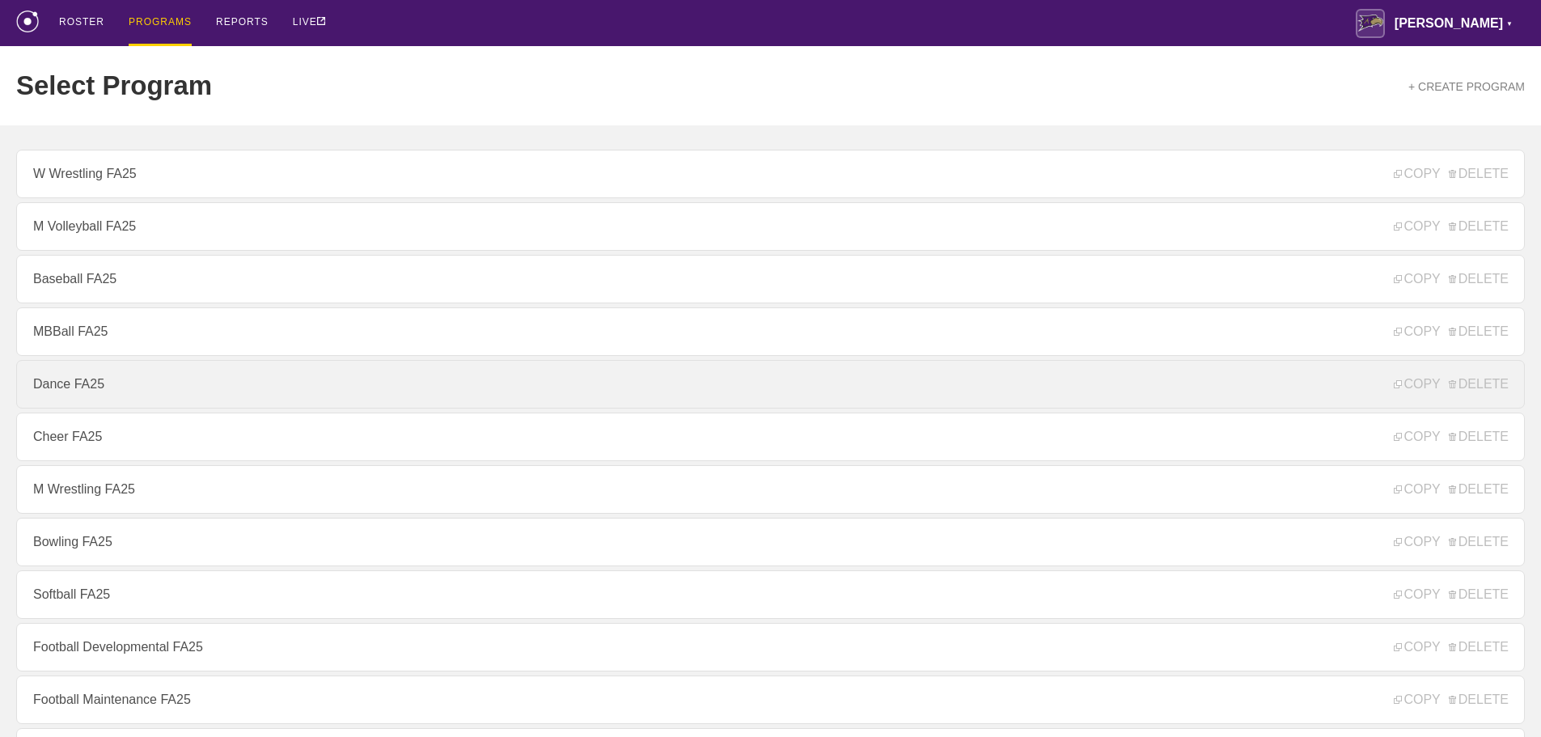
click at [96, 392] on link "Dance FA25" at bounding box center [770, 384] width 1508 height 49
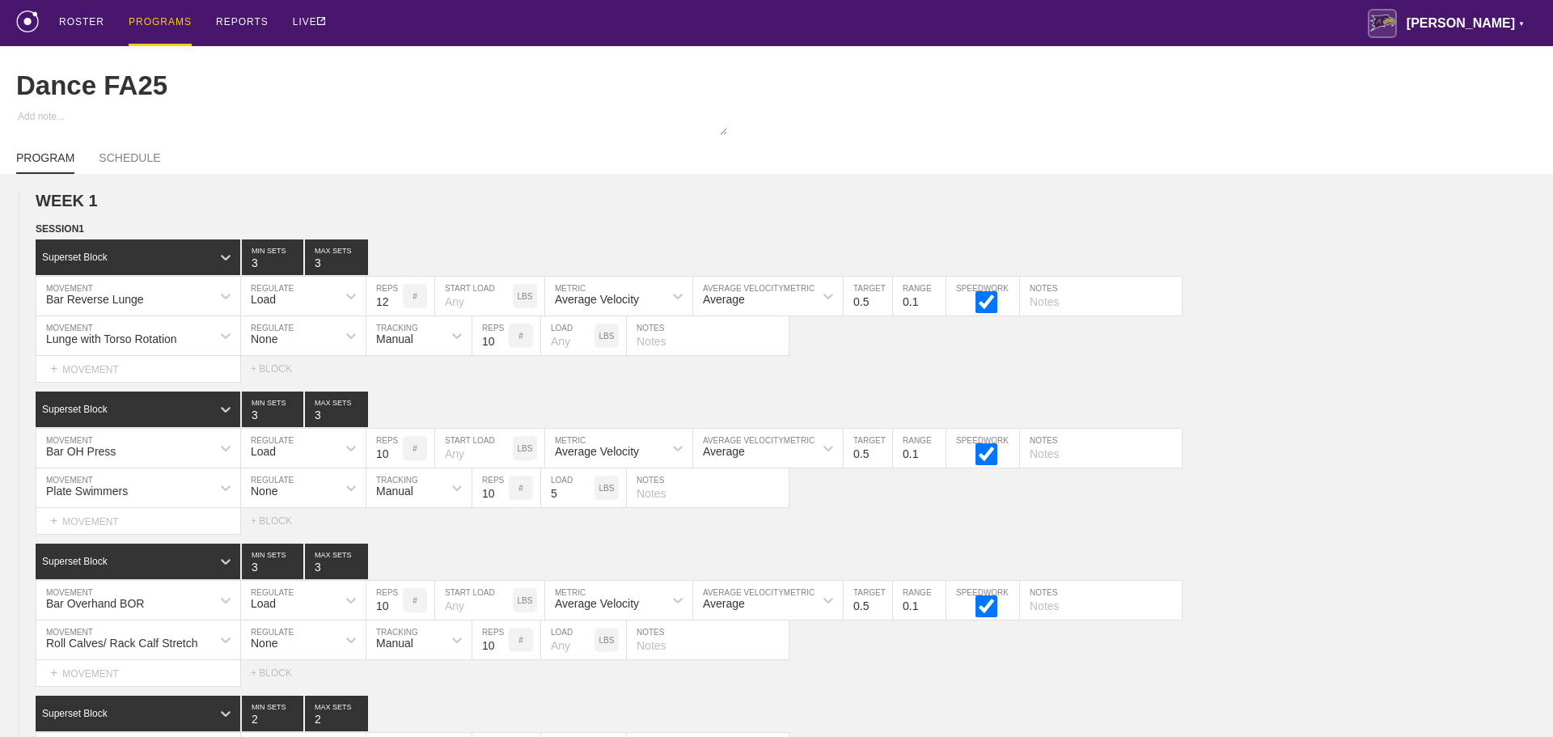
type textarea "x"
type input "Dance FA25"
click at [924, 12] on div "ROSTER PROGRAMS REPORTS LIVE [PERSON_NAME] ▼ [PERSON_NAME][EMAIL_ADDRESS][PERSO…" at bounding box center [770, 23] width 1508 height 46
click at [1540, 28] on div "ROSTER PROGRAMS REPORTS LIVE [PERSON_NAME] ▼ [PERSON_NAME][EMAIL_ADDRESS][PERSO…" at bounding box center [770, 23] width 1541 height 46
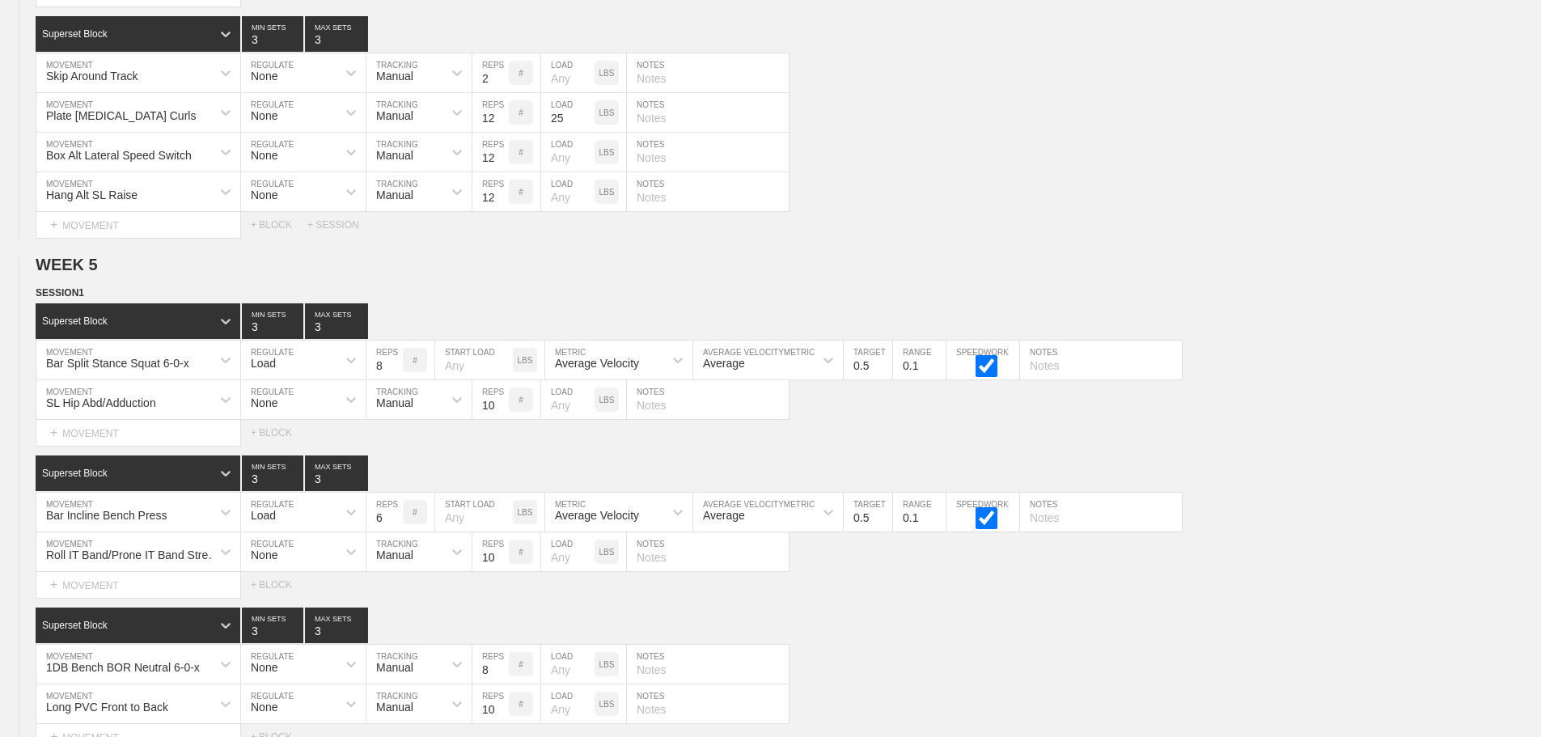
scroll to position [7728, 0]
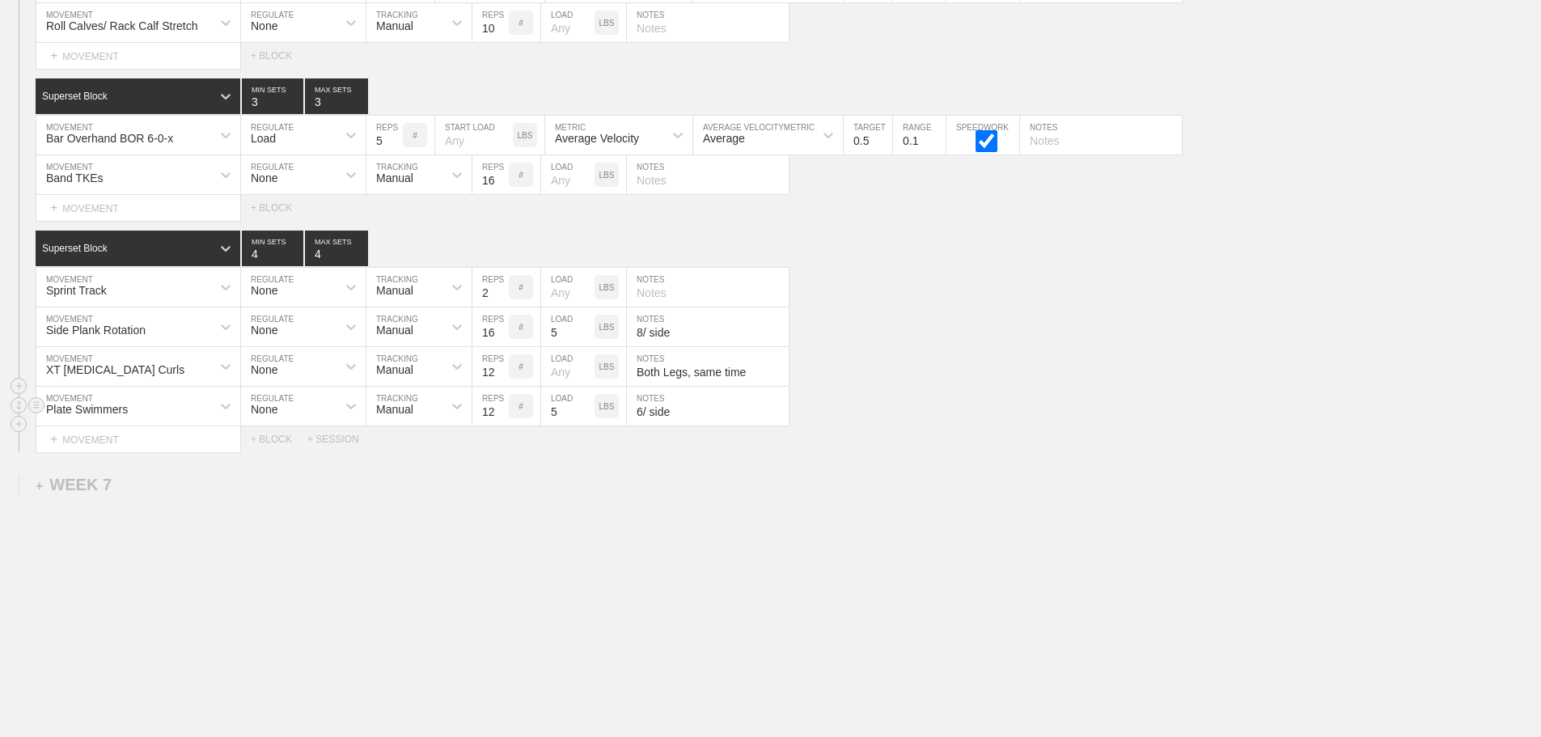
click at [1265, 394] on div "Plate Swimmers MOVEMENT None REGULATE Manual TRACKING 12 REPS # 5 LOAD LBS 6/ s…" at bounding box center [770, 407] width 1541 height 40
click at [101, 484] on div "+ WEEK 7" at bounding box center [74, 485] width 76 height 19
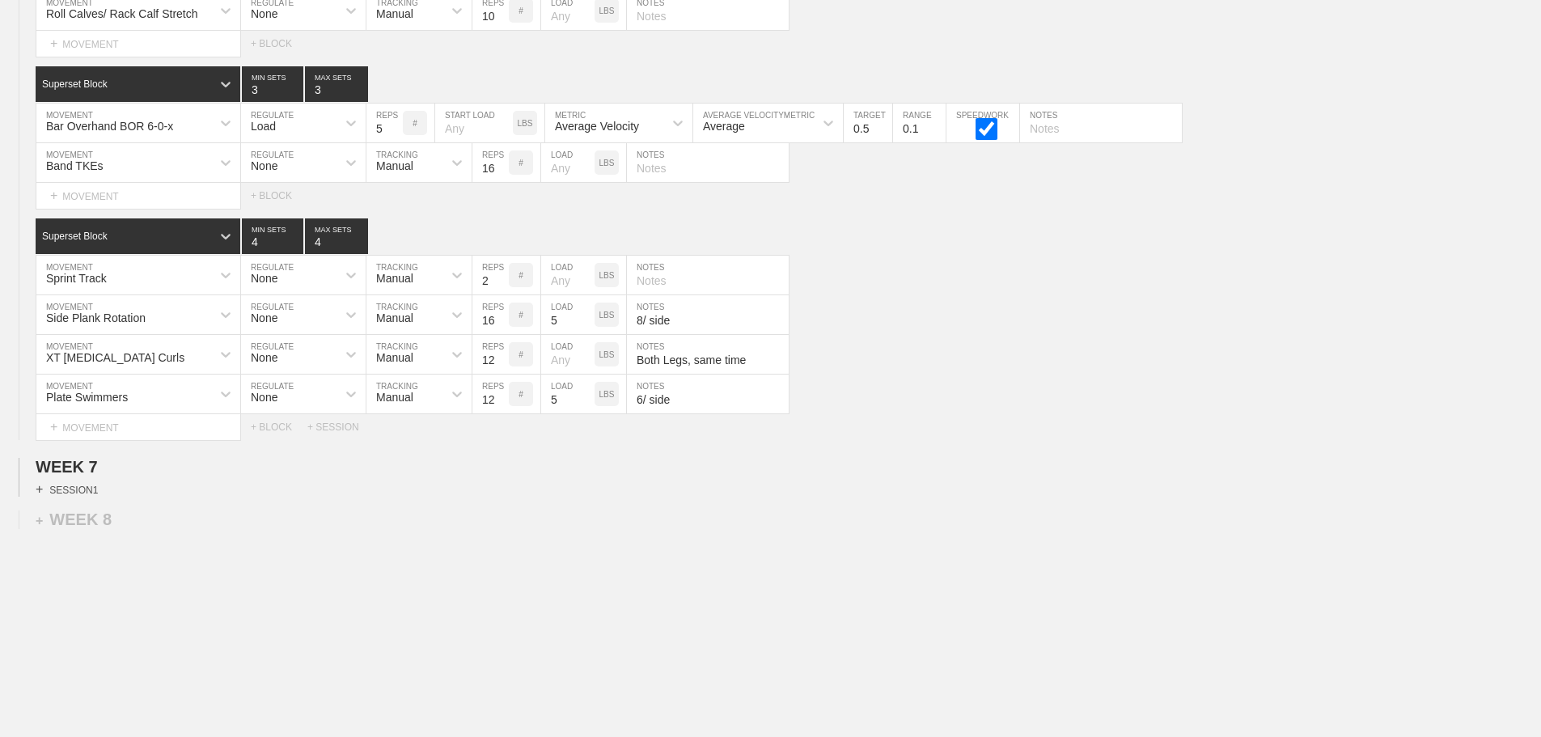
click at [78, 497] on div "+ SESSION 1" at bounding box center [67, 489] width 62 height 15
click at [493, 530] on div "Select... + BLOCK + SESSION" at bounding box center [770, 519] width 1541 height 26
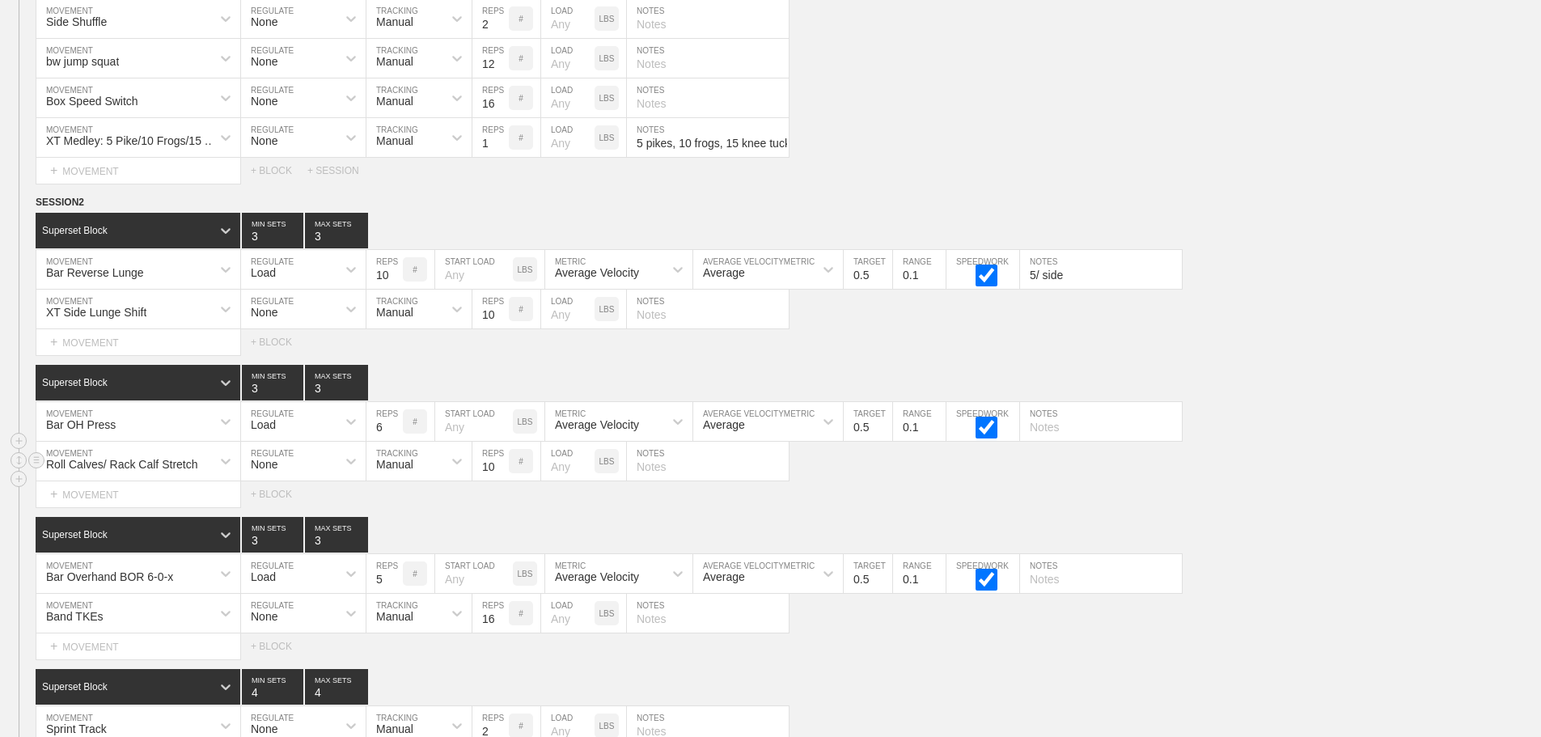
scroll to position [7243, 0]
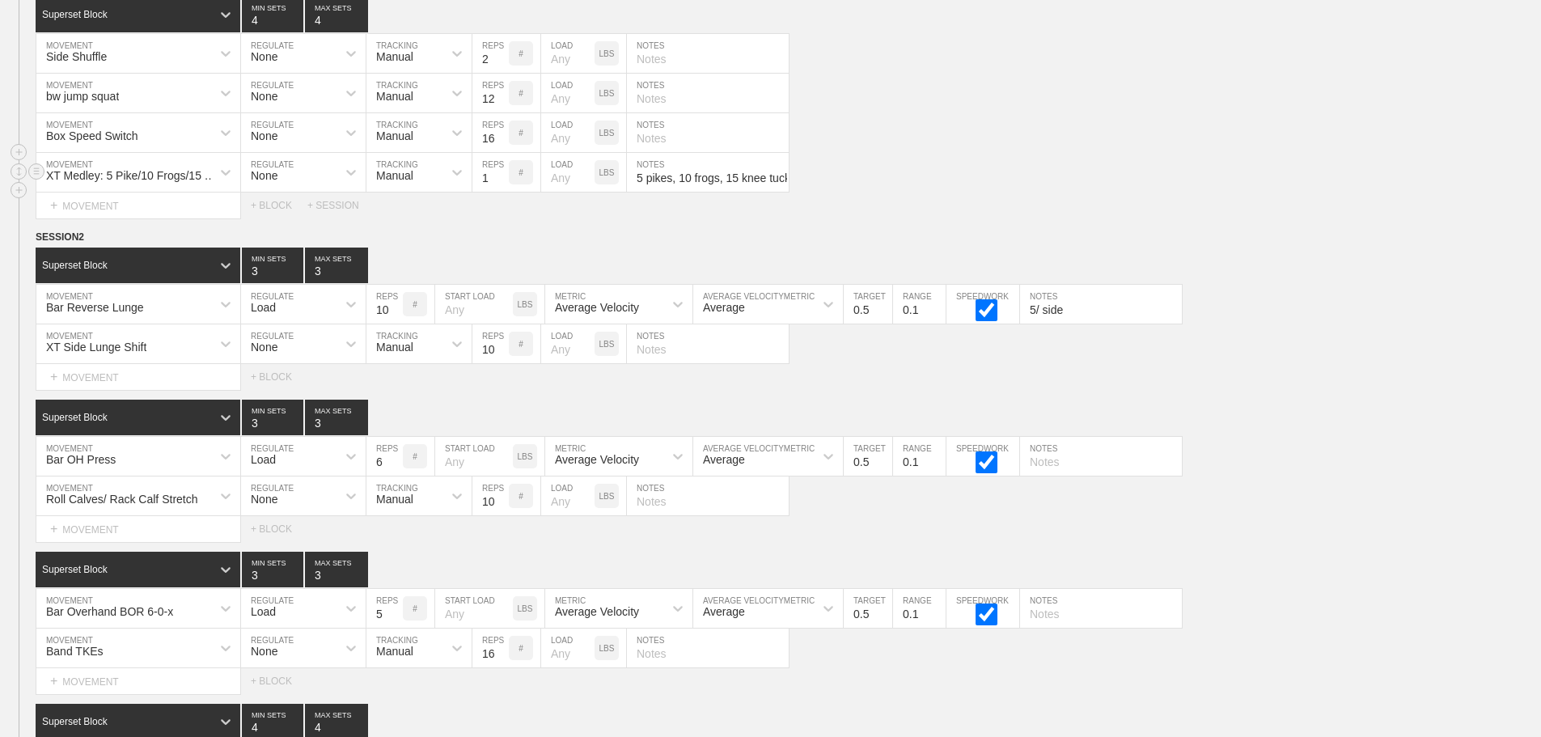
drag, startPoint x: 908, startPoint y: 214, endPoint x: 1018, endPoint y: 175, distance: 116.6
click at [909, 214] on div "Select... MOVEMENT + MOVEMENT + BLOCK + SESSION" at bounding box center [770, 205] width 1541 height 26
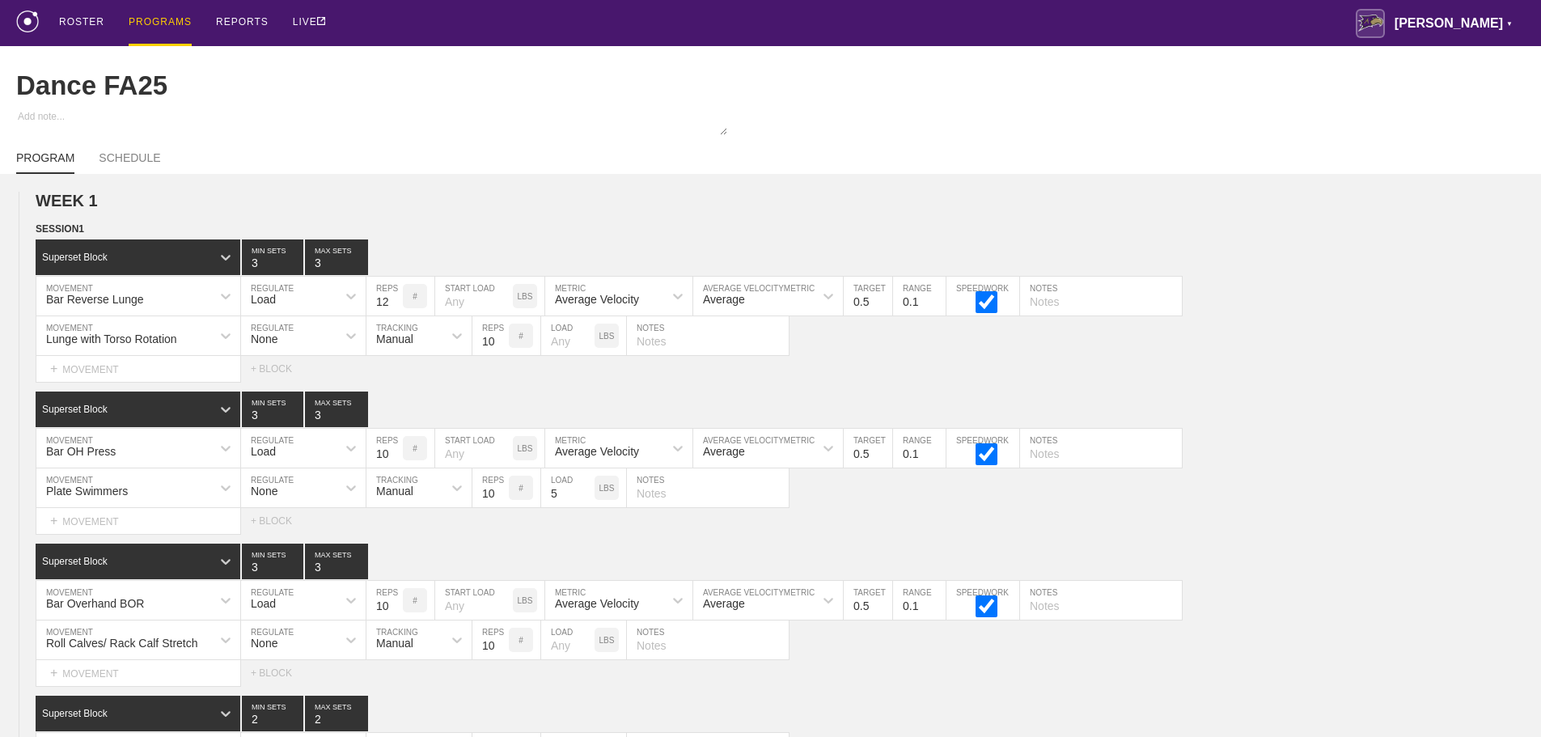
click at [982, 34] on div "ROSTER PROGRAMS REPORTS LIVE [PERSON_NAME] ▼ [PERSON_NAME][EMAIL_ADDRESS][PERSO…" at bounding box center [770, 23] width 1508 height 46
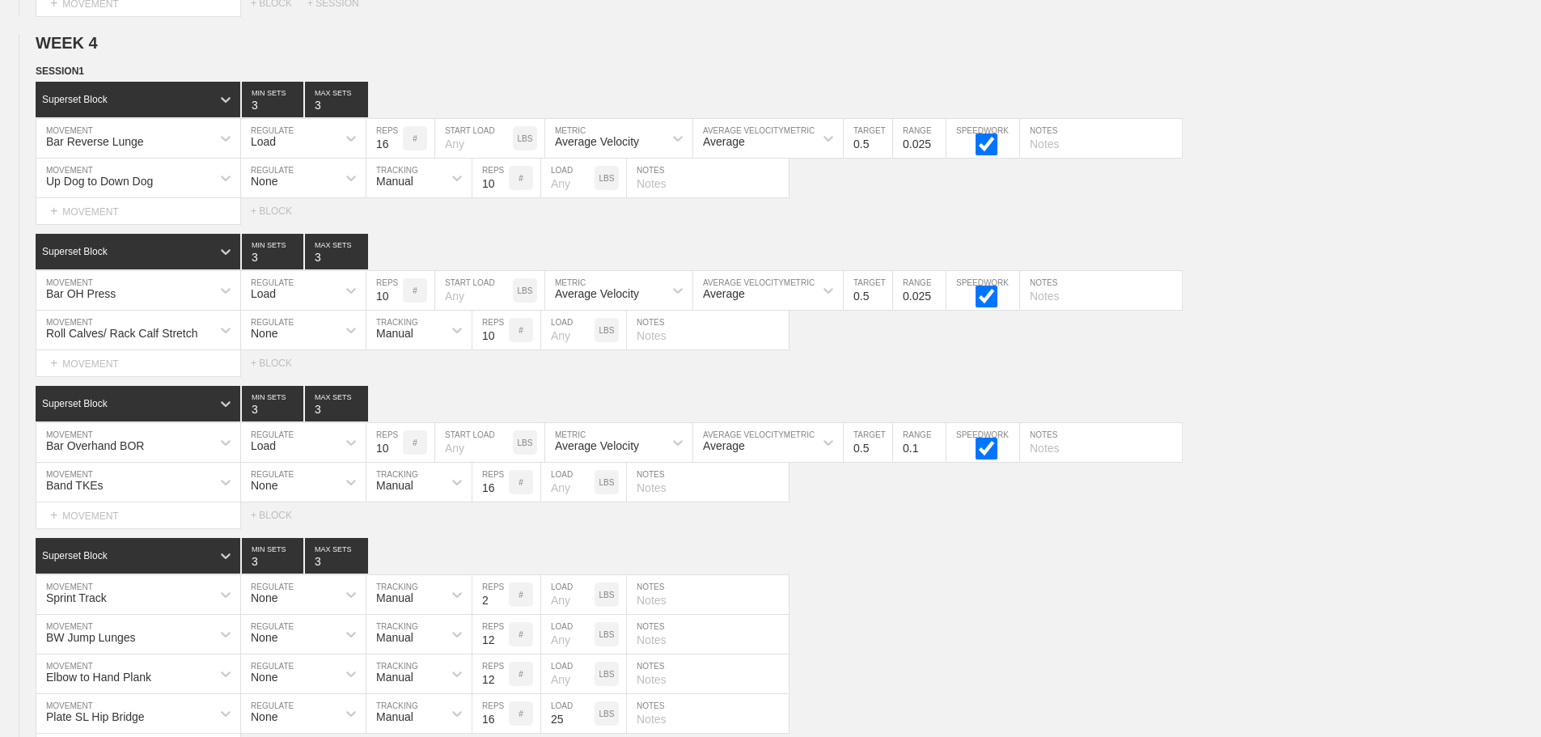
scroll to position [3772, 0]
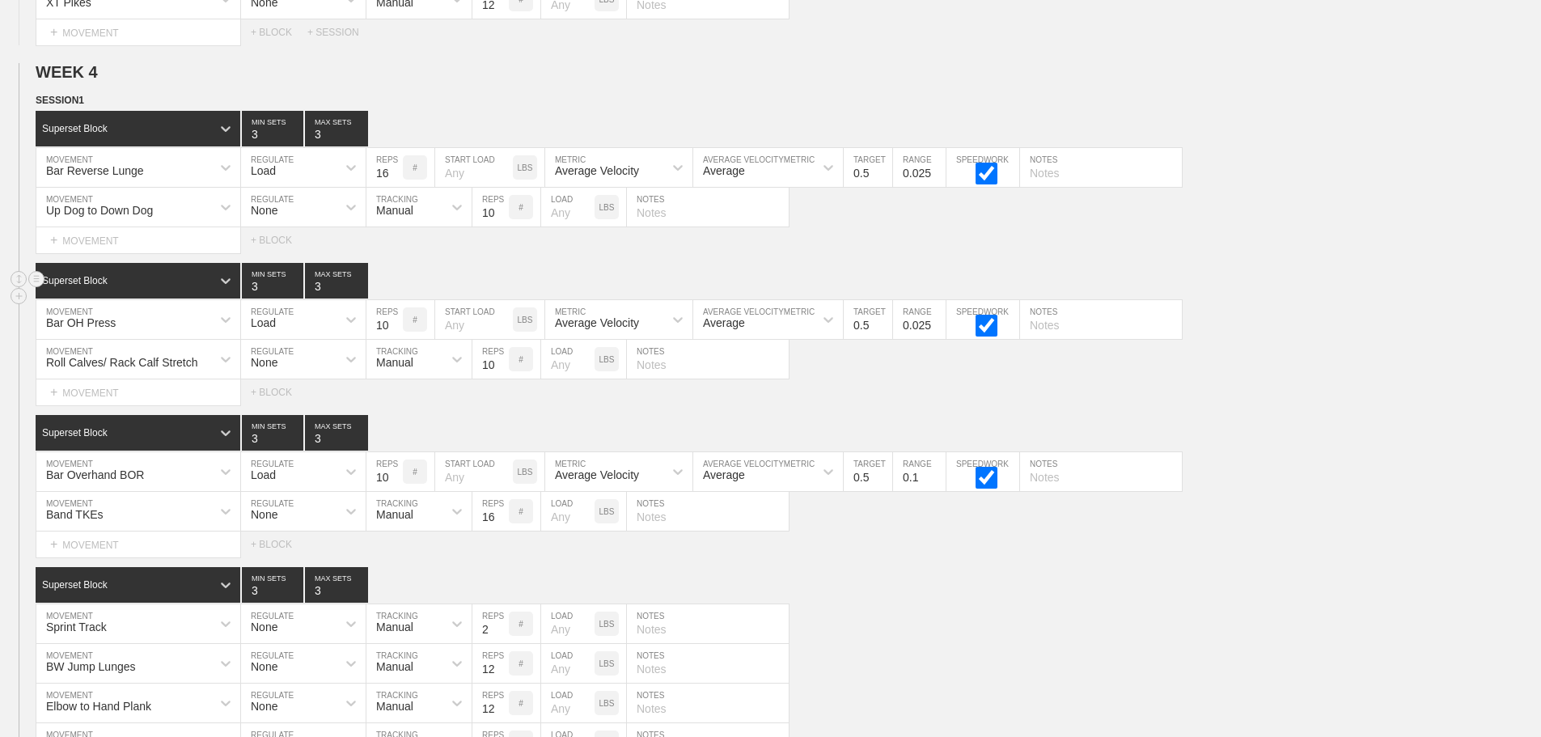
click at [1387, 295] on div "Superset Block 3 MIN SETS 3 MAX SETS" at bounding box center [788, 281] width 1505 height 36
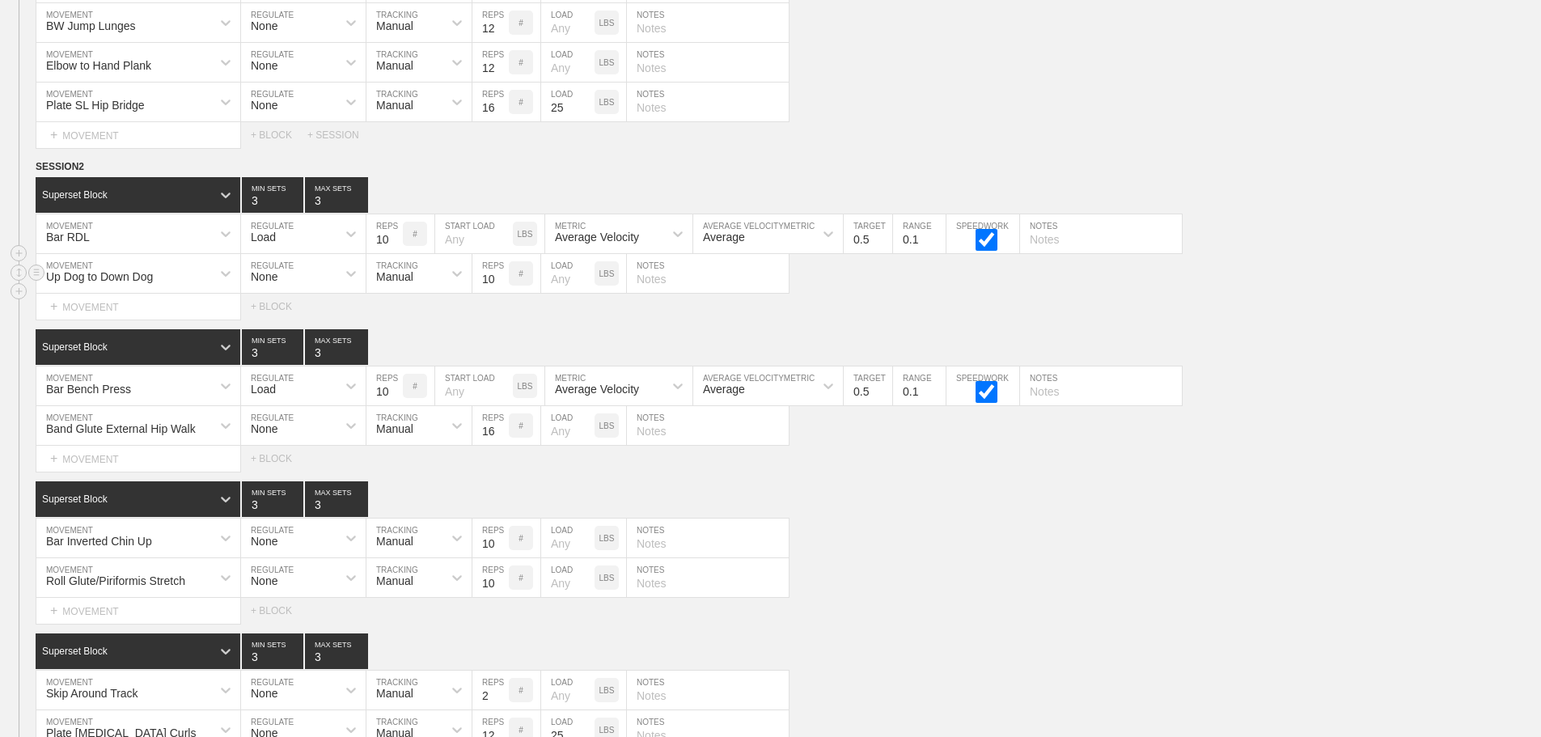
scroll to position [4419, 0]
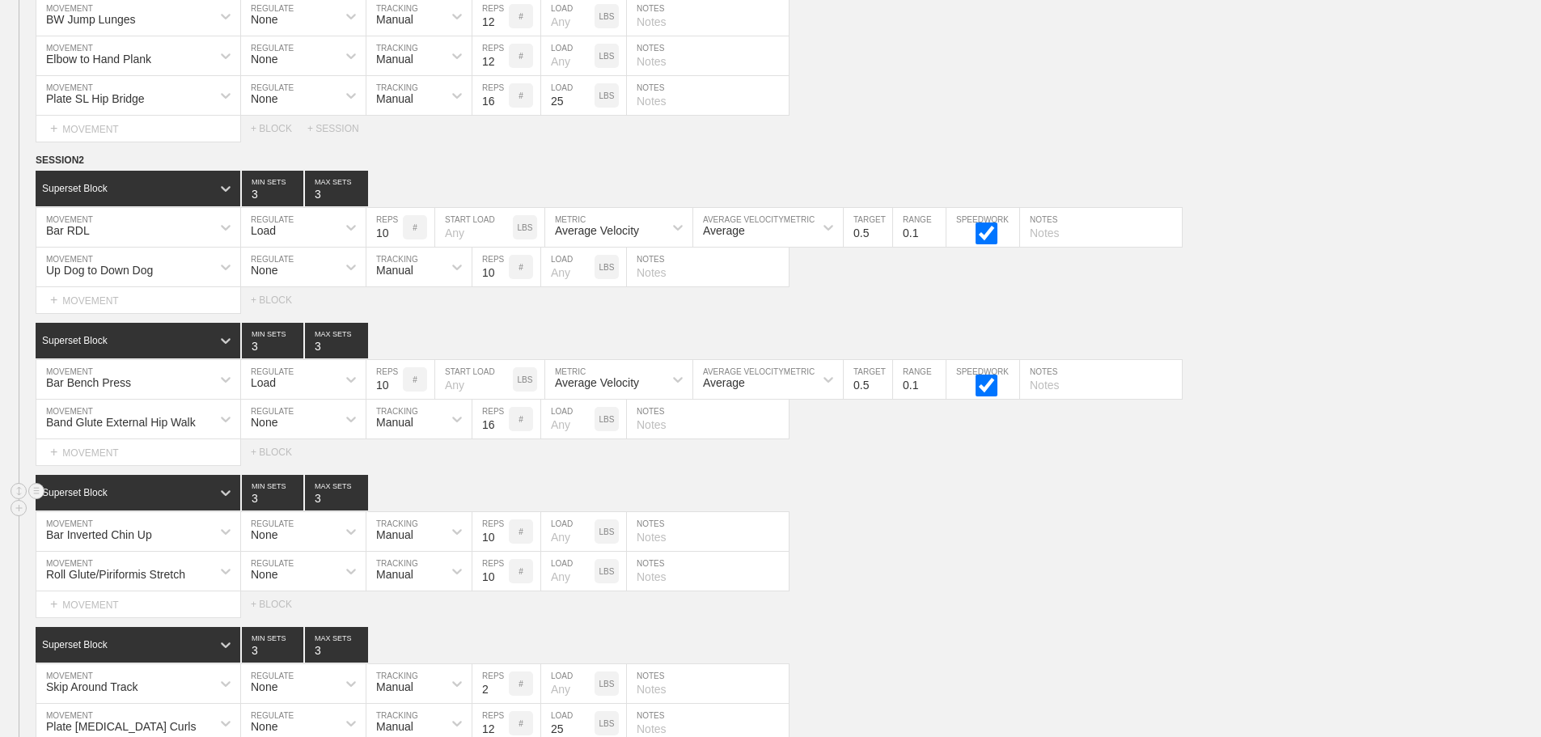
click at [1011, 510] on div "Superset Block 3 MIN SETS 3 MAX SETS" at bounding box center [788, 493] width 1505 height 36
click at [36, 156] on line at bounding box center [36, 156] width 6 height 0
click at [102, 188] on div "DUPLICATE" at bounding box center [113, 191] width 129 height 24
click at [925, 523] on div "Superset Block 3 MIN SETS 3 MAX SETS DUPLICATE INSERT MOVEMENT AFTER DELETE Bar…" at bounding box center [770, 546] width 1541 height 142
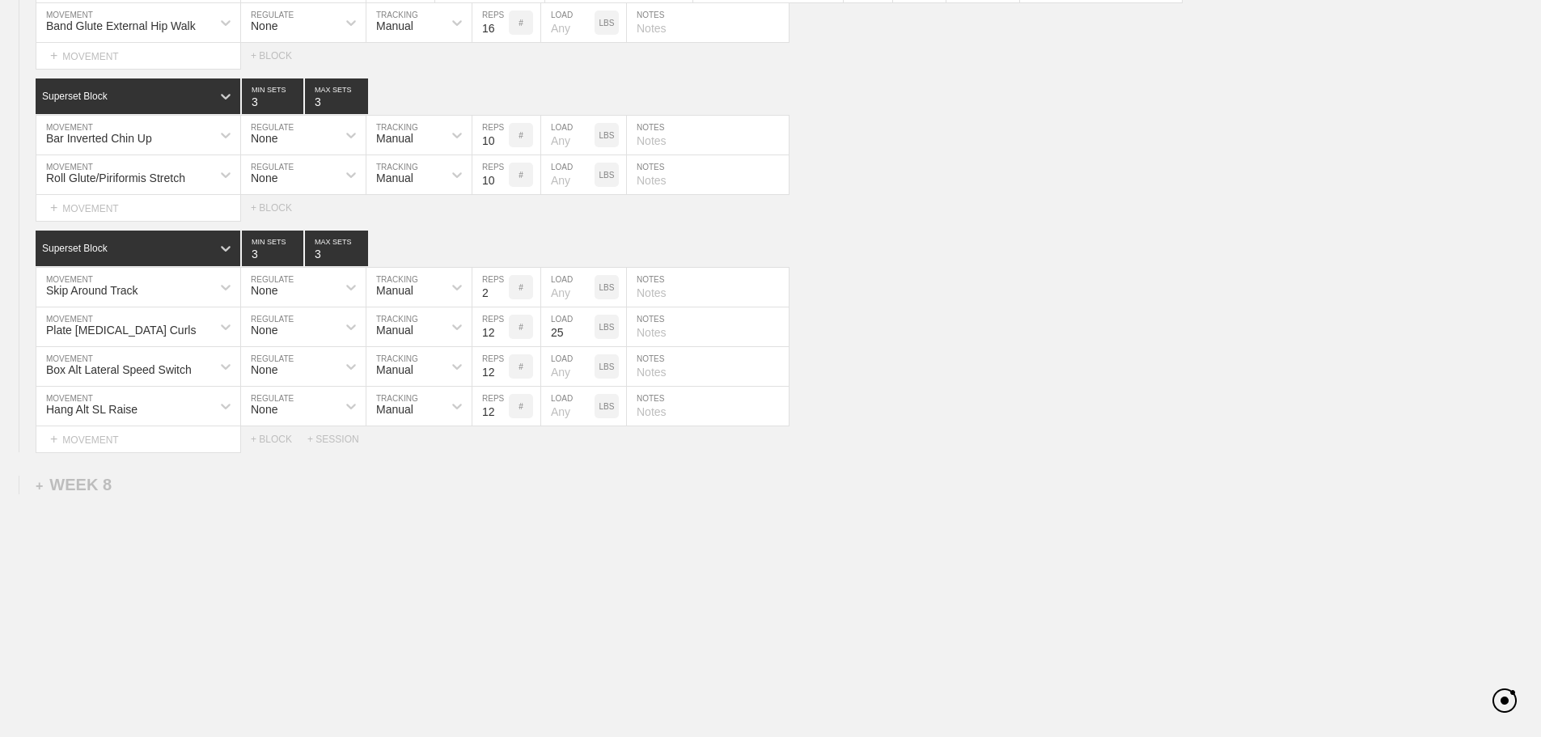
scroll to position [7818, 0]
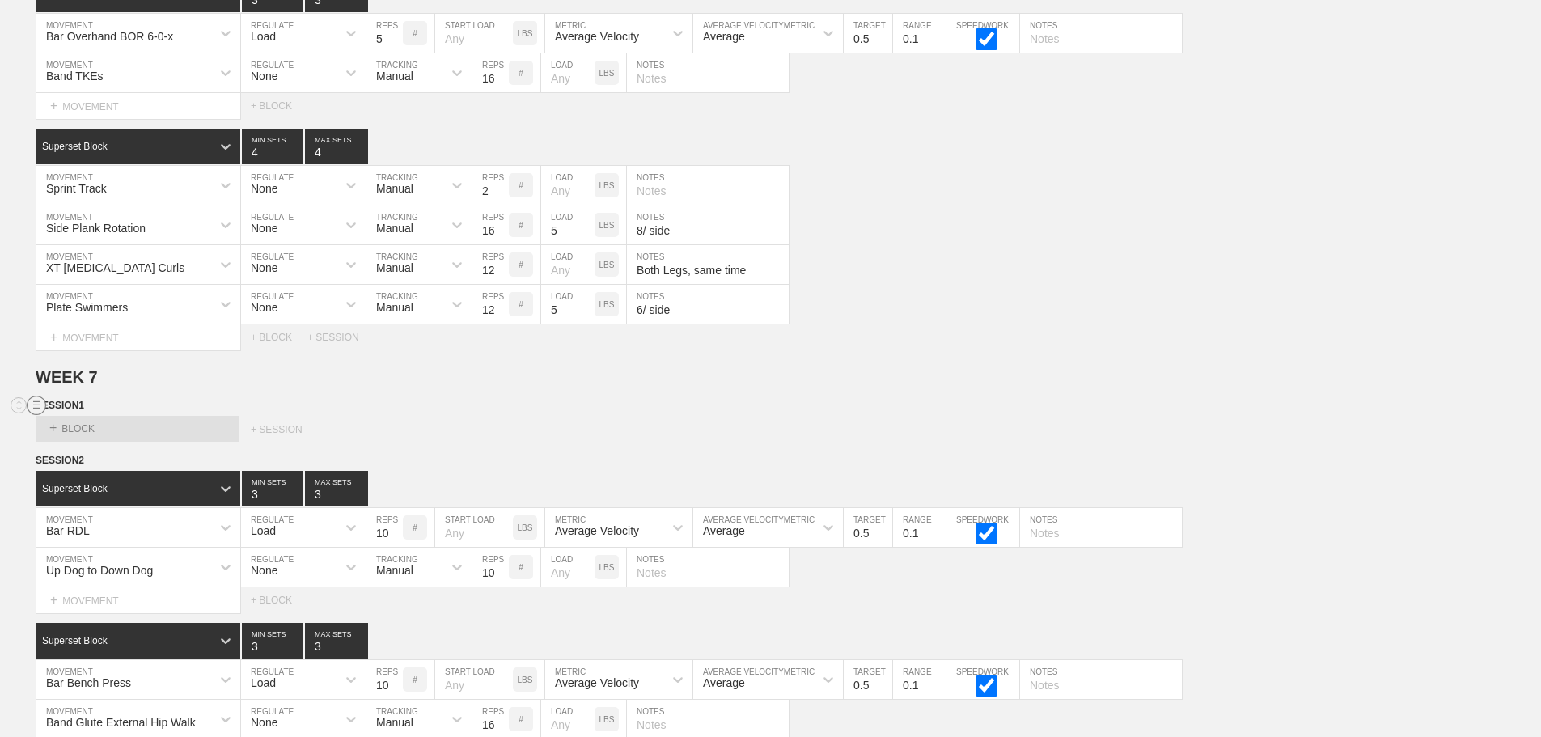
click at [31, 414] on circle at bounding box center [36, 405] width 19 height 19
click at [95, 460] on div "DELETE" at bounding box center [113, 460] width 129 height 24
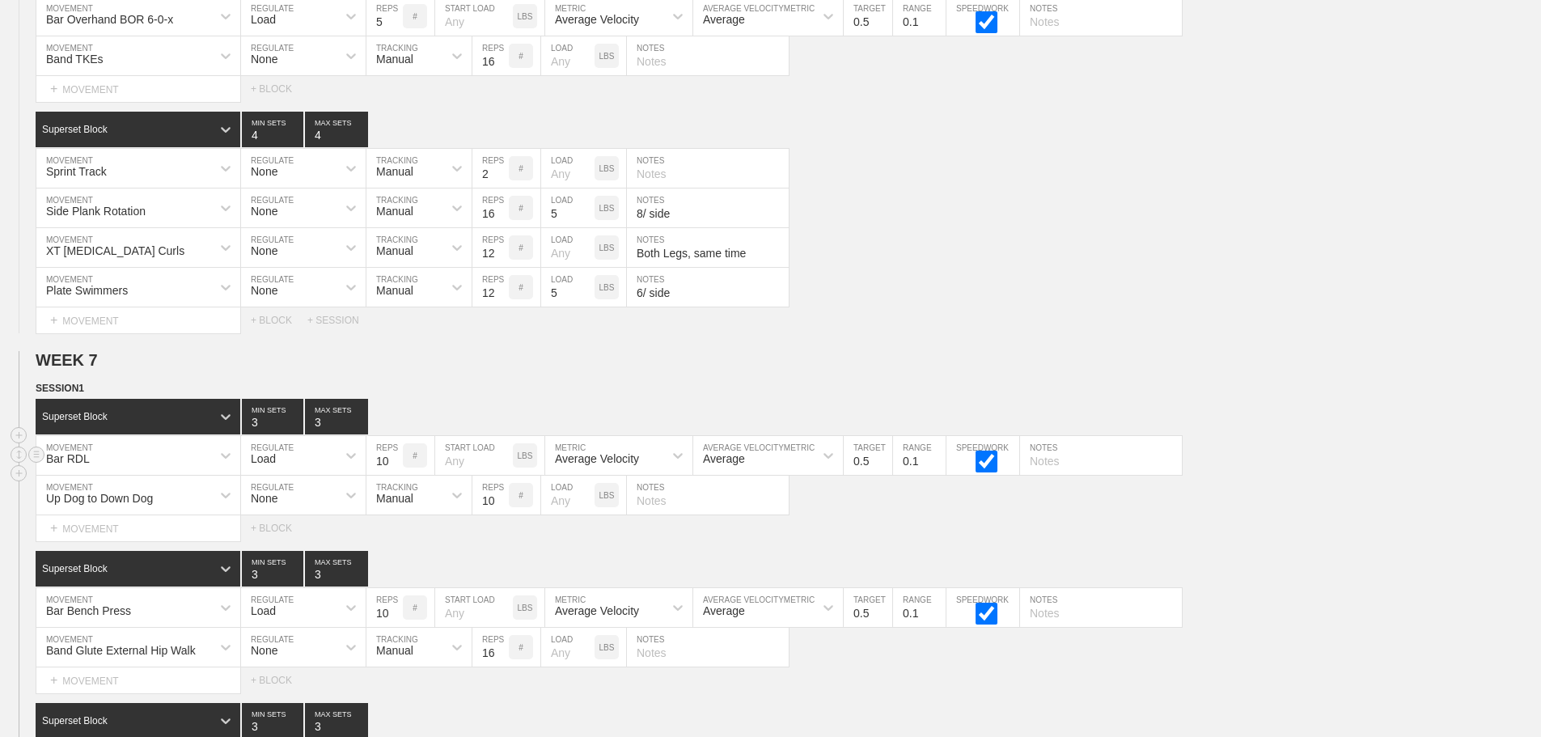
click at [182, 475] on div "Bar RDL" at bounding box center [138, 455] width 204 height 39
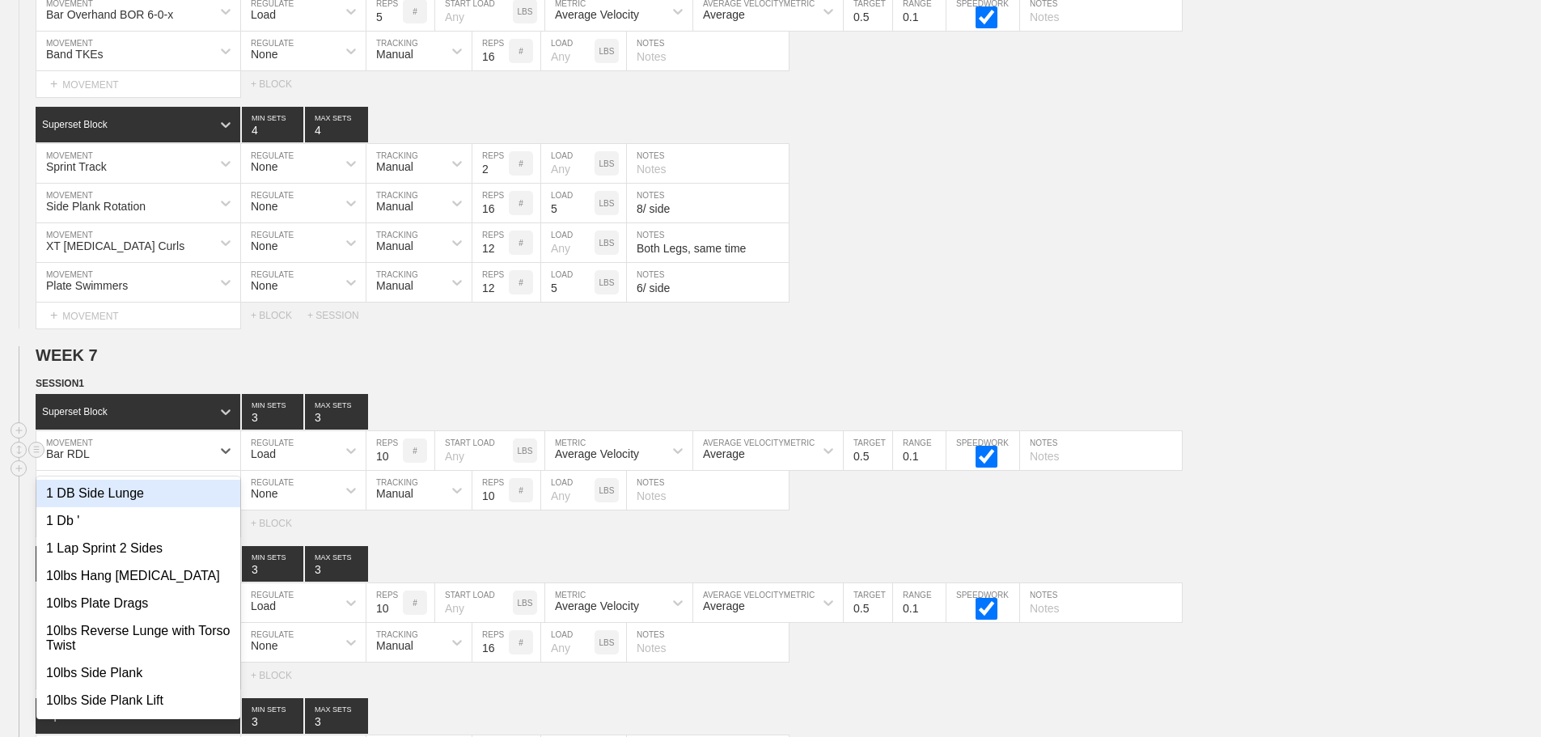
scroll to position [7841, 0]
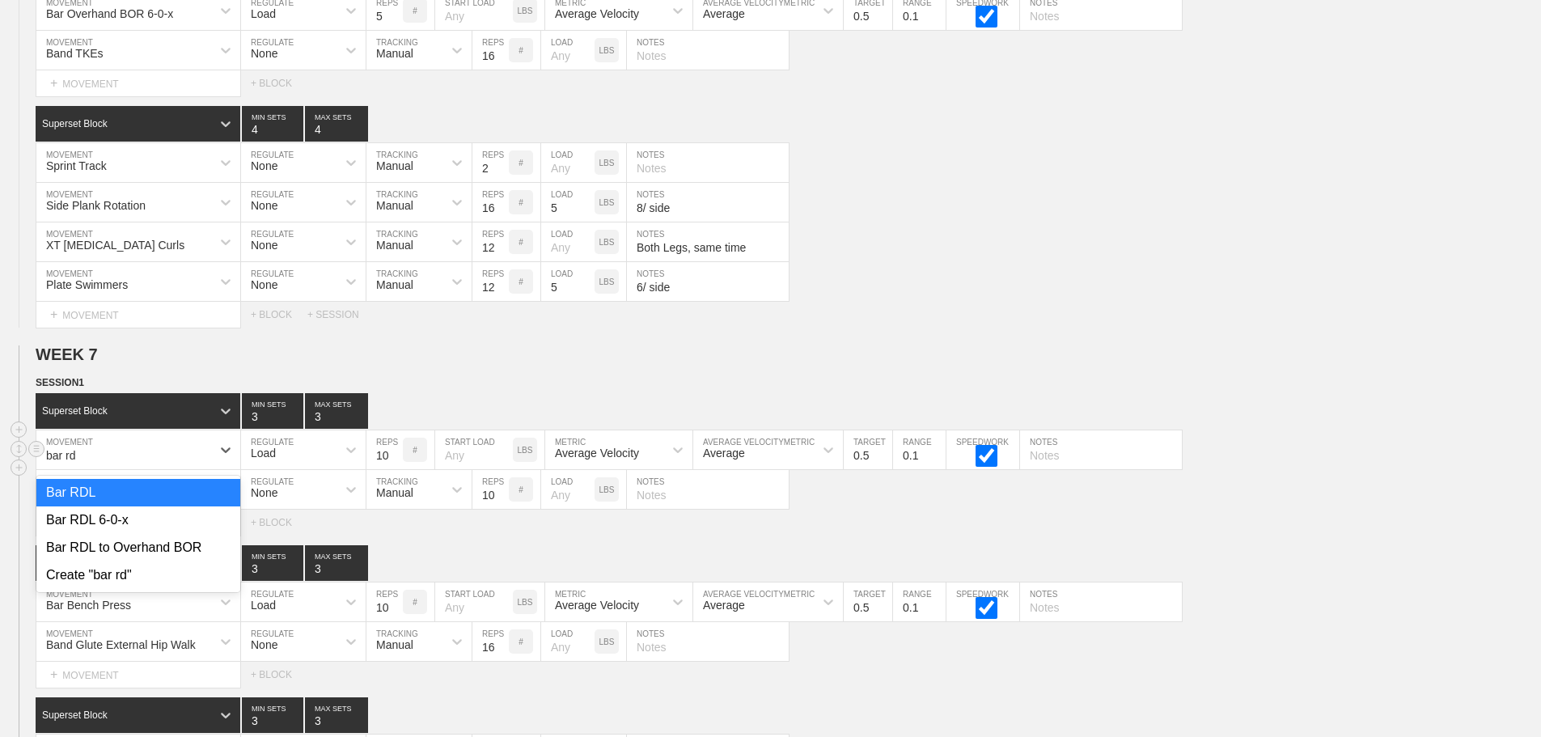
type input "bar rdl"
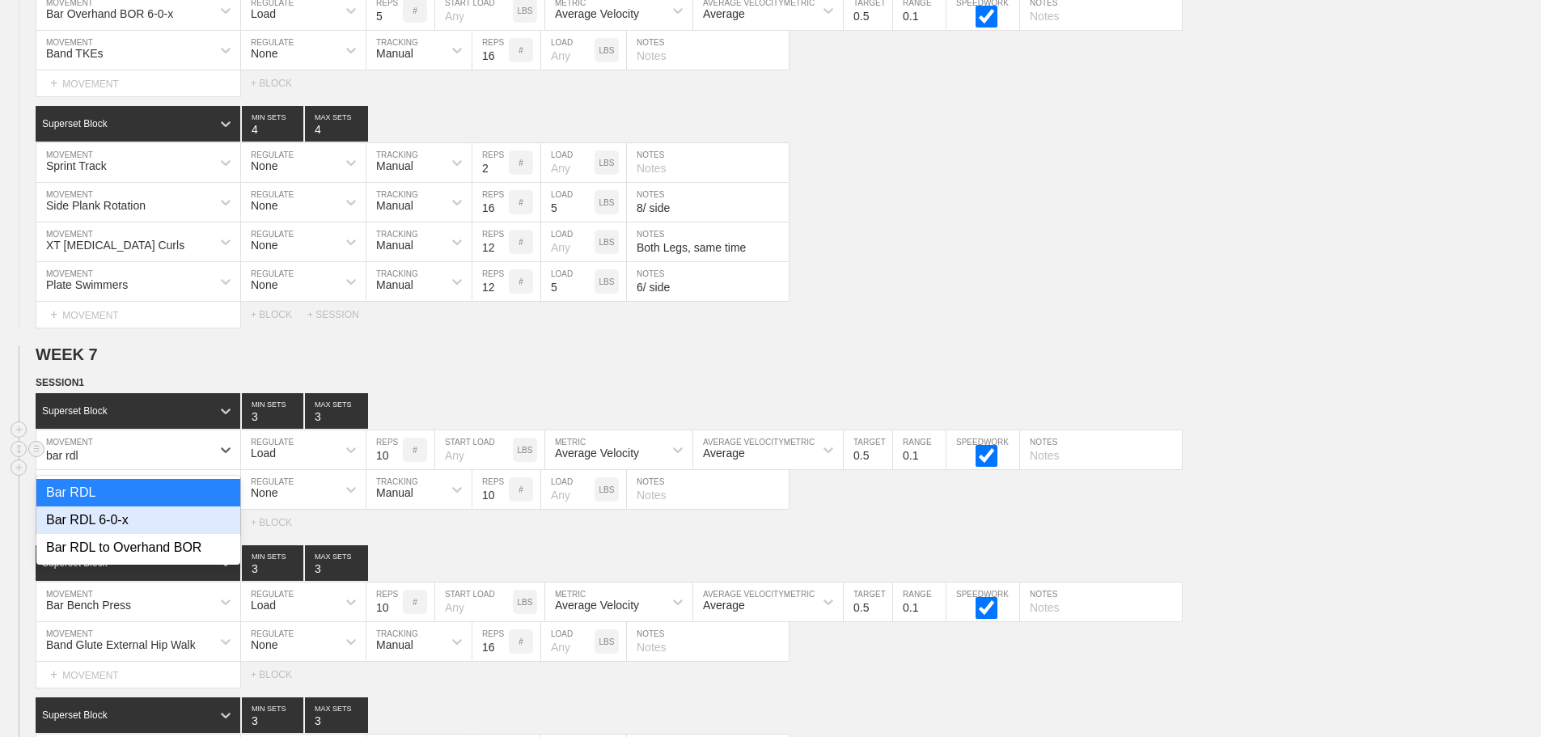
click at [124, 526] on div "Bar RDL 6-0-x" at bounding box center [138, 519] width 204 height 27
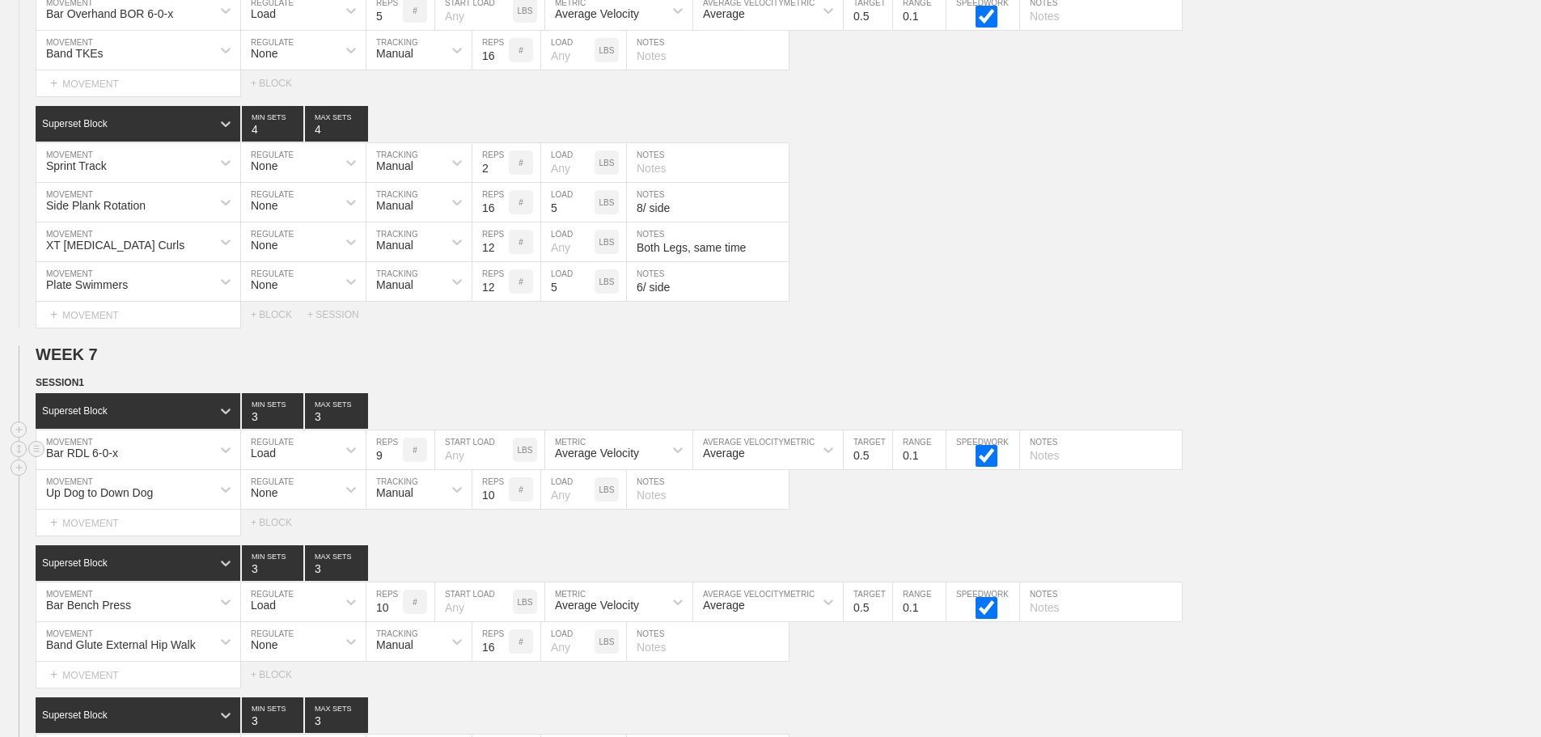
click at [395, 469] on input "9" at bounding box center [384, 449] width 36 height 39
click at [395, 469] on input "8" at bounding box center [384, 449] width 36 height 39
click at [395, 469] on input "7" at bounding box center [384, 449] width 36 height 39
click at [395, 469] on input "6" at bounding box center [384, 449] width 36 height 39
click at [395, 469] on input "5" at bounding box center [384, 449] width 36 height 39
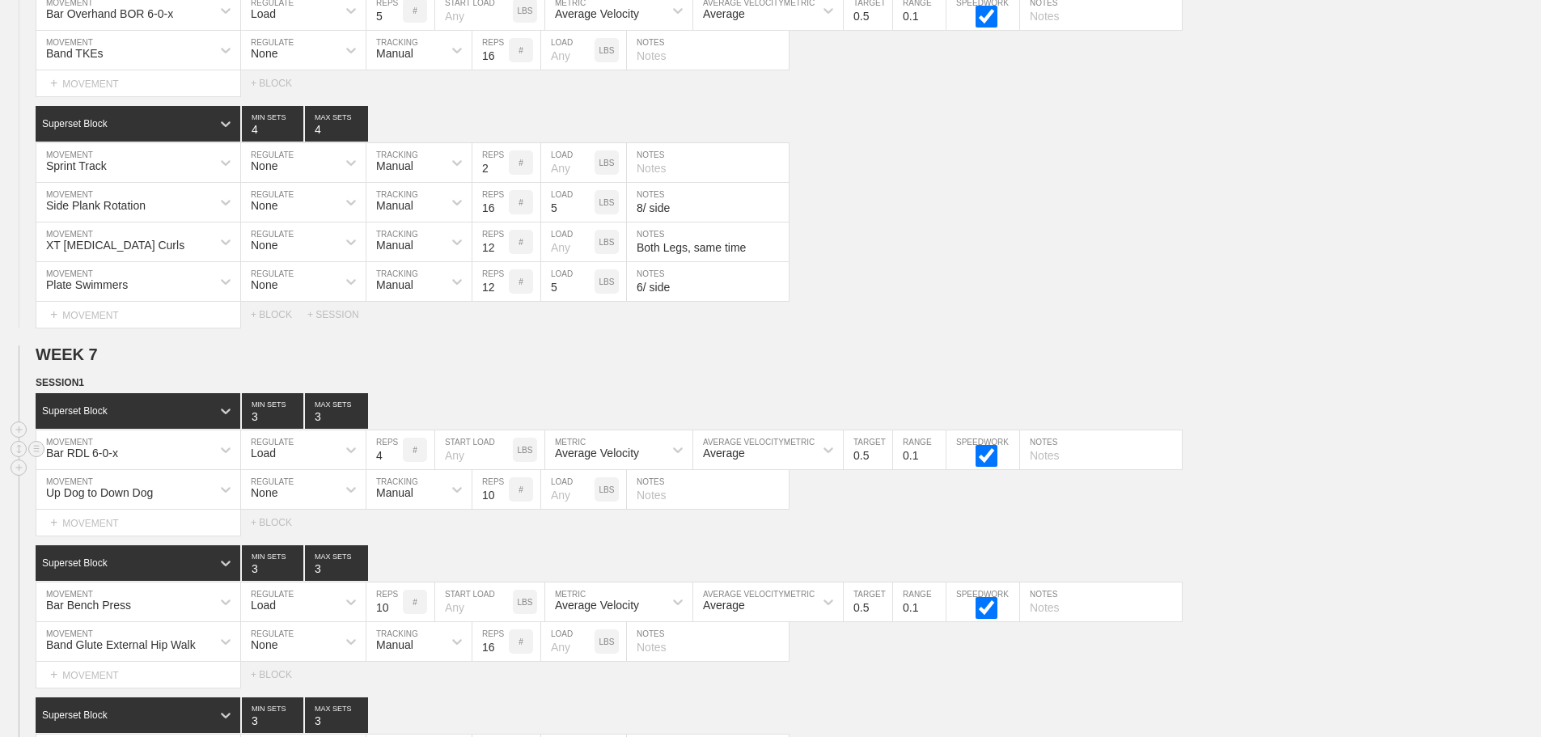
click at [395, 469] on input "4" at bounding box center [384, 449] width 36 height 39
type input "3"
click at [395, 469] on input "3" at bounding box center [384, 449] width 36 height 39
click at [882, 469] on input "0.4" at bounding box center [868, 449] width 49 height 39
type input "0.3"
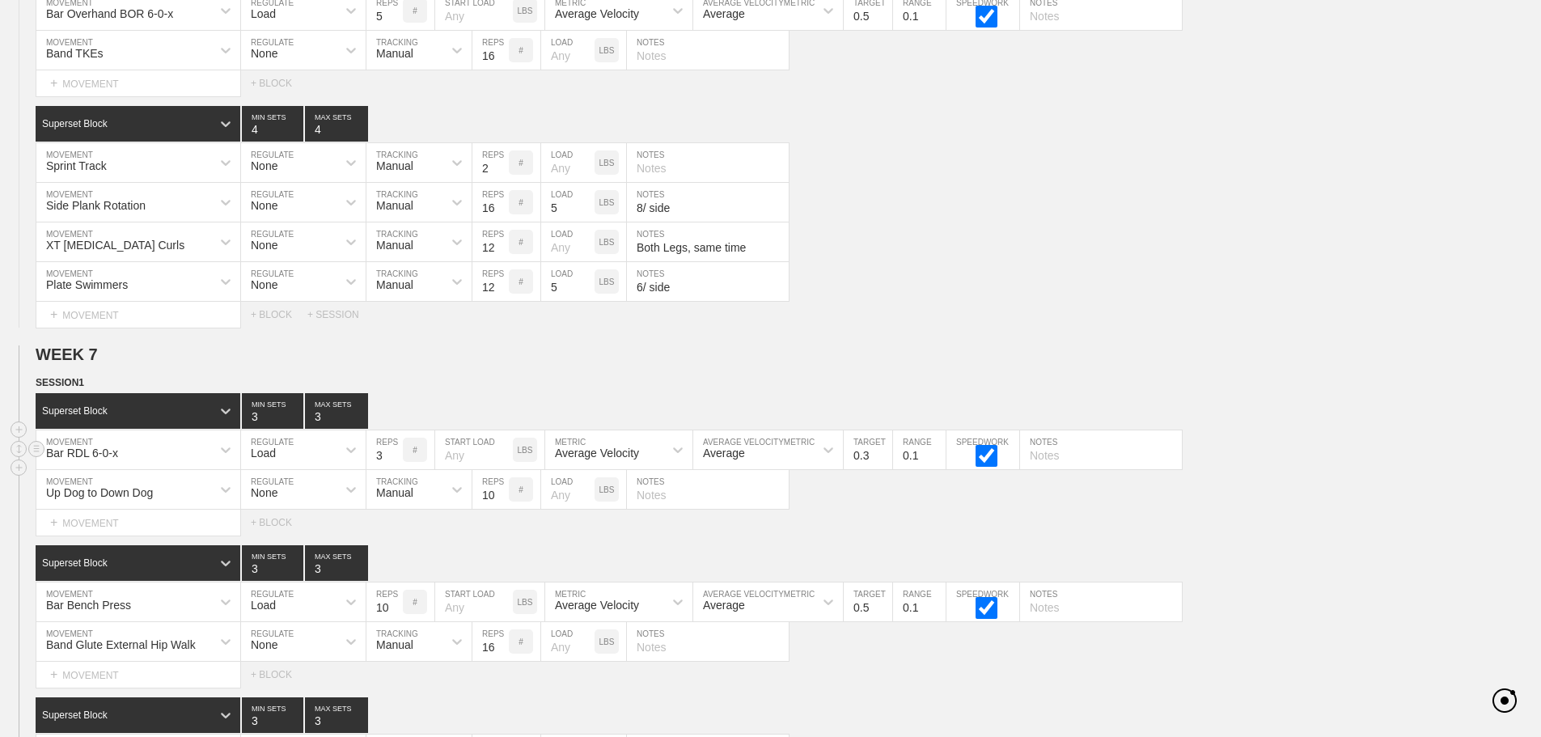
click at [882, 469] on input "0.3" at bounding box center [868, 449] width 49 height 39
click at [923, 328] on div "Select... MOVEMENT + MOVEMENT + BLOCK + SESSION" at bounding box center [770, 315] width 1541 height 26
click at [392, 621] on input "9" at bounding box center [384, 601] width 36 height 39
click at [392, 621] on input "8" at bounding box center [384, 601] width 36 height 39
click at [392, 621] on input "7" at bounding box center [384, 601] width 36 height 39
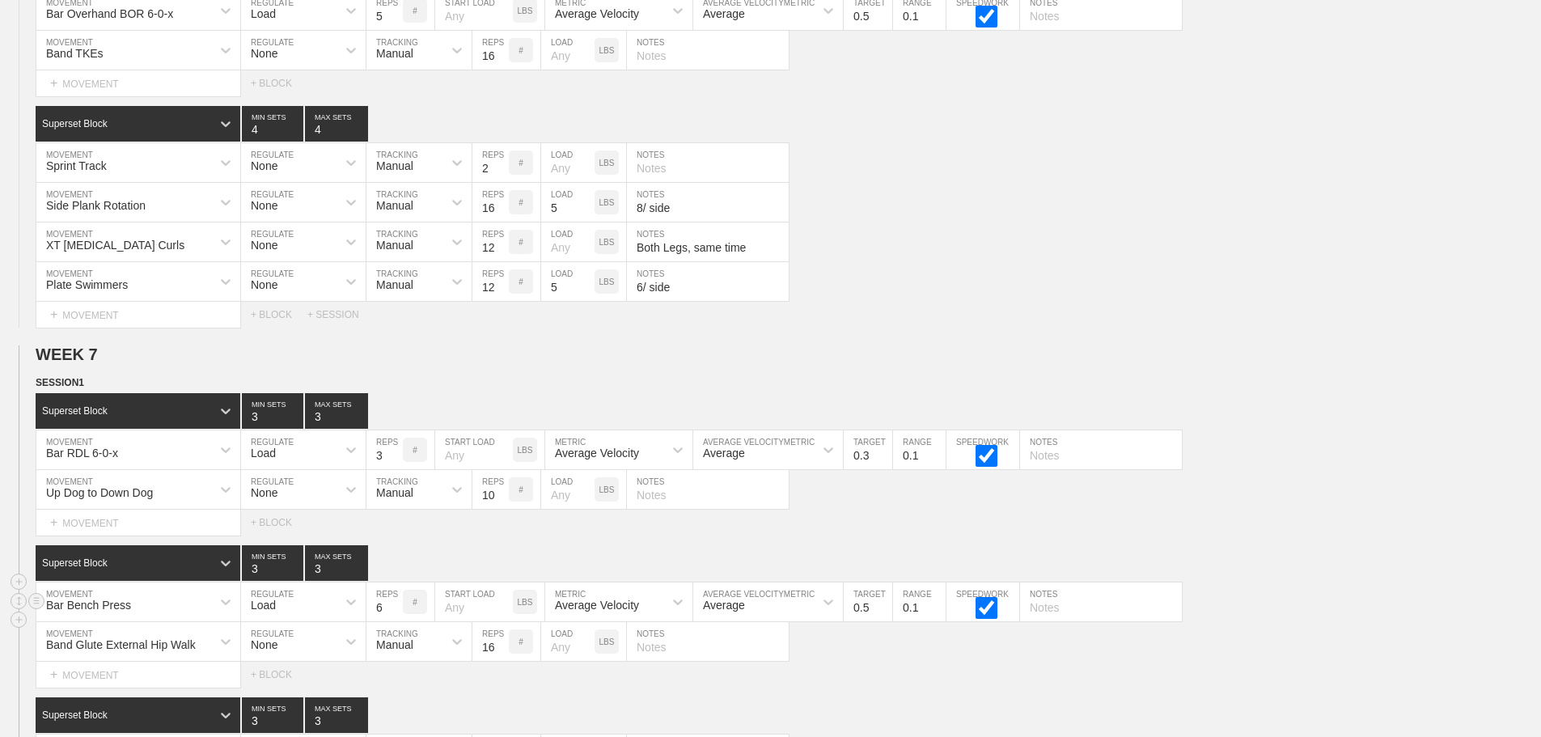
click at [392, 621] on input "6" at bounding box center [384, 601] width 36 height 39
click at [392, 621] on input "5" at bounding box center [384, 601] width 36 height 39
click at [392, 621] on input "4" at bounding box center [384, 601] width 36 height 39
type input "3"
click at [392, 621] on input "3" at bounding box center [384, 601] width 36 height 39
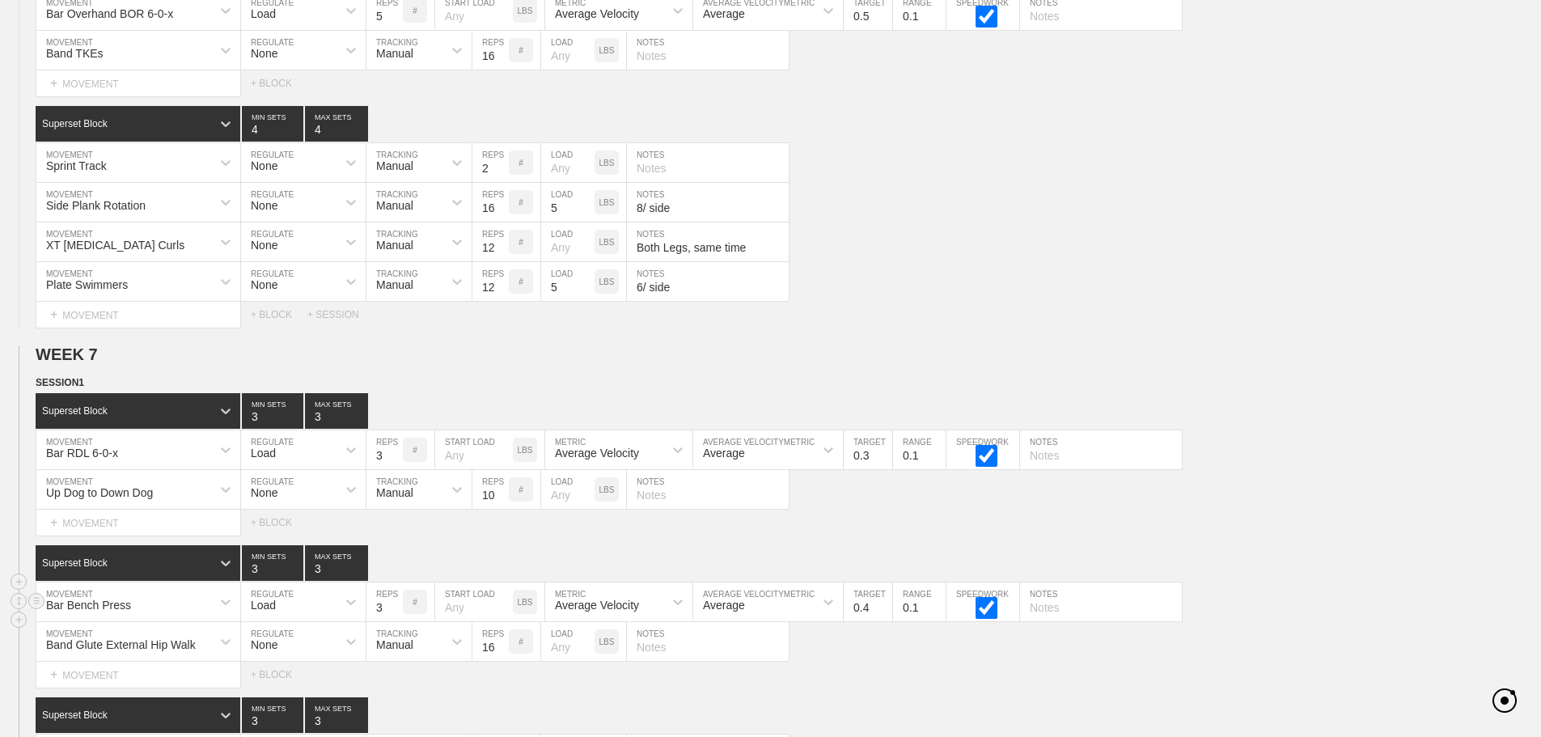
click at [883, 621] on input "0.4" at bounding box center [868, 601] width 49 height 39
type input "0.3"
click at [883, 621] on input "0.3" at bounding box center [868, 601] width 49 height 39
click at [898, 662] on div "Band Glute External Hip Walk MOVEMENT None REGULATE Manual TRACKING 16 REPS # L…" at bounding box center [770, 642] width 1541 height 40
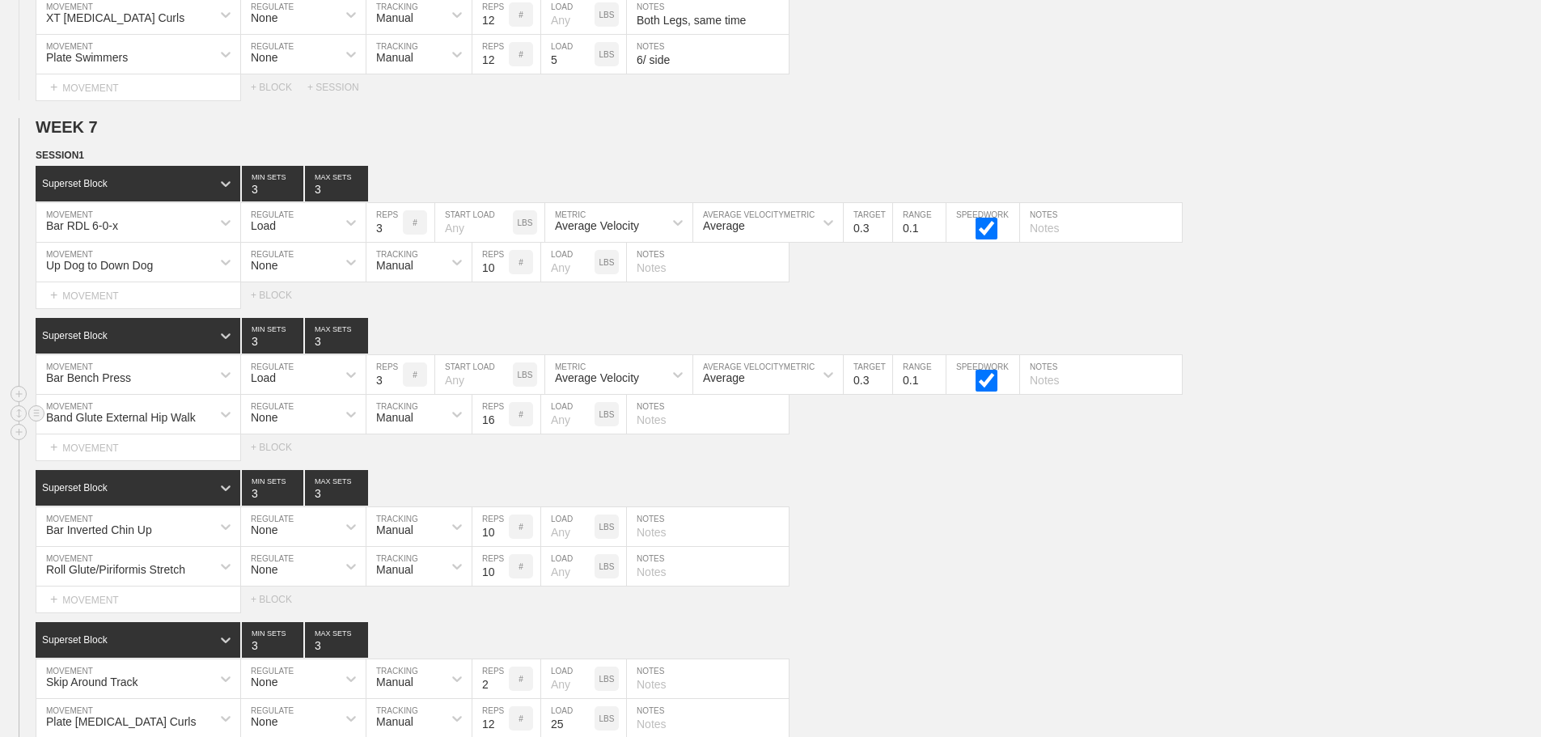
scroll to position [8083, 0]
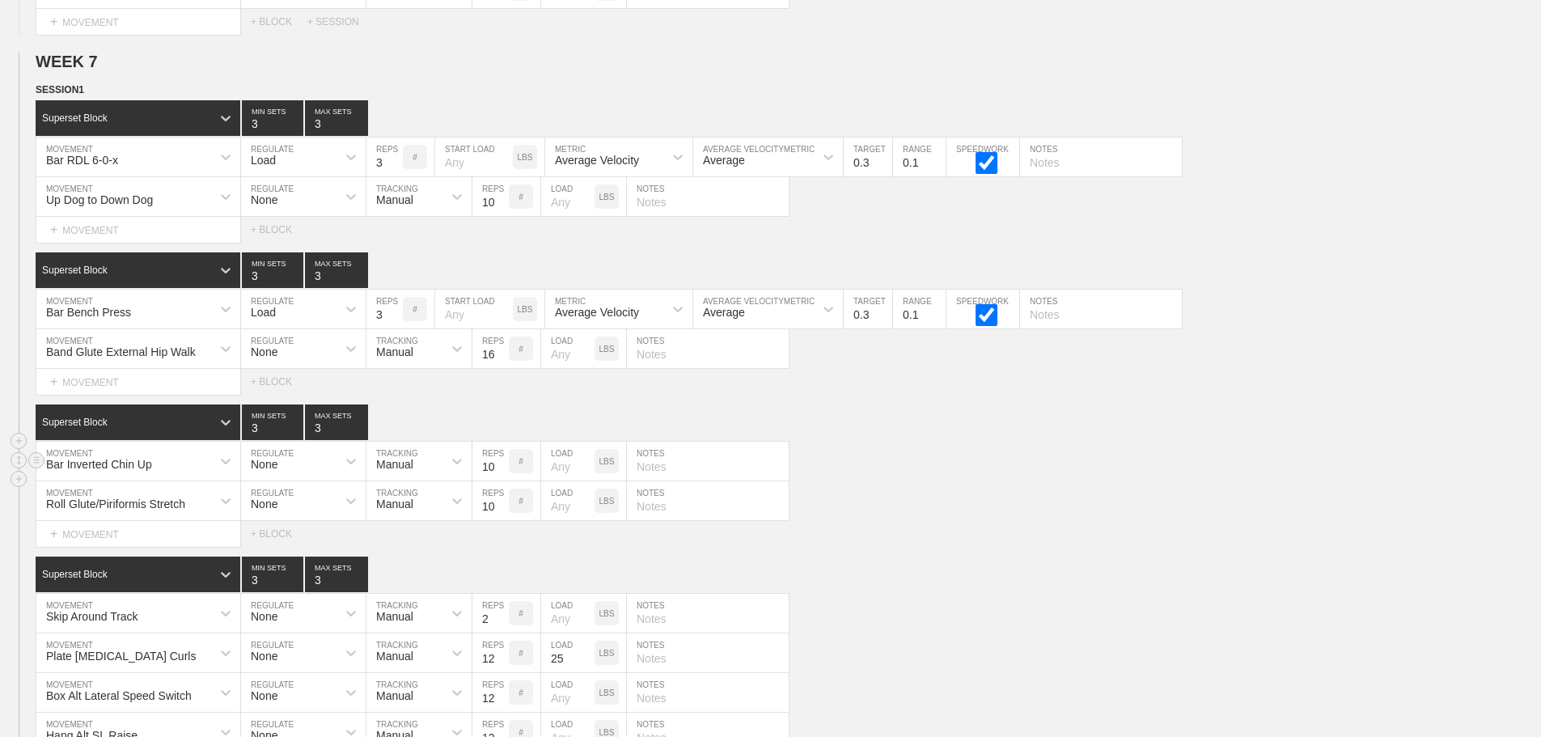
click at [184, 480] on div "Bar Inverted Chin Up" at bounding box center [138, 461] width 204 height 39
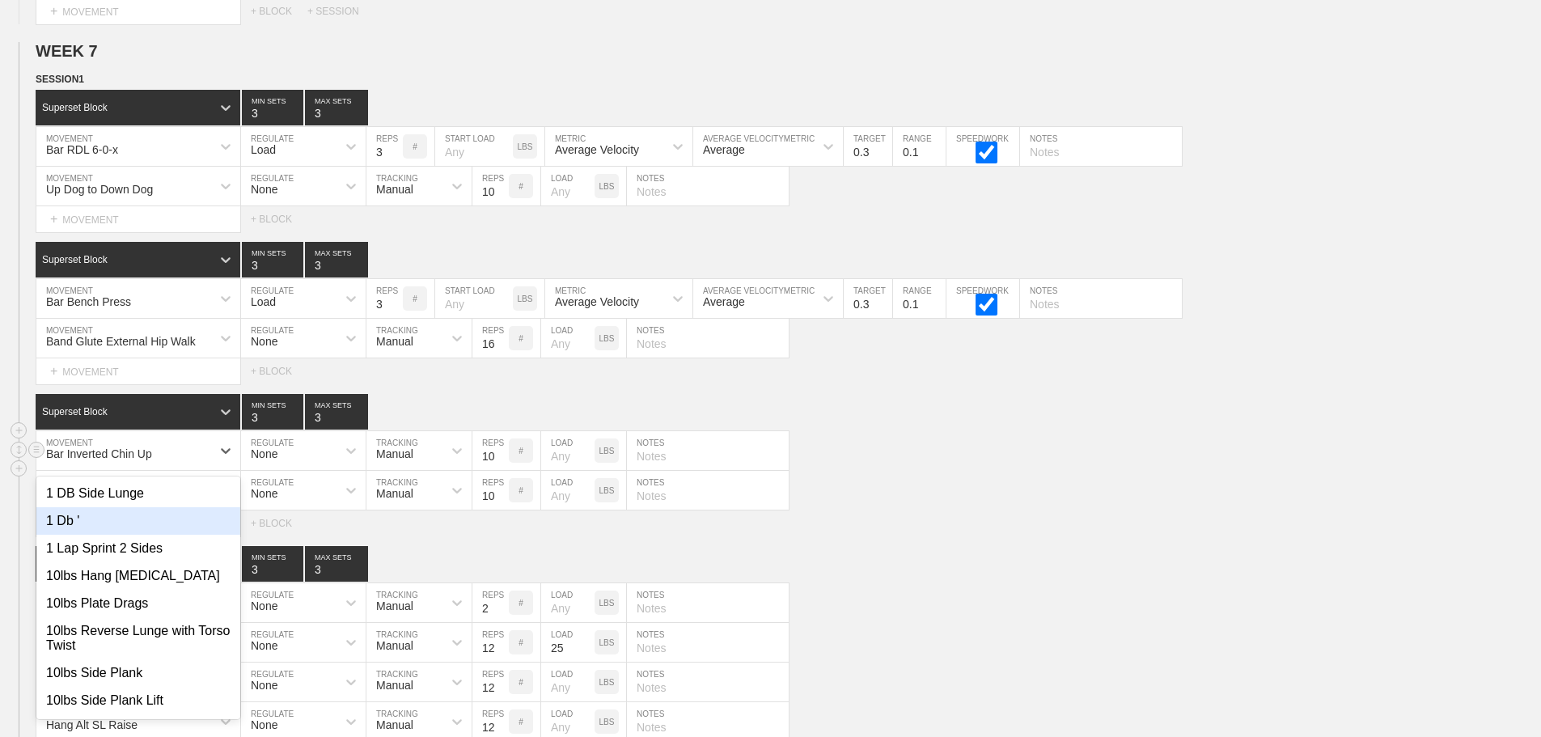
scroll to position [8145, 0]
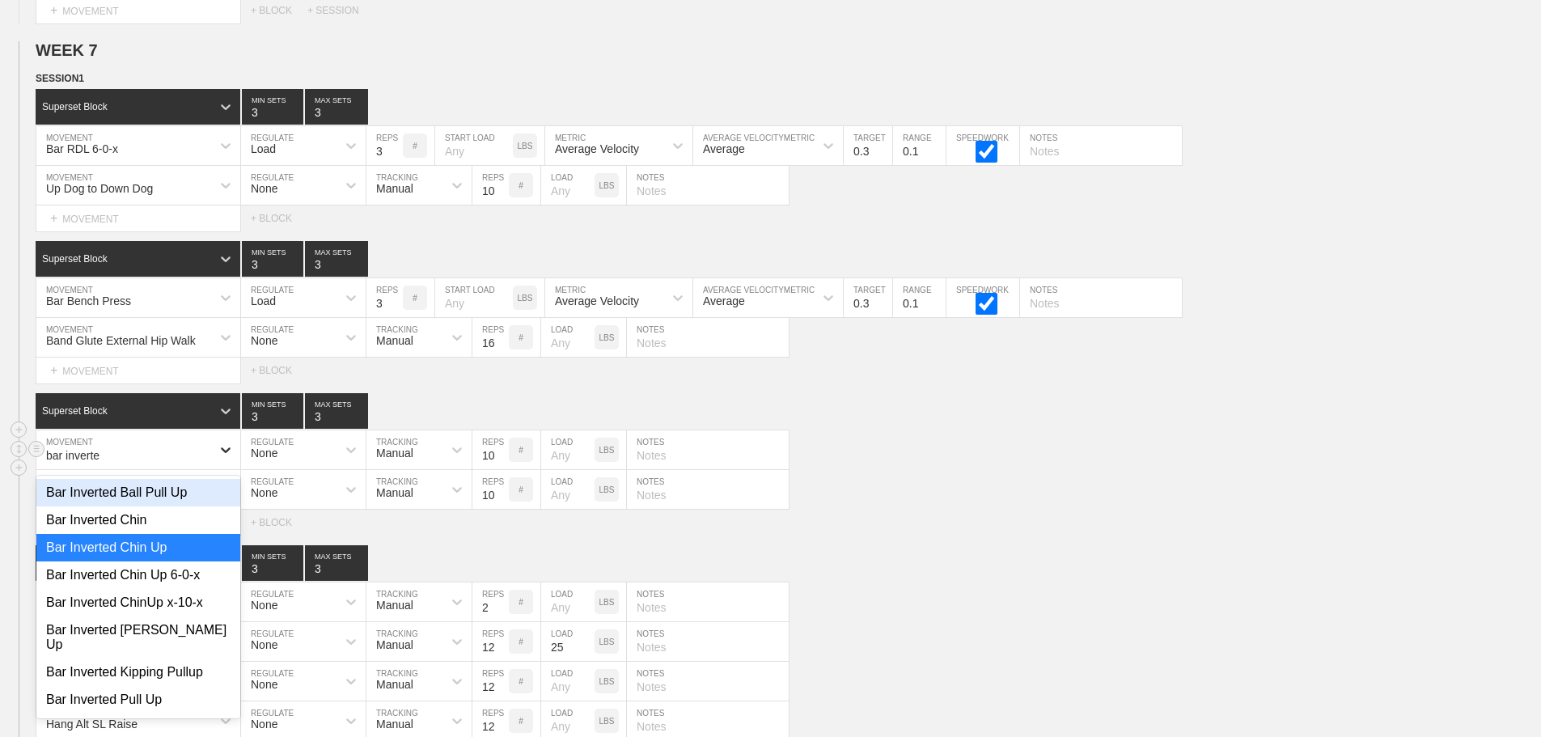
type input "bar inverted"
click at [174, 611] on div "Bar Inverted ChinUp x-10-x" at bounding box center [138, 602] width 204 height 27
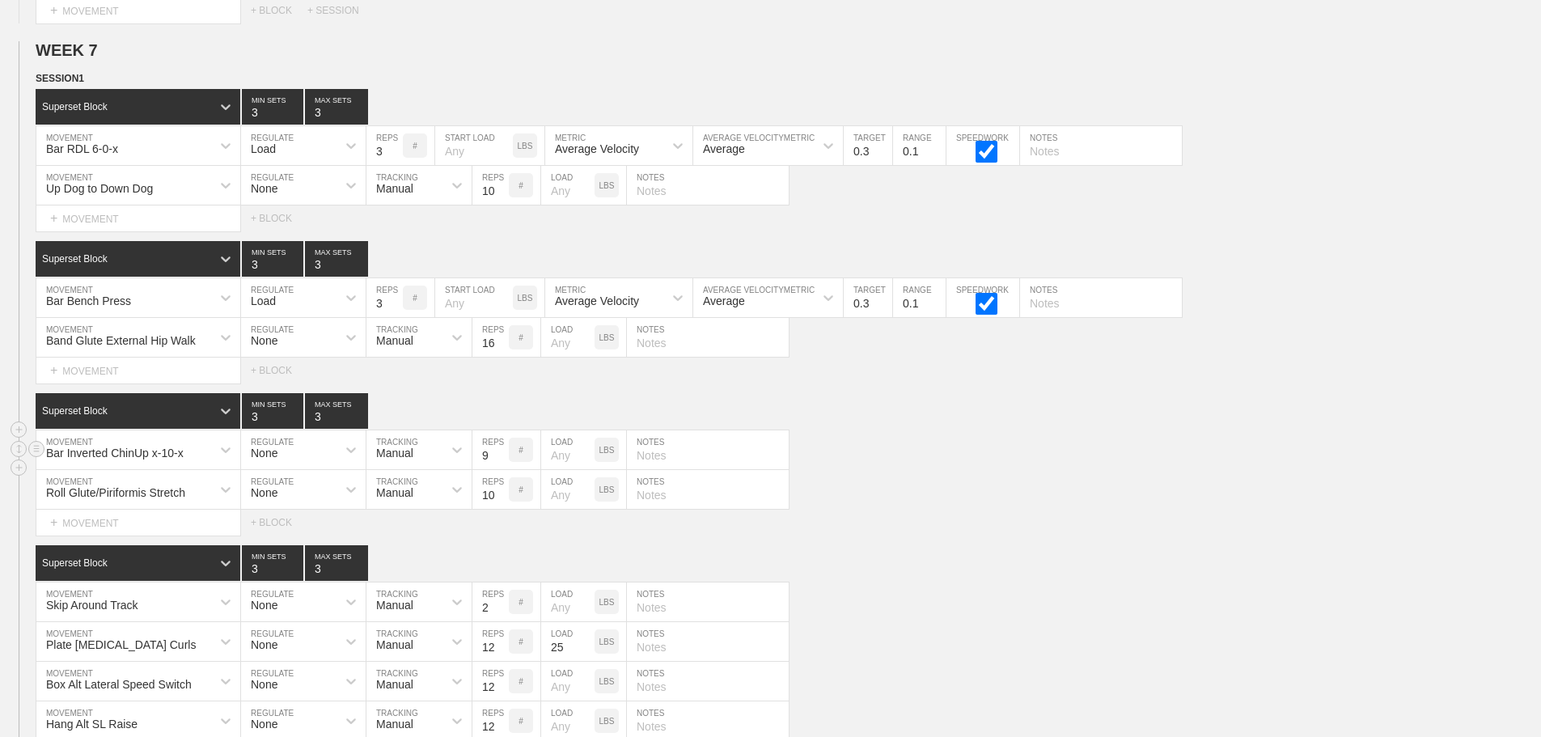
click at [501, 469] on input "9" at bounding box center [490, 449] width 36 height 39
click at [501, 469] on input "8" at bounding box center [490, 449] width 36 height 39
click at [501, 469] on input "7" at bounding box center [490, 449] width 36 height 39
click at [501, 469] on input "6" at bounding box center [490, 449] width 36 height 39
click at [501, 469] on input "5" at bounding box center [490, 449] width 36 height 39
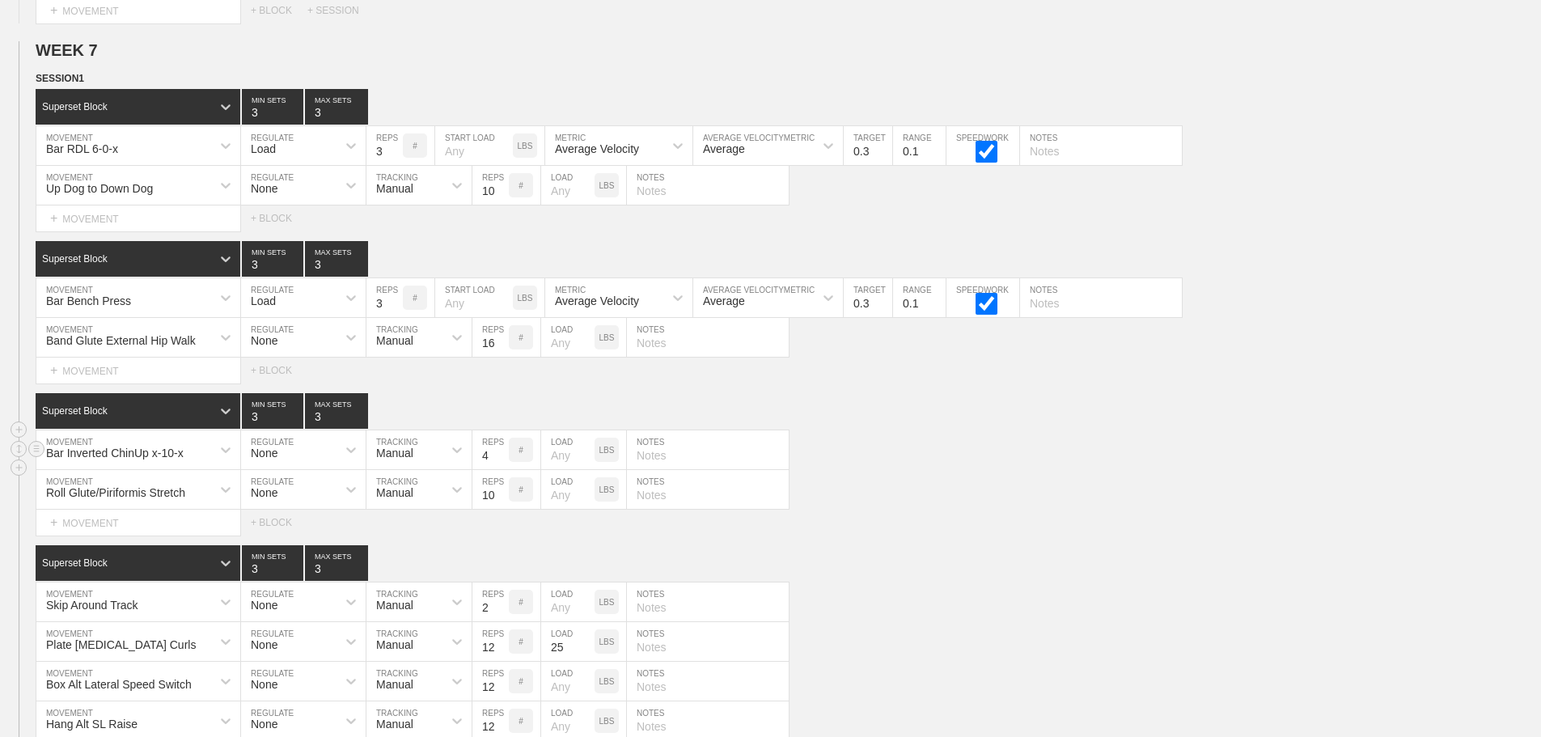
click at [501, 469] on input "4" at bounding box center [490, 449] width 36 height 39
type input "3"
click at [501, 469] on input "3" at bounding box center [490, 449] width 36 height 39
drag, startPoint x: 980, startPoint y: 465, endPoint x: 1404, endPoint y: 534, distance: 429.4
click at [979, 466] on div "Bar Inverted ChinUp x-10-x MOVEMENT None REGULATE Manual TRACKING 3 REPS # LOAD…" at bounding box center [770, 450] width 1541 height 40
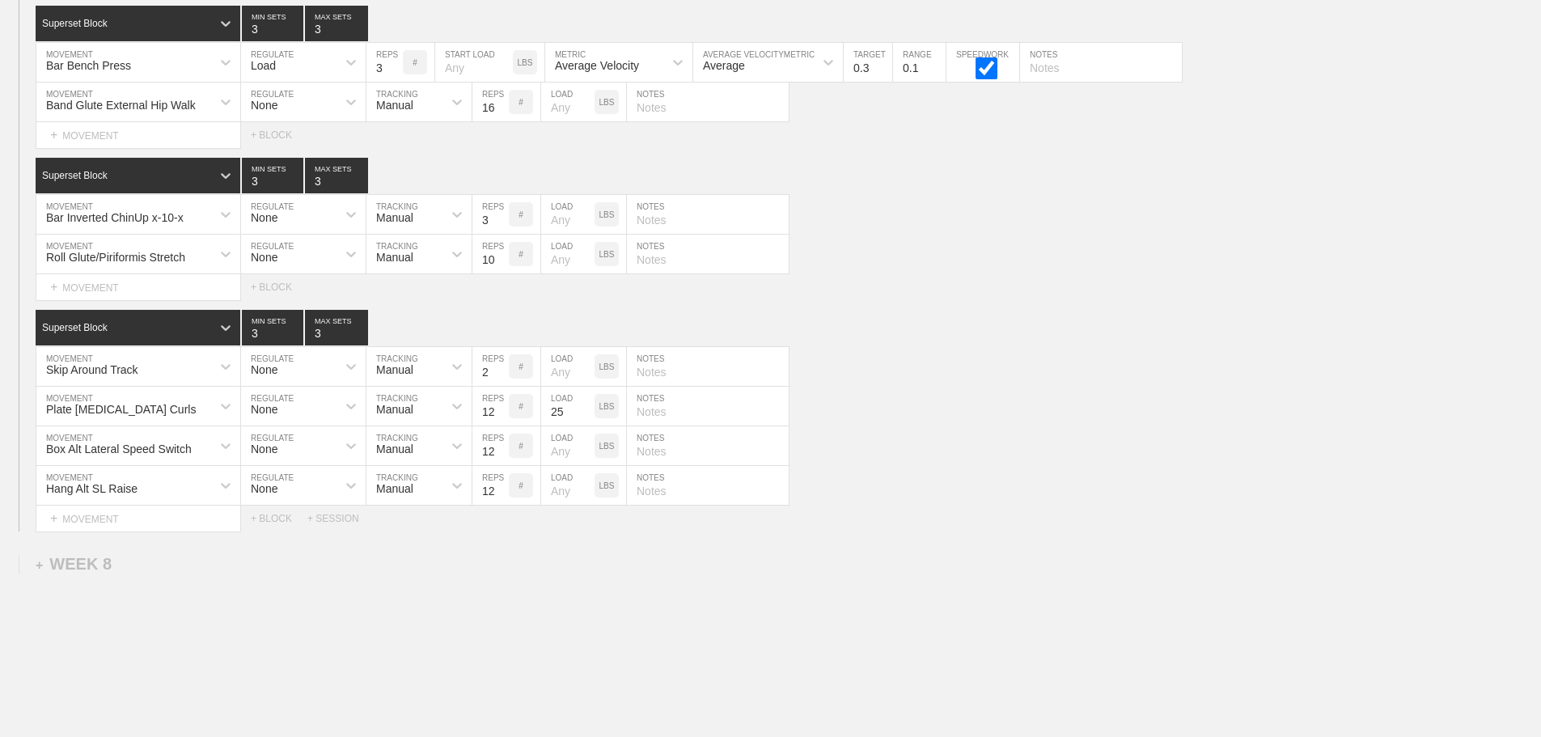
scroll to position [8472, 0]
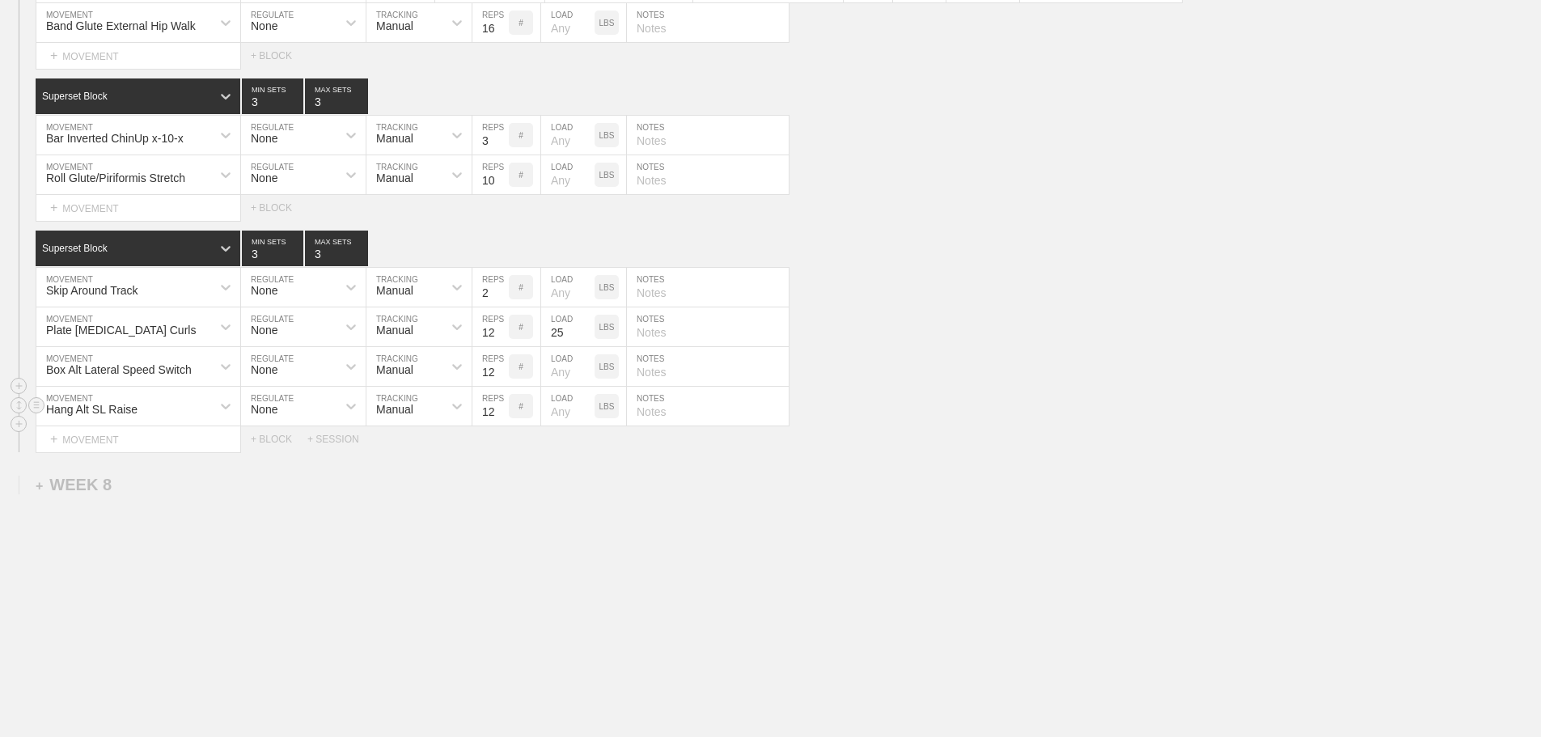
click at [974, 401] on div "Hang Alt SL Raise MOVEMENT None REGULATE Manual TRACKING 12 REPS # LOAD LBS NOT…" at bounding box center [770, 407] width 1541 height 40
type input "4"
click at [294, 247] on input "4" at bounding box center [272, 249] width 61 height 36
type input "4"
click at [360, 249] on input "4" at bounding box center [336, 249] width 63 height 36
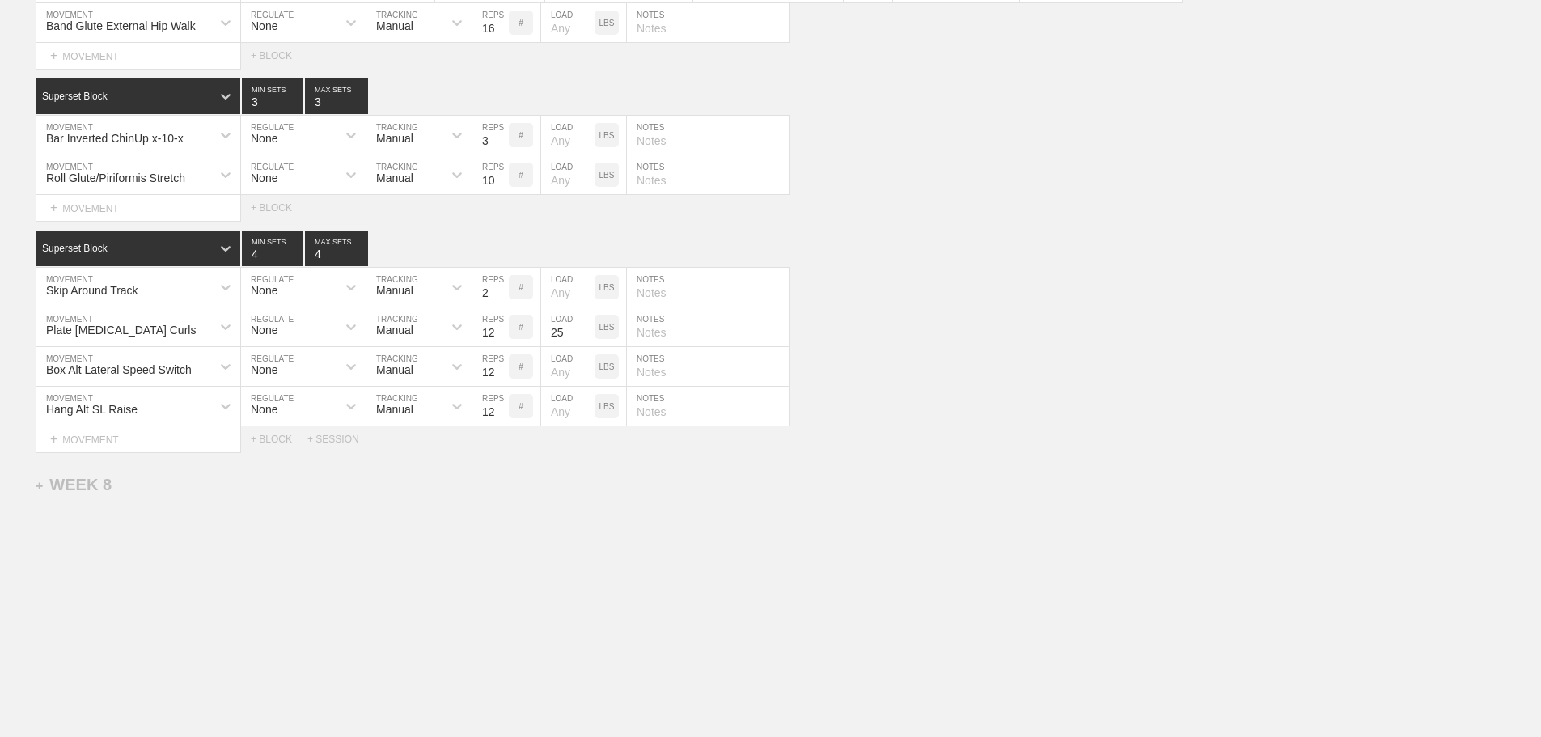
click at [924, 442] on div "Select... MOVEMENT + MOVEMENT + BLOCK + SESSION" at bounding box center [770, 439] width 1541 height 26
click at [996, 413] on div "Hang Alt SL Raise MOVEMENT None REGULATE Manual TRACKING 12 REPS # LOAD LBS NOT…" at bounding box center [770, 407] width 1541 height 40
click at [916, 332] on div "Plate [MEDICAL_DATA] Curls MOVEMENT None REGULATE Manual TRACKING 12 REPS # 25 …" at bounding box center [770, 327] width 1541 height 40
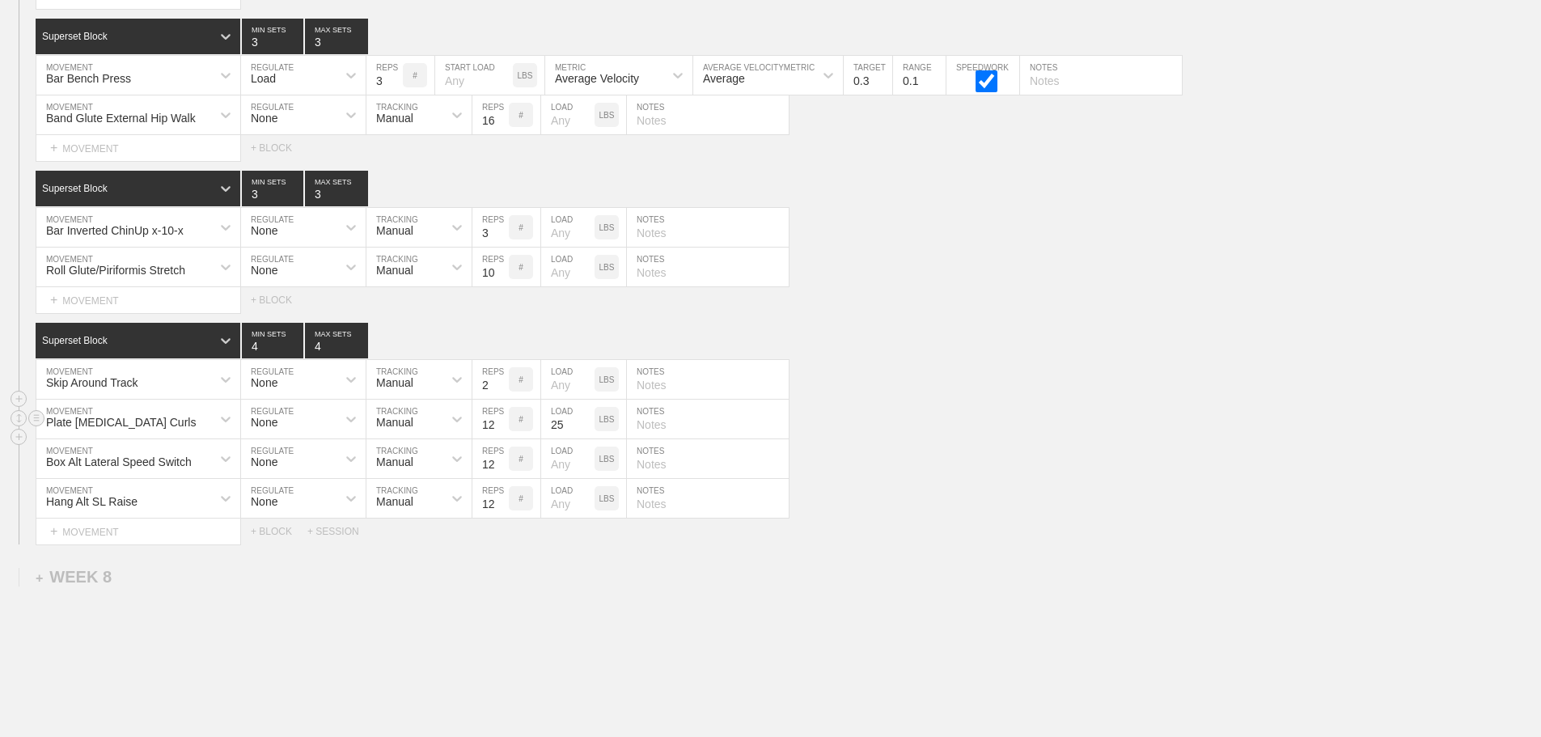
scroll to position [8229, 0]
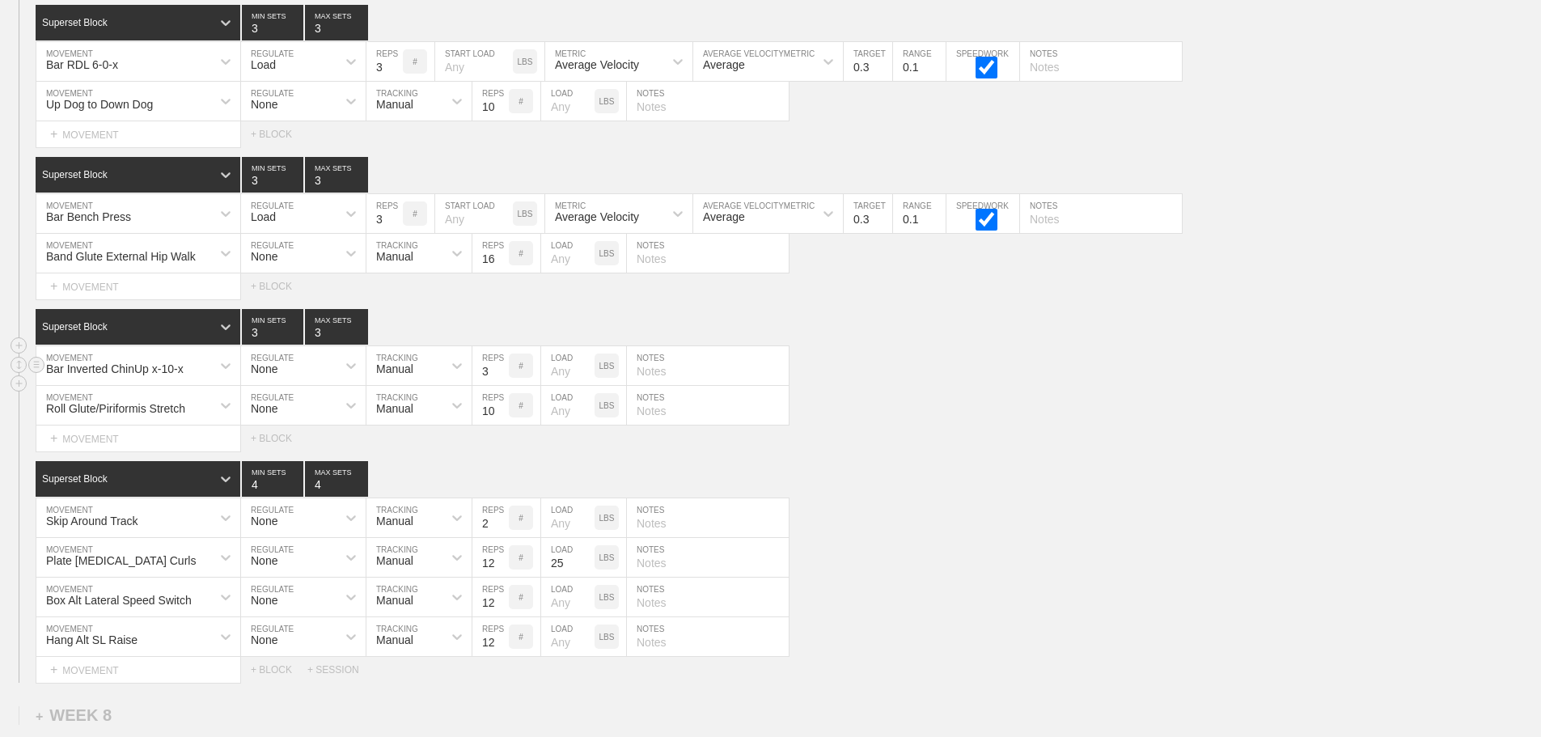
drag, startPoint x: 997, startPoint y: 357, endPoint x: 778, endPoint y: 383, distance: 220.6
click at [996, 357] on div "Superset Block 3 MIN SETS 3 MAX SETS DUPLICATE INSERT MOVEMENT AFTER DELETE Bar…" at bounding box center [770, 380] width 1541 height 142
drag, startPoint x: 970, startPoint y: 421, endPoint x: 950, endPoint y: 421, distance: 19.4
click at [966, 421] on div "Roll Glute/Piriformis Stretch MOVEMENT None REGULATE Manual TRACKING 10 REPS # …" at bounding box center [770, 406] width 1541 height 40
click at [968, 444] on div "Select... MOVEMENT + MOVEMENT + BLOCK" at bounding box center [770, 438] width 1541 height 26
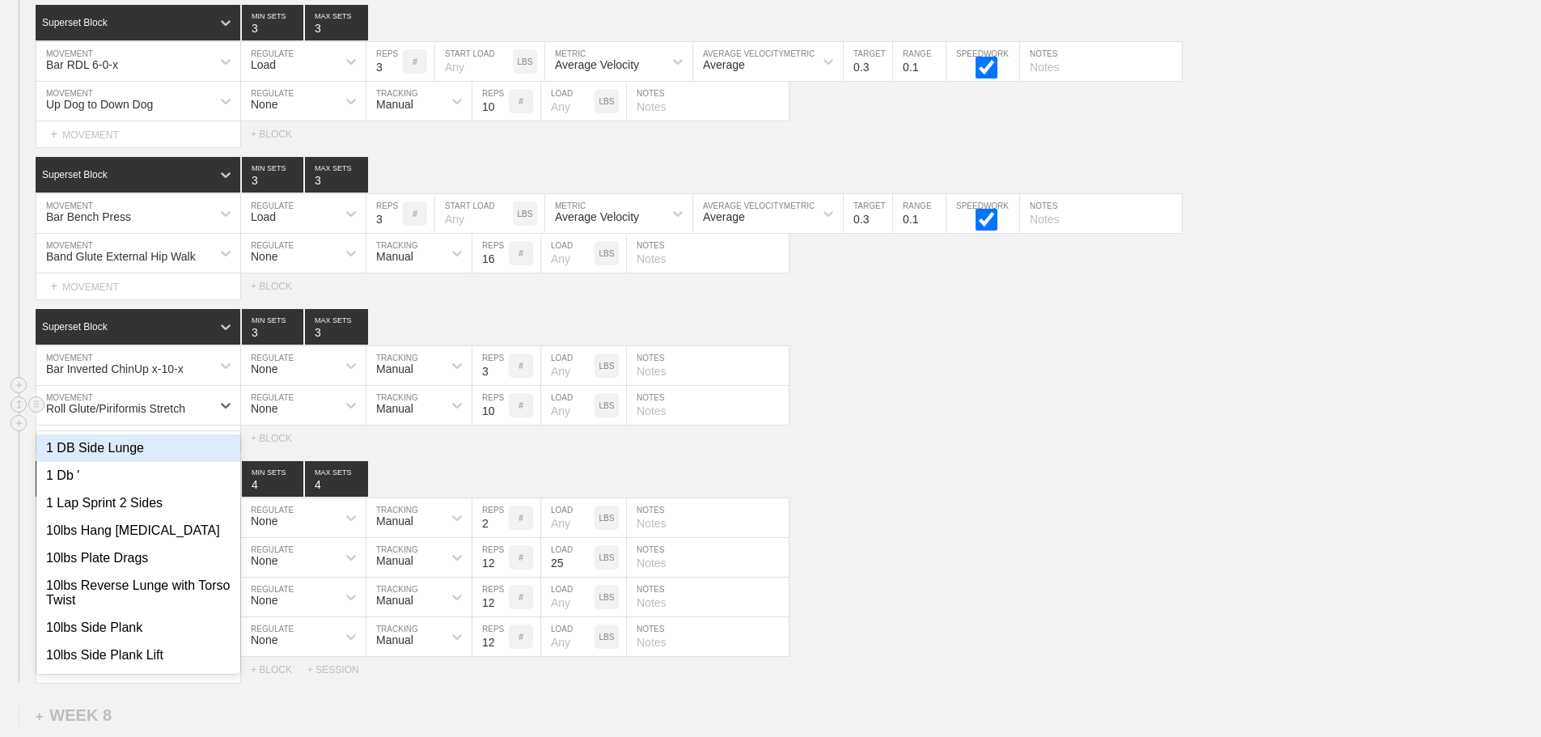
click at [209, 417] on div "Roll Glute/Piriformis Stretch" at bounding box center [123, 404] width 175 height 27
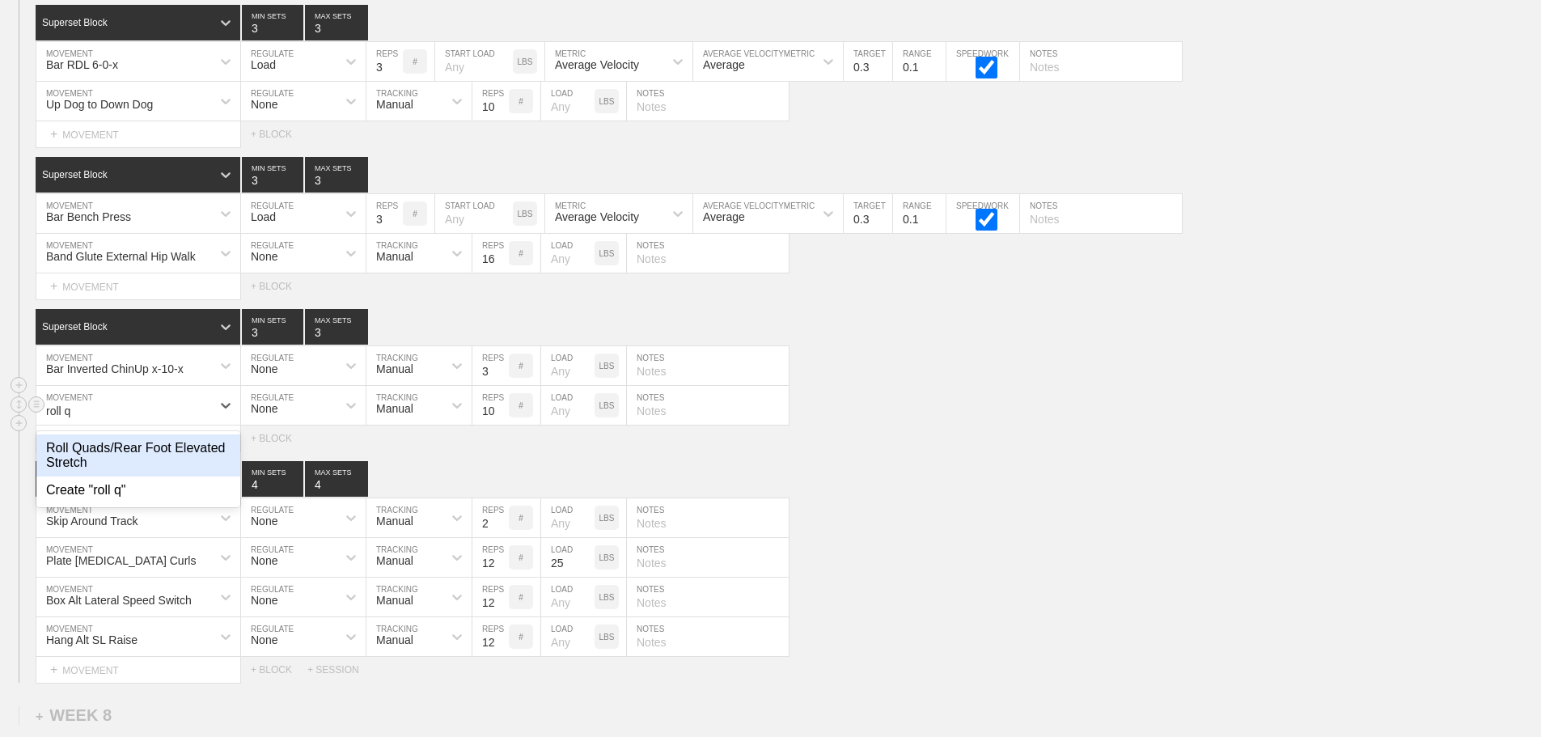
scroll to position [0, 0]
type input "roll qu"
click at [176, 462] on div "Roll Quads/Rear Foot Elevated Stretch" at bounding box center [138, 455] width 204 height 42
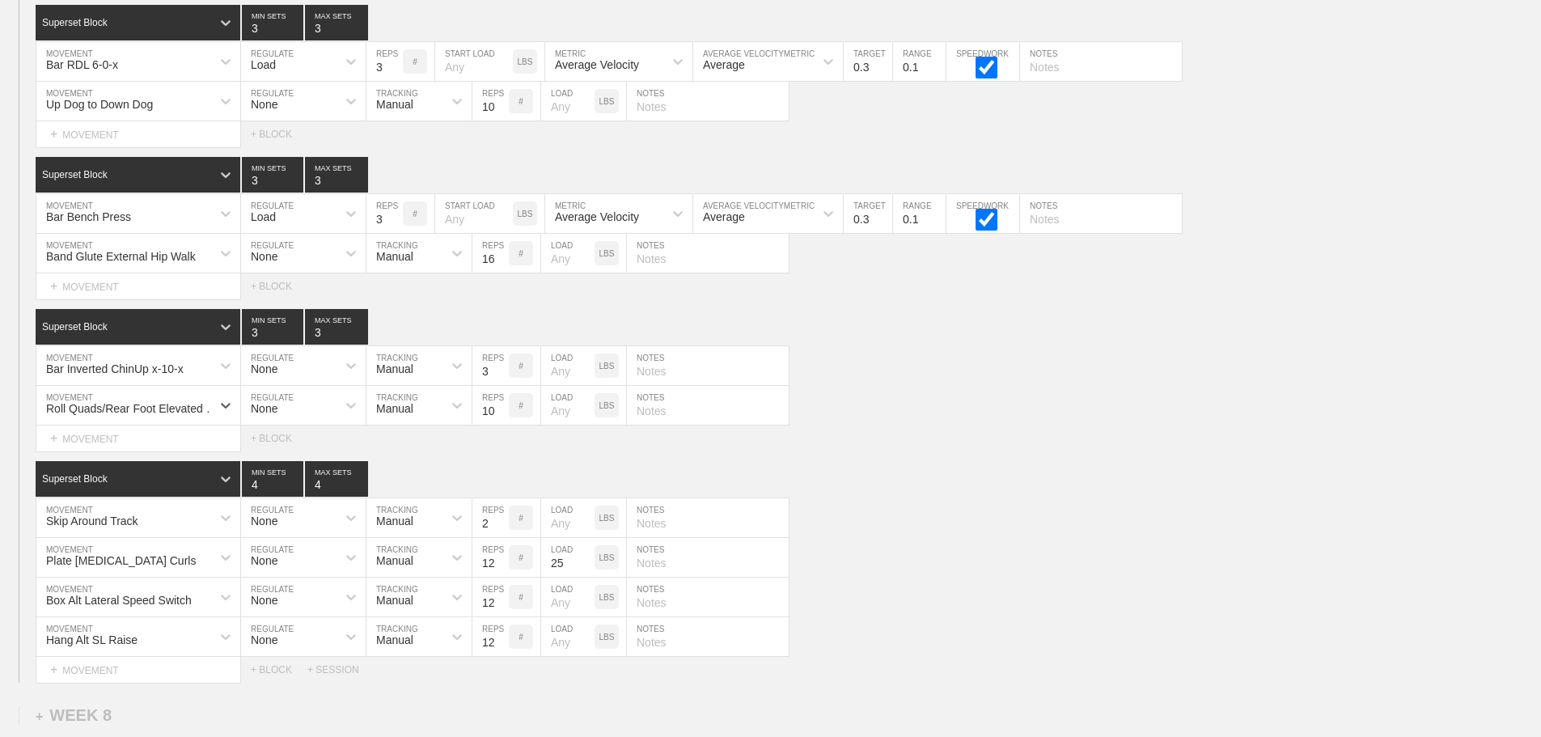
click at [929, 464] on div "SESSION 1 Superset Block 3 MIN SETS 3 MAX SETS DUPLICATE INSERT MOVEMENT AFTER …" at bounding box center [770, 334] width 1541 height 696
click at [869, 483] on div "Superset Block 4 MIN SETS 4 MAX SETS" at bounding box center [788, 479] width 1505 height 36
click at [926, 531] on div "Skip Around Track MOVEMENT None REGULATE Manual TRACKING 2 REPS # LOAD LBS NOTES" at bounding box center [770, 518] width 1541 height 40
click at [930, 529] on div "Skip Around Track MOVEMENT None REGULATE Manual TRACKING 2 REPS # LOAD LBS NOTES" at bounding box center [770, 518] width 1541 height 40
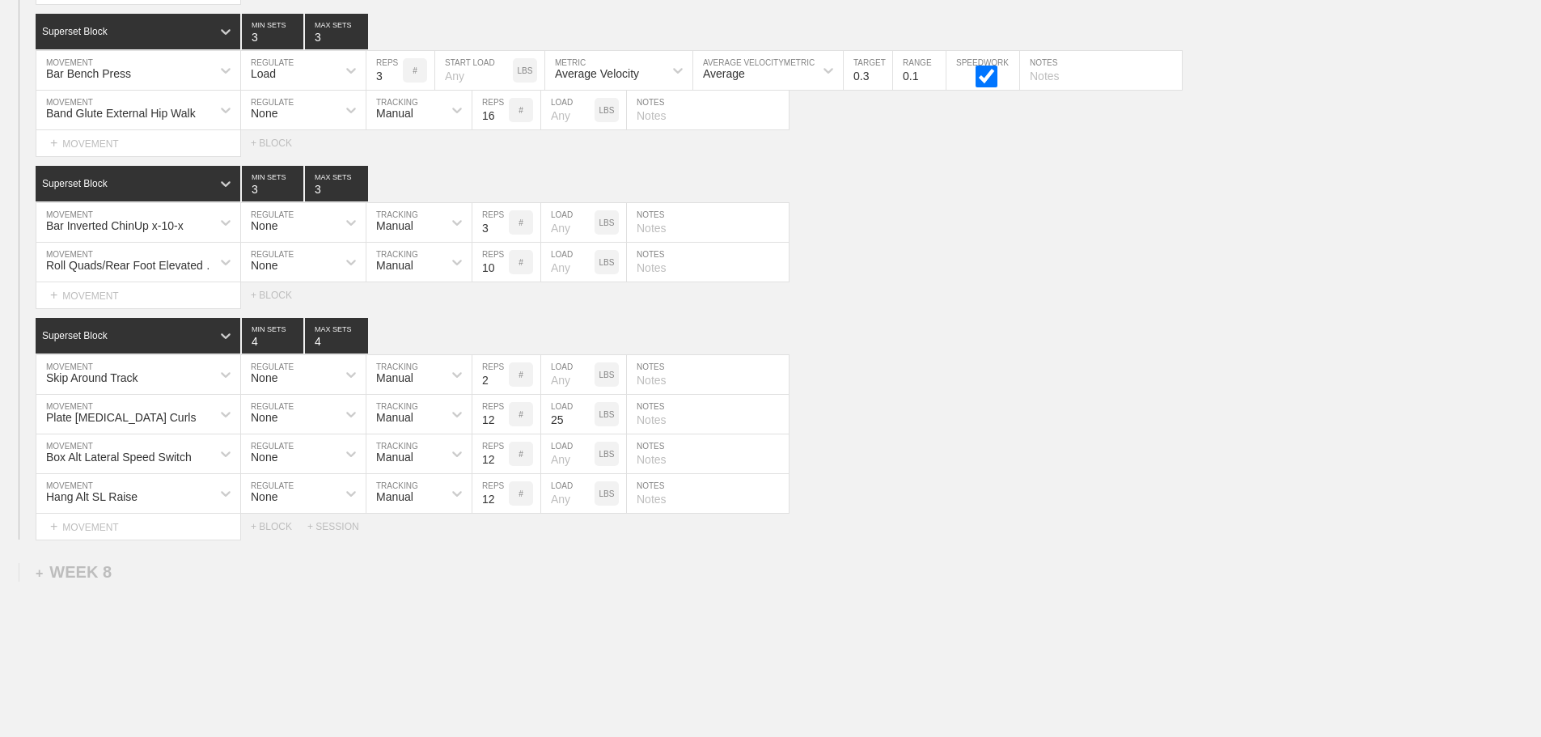
scroll to position [8472, 0]
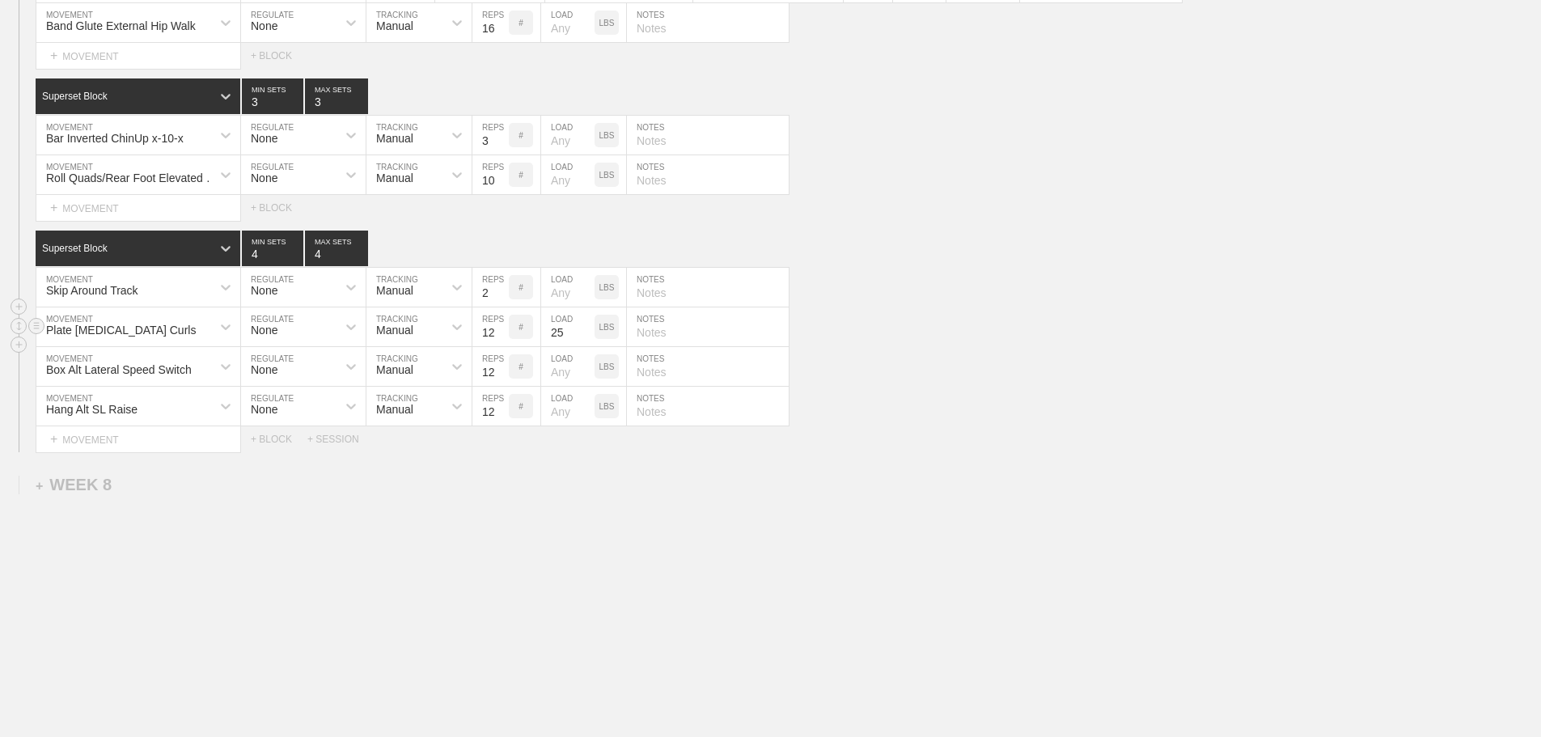
click at [979, 331] on div "Plate [MEDICAL_DATA] Curls MOVEMENT None REGULATE Manual TRACKING 12 REPS # 25 …" at bounding box center [770, 327] width 1541 height 40
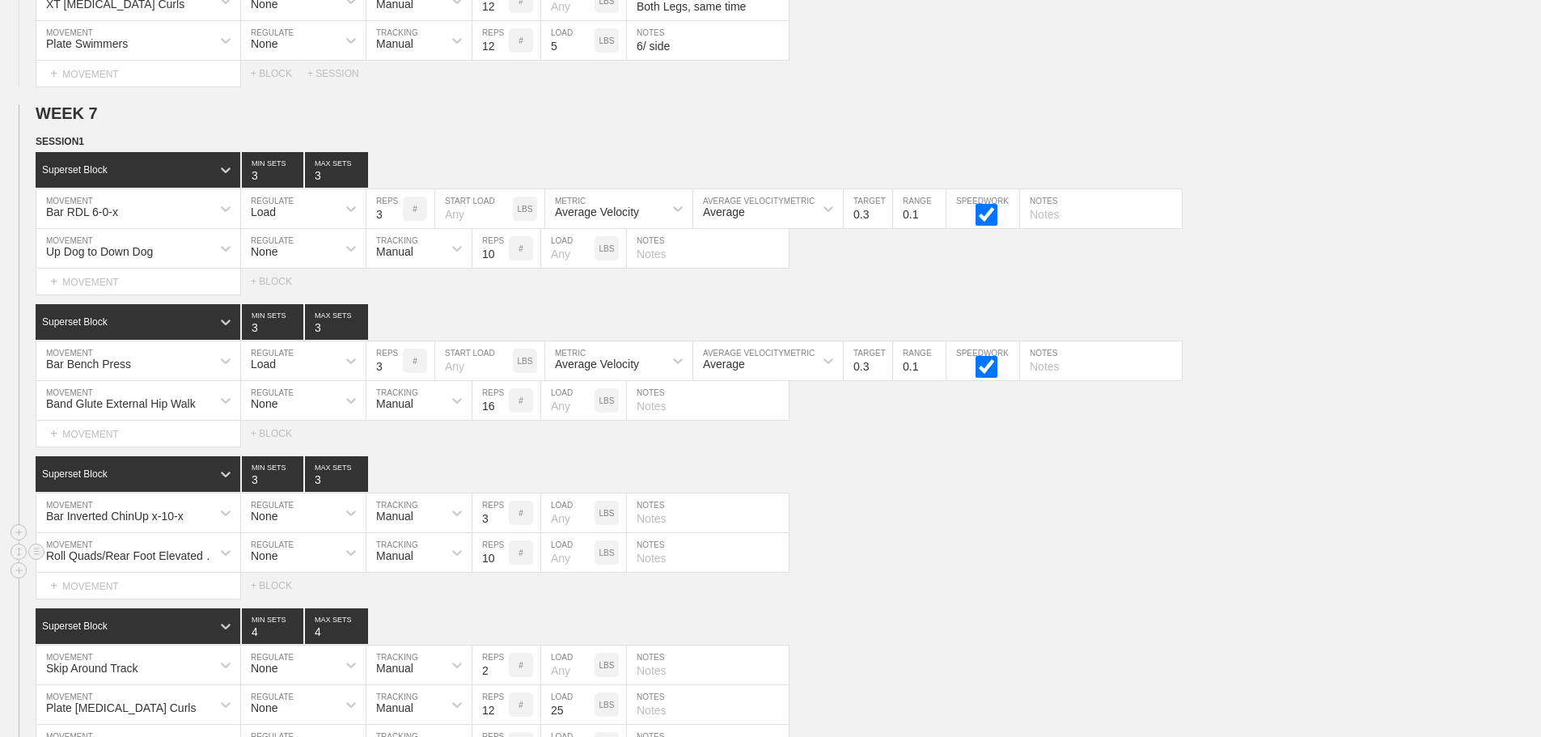
scroll to position [7986, 0]
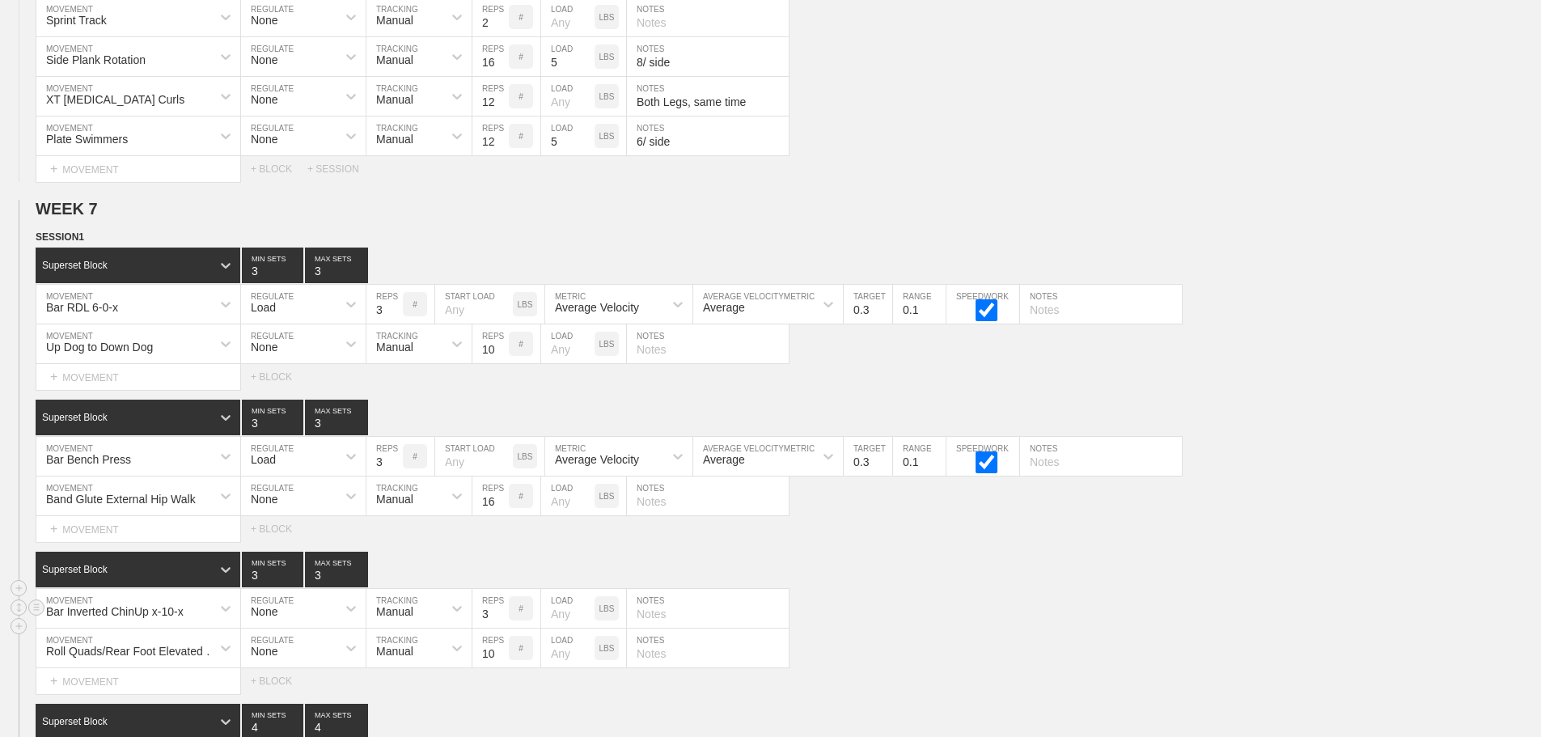
click at [937, 601] on div "Bar Inverted ChinUp x-10-x MOVEMENT None REGULATE Manual TRACKING 3 REPS # LOAD…" at bounding box center [770, 609] width 1541 height 40
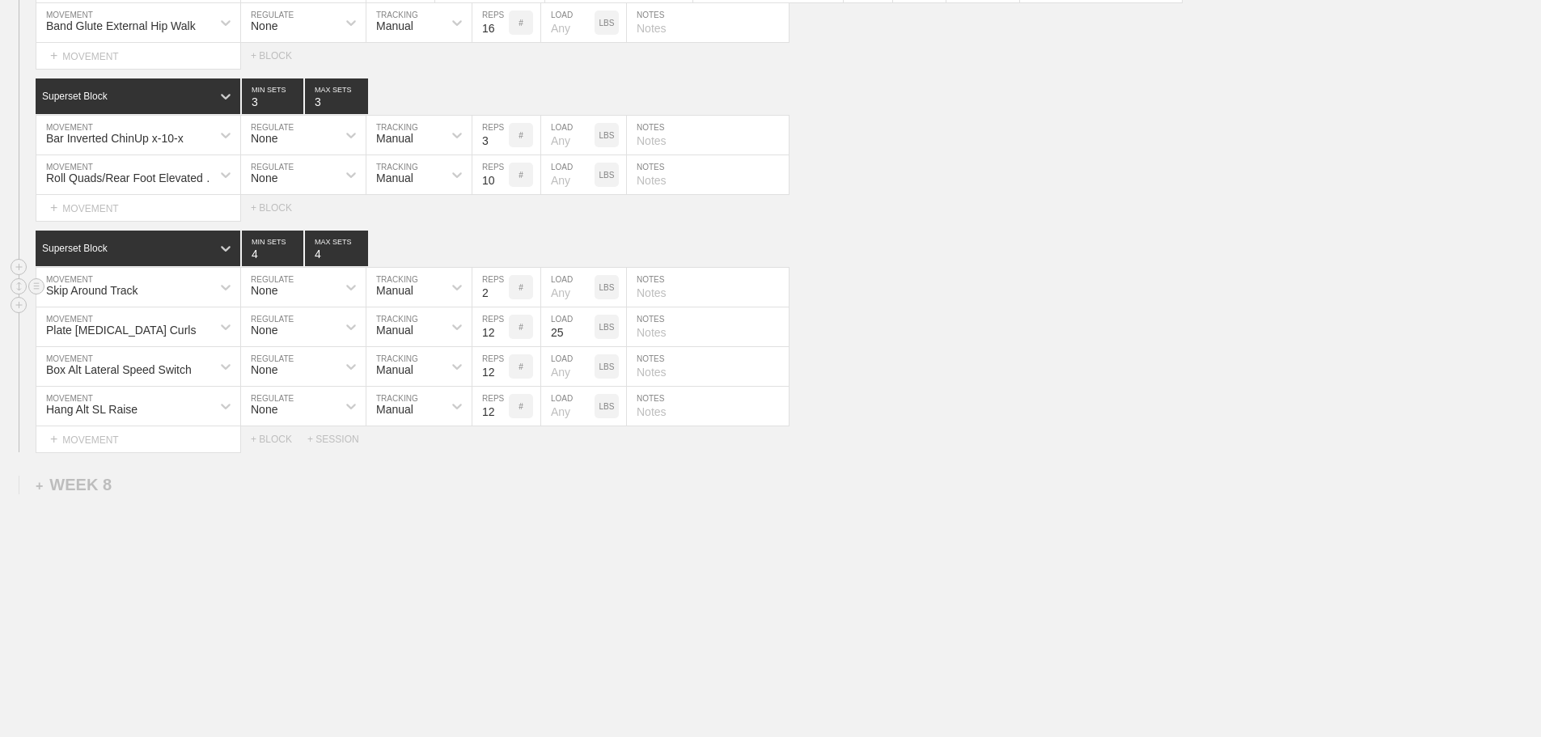
drag, startPoint x: 1124, startPoint y: 299, endPoint x: 1044, endPoint y: 304, distance: 80.2
click at [1119, 299] on div "Skip Around Track MOVEMENT None REGULATE Manual TRACKING 2 REPS # LOAD LBS NOTES" at bounding box center [770, 288] width 1541 height 40
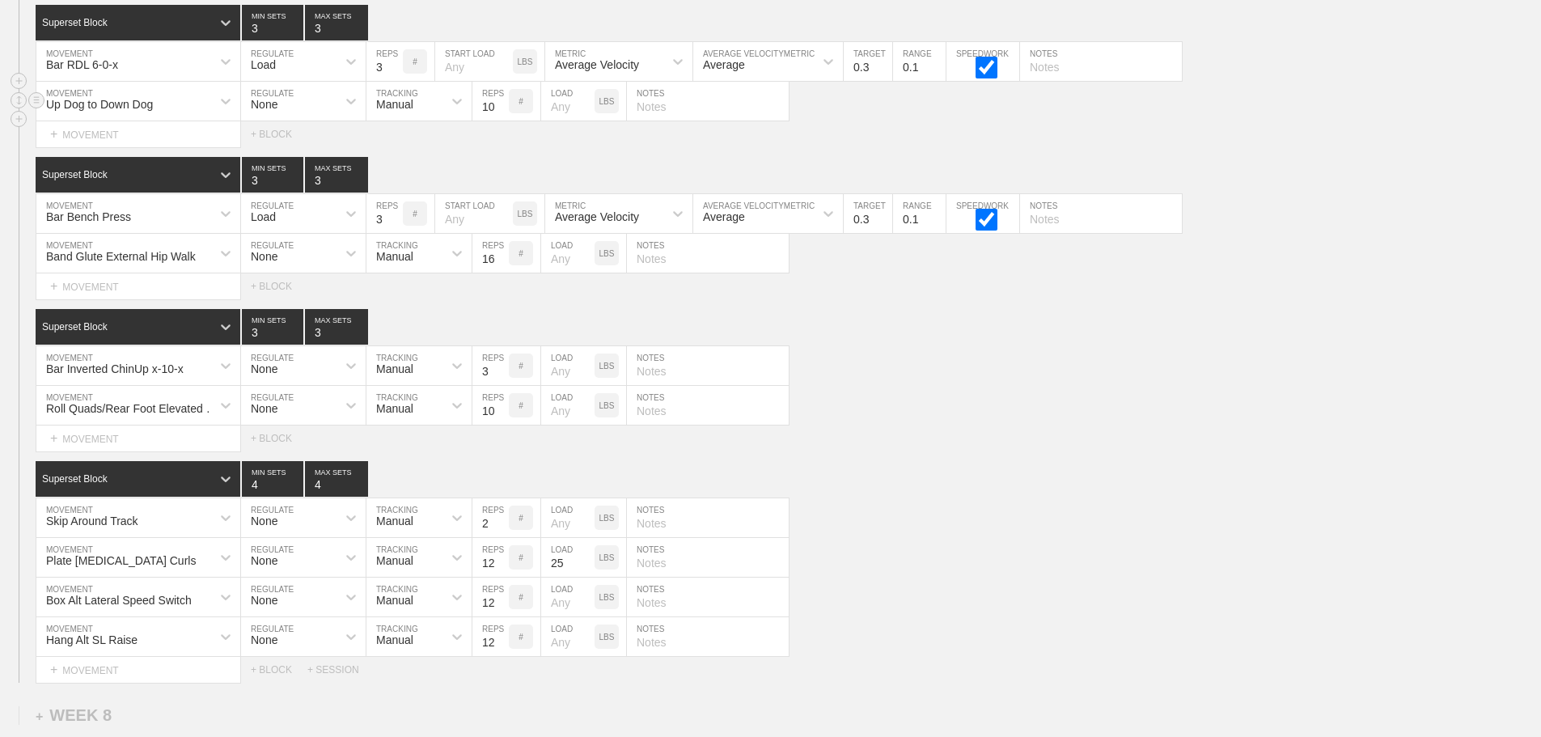
click at [180, 115] on div "Up Dog to Down Dog" at bounding box center [123, 100] width 175 height 27
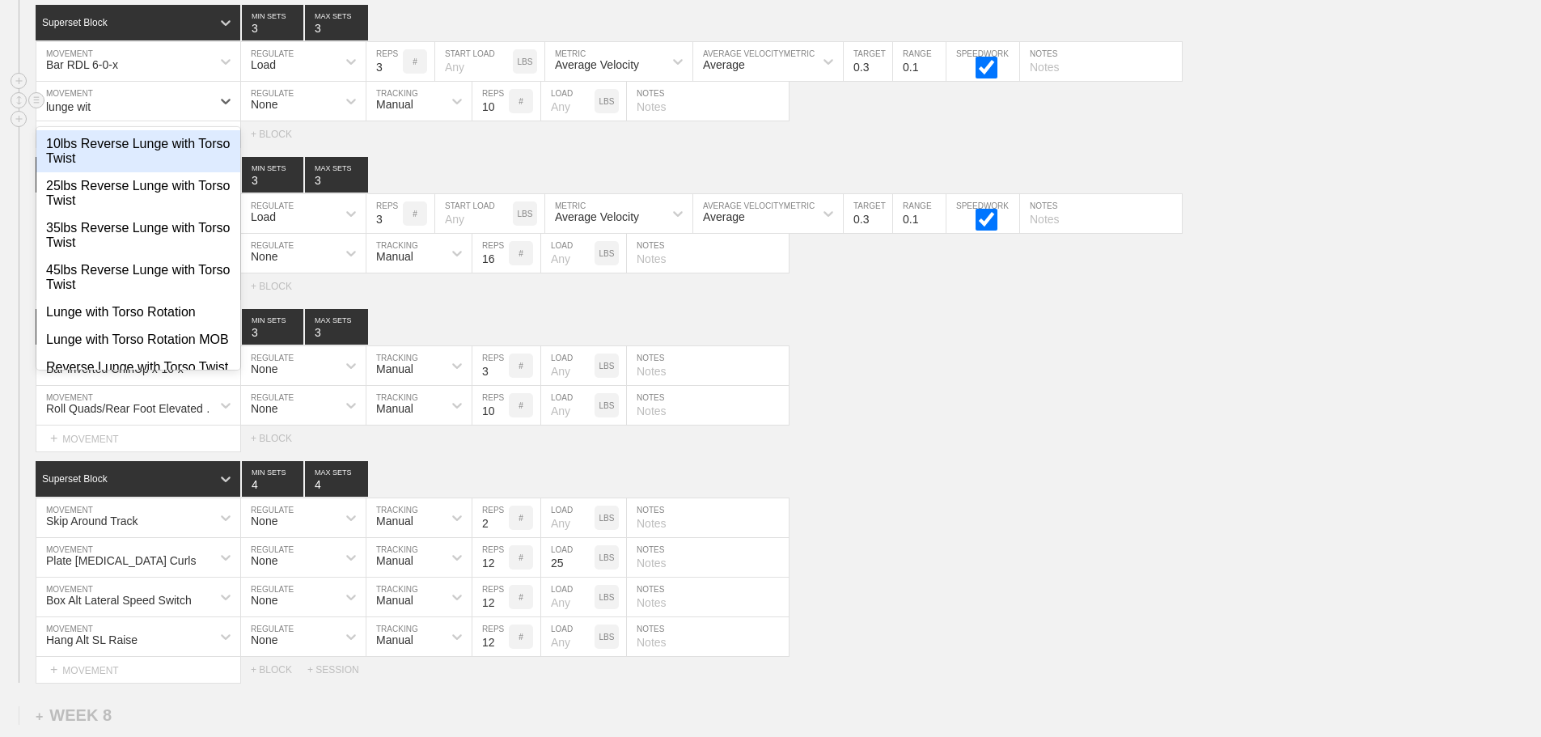
type input "lunge with"
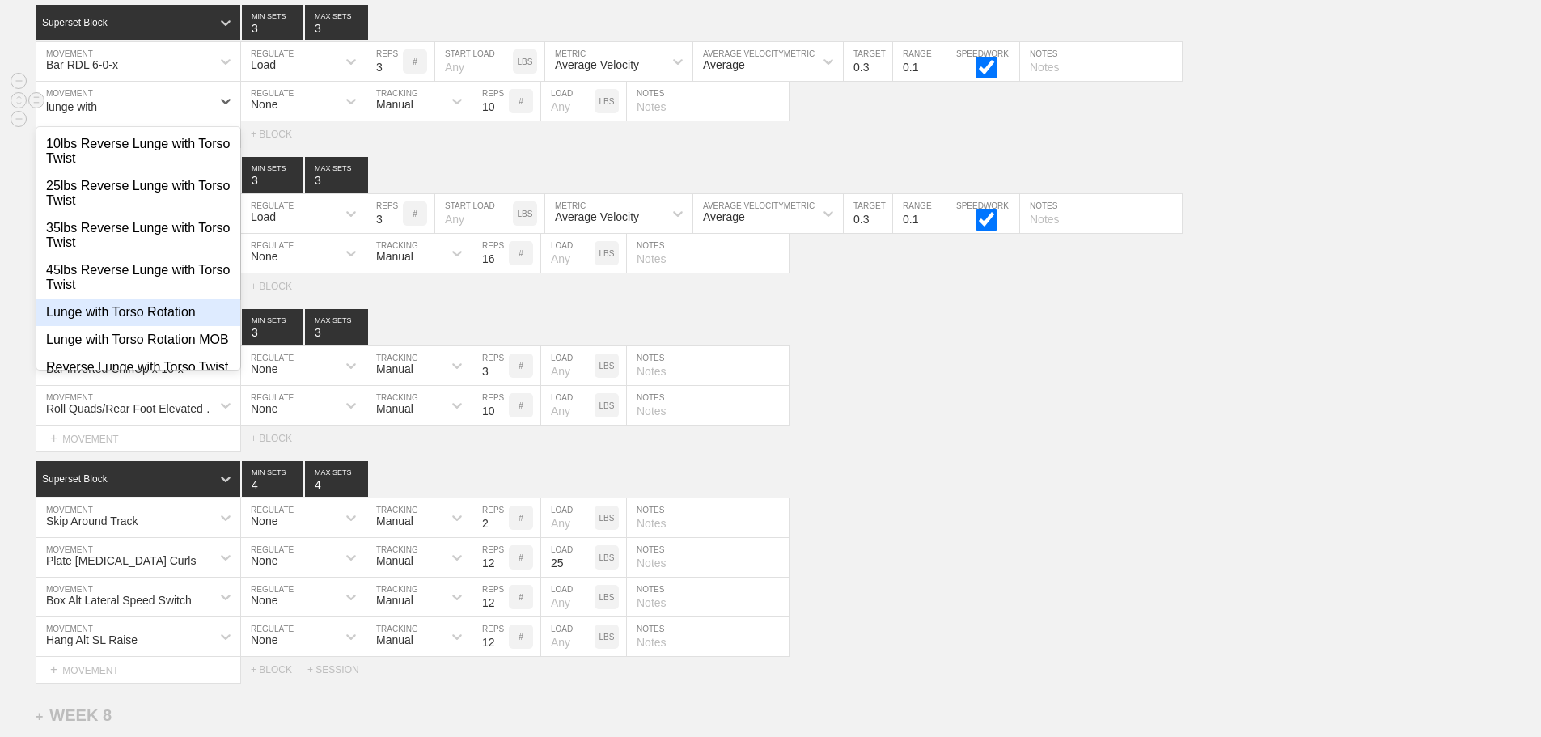
click at [163, 315] on div "Lunge with Torso Rotation" at bounding box center [138, 311] width 204 height 27
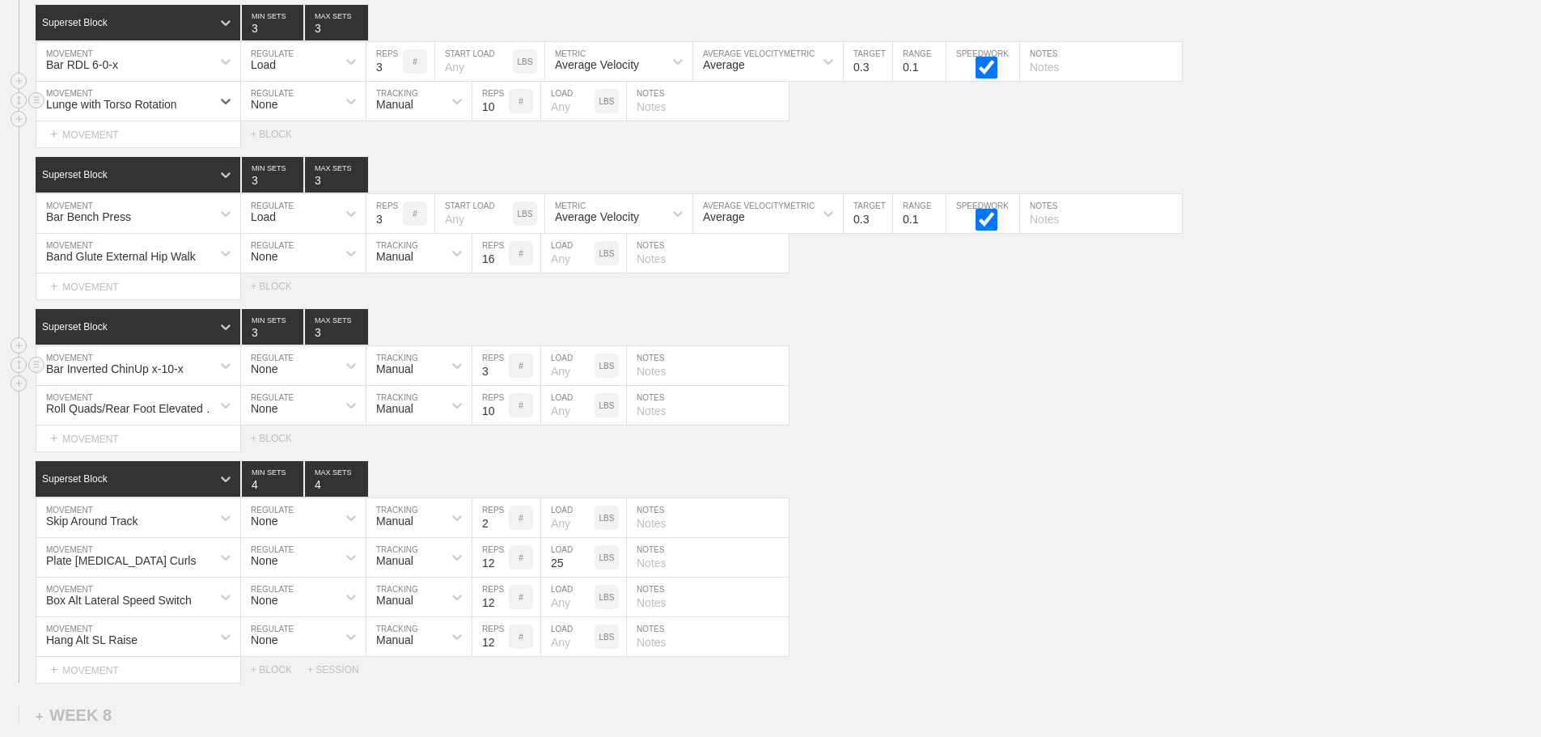
click at [966, 371] on div "Bar Inverted ChinUp x-10-x MOVEMENT None REGULATE Manual TRACKING 3 REPS # LOAD…" at bounding box center [770, 366] width 1541 height 40
click at [1117, 425] on div "Roll Quads/Rear Foot Elevated Stretch MOVEMENT None REGULATE Manual TRACKING 10…" at bounding box center [770, 406] width 1541 height 40
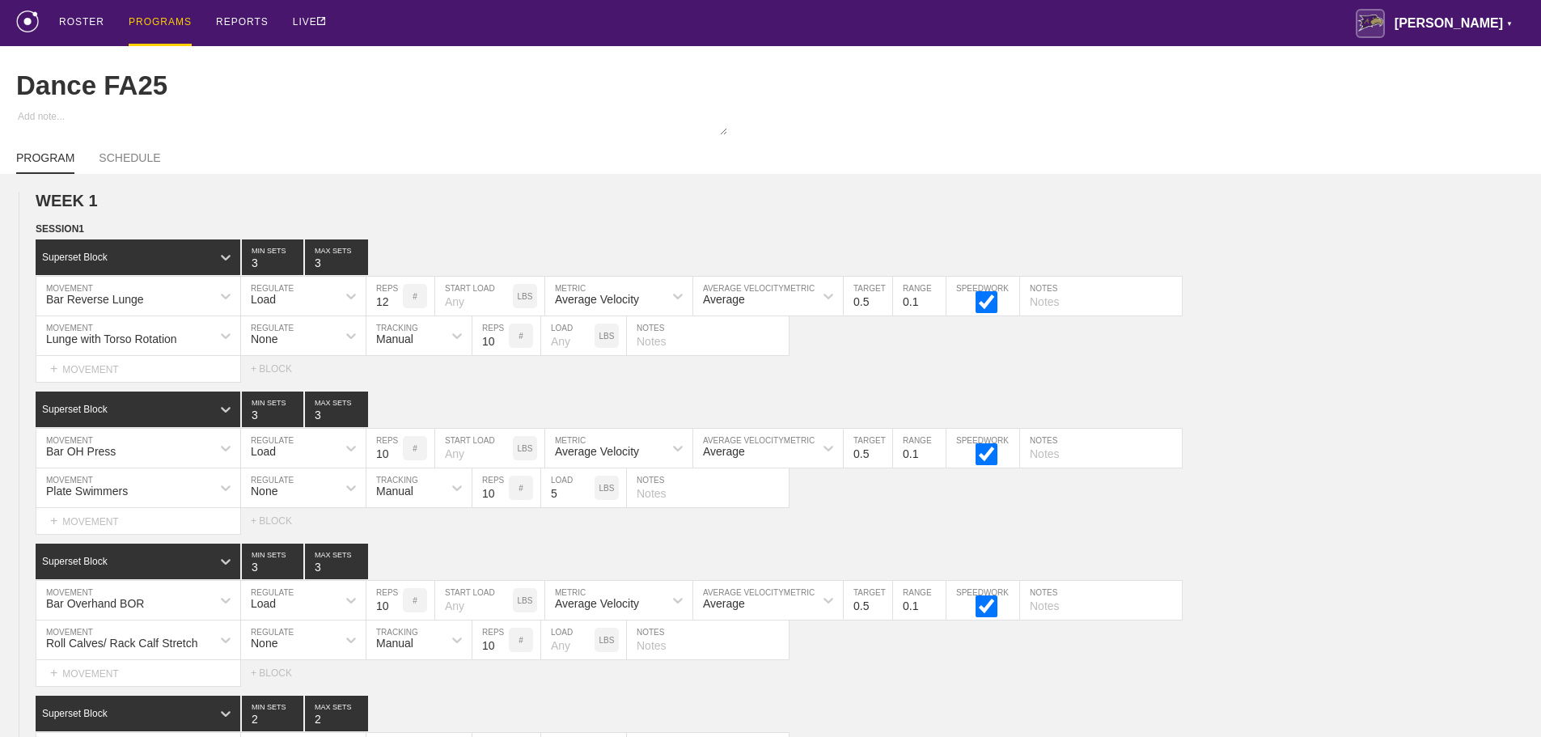
click at [153, 20] on div "PROGRAMS" at bounding box center [160, 23] width 63 height 46
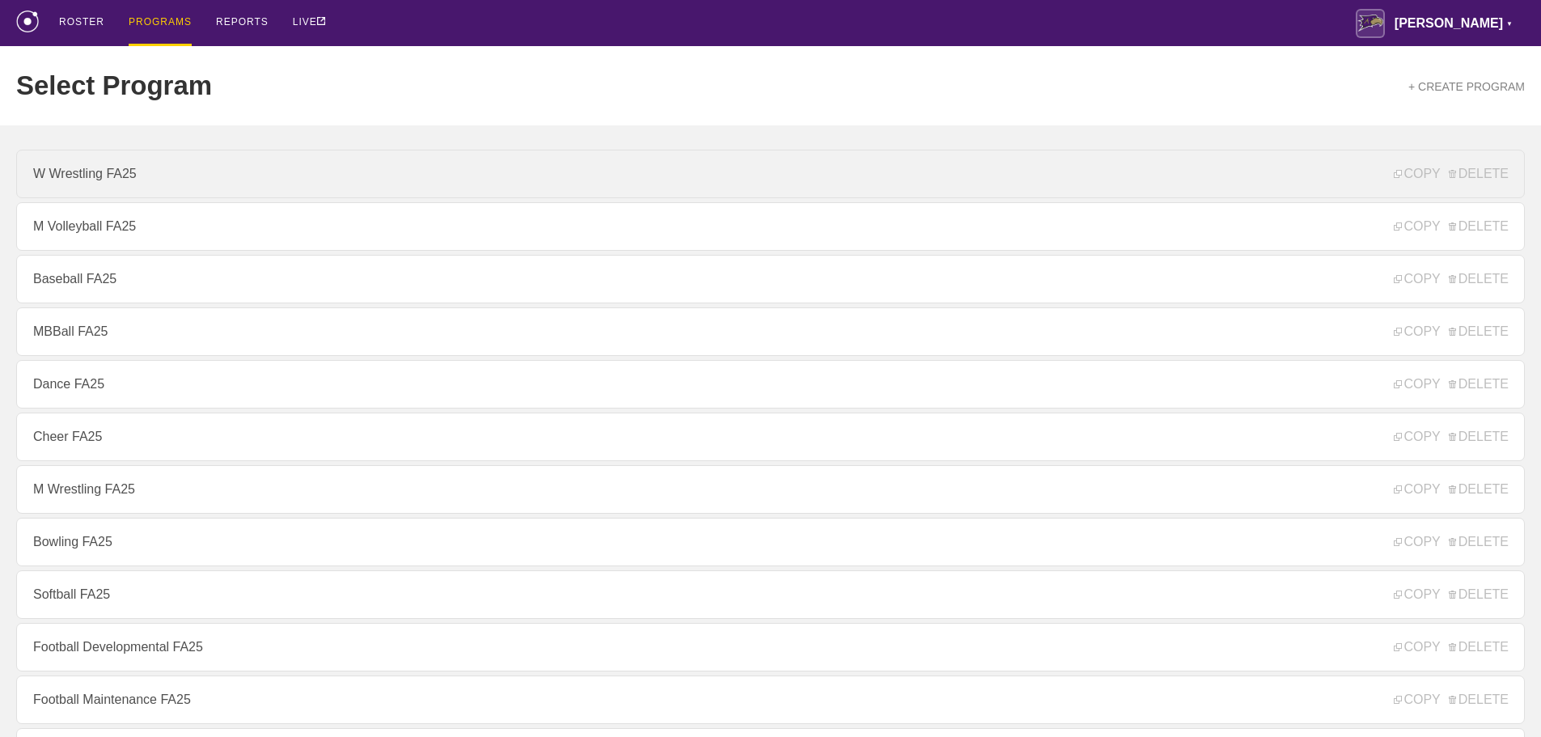
click at [116, 185] on link "W Wrestling FA25" at bounding box center [770, 174] width 1508 height 49
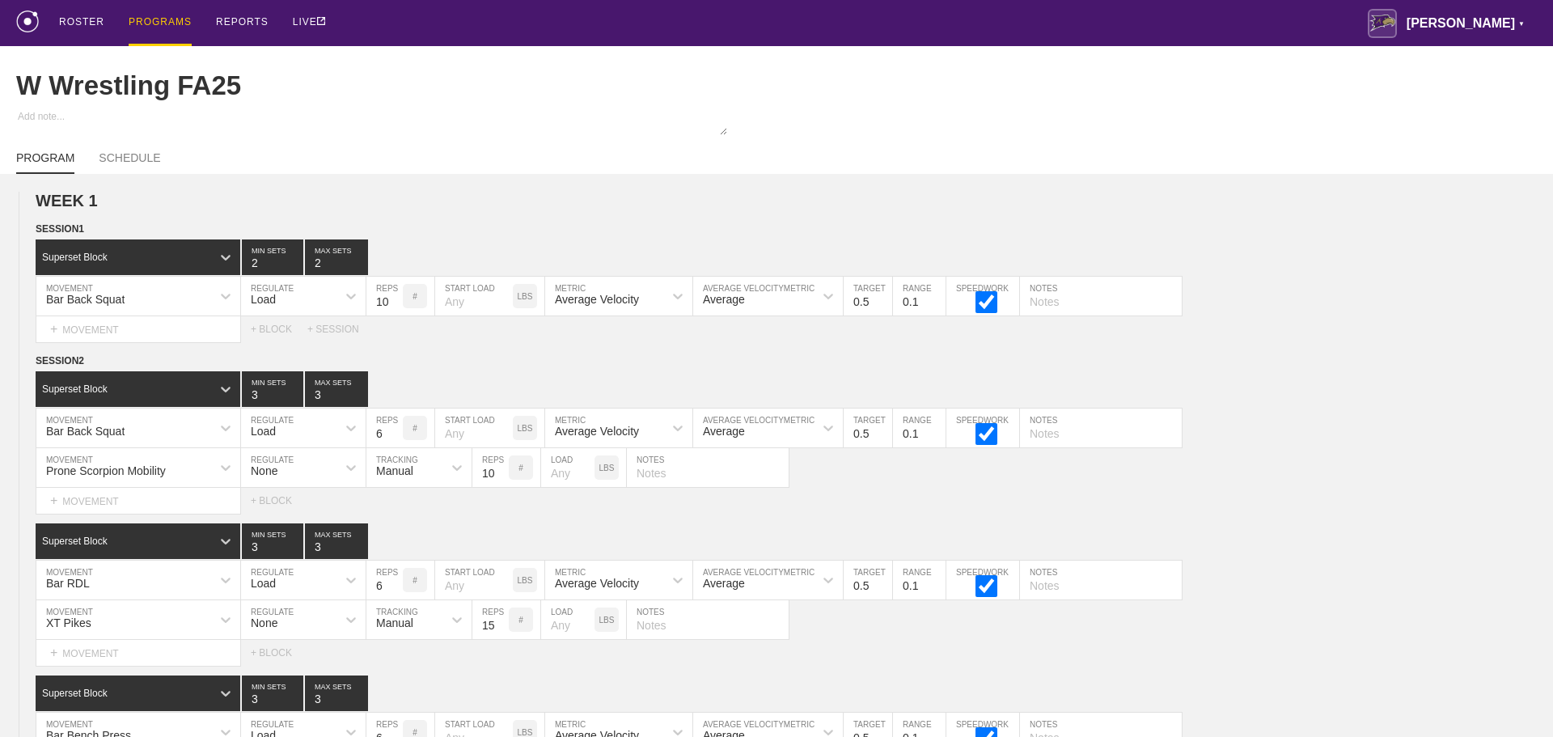
type textarea "x"
type input "W Wrestling FA25"
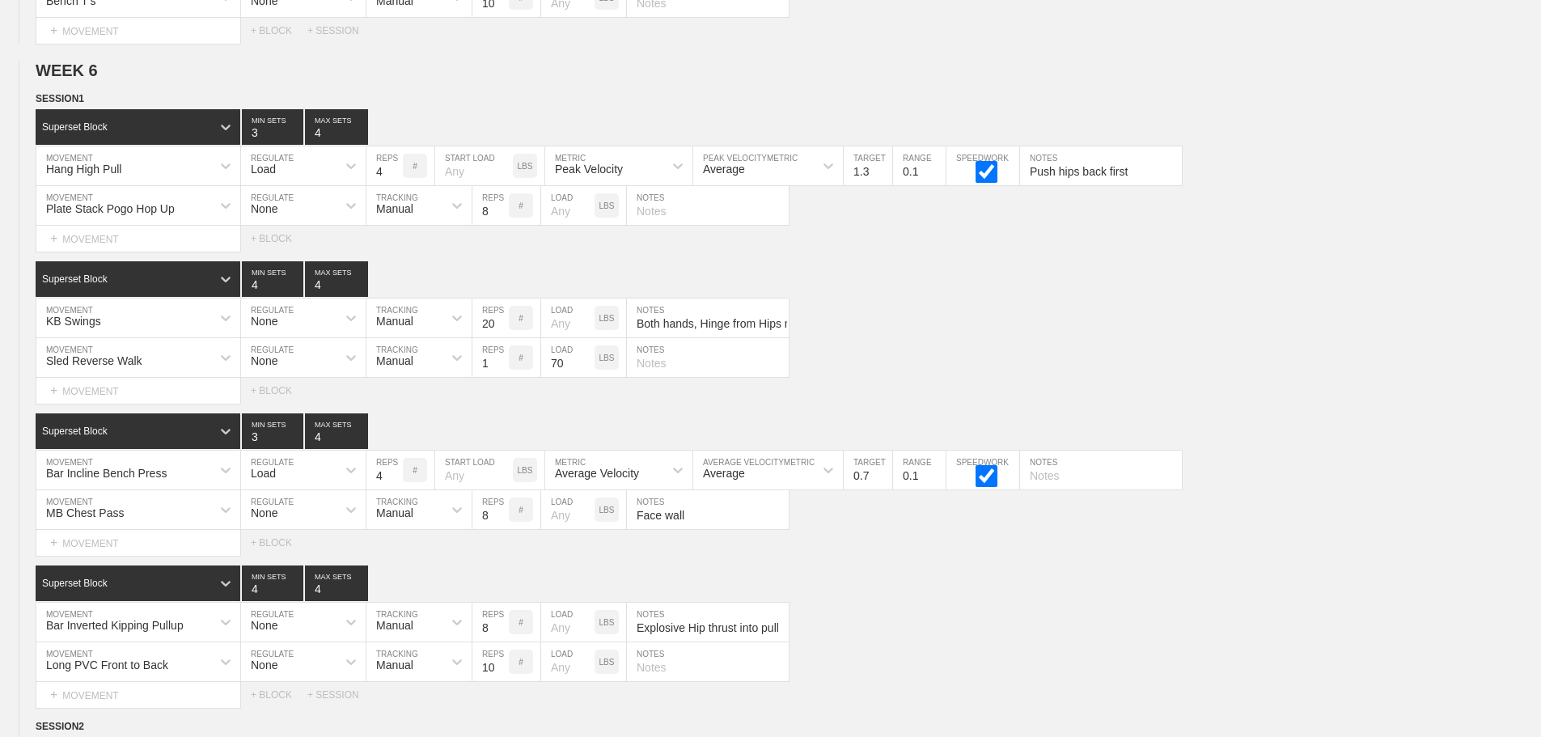
scroll to position [10790, 0]
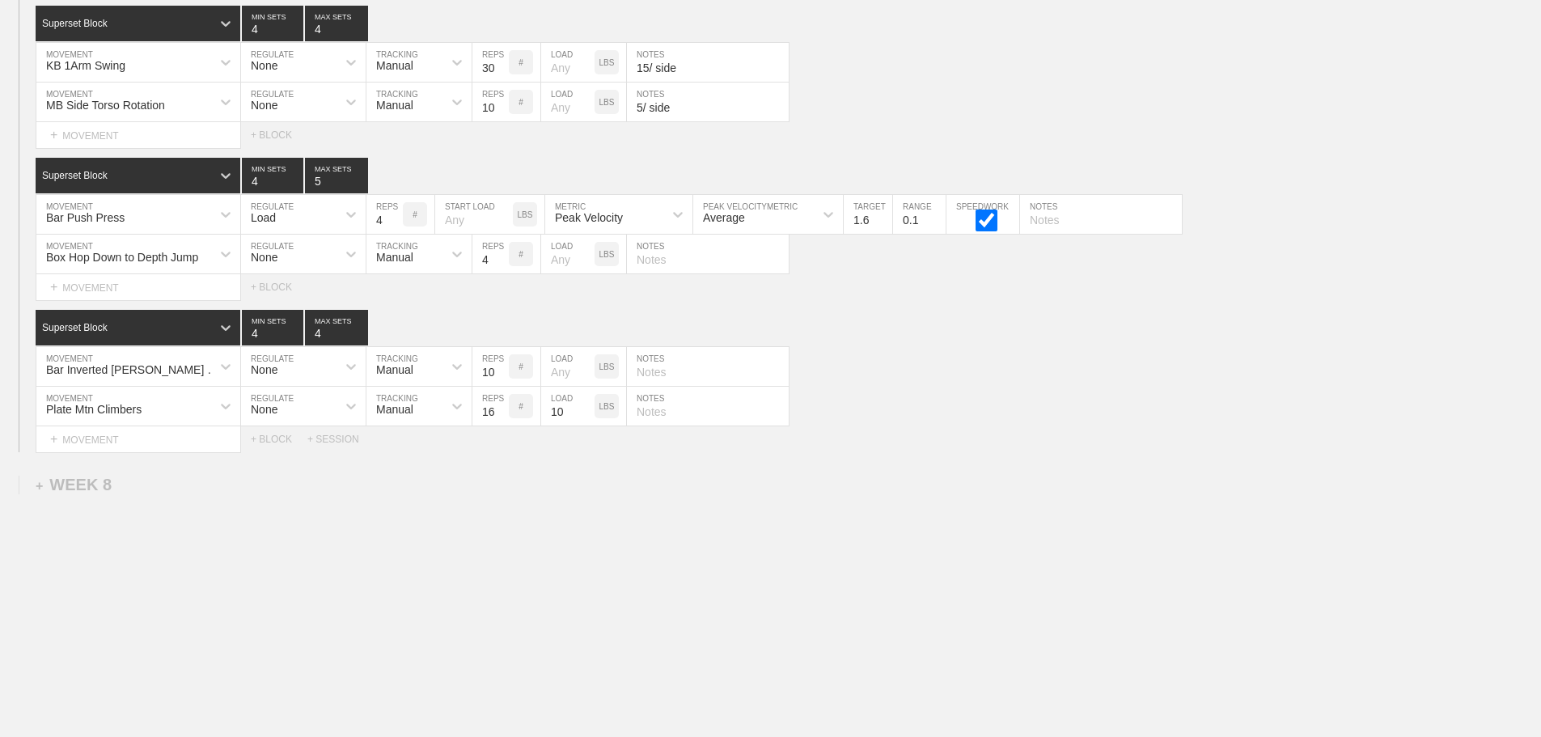
click at [1070, 432] on div "Select... MOVEMENT + MOVEMENT + BLOCK + SESSION" at bounding box center [770, 439] width 1541 height 26
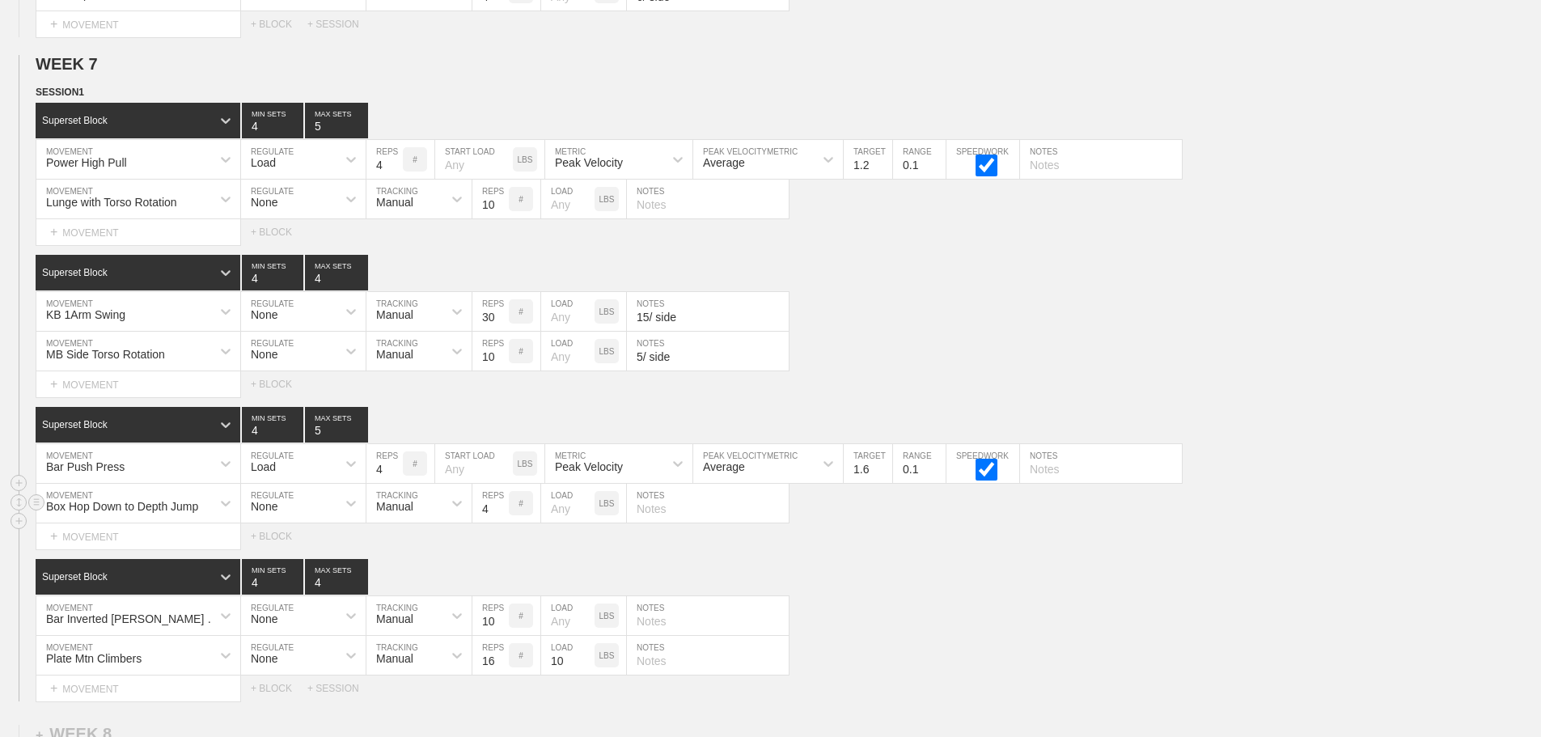
scroll to position [10548, 0]
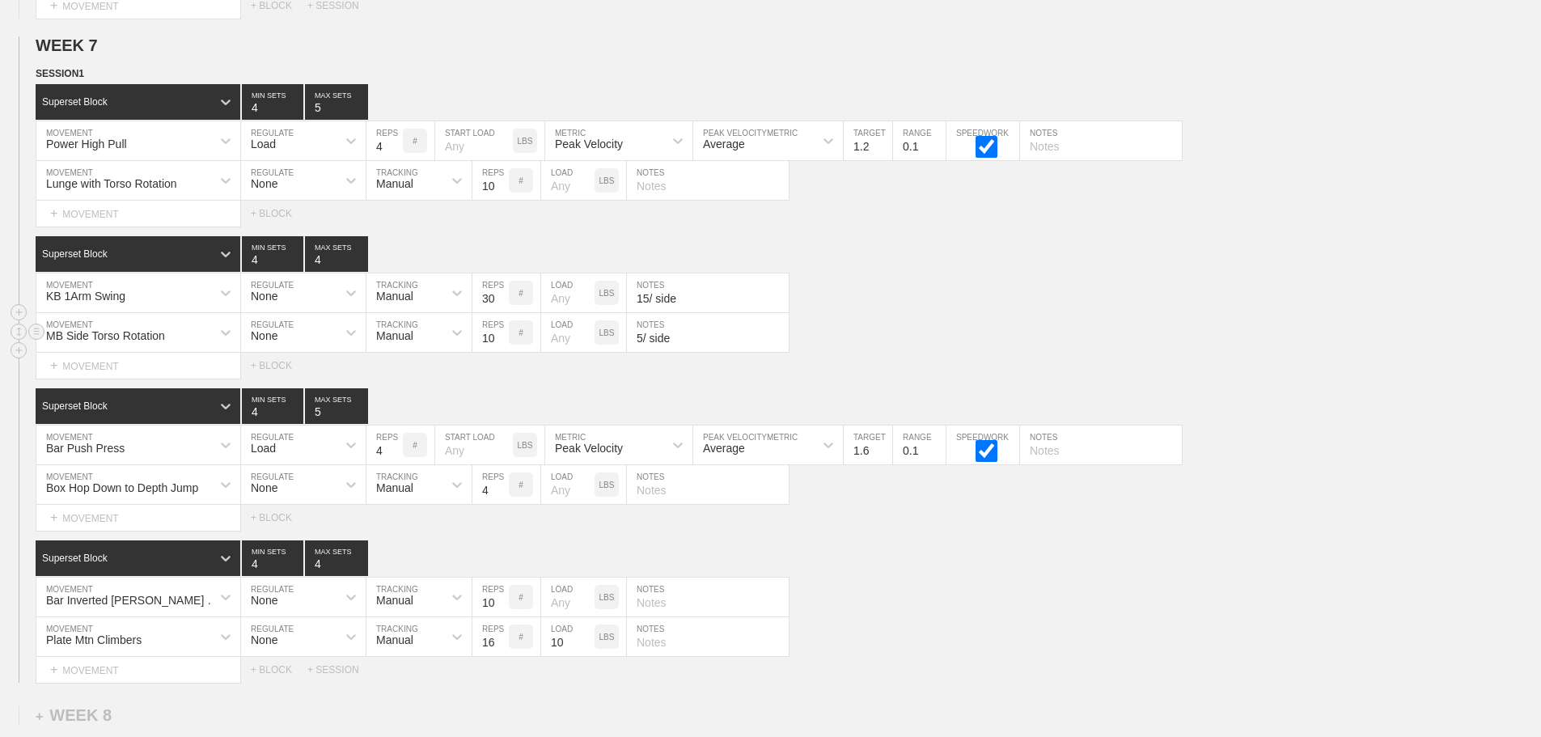
click at [903, 332] on div "MB Side Torso Rotation MOVEMENT None REGULATE Manual TRACKING 10 REPS # LOAD LB…" at bounding box center [770, 333] width 1541 height 40
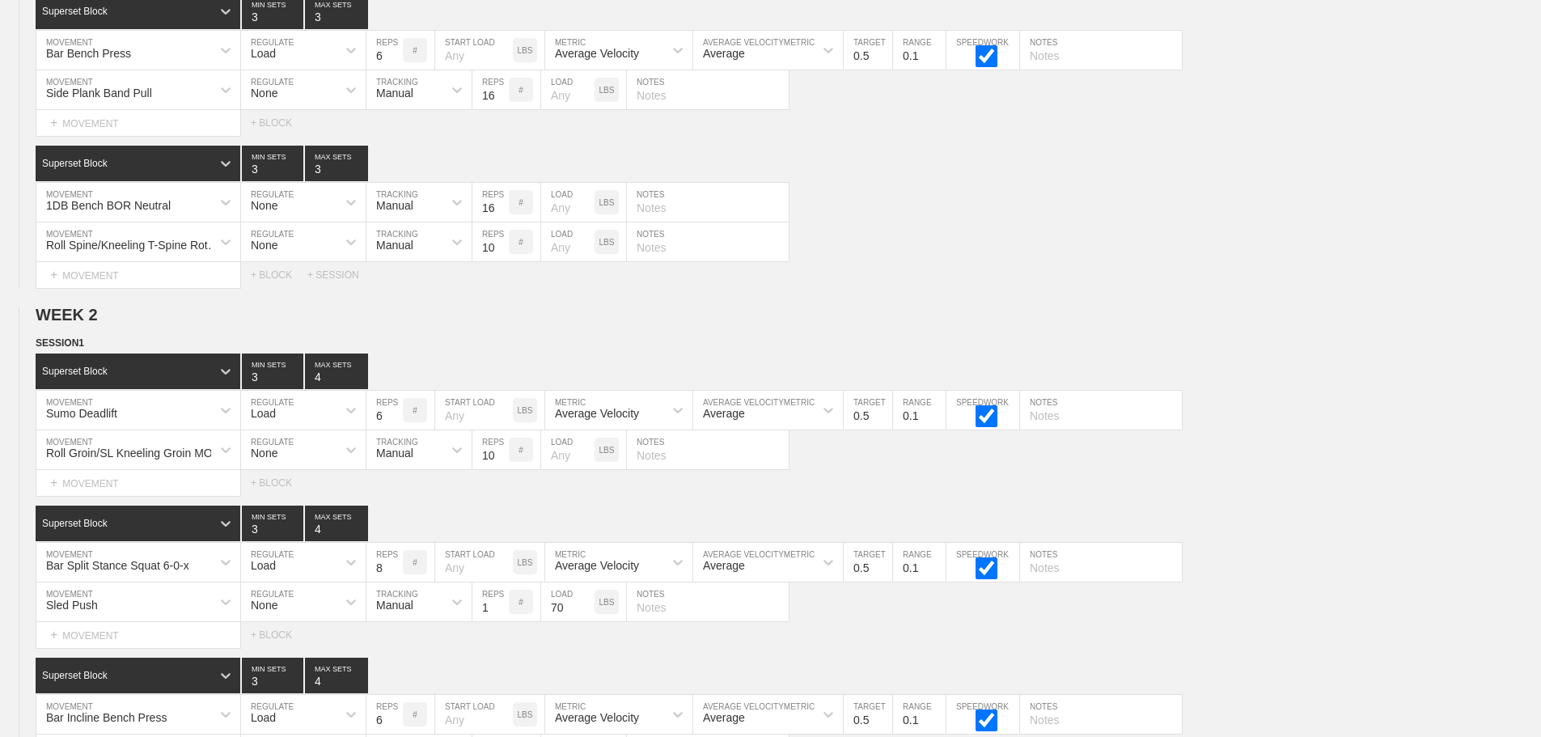
scroll to position [0, 0]
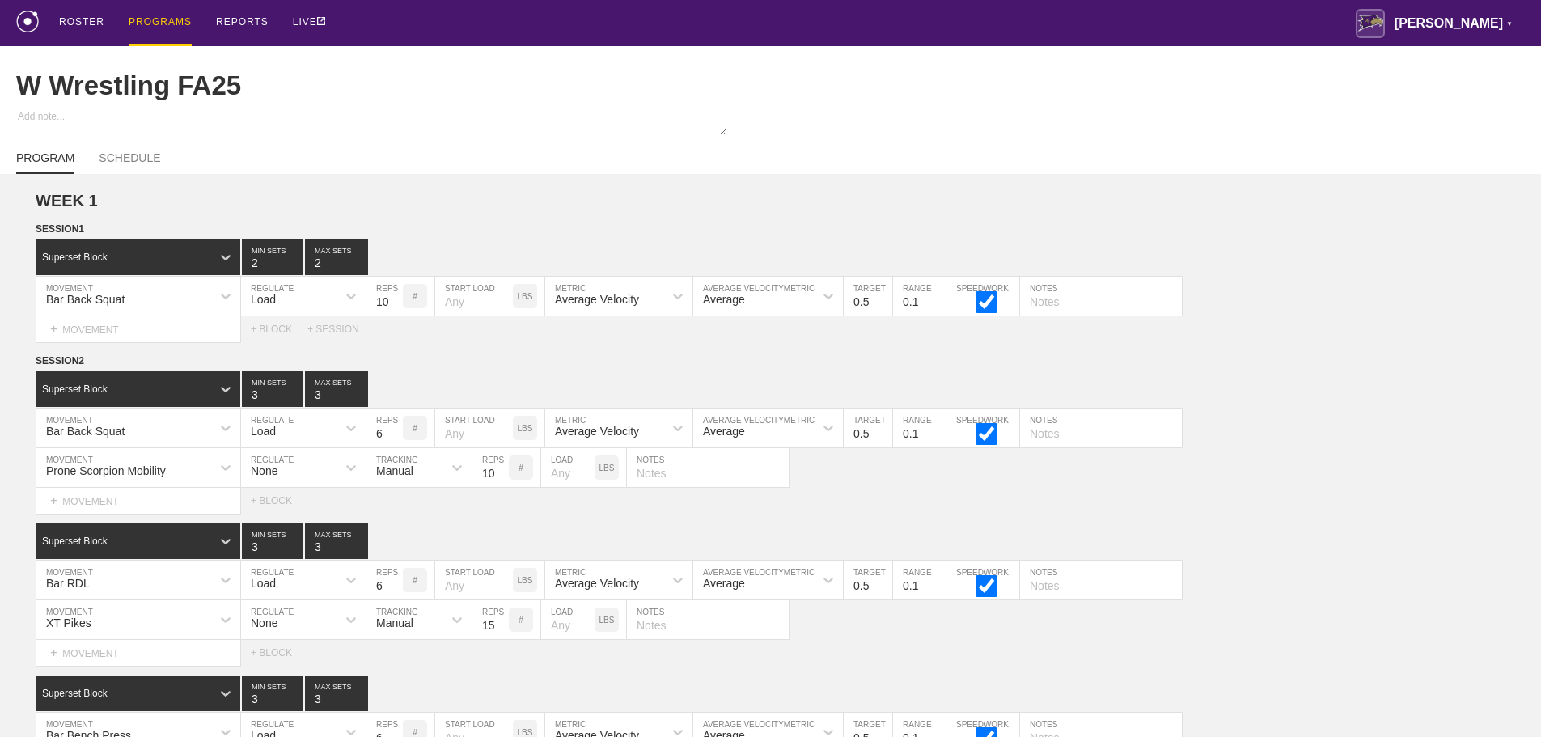
click at [151, 17] on div "PROGRAMS" at bounding box center [160, 23] width 63 height 46
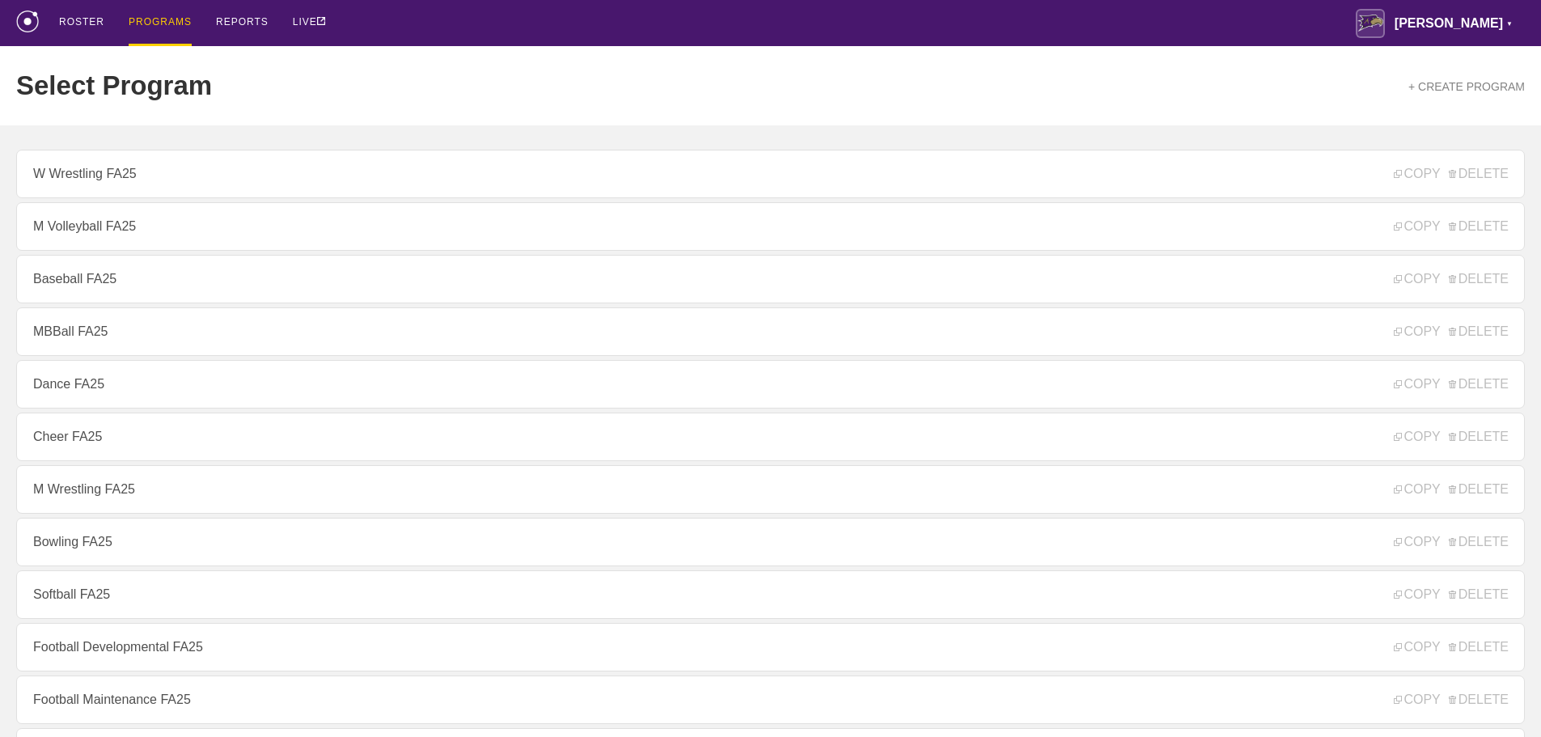
click at [464, 35] on div "ROSTER PROGRAMS REPORTS LIVE [PERSON_NAME] ▼ [PERSON_NAME][EMAIL_ADDRESS][PERSO…" at bounding box center [770, 23] width 1508 height 46
click at [132, 397] on link "Dance FA25" at bounding box center [770, 384] width 1508 height 49
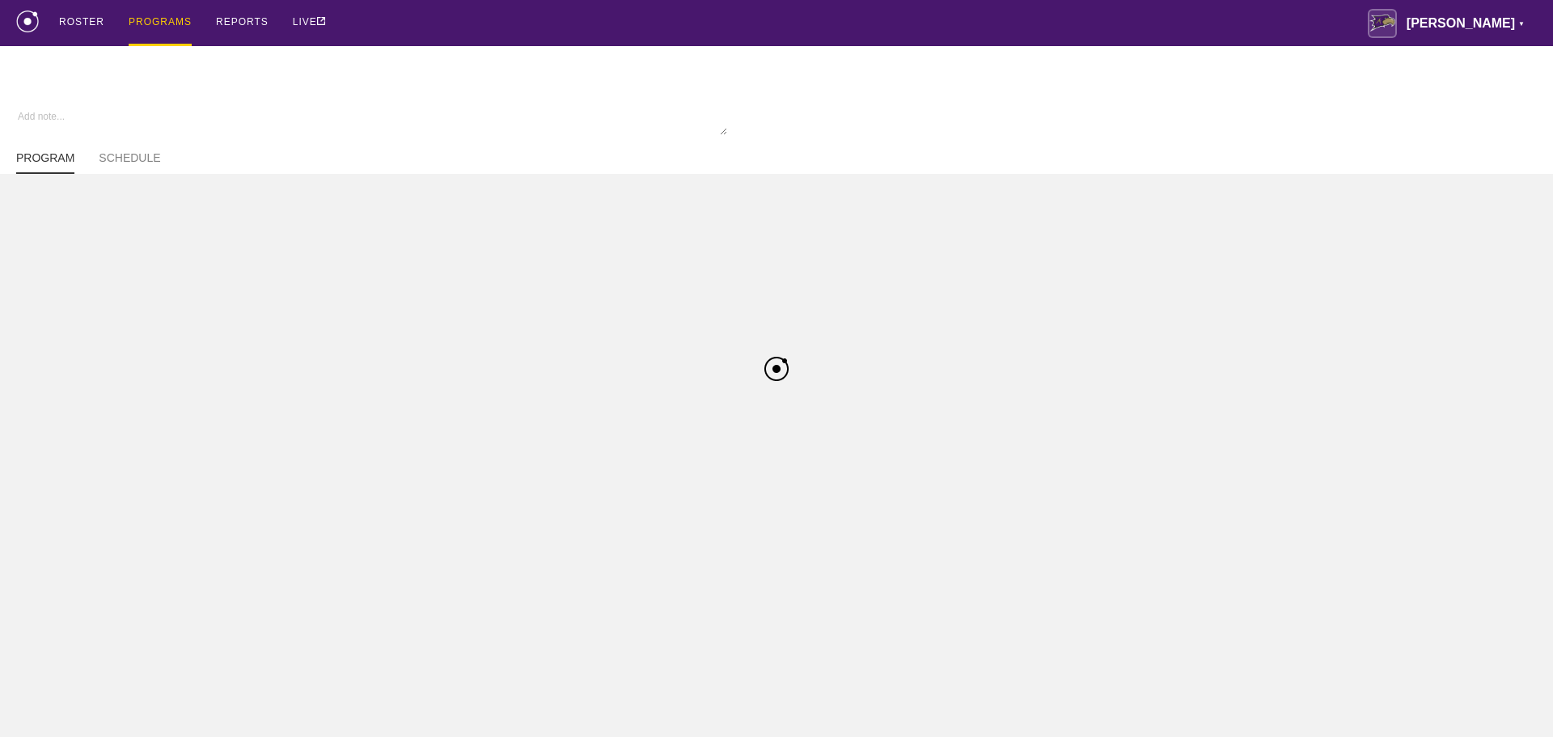
type textarea "x"
type input "Dance FA25"
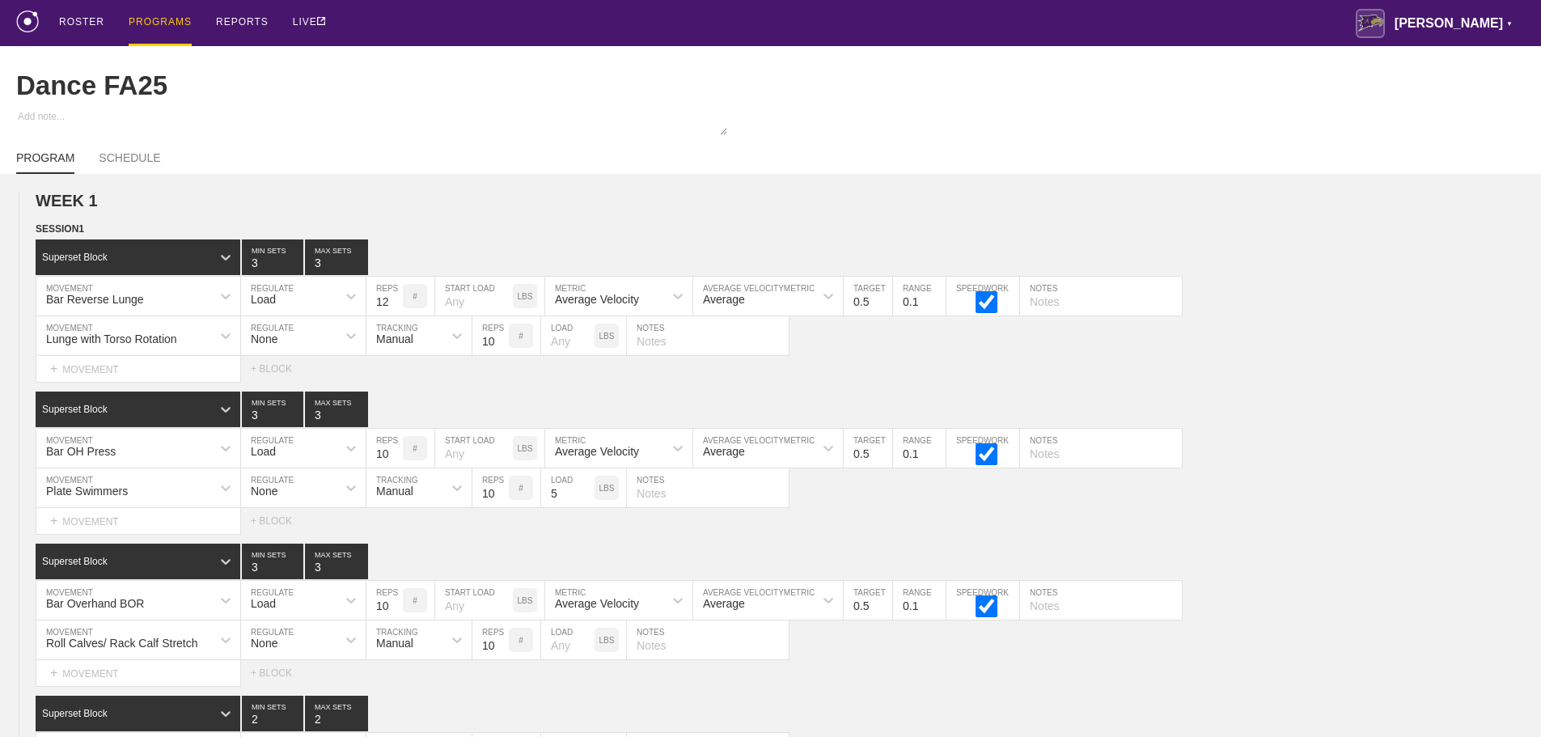
click at [812, 23] on div "ROSTER PROGRAMS REPORTS LIVE [PERSON_NAME] ▼ [PERSON_NAME][EMAIL_ADDRESS][PERSO…" at bounding box center [770, 23] width 1508 height 46
click at [479, 30] on div "ROSTER PROGRAMS REPORTS LIVE [PERSON_NAME] ▼ [PERSON_NAME][EMAIL_ADDRESS][PERSO…" at bounding box center [770, 23] width 1508 height 46
drag, startPoint x: 392, startPoint y: 27, endPoint x: 269, endPoint y: 1, distance: 126.4
click at [391, 27] on div "ROSTER PROGRAMS REPORTS LIVE [PERSON_NAME] ▼ [PERSON_NAME][EMAIL_ADDRESS][PERSO…" at bounding box center [770, 23] width 1508 height 46
drag, startPoint x: 421, startPoint y: 28, endPoint x: 243, endPoint y: 2, distance: 179.9
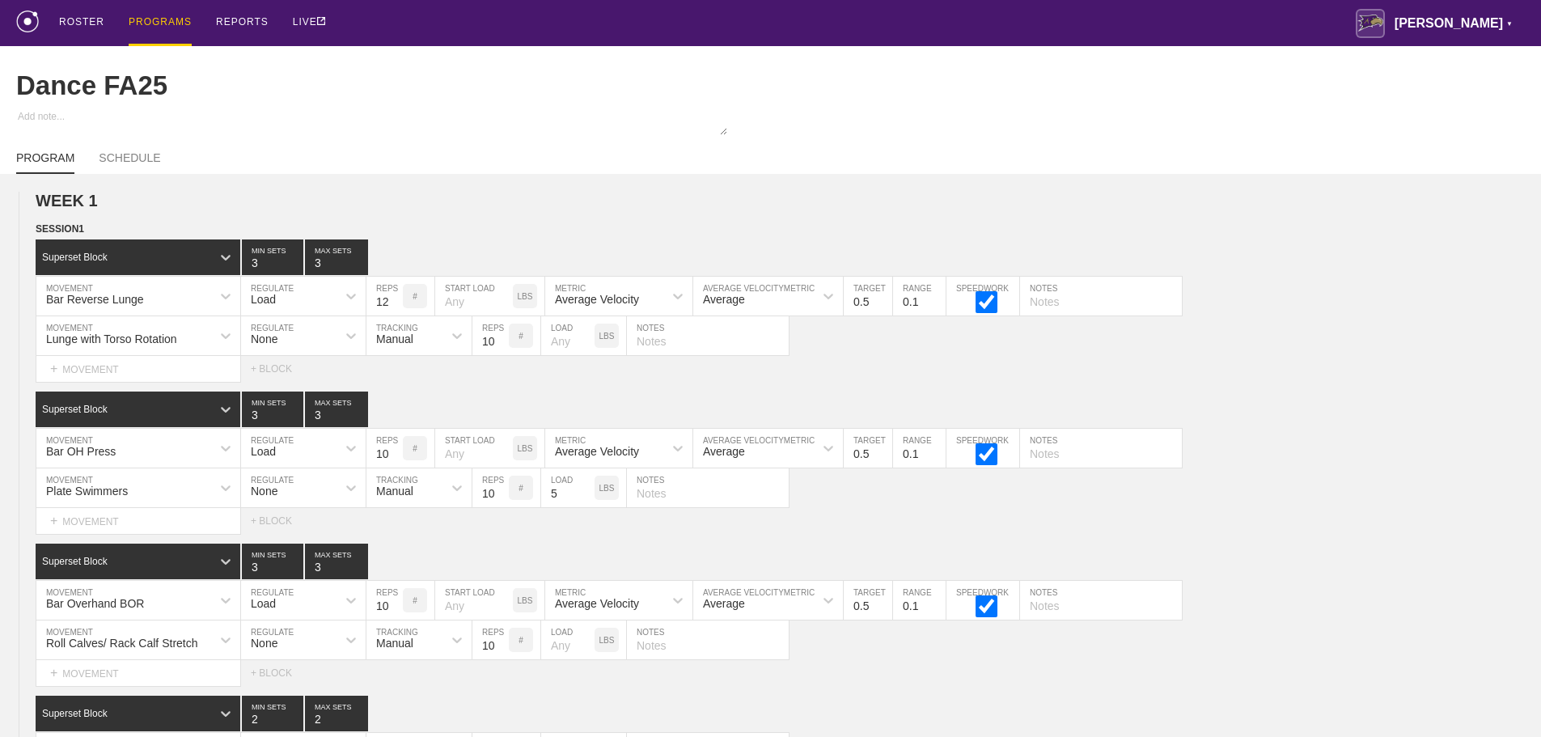
click at [417, 28] on div "ROSTER PROGRAMS REPORTS LIVE [PERSON_NAME] ▼ [PERSON_NAME][EMAIL_ADDRESS][PERSO…" at bounding box center [770, 23] width 1508 height 46
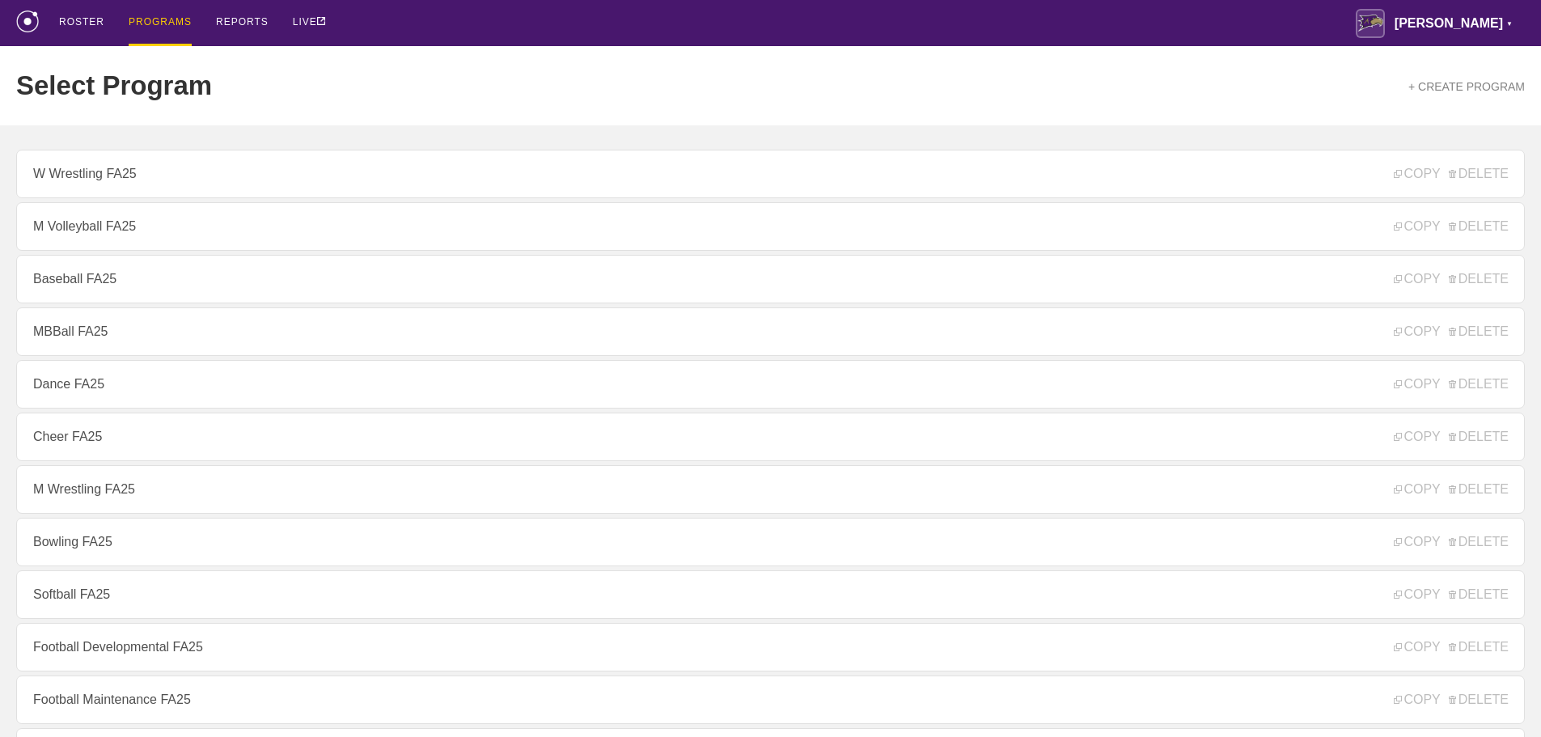
click at [946, 15] on div "ROSTER PROGRAMS REPORTS LIVE [PERSON_NAME] ▼ [PERSON_NAME][EMAIL_ADDRESS][PERSO…" at bounding box center [770, 23] width 1508 height 46
click at [1027, 22] on div "ROSTER PROGRAMS REPORTS LIVE [PERSON_NAME] ▼ [PERSON_NAME][EMAIL_ADDRESS][PERSO…" at bounding box center [770, 23] width 1508 height 46
click at [992, 17] on div "ROSTER PROGRAMS REPORTS LIVE [PERSON_NAME] ▼ [PERSON_NAME][EMAIL_ADDRESS][PERSO…" at bounding box center [770, 23] width 1508 height 46
click at [955, 16] on div "ROSTER PROGRAMS REPORTS LIVE [PERSON_NAME] ▼ [PERSON_NAME][EMAIL_ADDRESS][PERSO…" at bounding box center [770, 23] width 1508 height 46
click at [400, 72] on div "Select Program + CREATE PROGRAM" at bounding box center [770, 85] width 1508 height 79
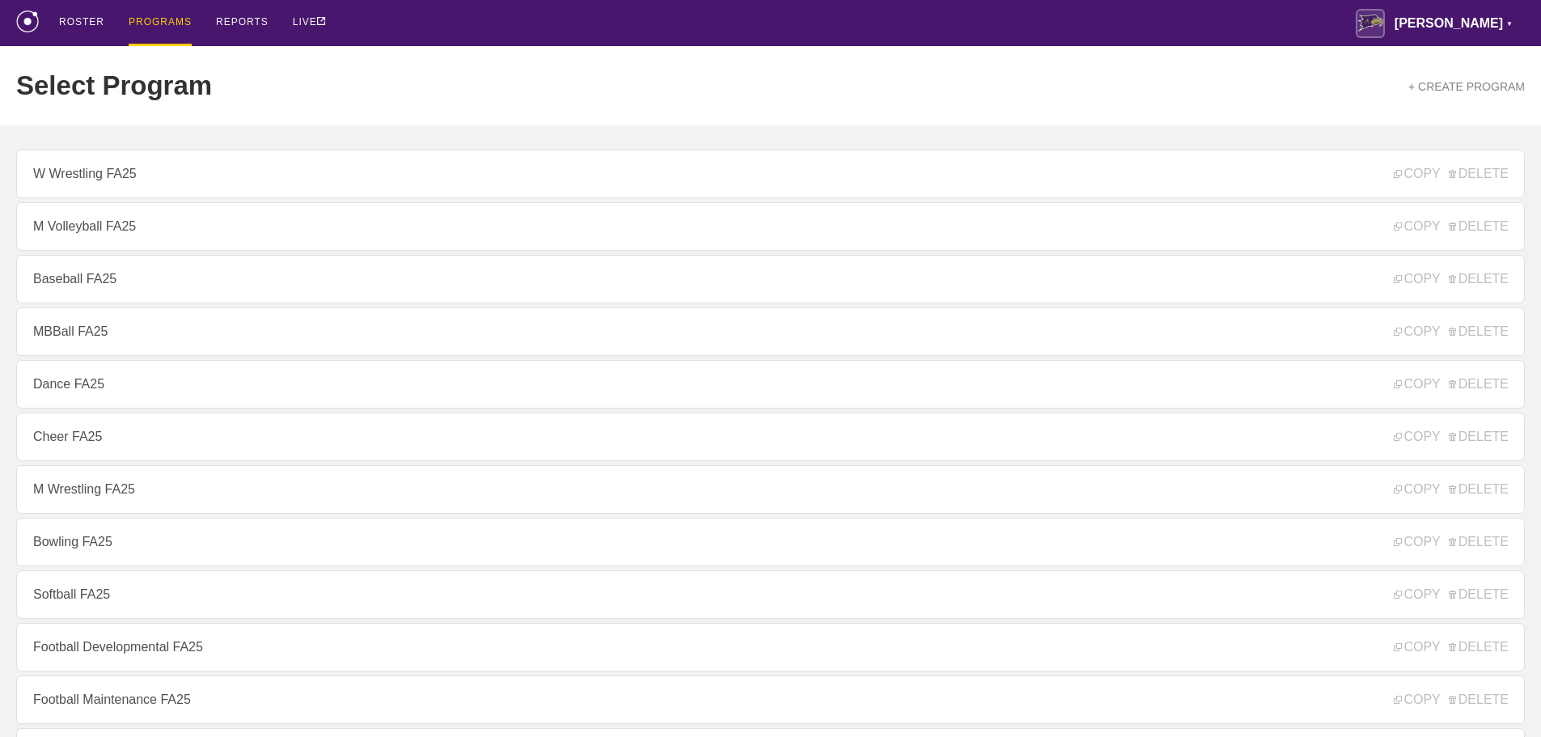
click at [398, 30] on div "ROSTER PROGRAMS REPORTS LIVE [PERSON_NAME] ▼ [PERSON_NAME][EMAIL_ADDRESS][PERSO…" at bounding box center [770, 23] width 1508 height 46
click at [417, 24] on div "ROSTER PROGRAMS REPORTS LIVE [PERSON_NAME] ▼ [PERSON_NAME][EMAIL_ADDRESS][PERSO…" at bounding box center [770, 23] width 1508 height 46
click at [389, 32] on div "ROSTER PROGRAMS REPORTS LIVE [PERSON_NAME] ▼ [PERSON_NAME][EMAIL_ADDRESS][PERSO…" at bounding box center [770, 23] width 1508 height 46
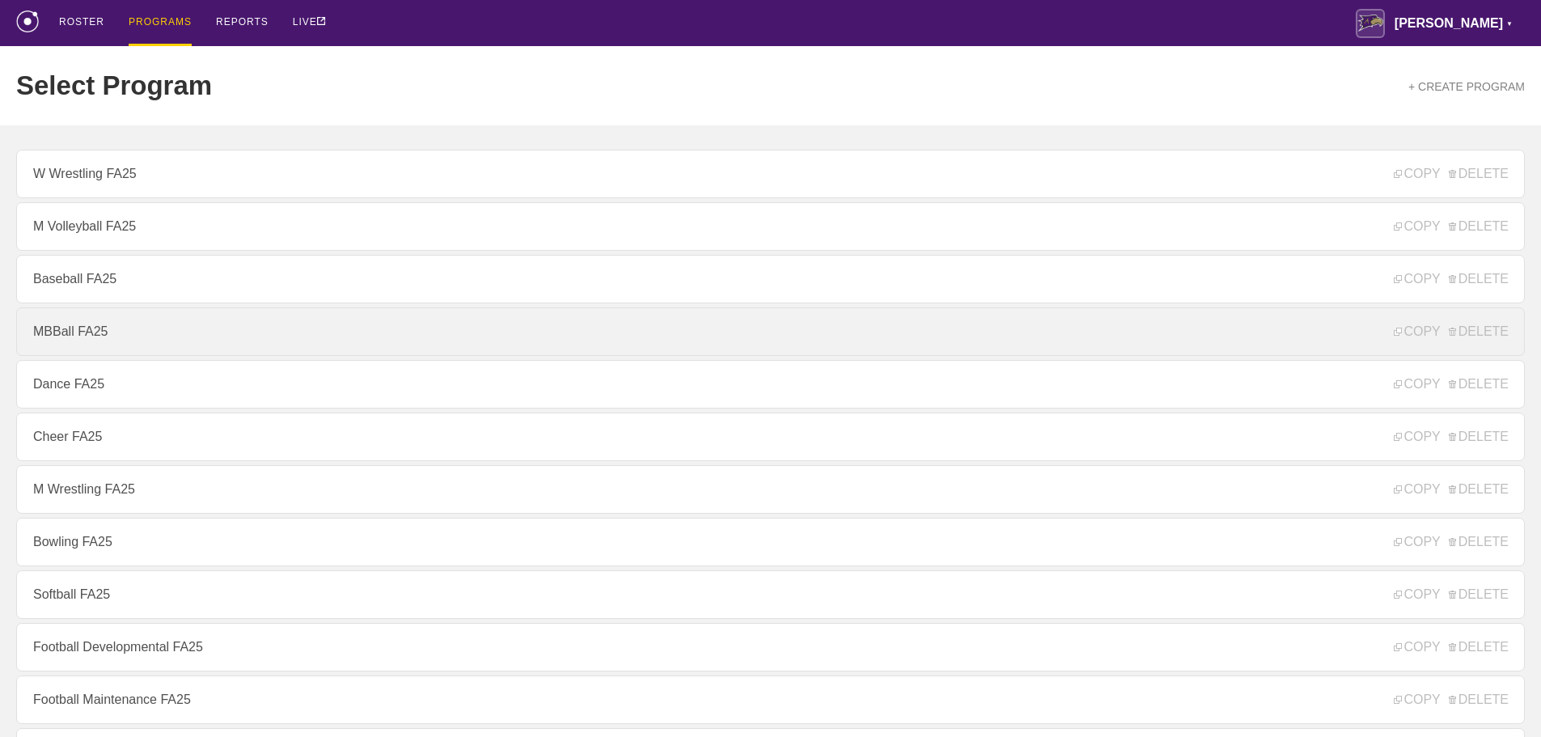
click at [93, 338] on link "MBBall FA25" at bounding box center [770, 331] width 1508 height 49
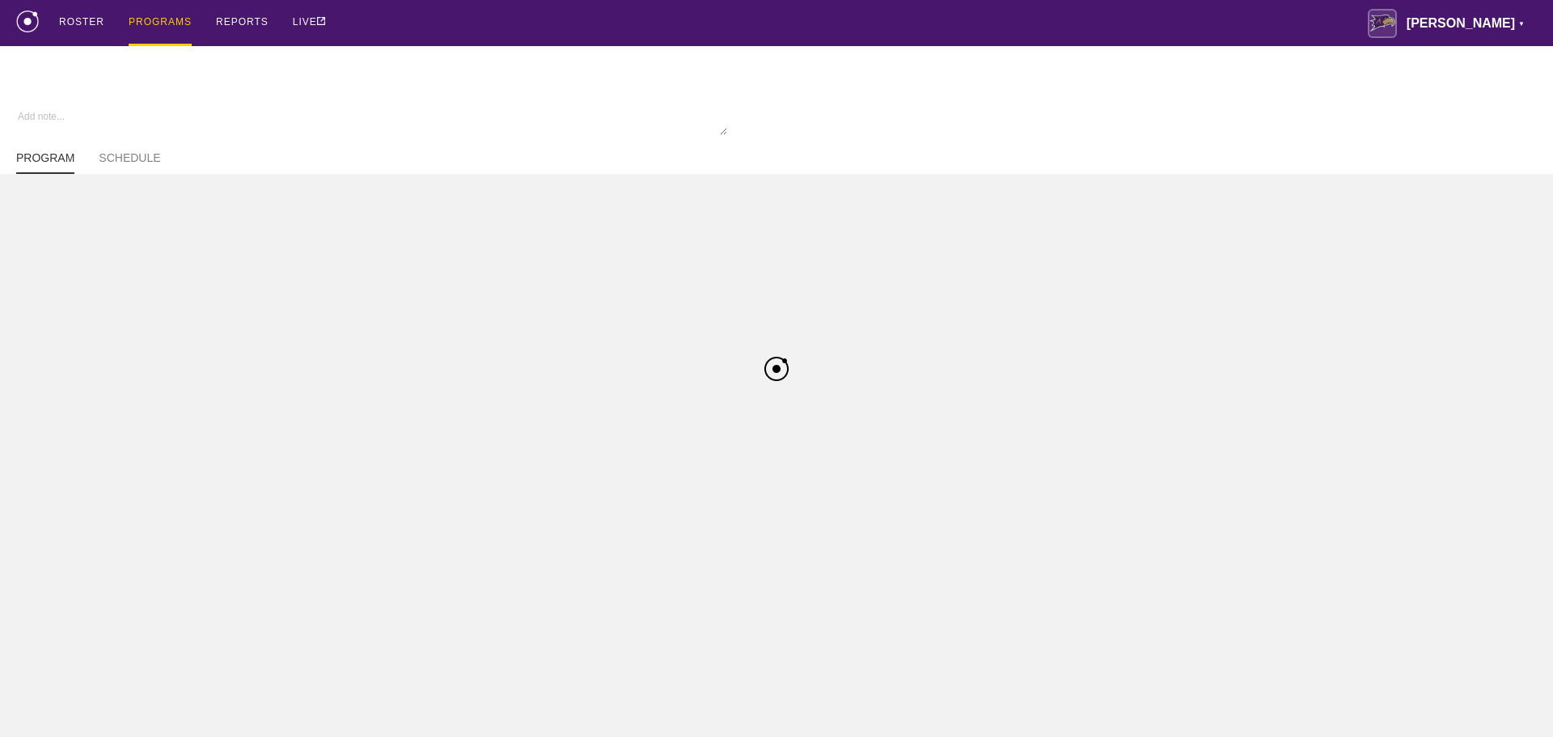
type textarea "x"
type input "MBBall FA25"
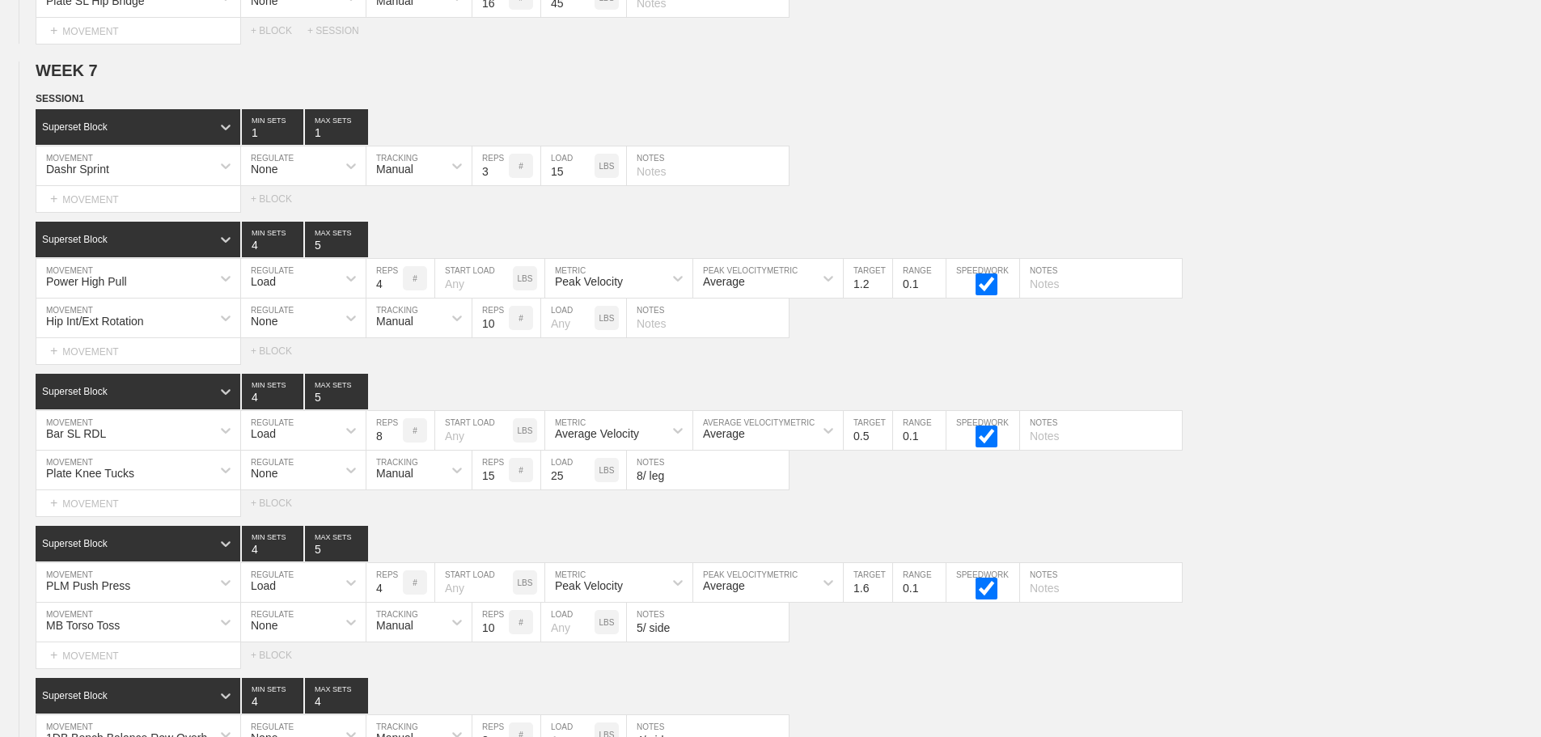
scroll to position [12588, 0]
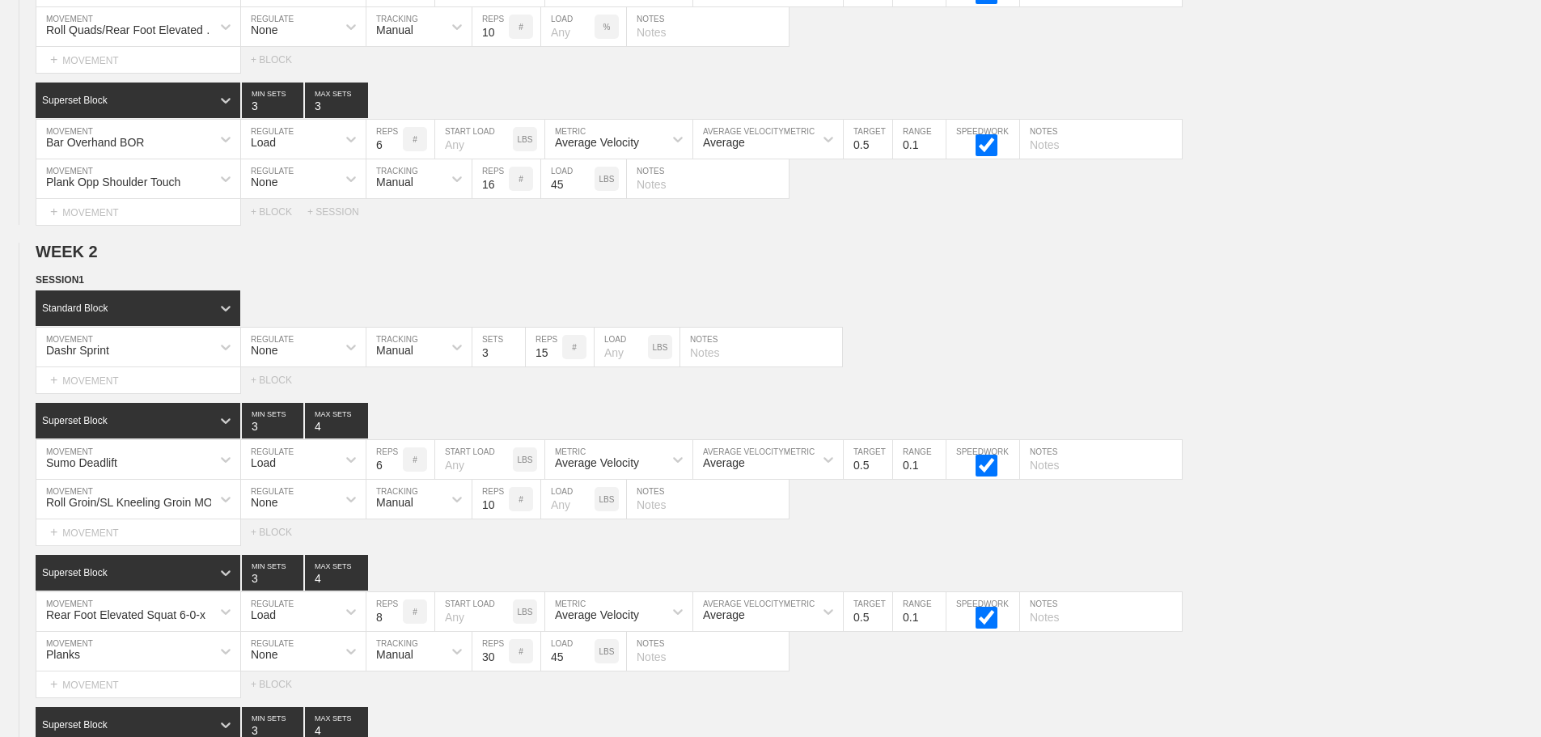
scroll to position [0, 0]
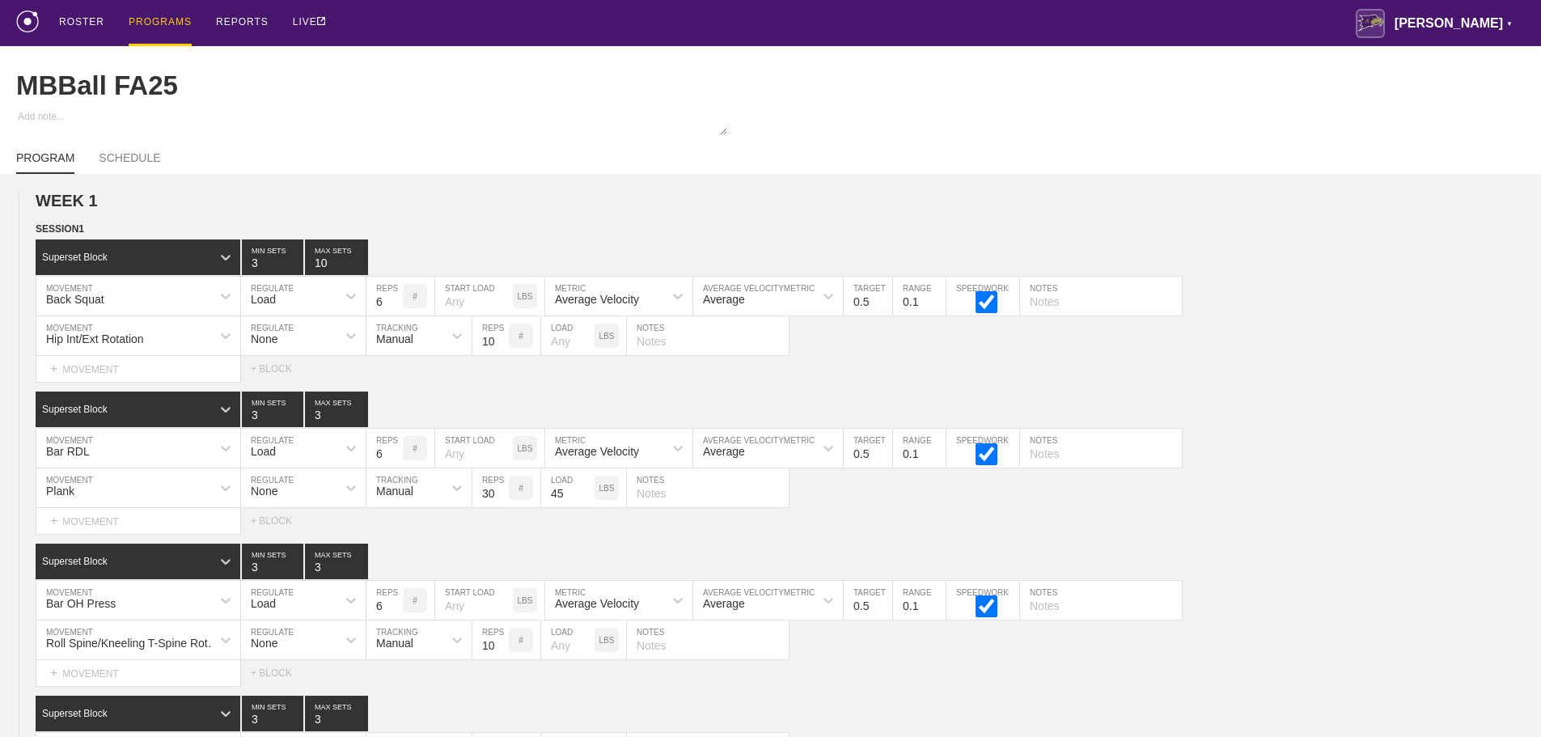
click at [156, 22] on div "PROGRAMS" at bounding box center [160, 23] width 63 height 46
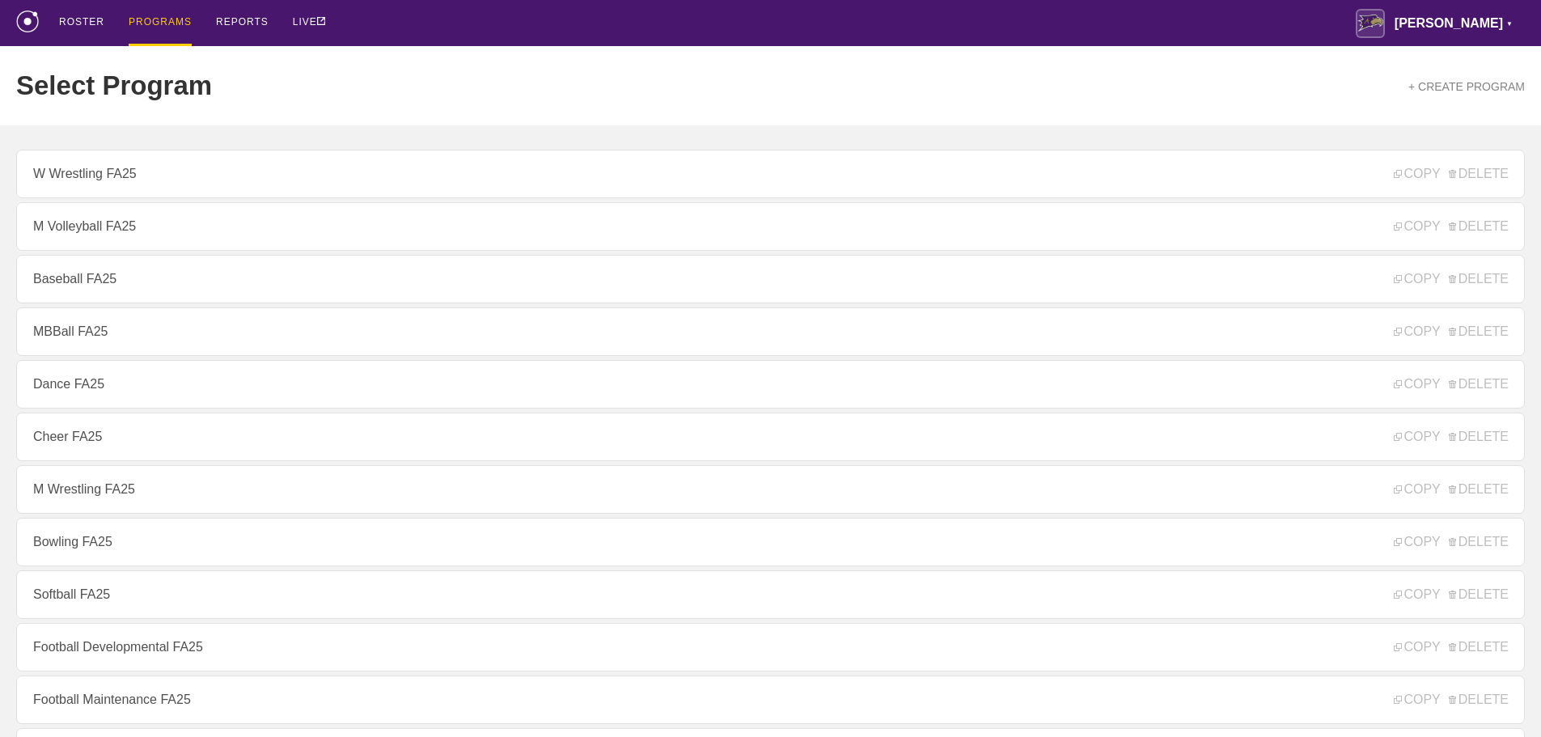
click at [406, 20] on div "ROSTER PROGRAMS REPORTS LIVE [PERSON_NAME] ▼ [PERSON_NAME][EMAIL_ADDRESS][PERSO…" at bounding box center [770, 23] width 1508 height 46
click at [421, 25] on div "ROSTER PROGRAMS REPORTS LIVE [PERSON_NAME] ▼ [PERSON_NAME][EMAIL_ADDRESS][PERSO…" at bounding box center [770, 23] width 1508 height 46
drag, startPoint x: 443, startPoint y: 36, endPoint x: 421, endPoint y: 0, distance: 42.2
click at [441, 31] on div "ROSTER PROGRAMS REPORTS LIVE [PERSON_NAME] ▼ [PERSON_NAME][EMAIL_ADDRESS][PERSO…" at bounding box center [770, 23] width 1508 height 46
click at [444, 23] on div "ROSTER PROGRAMS REPORTS LIVE [PERSON_NAME] ▼ [PERSON_NAME][EMAIL_ADDRESS][PERSO…" at bounding box center [770, 23] width 1508 height 46
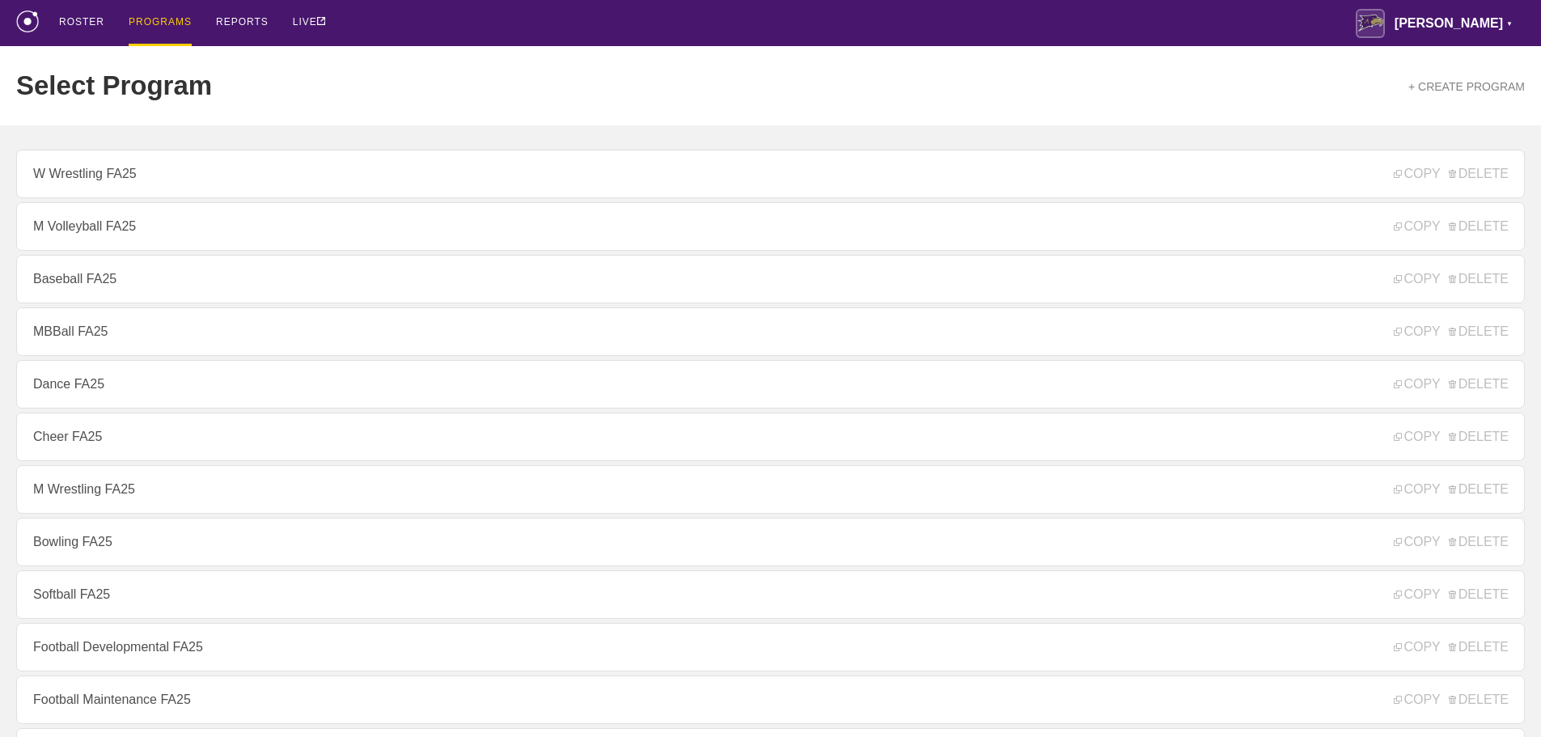
click at [444, 23] on div "ROSTER PROGRAMS REPORTS LIVE [PERSON_NAME] ▼ [PERSON_NAME][EMAIL_ADDRESS][PERSO…" at bounding box center [770, 23] width 1508 height 46
click at [484, 30] on div "ROSTER PROGRAMS REPORTS LIVE [PERSON_NAME] ▼ [PERSON_NAME][EMAIL_ADDRESS][PERSO…" at bounding box center [770, 23] width 1508 height 46
click at [488, 27] on div "ROSTER PROGRAMS REPORTS LIVE [PERSON_NAME] ▼ [PERSON_NAME][EMAIL_ADDRESS][PERSO…" at bounding box center [770, 23] width 1508 height 46
click at [457, 30] on div "ROSTER PROGRAMS REPORTS LIVE [PERSON_NAME] ▼ [PERSON_NAME][EMAIL_ADDRESS][PERSO…" at bounding box center [770, 23] width 1508 height 46
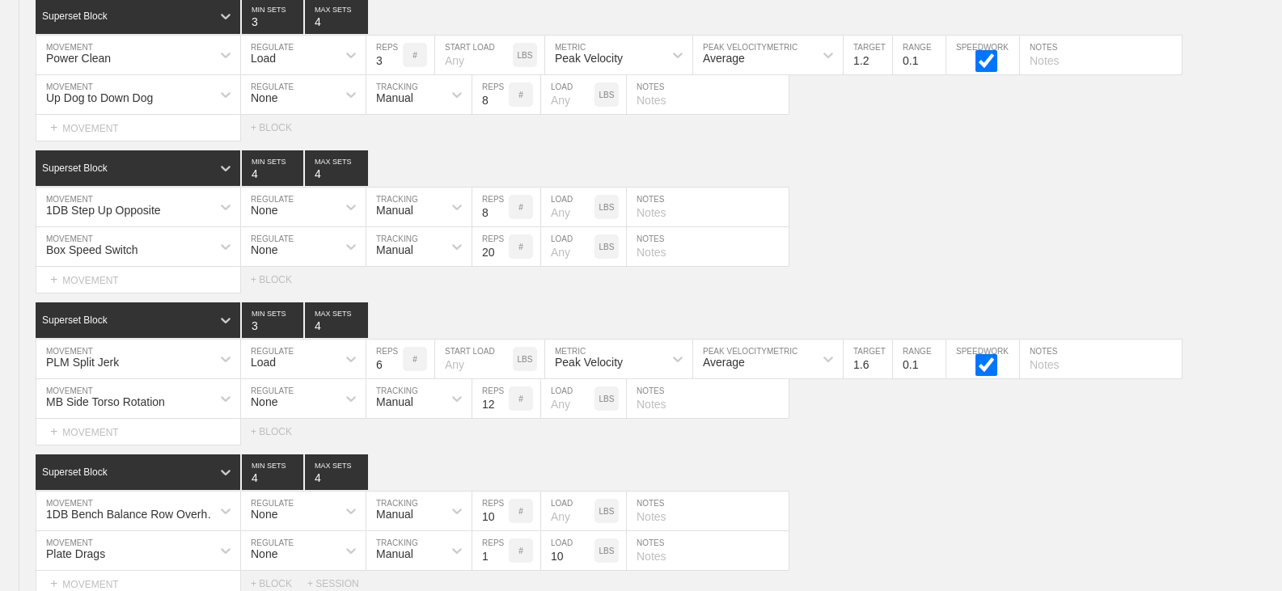
scroll to position [16154, 0]
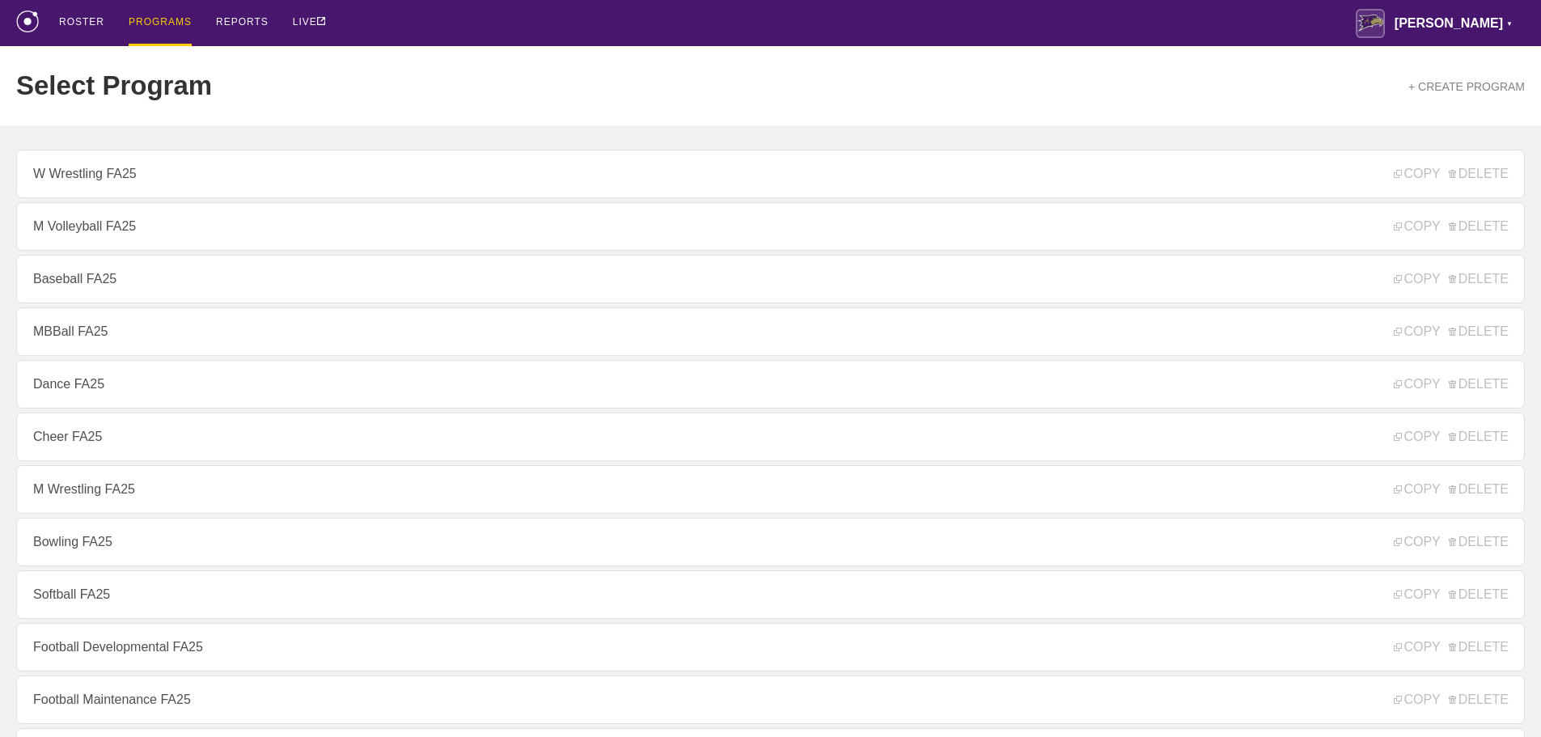
click at [469, 38] on div "ROSTER PROGRAMS REPORTS LIVE [PERSON_NAME] ▼ [PERSON_NAME][EMAIL_ADDRESS][PERSO…" at bounding box center [770, 23] width 1508 height 46
click at [459, 20] on div "ROSTER PROGRAMS REPORTS LIVE [PERSON_NAME] ▼ [PERSON_NAME][EMAIL_ADDRESS][PERSO…" at bounding box center [770, 23] width 1508 height 46
click at [462, 22] on div "ROSTER PROGRAMS REPORTS LIVE [PERSON_NAME] ▼ [PERSON_NAME][EMAIL_ADDRESS][PERSO…" at bounding box center [770, 23] width 1508 height 46
click at [1011, 18] on div "ROSTER PROGRAMS REPORTS LIVE [PERSON_NAME] ▼ [PERSON_NAME][EMAIL_ADDRESS][PERSO…" at bounding box center [770, 23] width 1508 height 46
drag, startPoint x: 752, startPoint y: 17, endPoint x: 683, endPoint y: 5, distance: 70.6
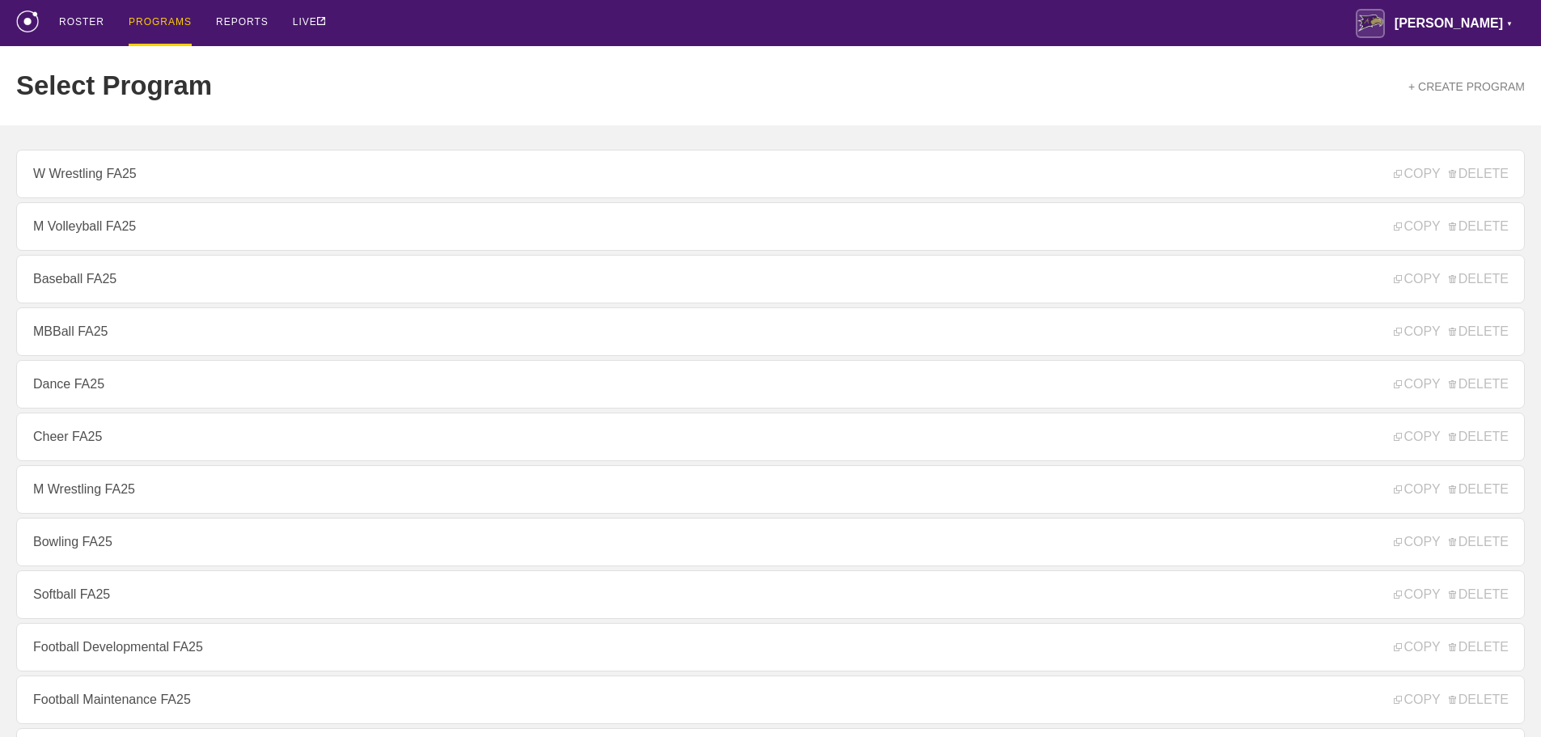
click at [742, 16] on div "ROSTER PROGRAMS REPORTS LIVE [PERSON_NAME] ▼ [PERSON_NAME][EMAIL_ADDRESS][PERSO…" at bounding box center [770, 23] width 1508 height 46
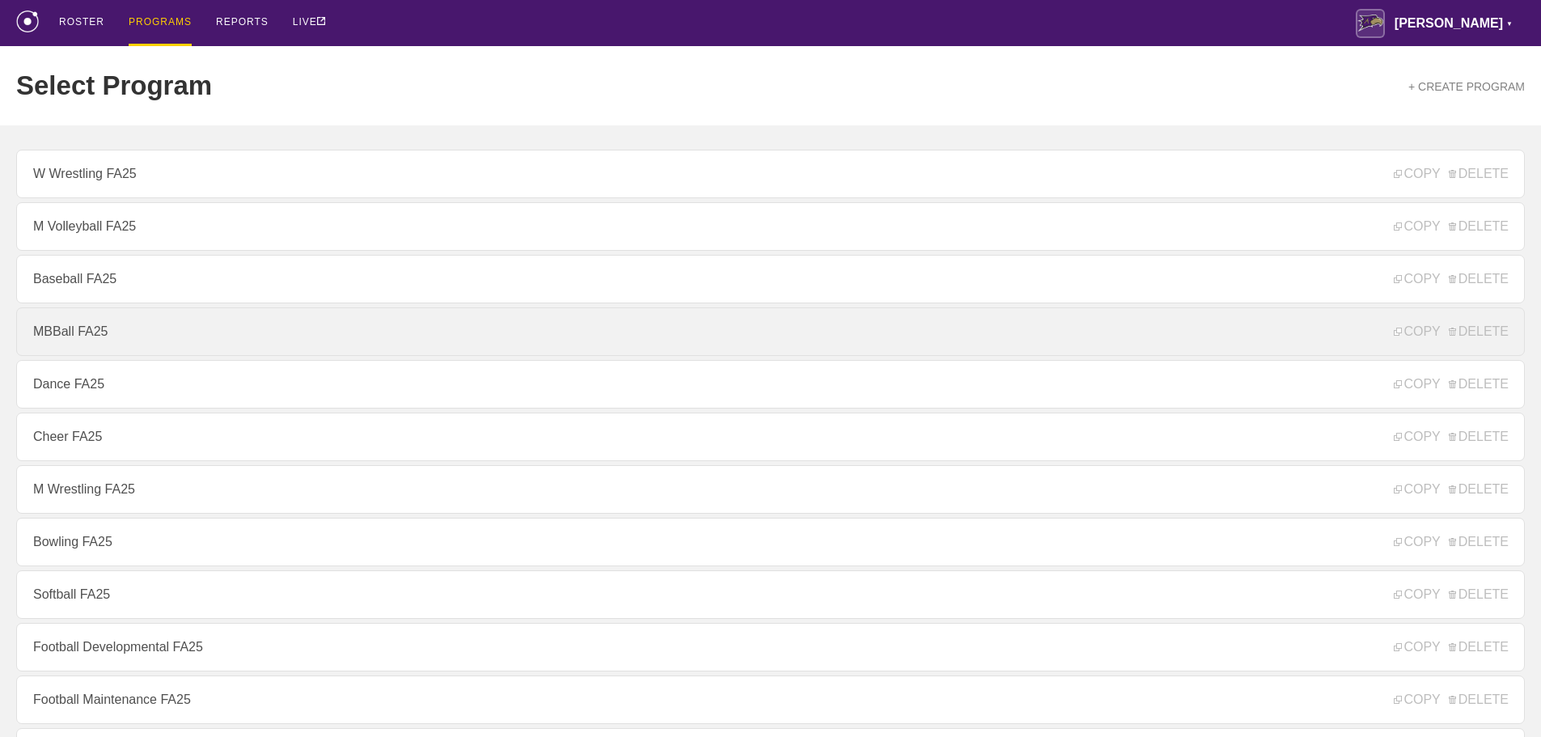
click at [117, 339] on link "MBBall FA25" at bounding box center [770, 331] width 1508 height 49
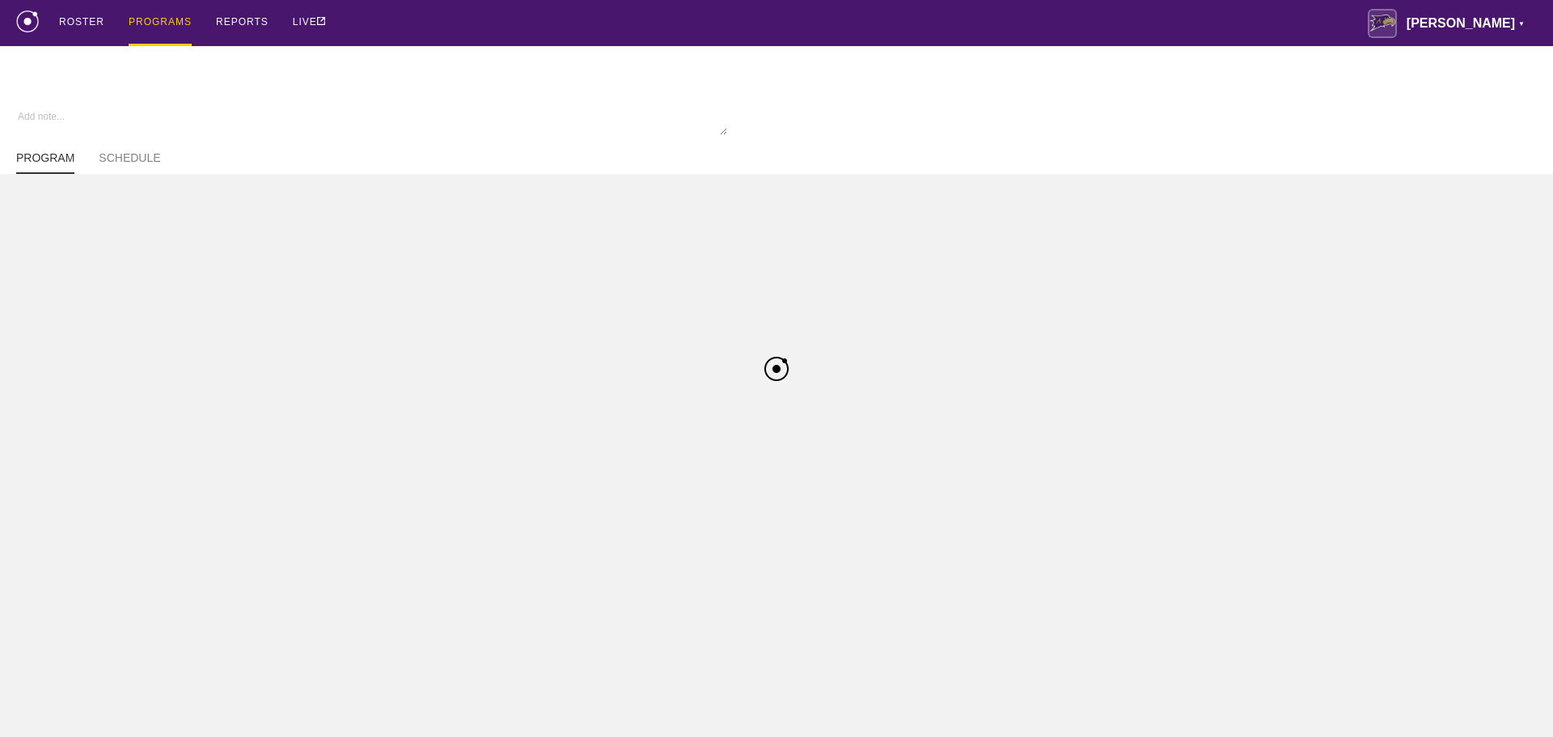
type textarea "x"
type input "MBBall FA25"
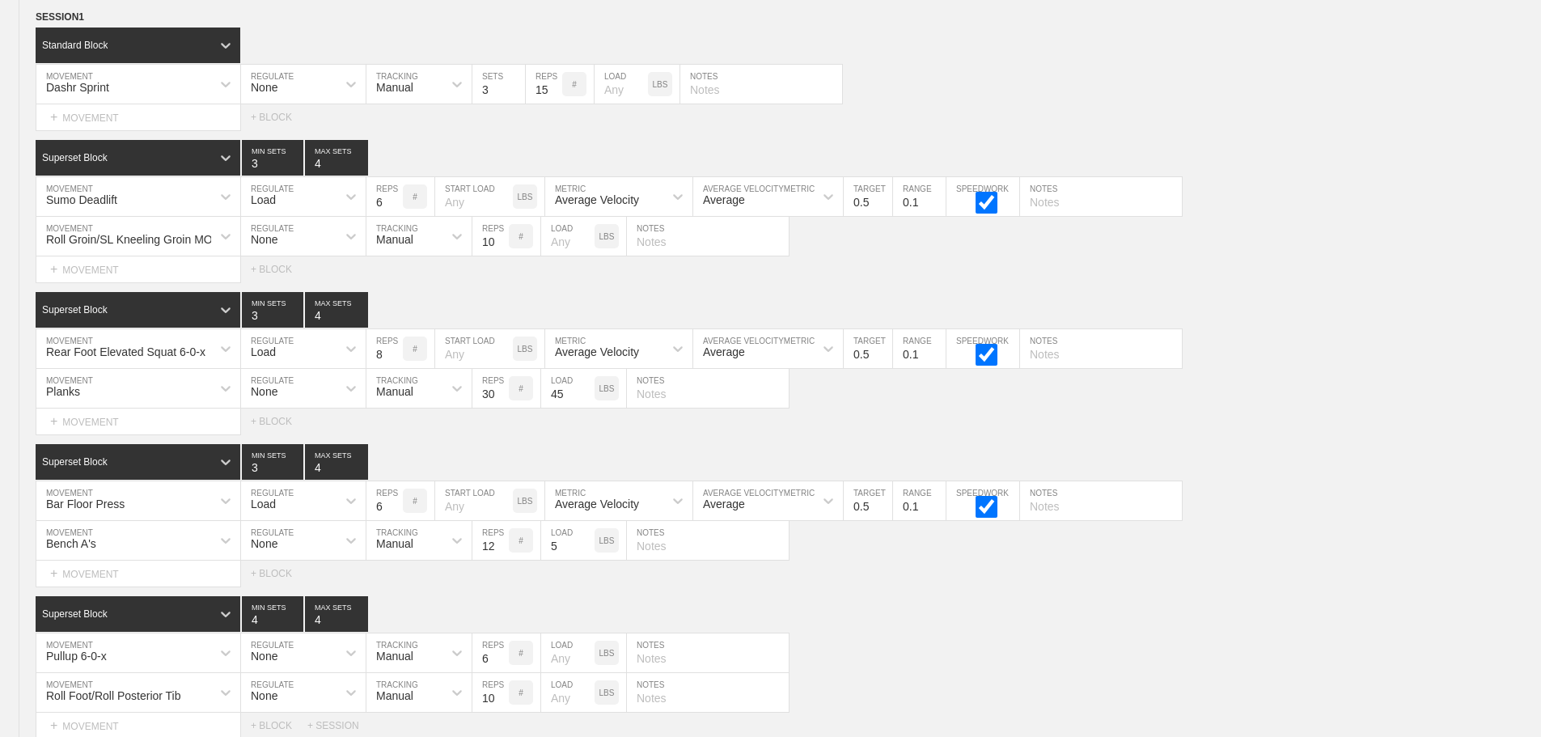
scroll to position [12588, 0]
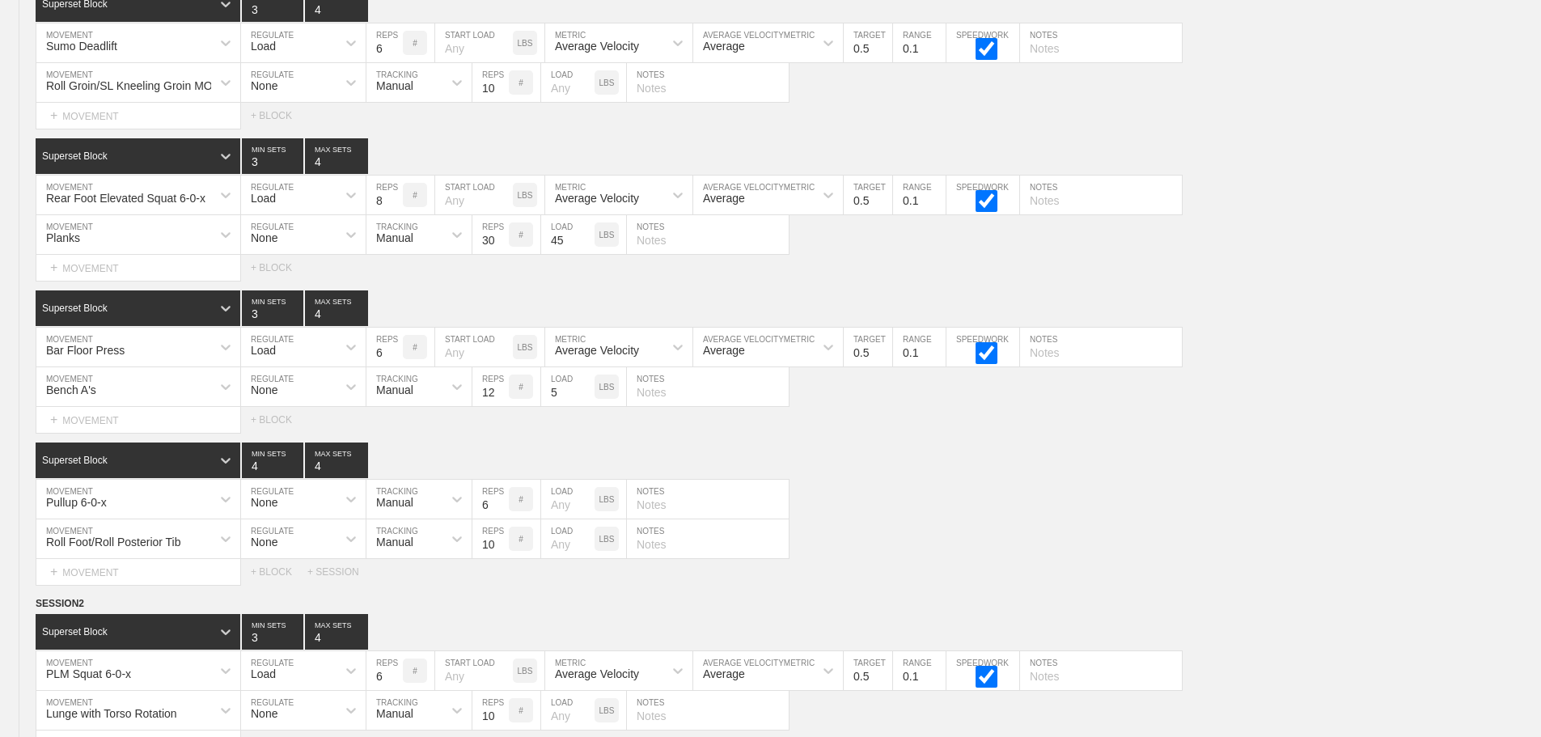
scroll to position [0, 0]
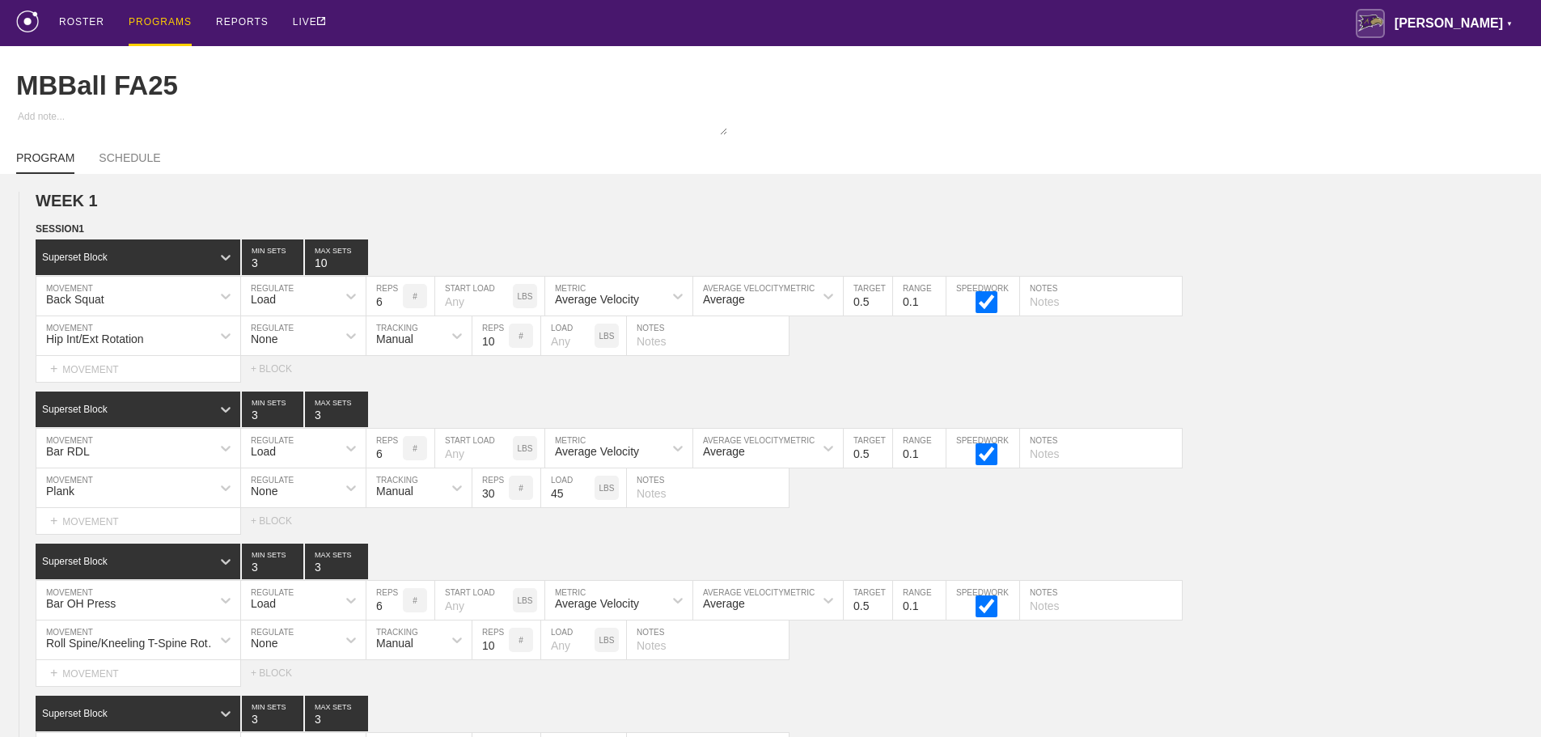
click at [170, 17] on div "PROGRAMS" at bounding box center [160, 23] width 63 height 46
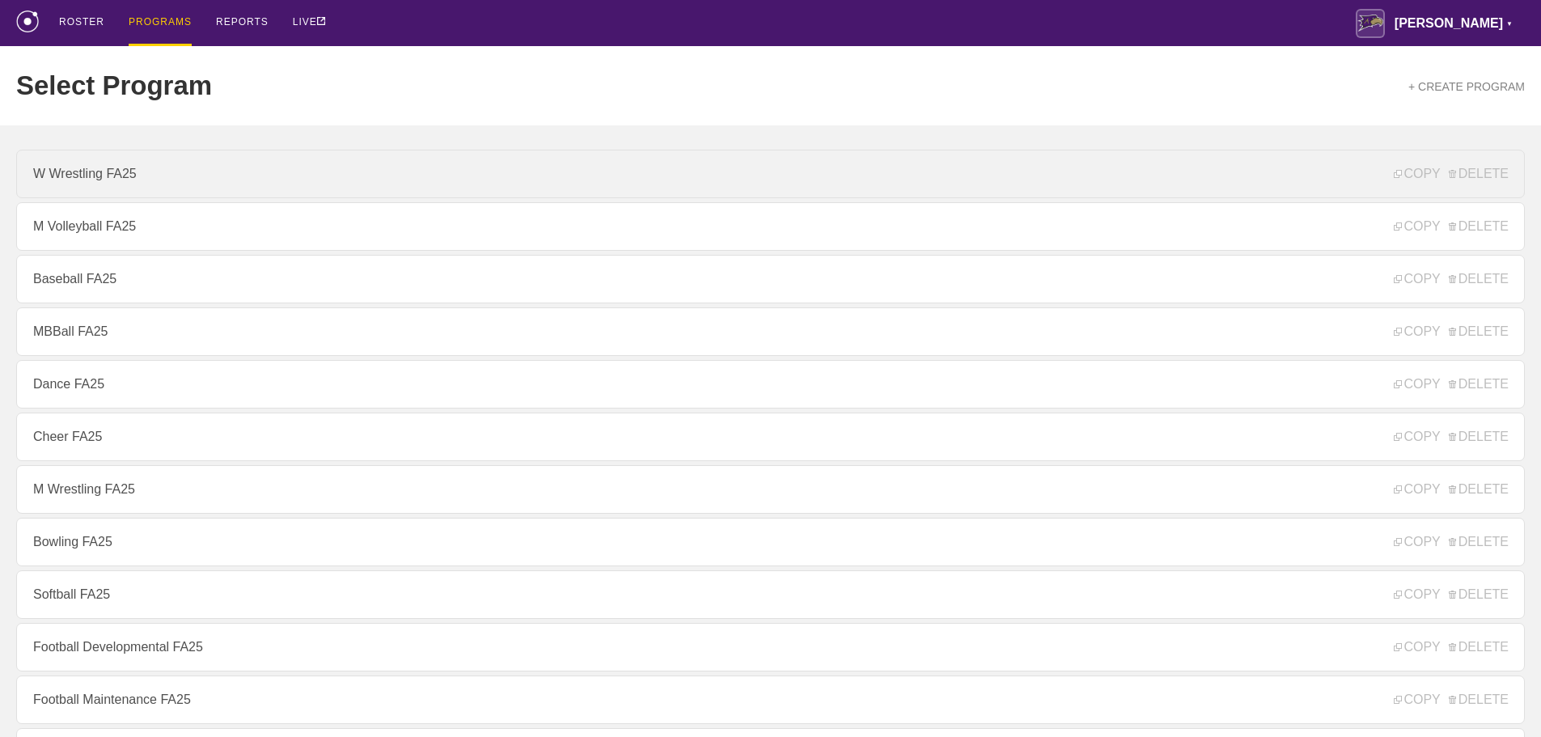
click at [83, 184] on link "W Wrestling FA25" at bounding box center [770, 174] width 1508 height 49
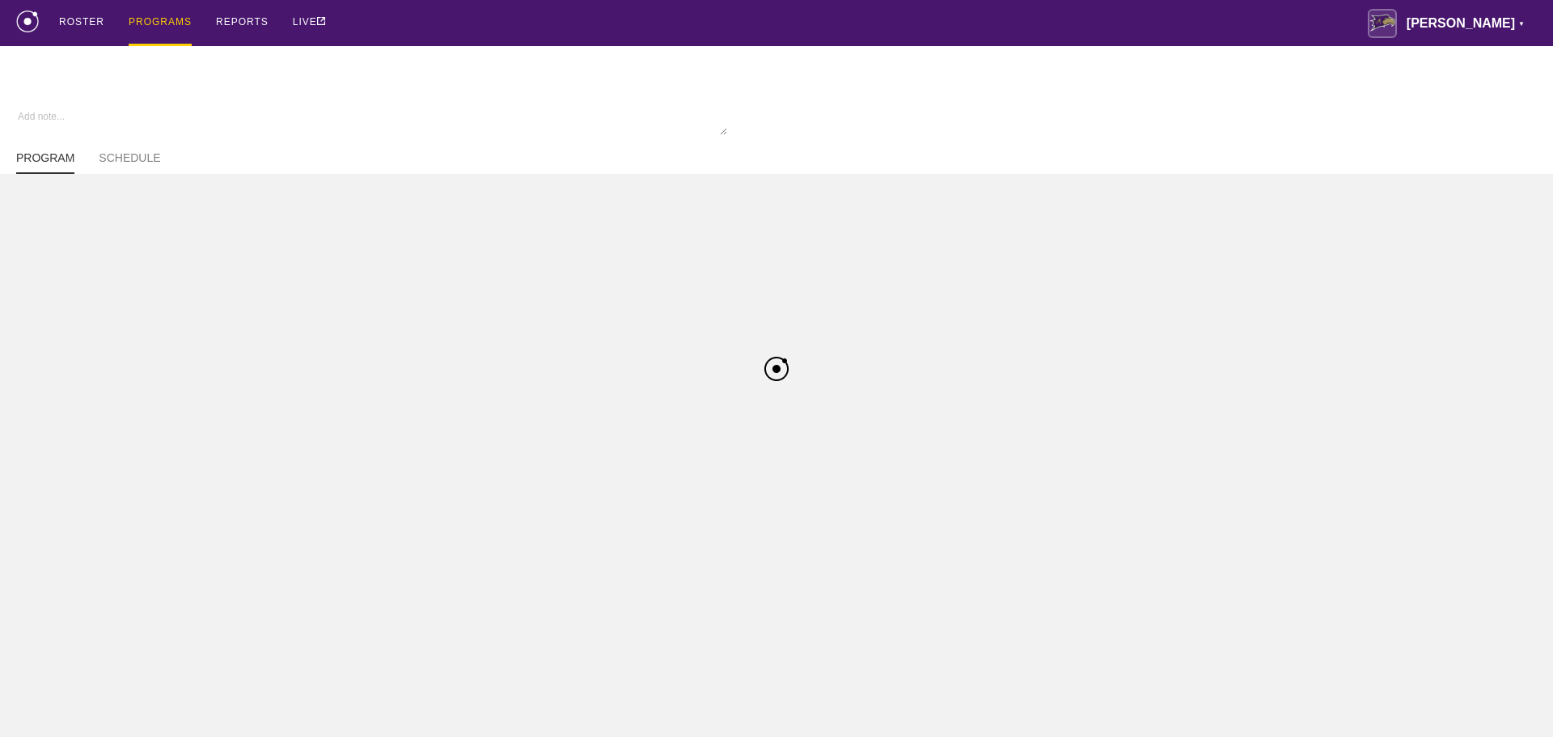
type textarea "x"
type input "W Wrestling FA25"
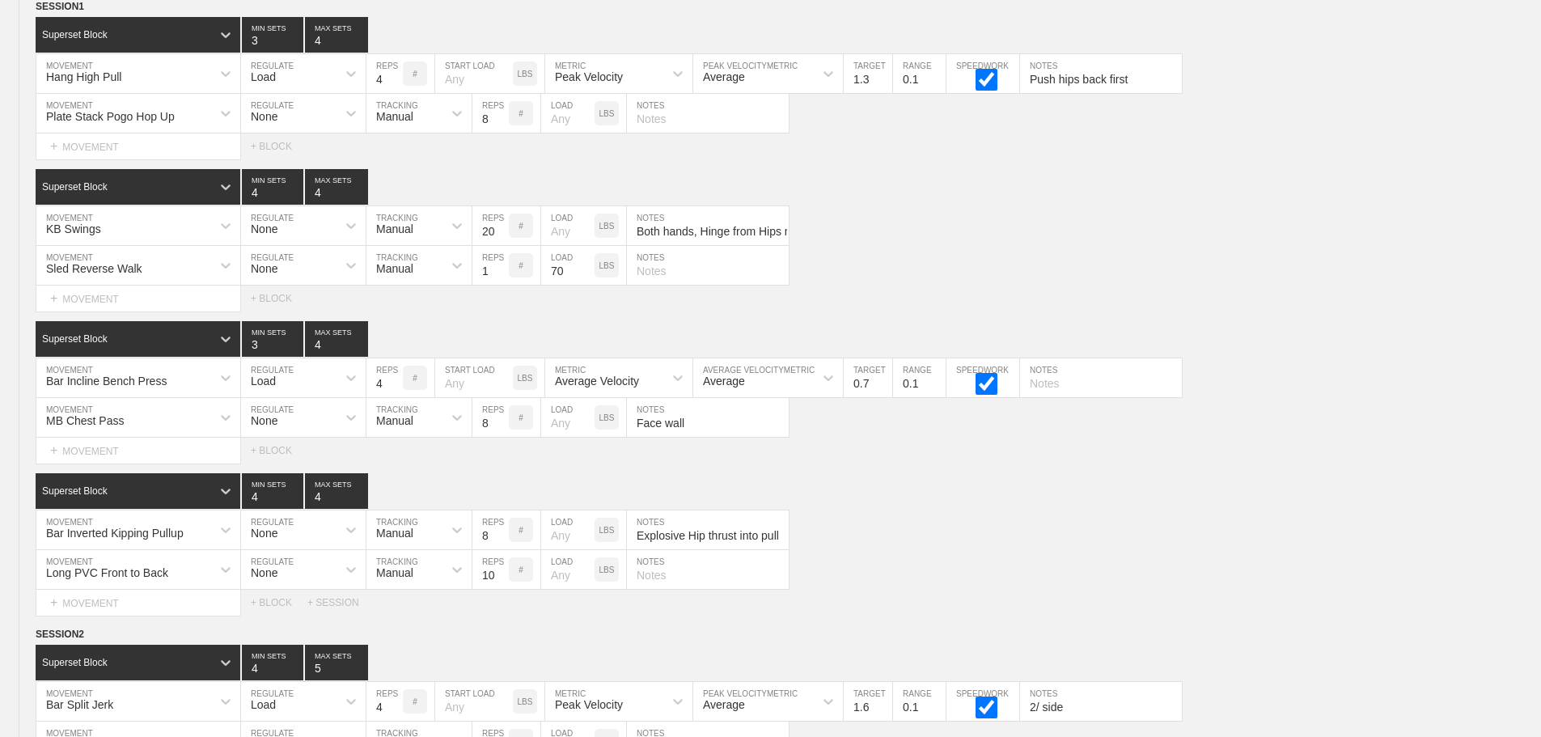
scroll to position [10790, 0]
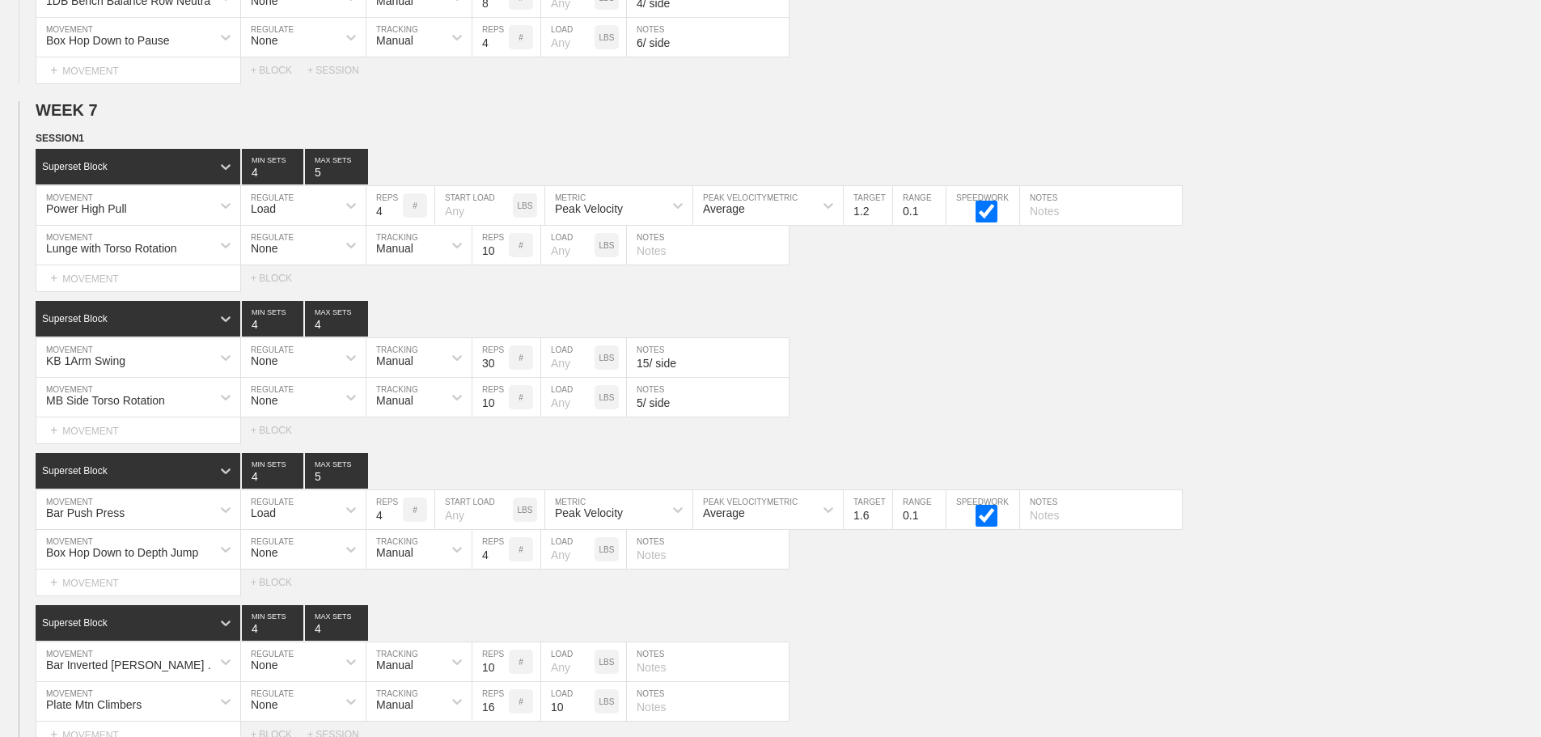
scroll to position [10467, 0]
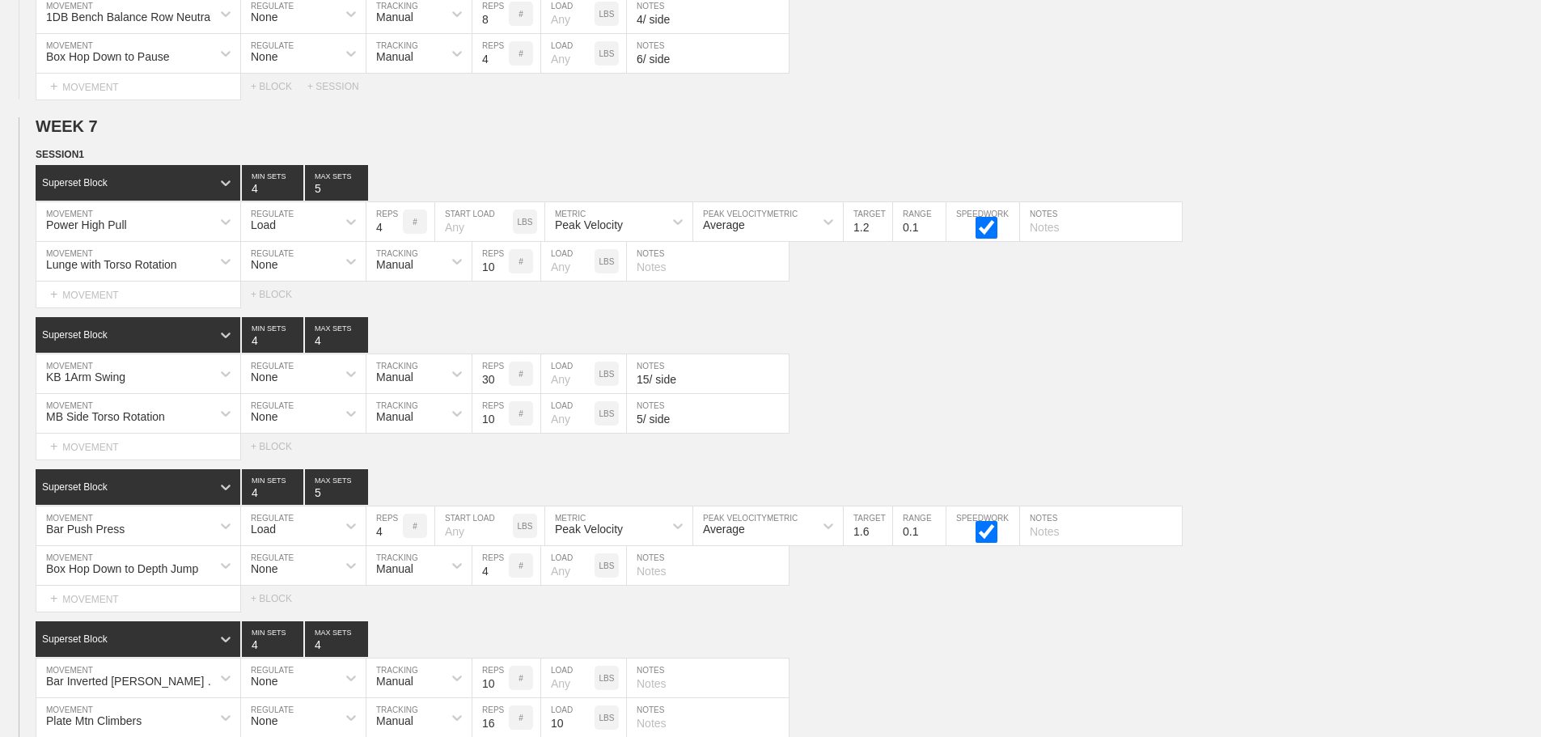
click at [991, 453] on div "Select... MOVEMENT + MOVEMENT + BLOCK" at bounding box center [770, 447] width 1541 height 26
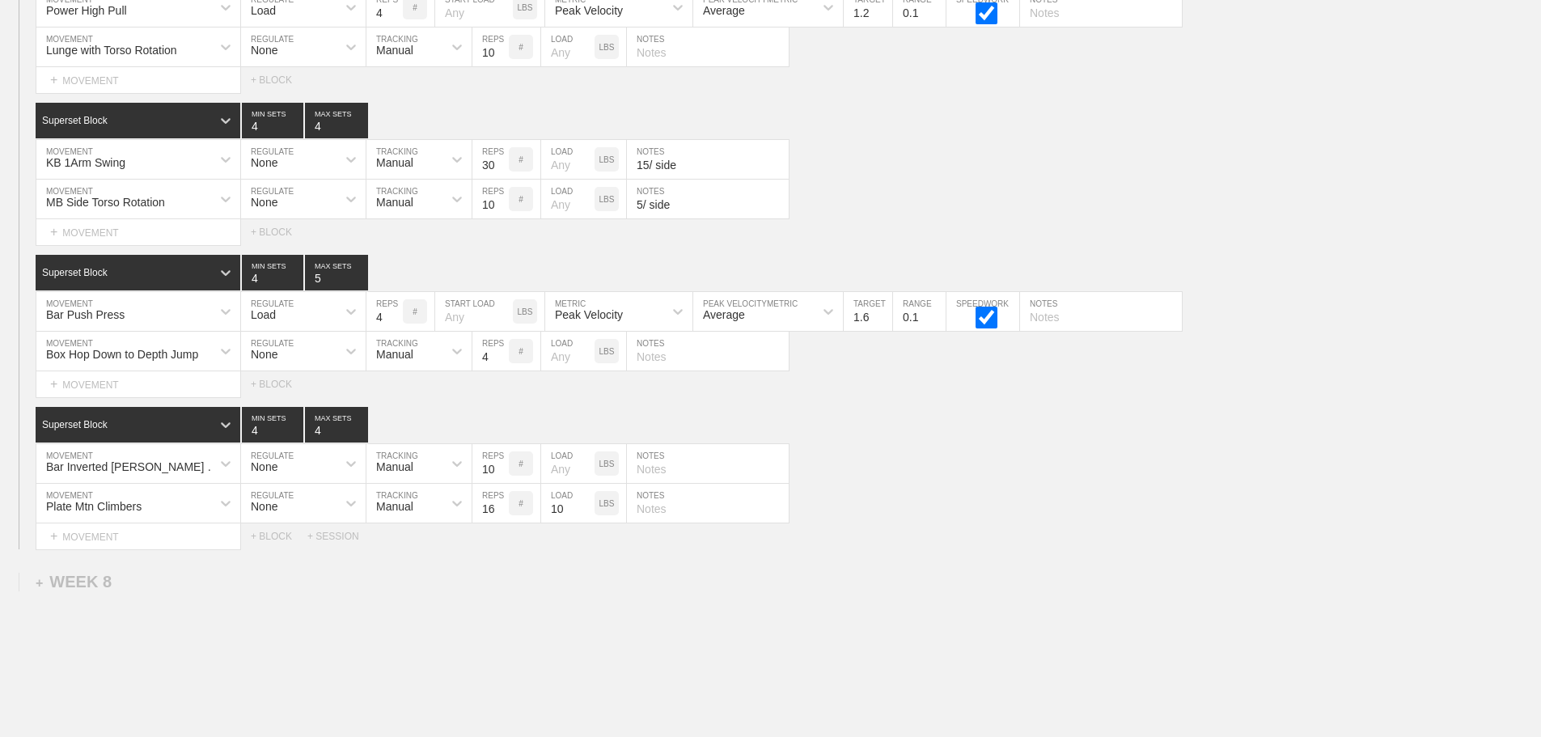
scroll to position [10710, 0]
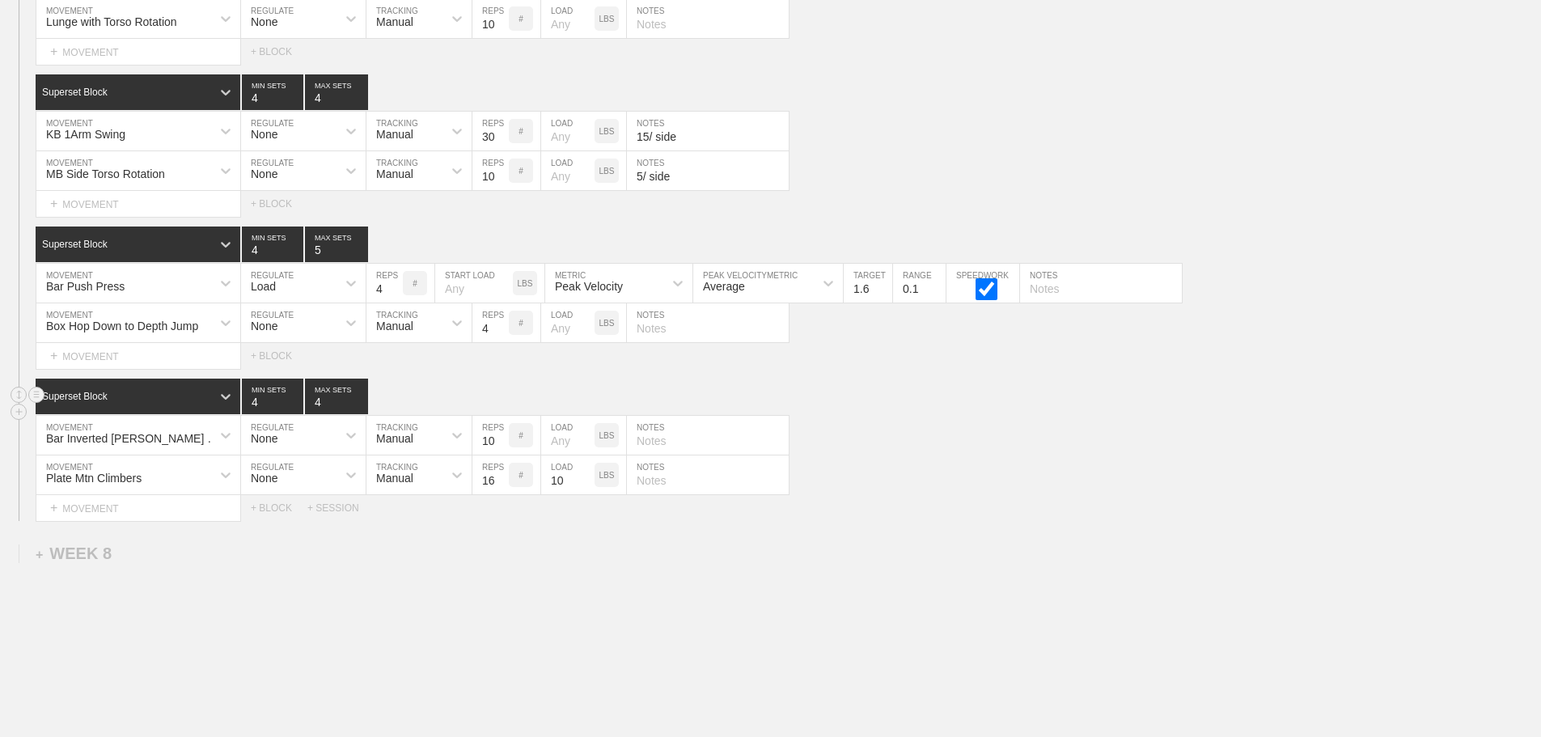
click at [942, 408] on div "Superset Block 4 MIN SETS 4 MAX SETS" at bounding box center [788, 397] width 1505 height 36
click at [1016, 489] on div "Plate Mtn Climbers MOVEMENT None REGULATE Manual TRACKING 16 REPS # 10 LOAD LBS…" at bounding box center [770, 475] width 1541 height 40
click at [976, 517] on div "Select... MOVEMENT + MOVEMENT + BLOCK + SESSION" at bounding box center [770, 508] width 1541 height 26
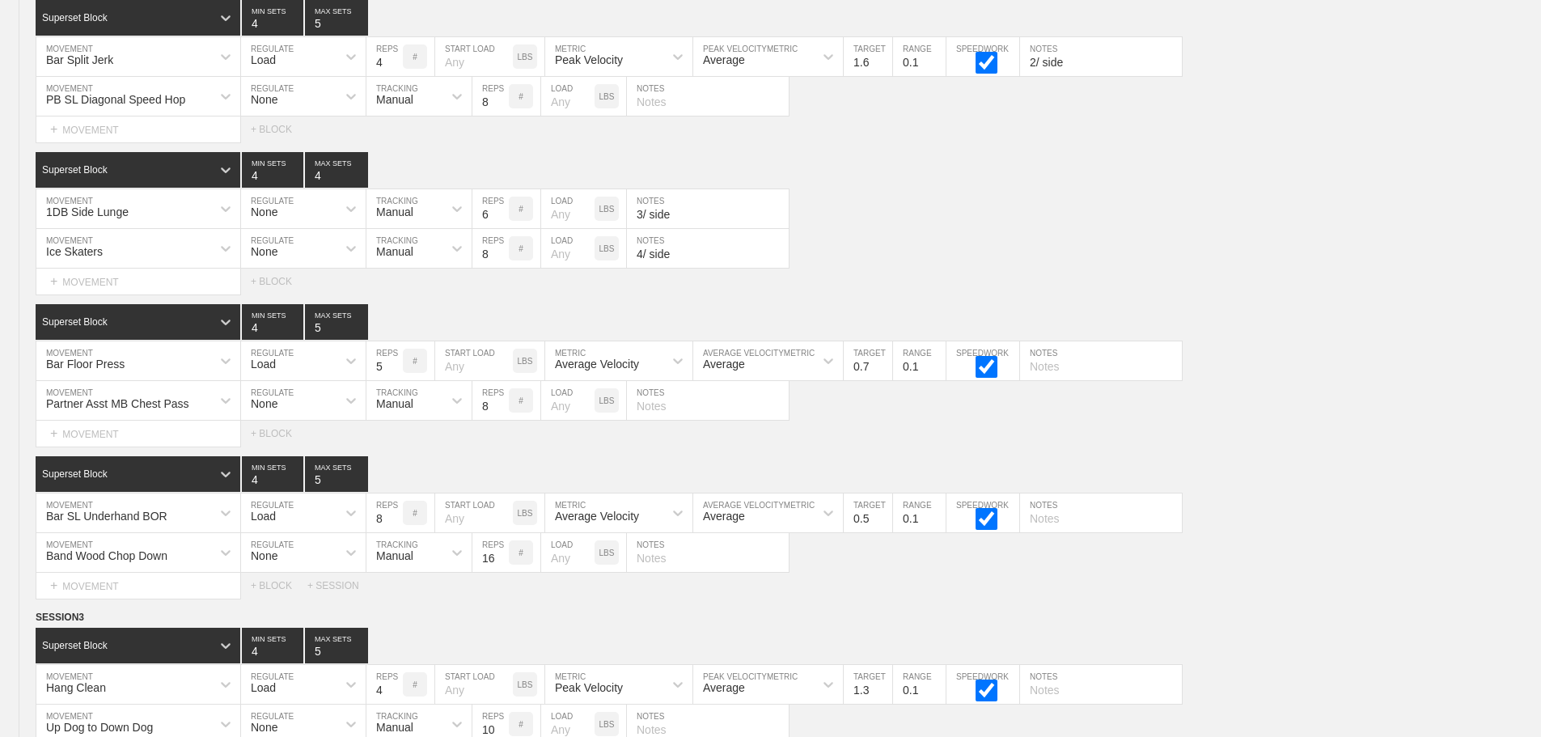
scroll to position [9335, 0]
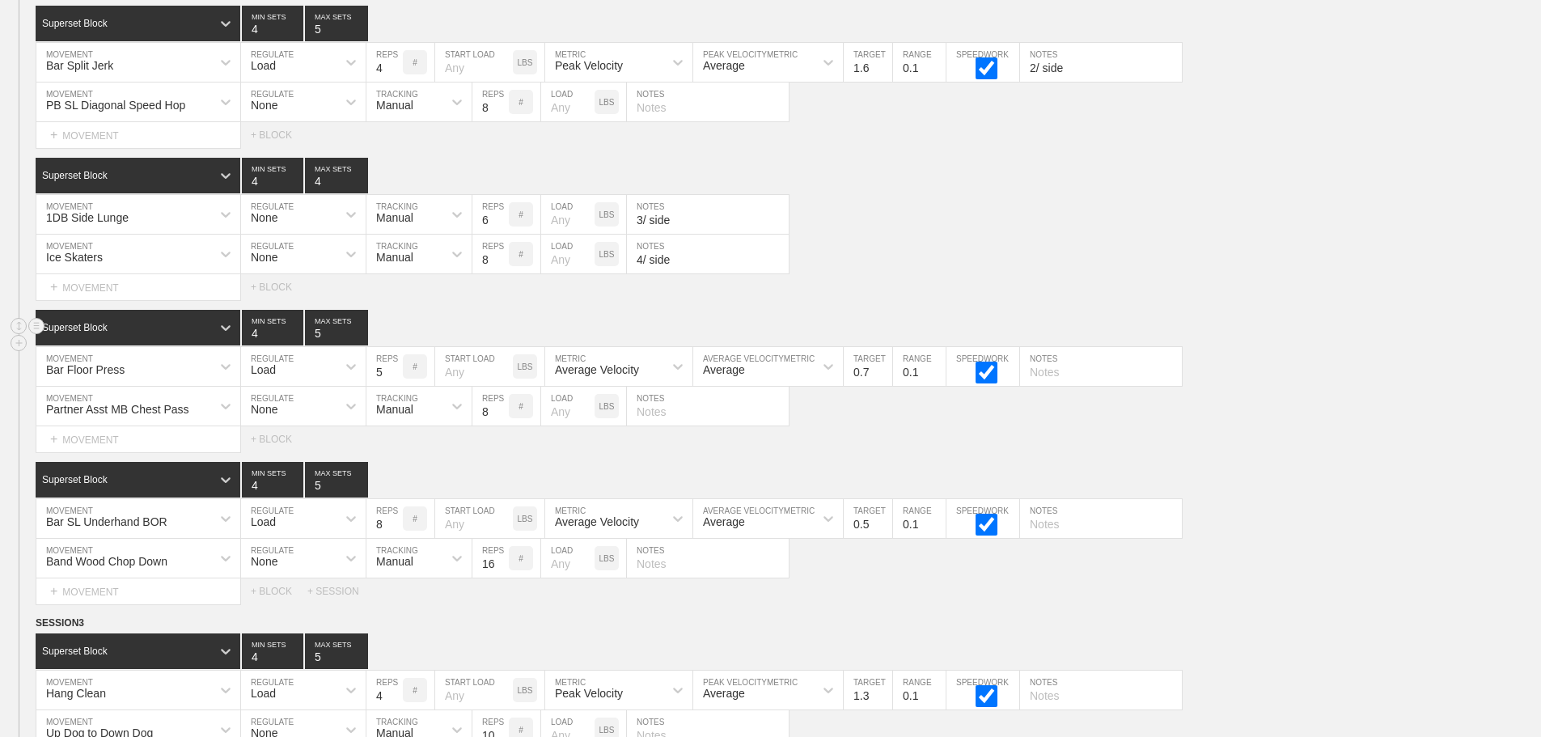
click at [1343, 344] on div "Superset Block 4 MIN SETS 5 MAX SETS" at bounding box center [788, 328] width 1505 height 36
click at [1390, 441] on div "Select... MOVEMENT + MOVEMENT + BLOCK" at bounding box center [770, 439] width 1541 height 26
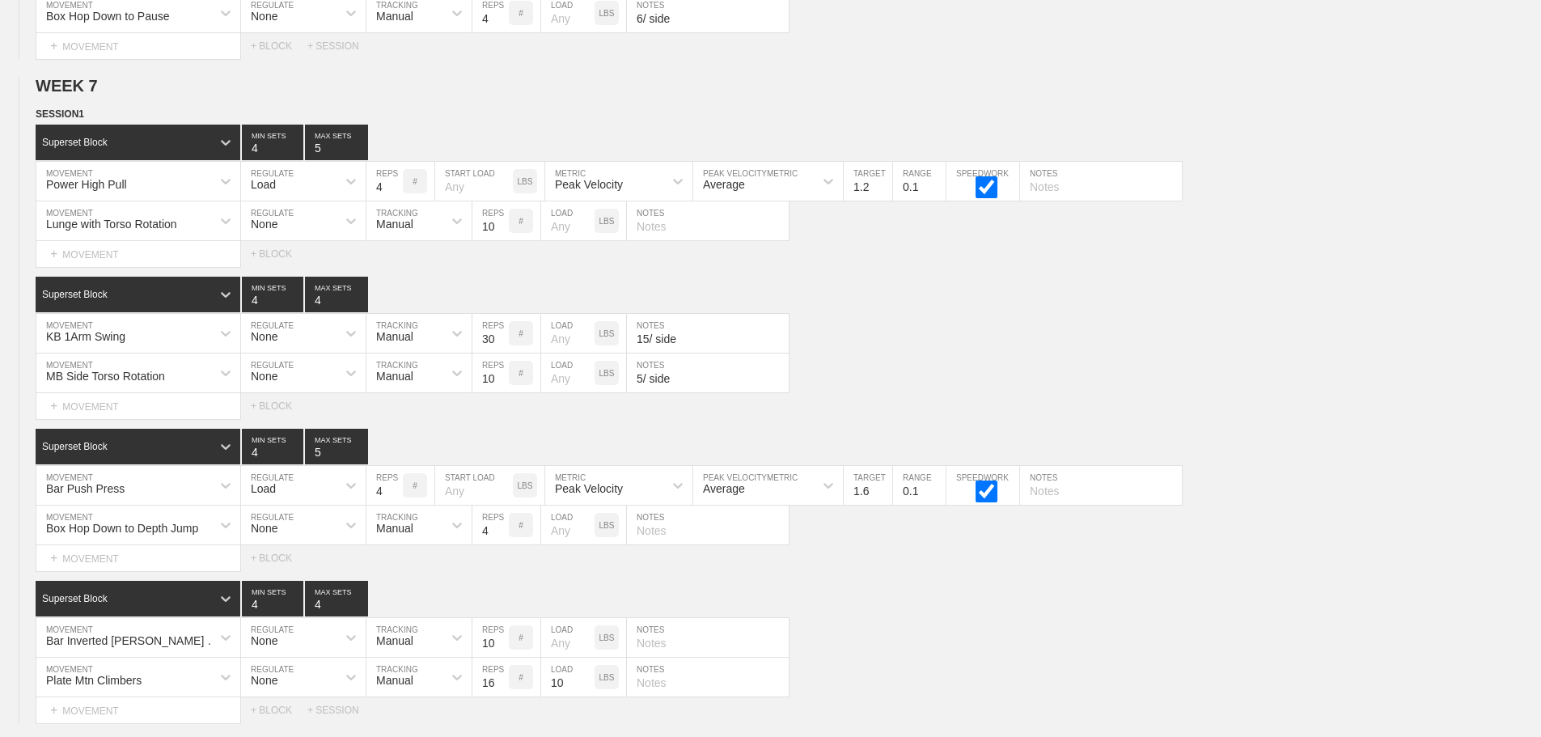
scroll to position [10790, 0]
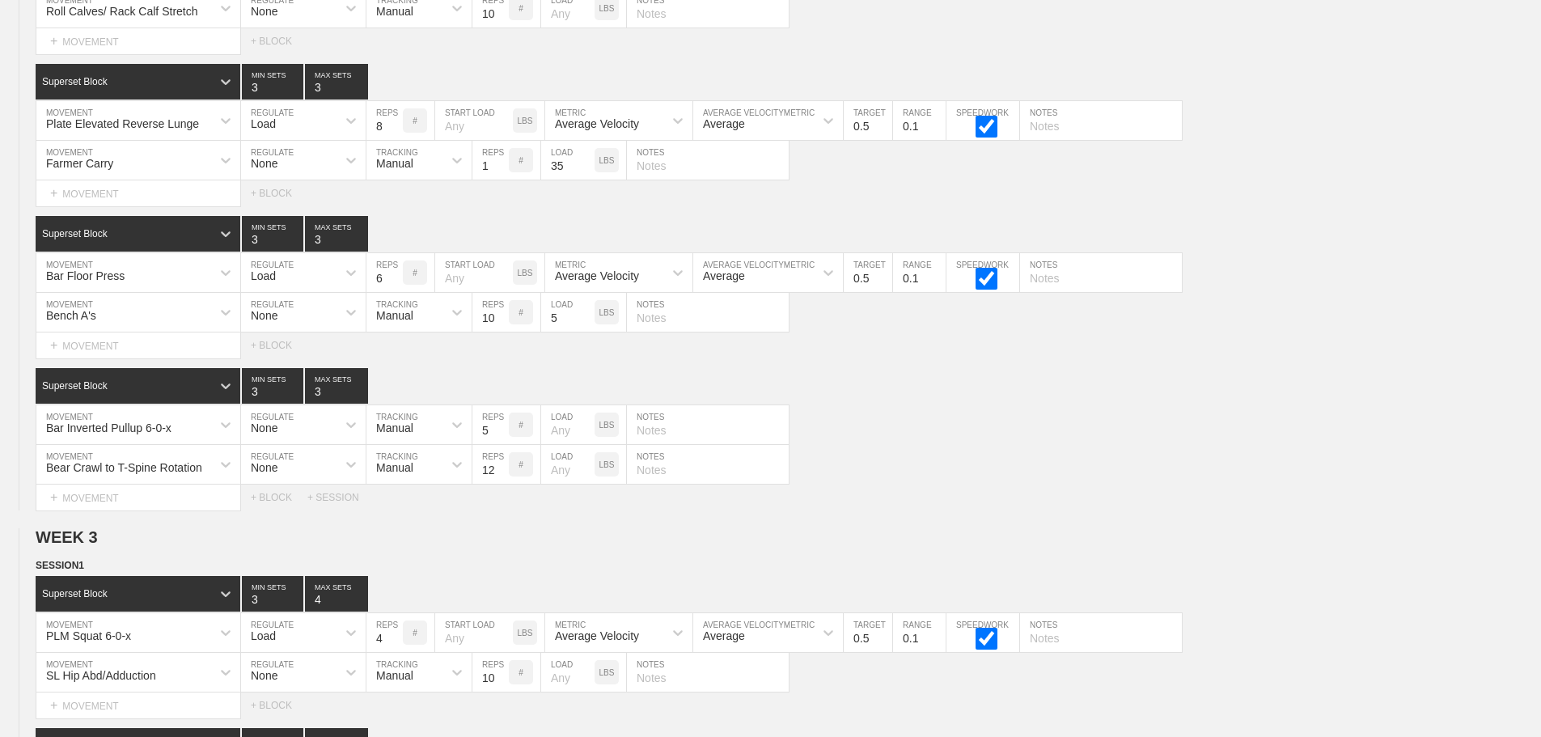
scroll to position [1813, 0]
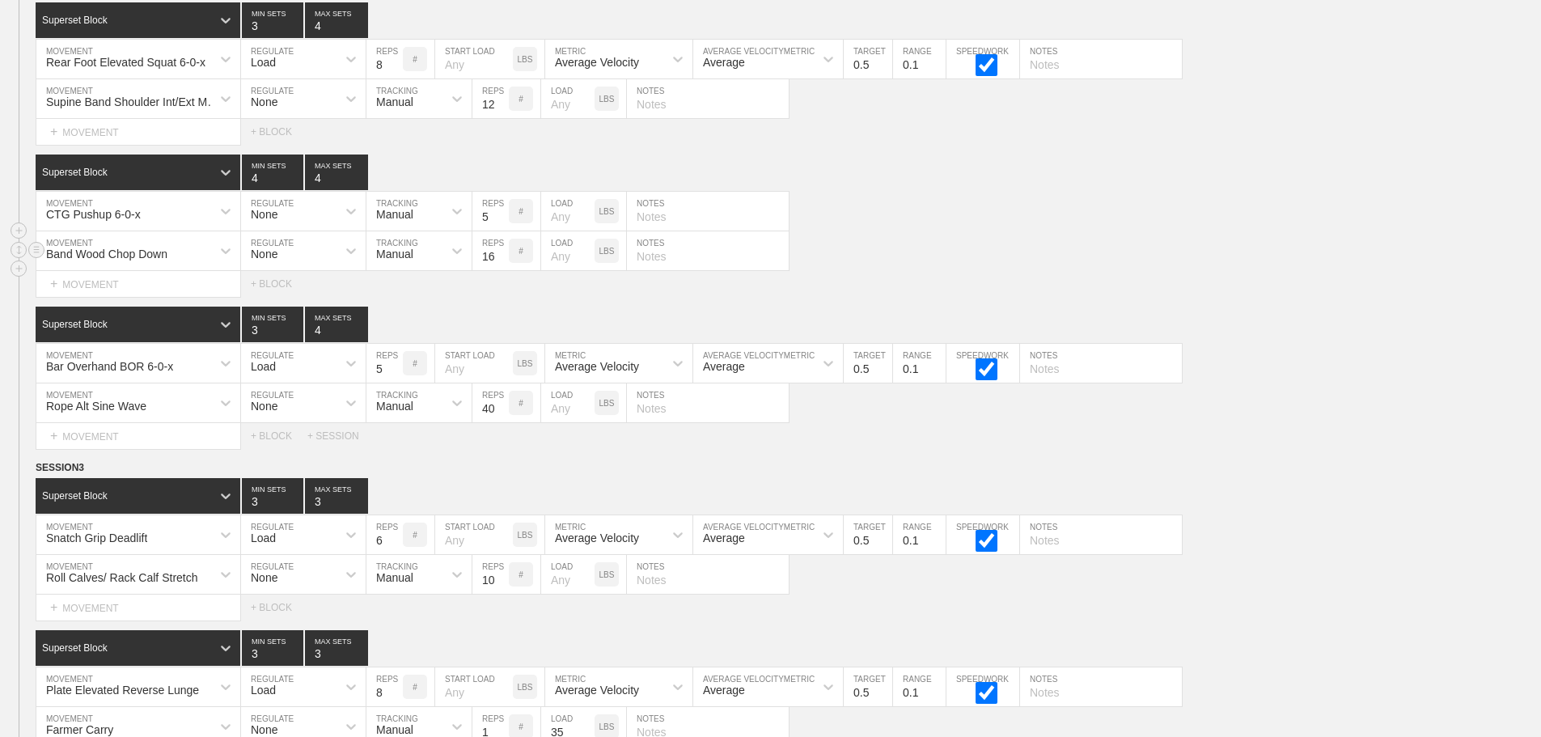
click at [1307, 253] on div "Band Wood Chop Down MOVEMENT None REGULATE Manual TRACKING 16 REPS # LOAD LBS N…" at bounding box center [770, 251] width 1541 height 40
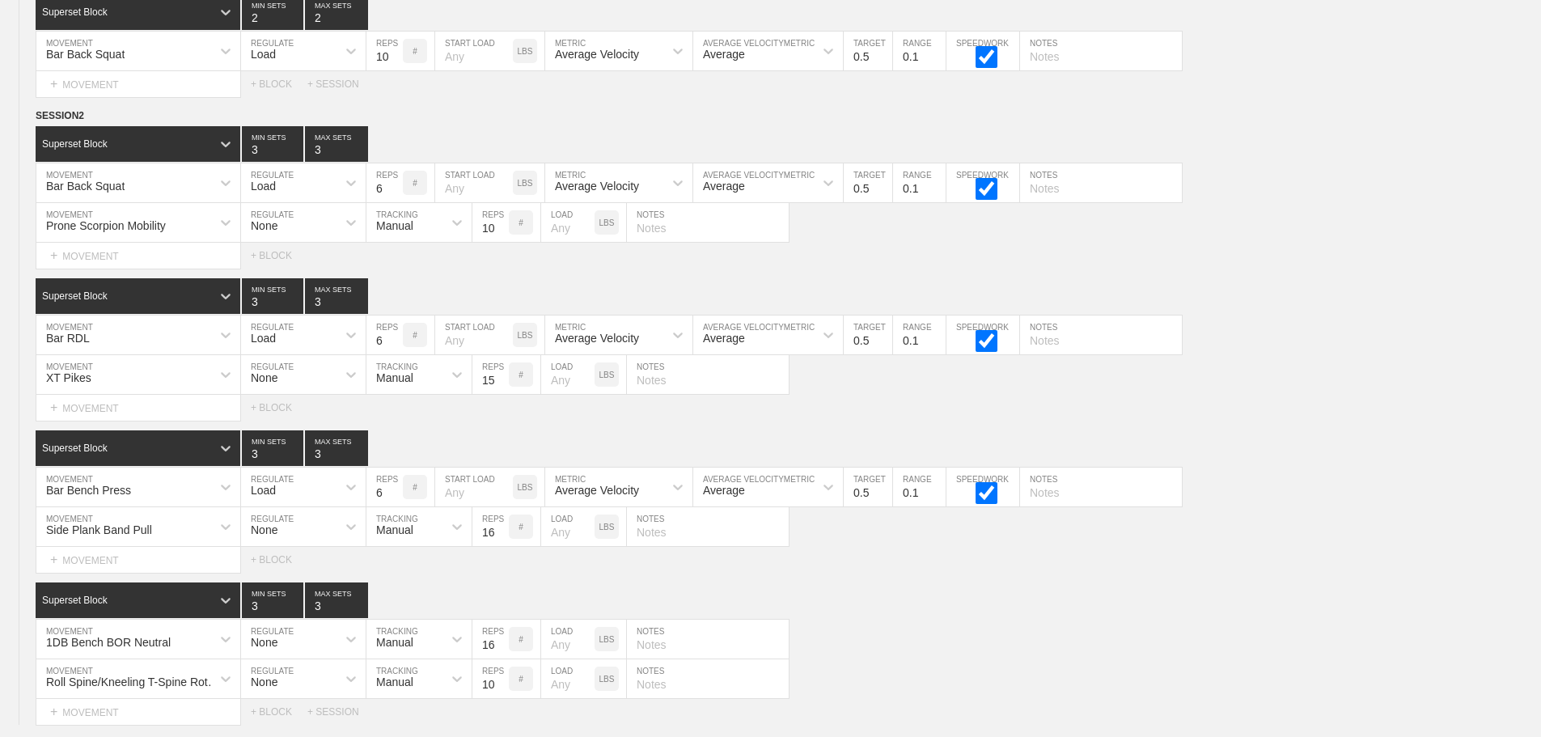
scroll to position [0, 0]
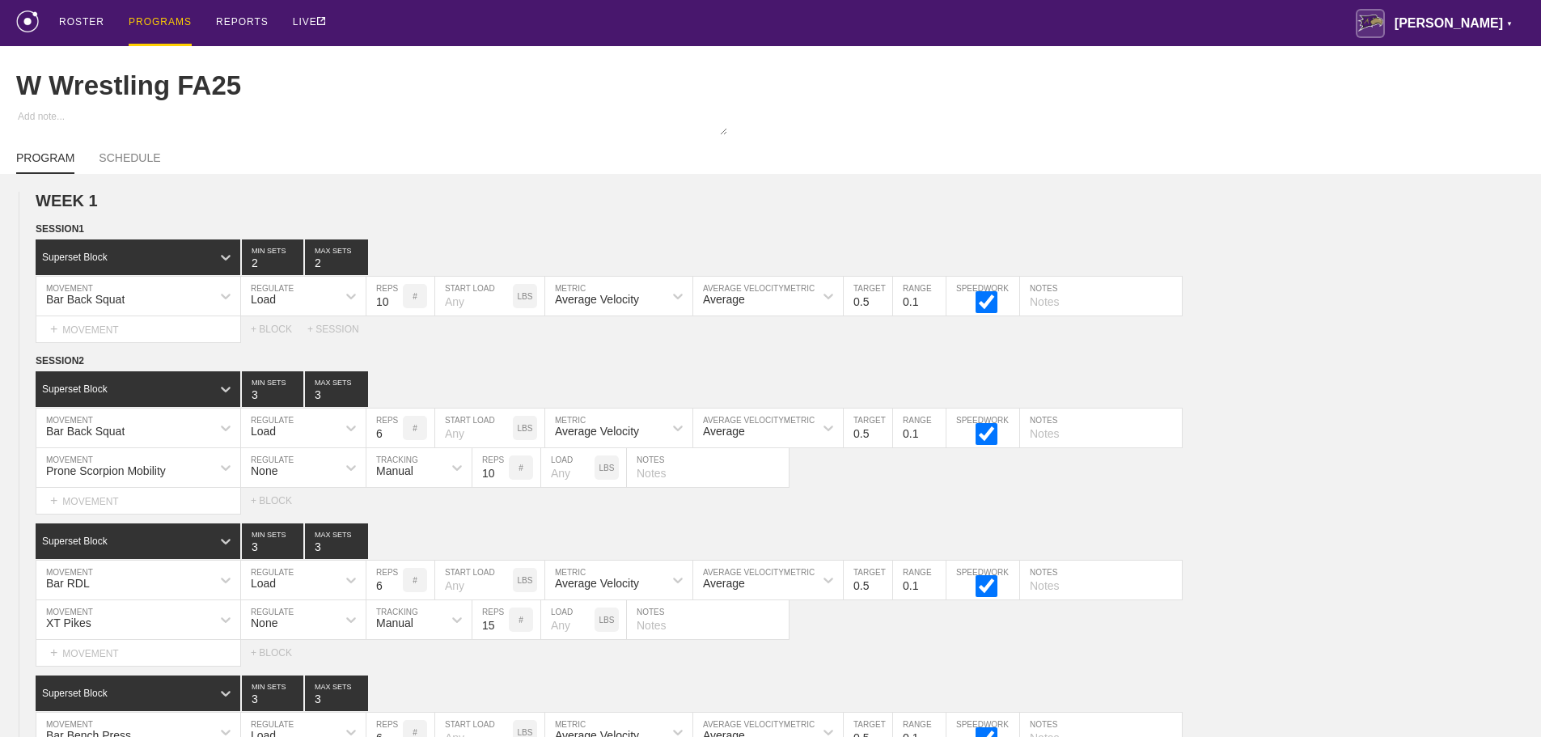
click at [152, 19] on div "PROGRAMS" at bounding box center [160, 23] width 63 height 46
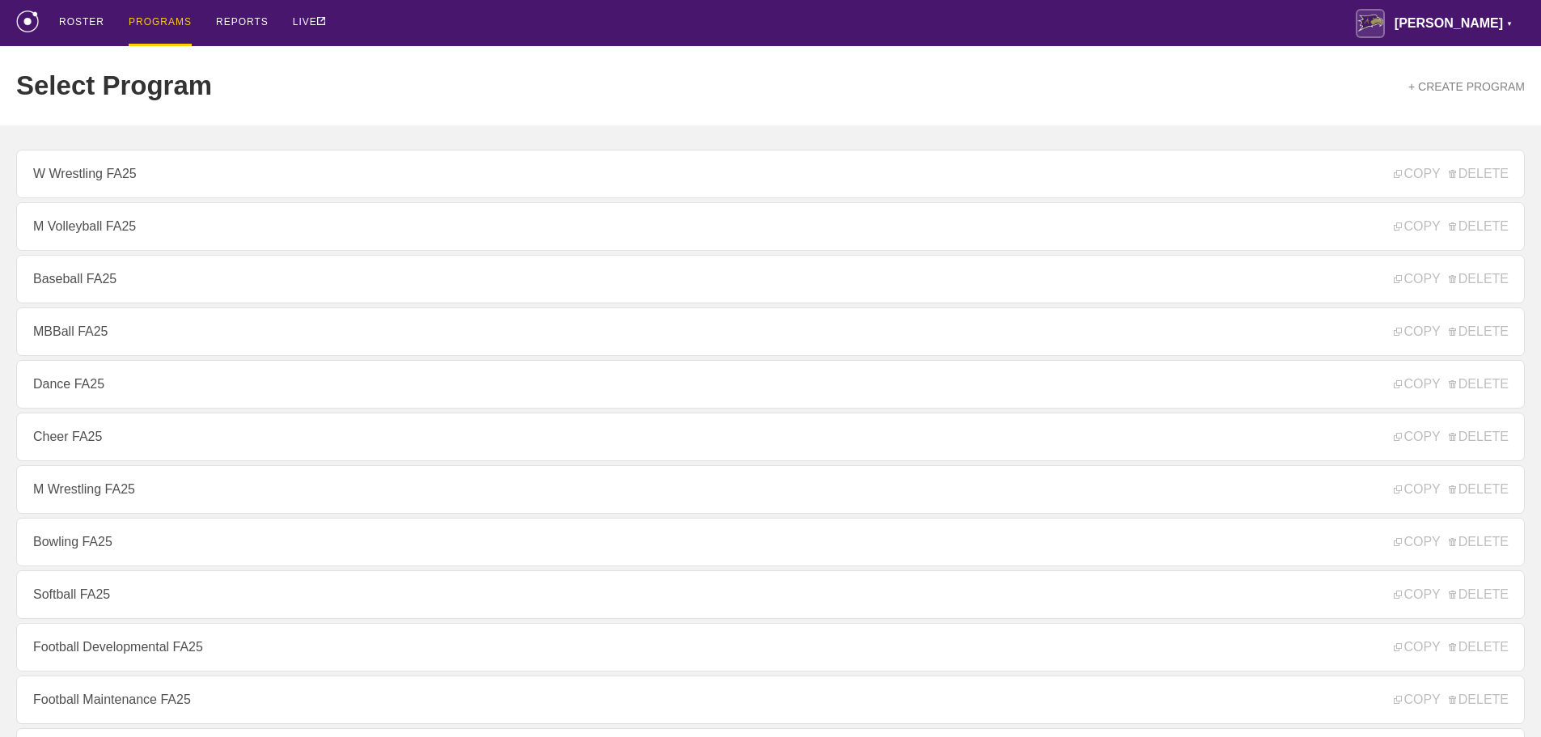
click at [498, 24] on div "ROSTER PROGRAMS REPORTS LIVE [PERSON_NAME] ▼ [PERSON_NAME][EMAIL_ADDRESS][PERSO…" at bounding box center [770, 23] width 1508 height 46
click at [472, 63] on div "Select Program + CREATE PROGRAM" at bounding box center [770, 85] width 1508 height 79
click at [432, 26] on div "ROSTER PROGRAMS REPORTS LIVE [PERSON_NAME] ▼ [PERSON_NAME][EMAIL_ADDRESS][PERSO…" at bounding box center [770, 23] width 1508 height 46
